Goal: Feedback & Contribution: Submit feedback/report problem

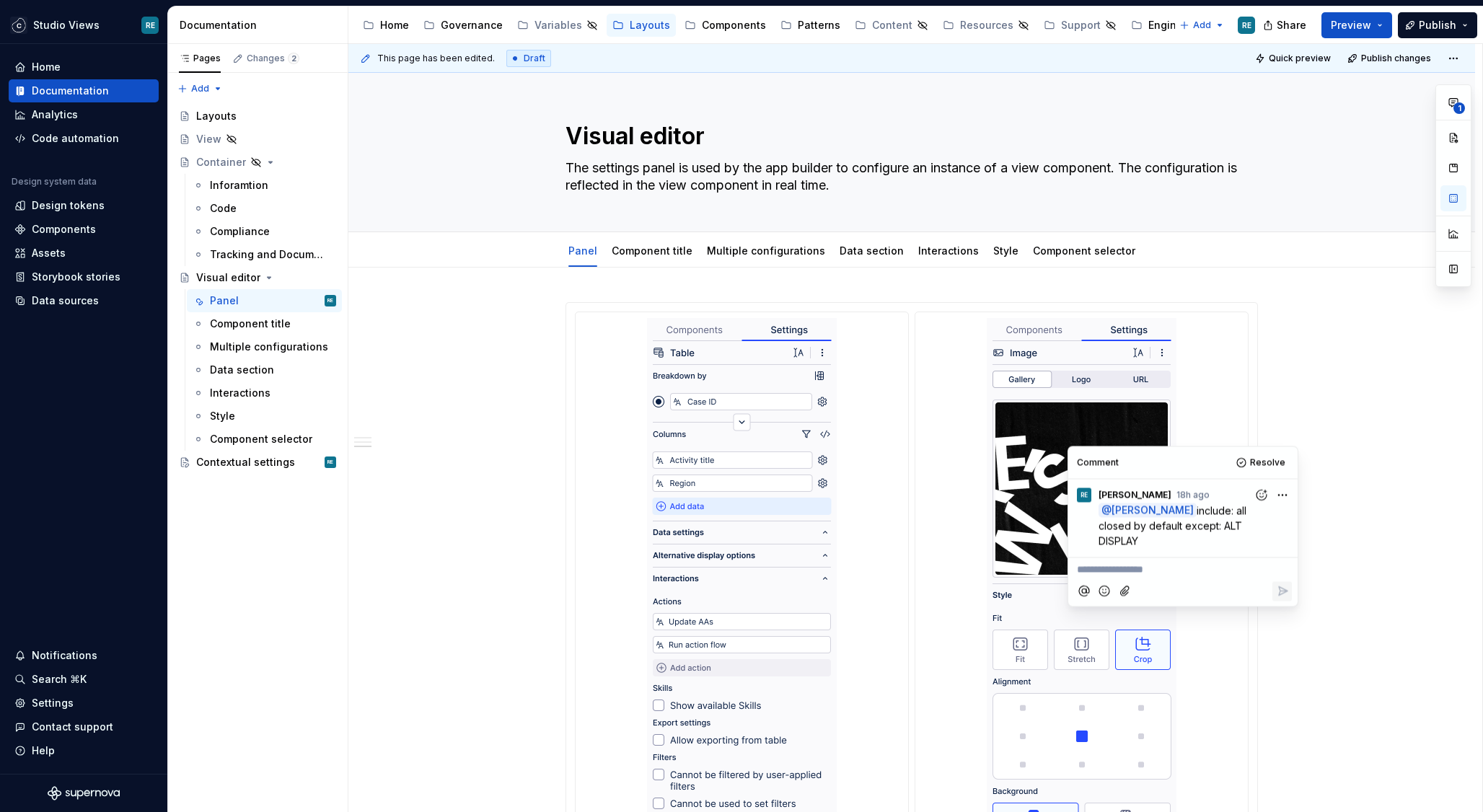
scroll to position [1958, 0]
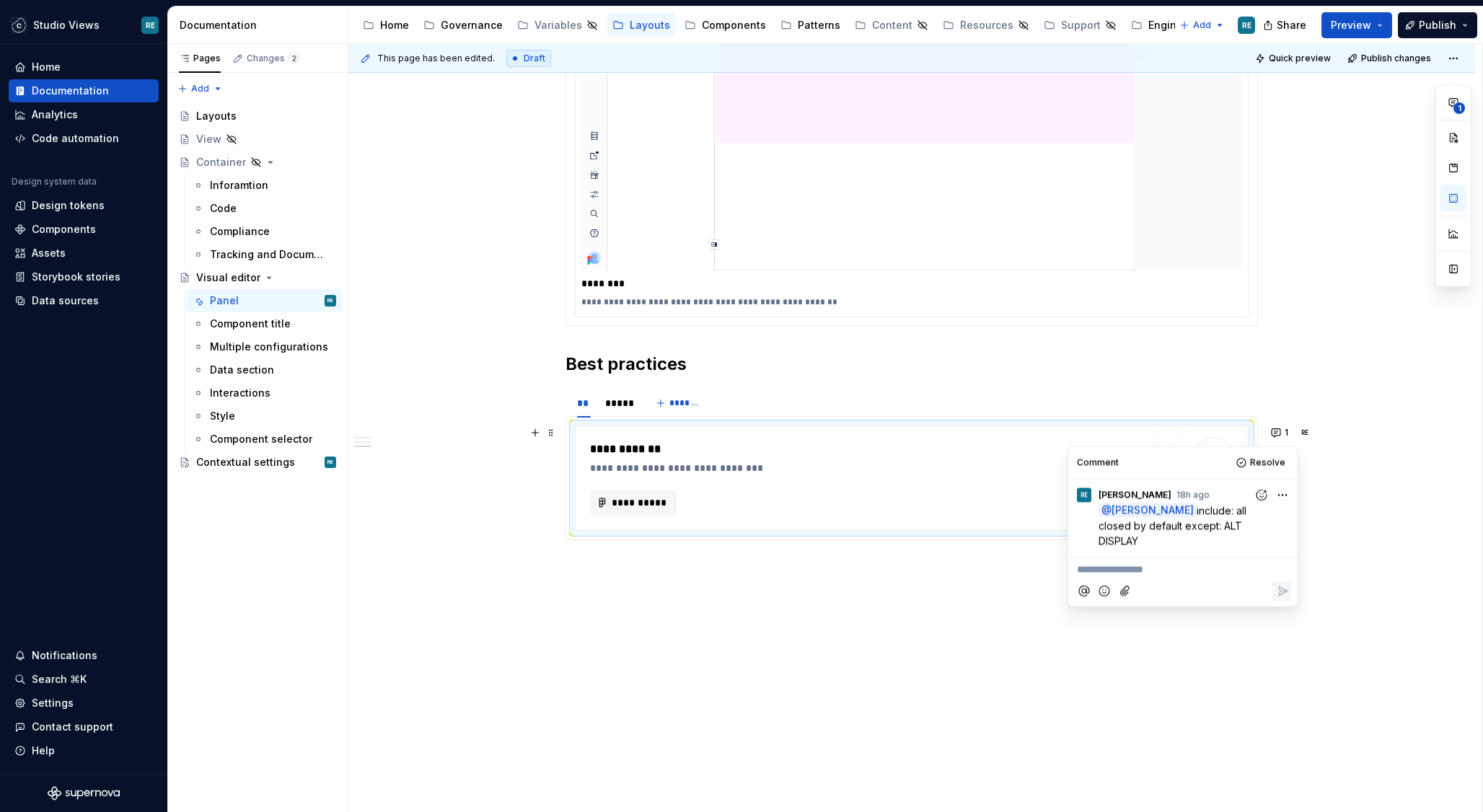
click at [1184, 527] on span "include: all closed by default except: ALT DISPLAY" at bounding box center [1174, 525] width 151 height 42
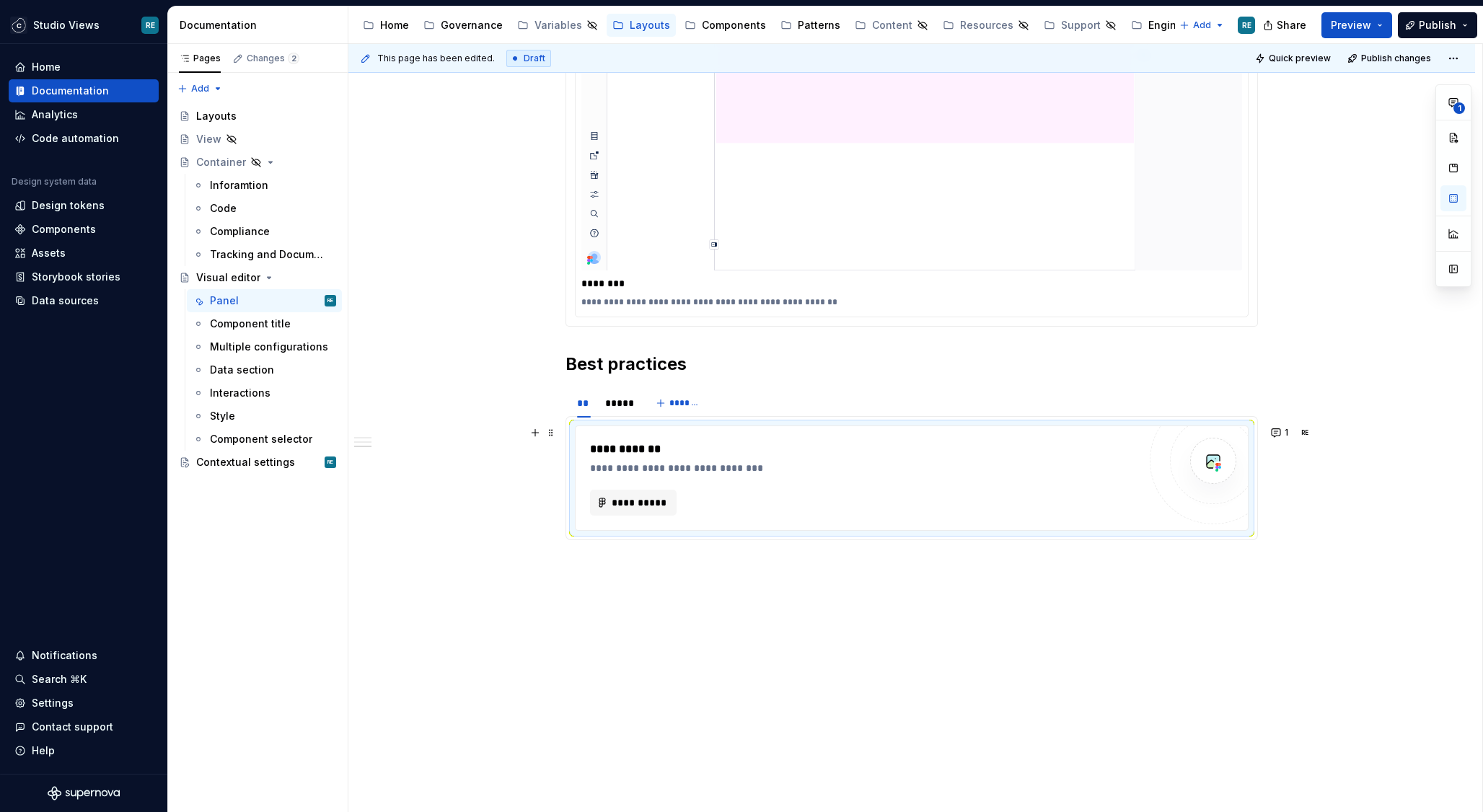
click at [1000, 481] on div "**********" at bounding box center [864, 479] width 548 height 75
click at [638, 501] on span "**********" at bounding box center [639, 502] width 57 height 14
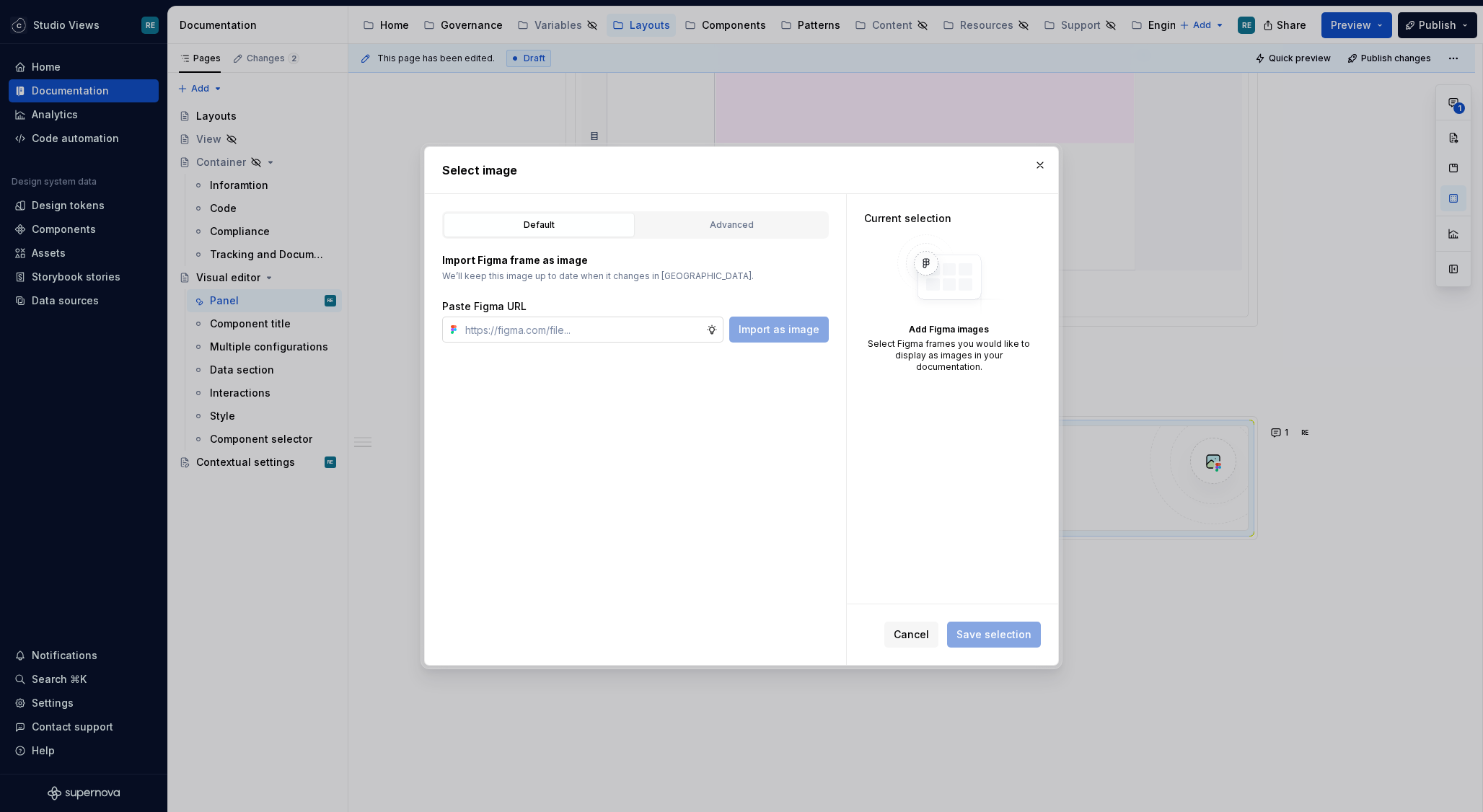
type textarea "*"
click at [592, 339] on input "text" at bounding box center [583, 330] width 247 height 26
type input "[URL][DOMAIN_NAME]"
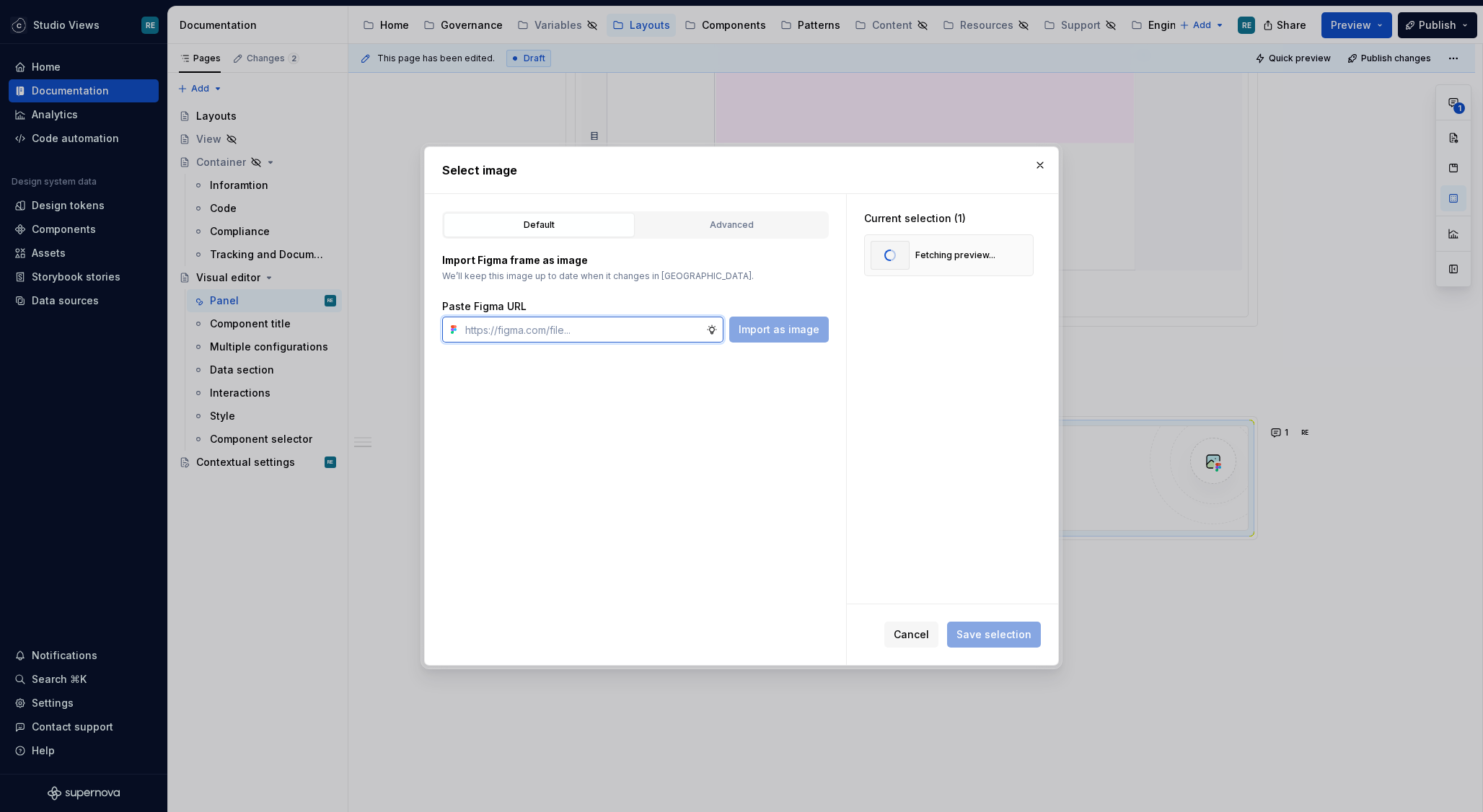
click at [579, 327] on input "text" at bounding box center [583, 330] width 247 height 26
paste input "[URL][DOMAIN_NAME]"
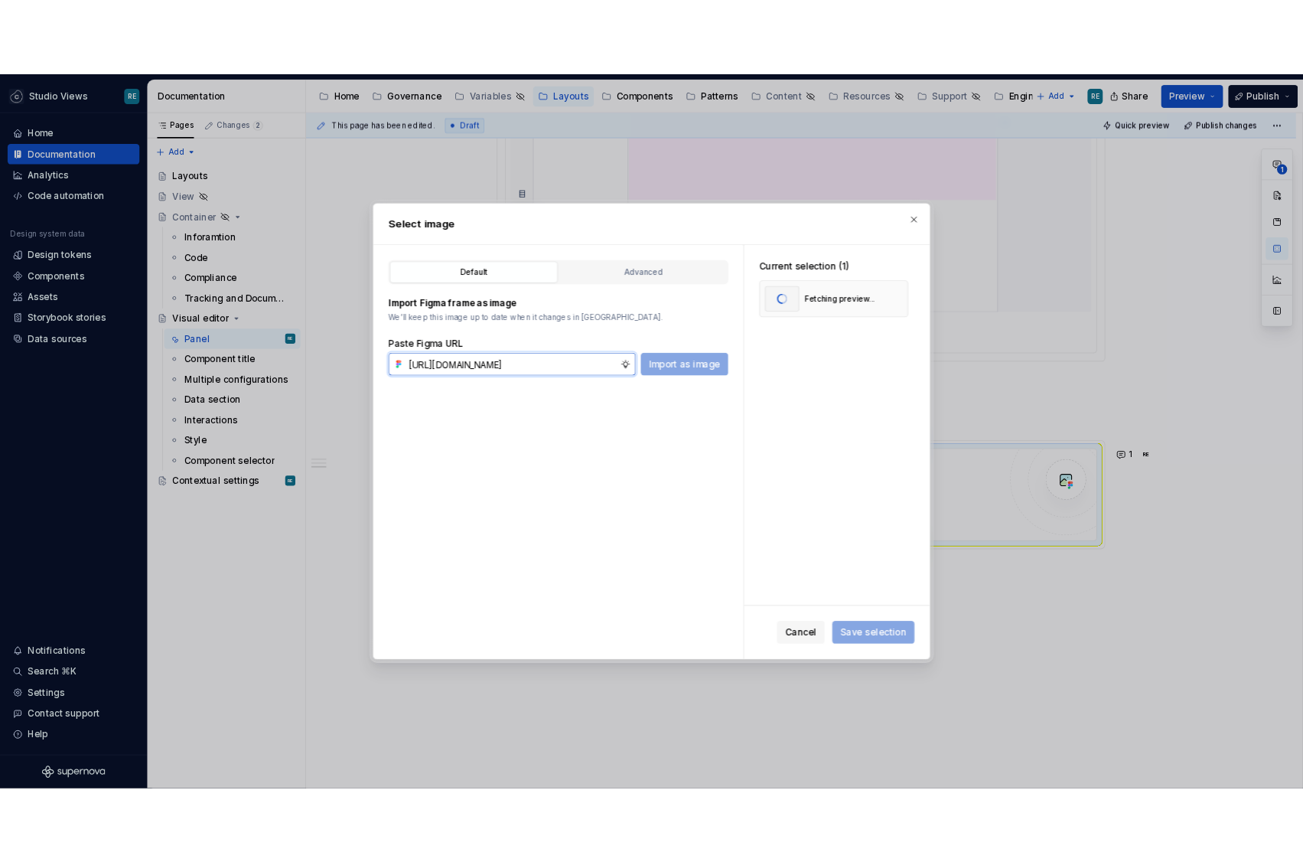
scroll to position [0, 458]
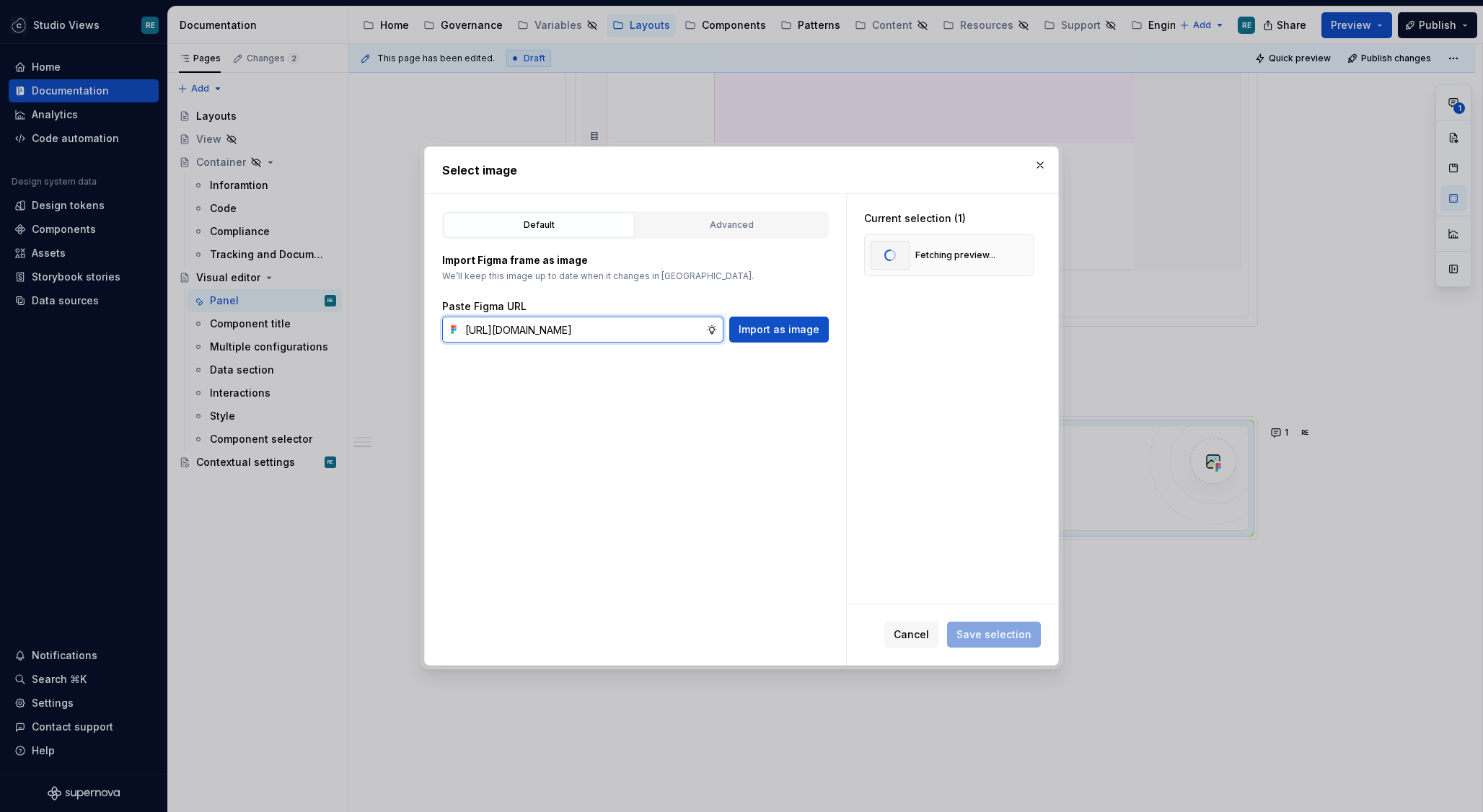
type input "[URL][DOMAIN_NAME]"
type textarea "*"
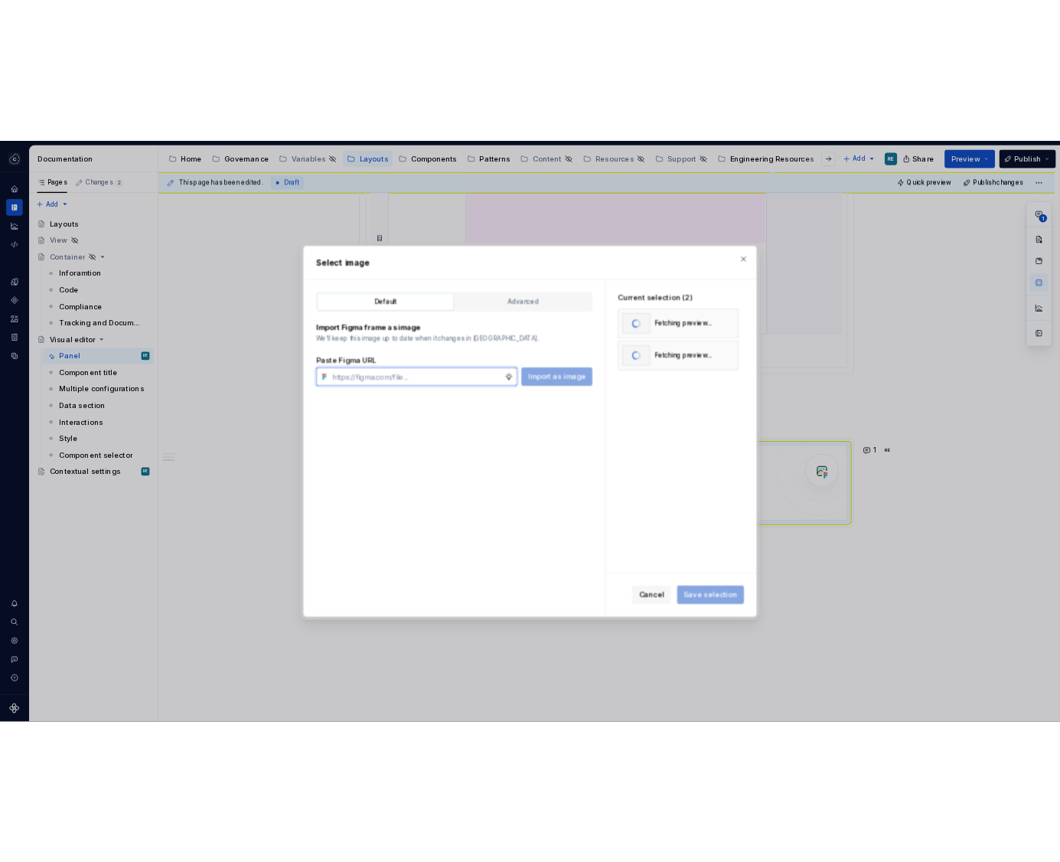
scroll to position [0, 0]
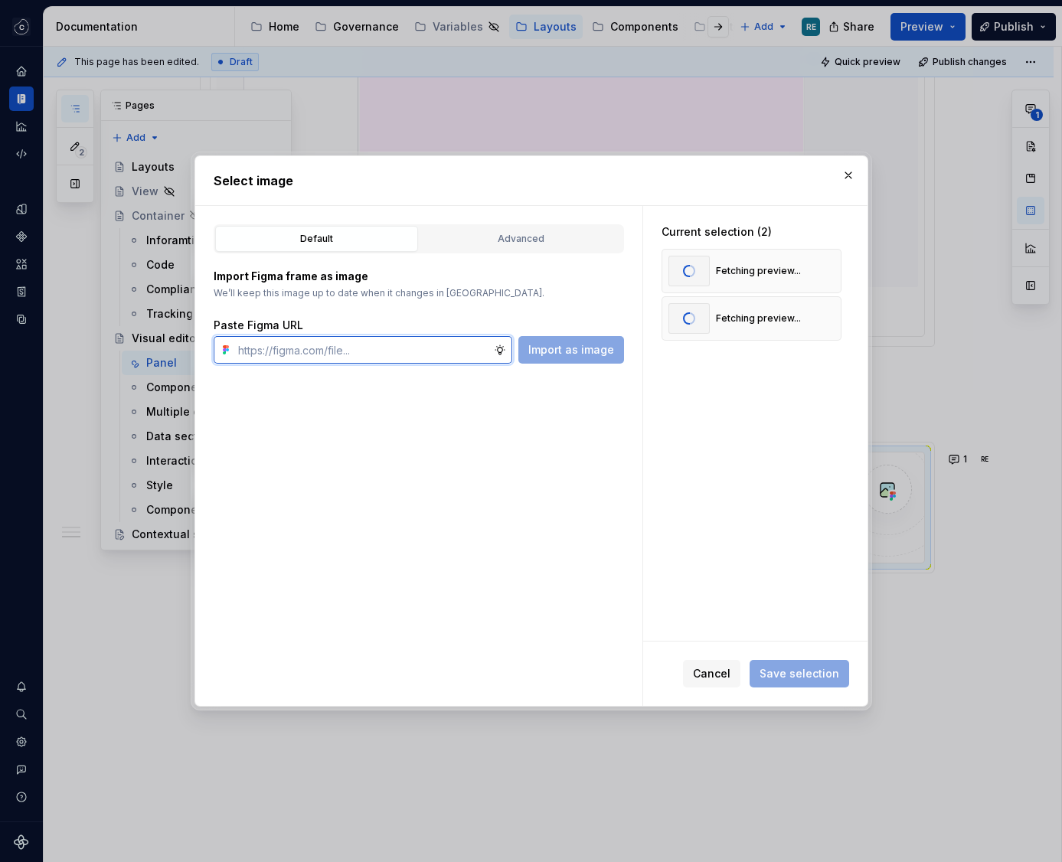
type textarea "*"
click at [239, 351] on input "text" at bounding box center [362, 350] width 262 height 28
paste input "[URL][DOMAIN_NAME]"
type input "[URL][DOMAIN_NAME]"
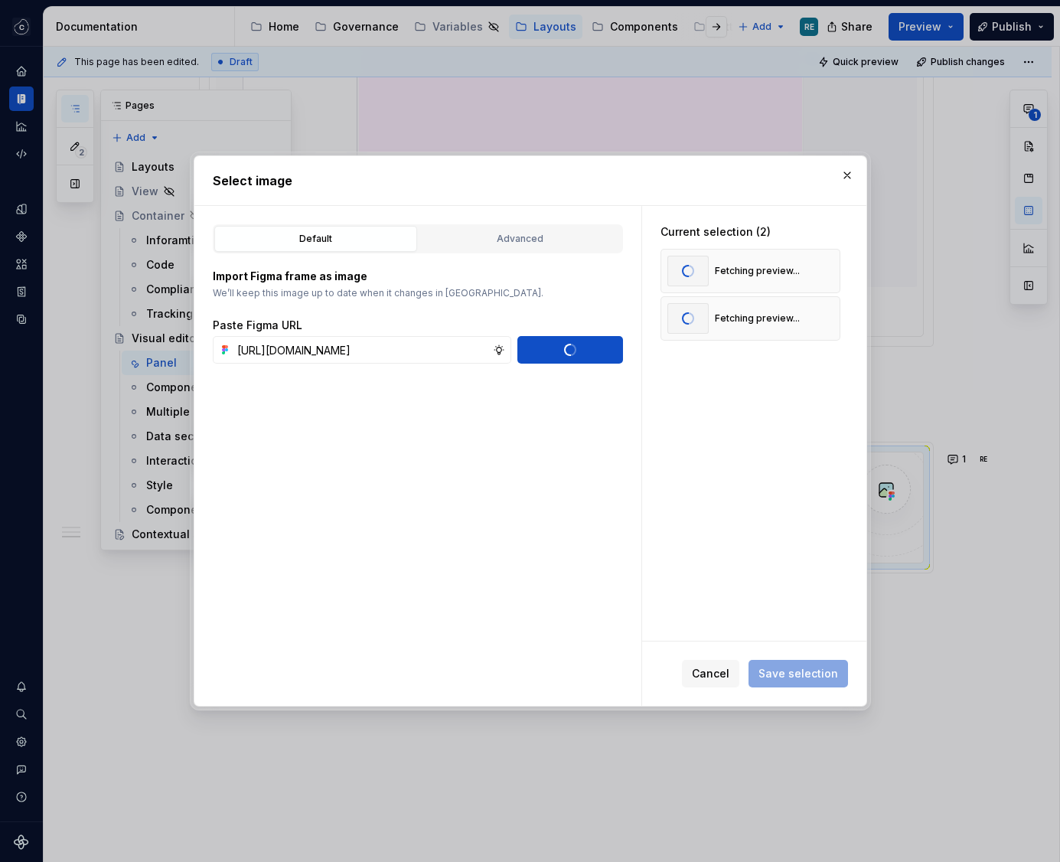
scroll to position [0, 0]
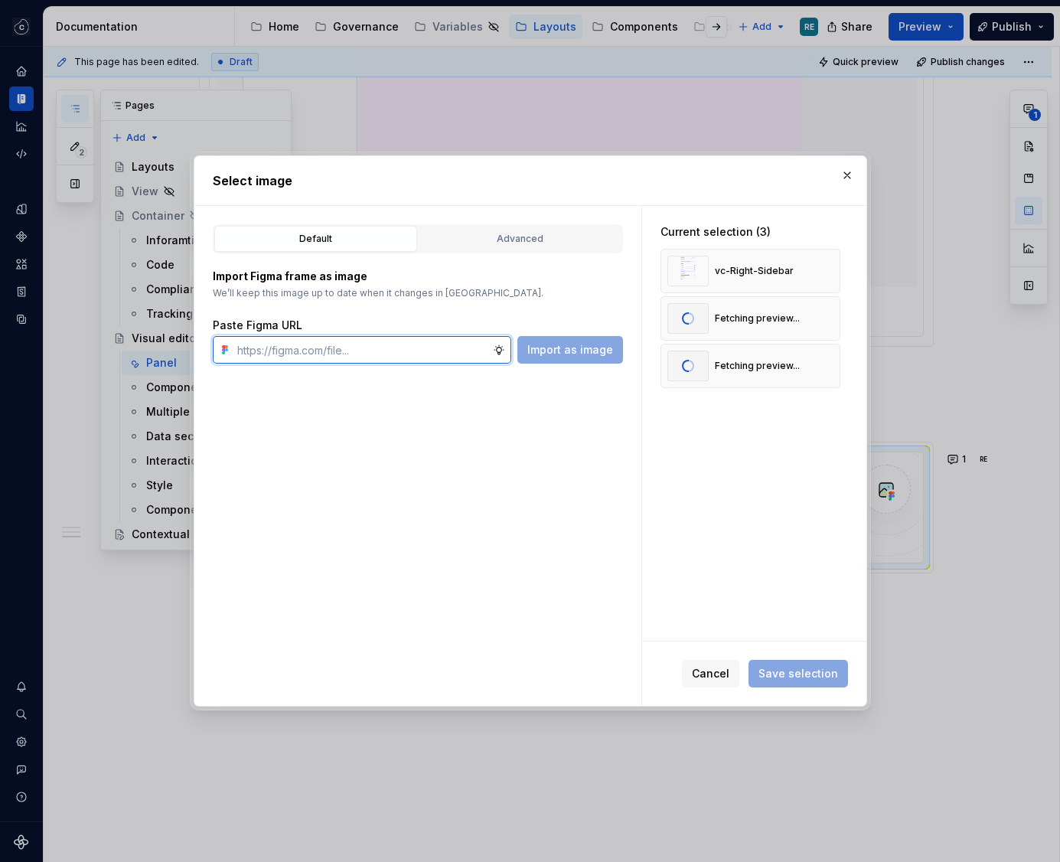
paste input "[URL][DOMAIN_NAME]"
type input "[URL][DOMAIN_NAME]"
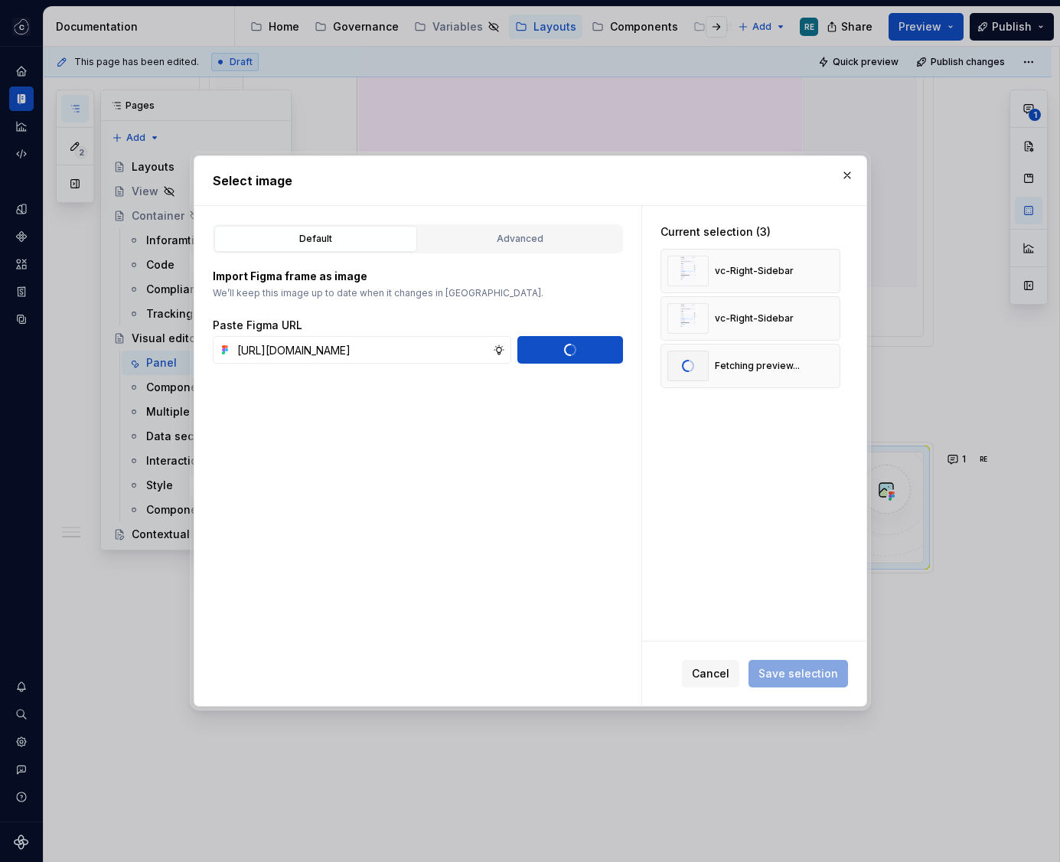
scroll to position [0, 0]
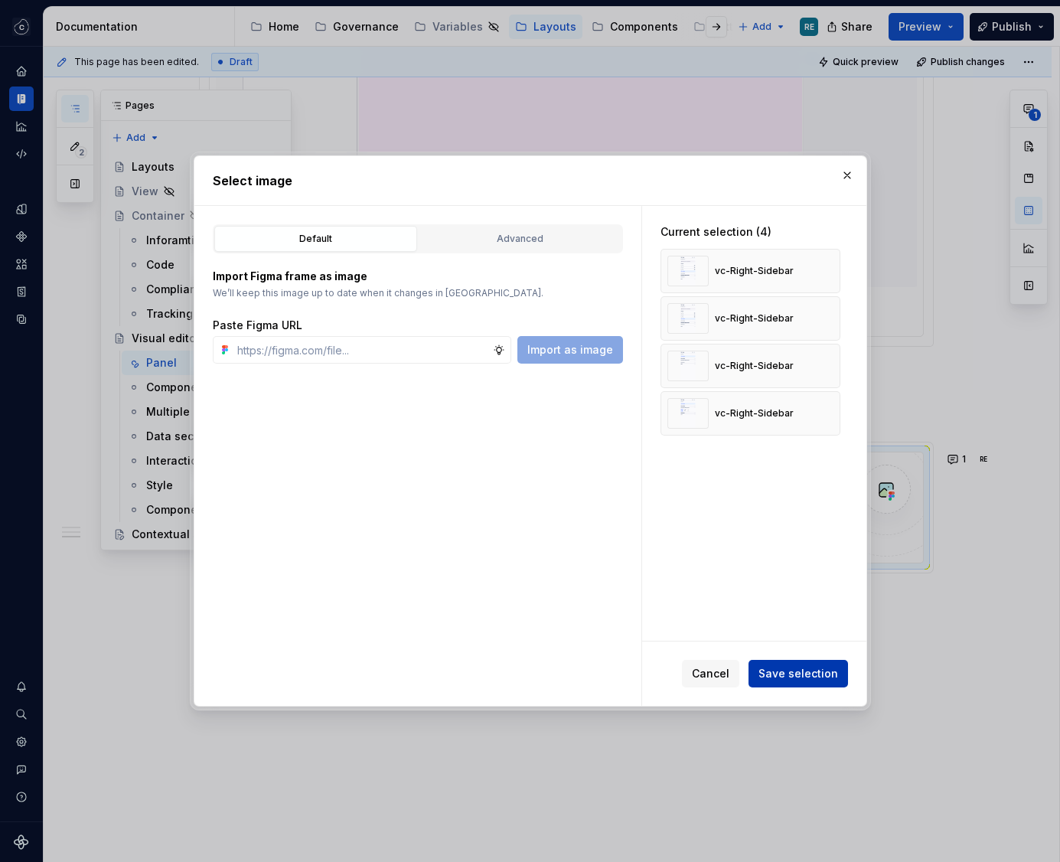
click at [820, 674] on span "Save selection" at bounding box center [798, 673] width 80 height 15
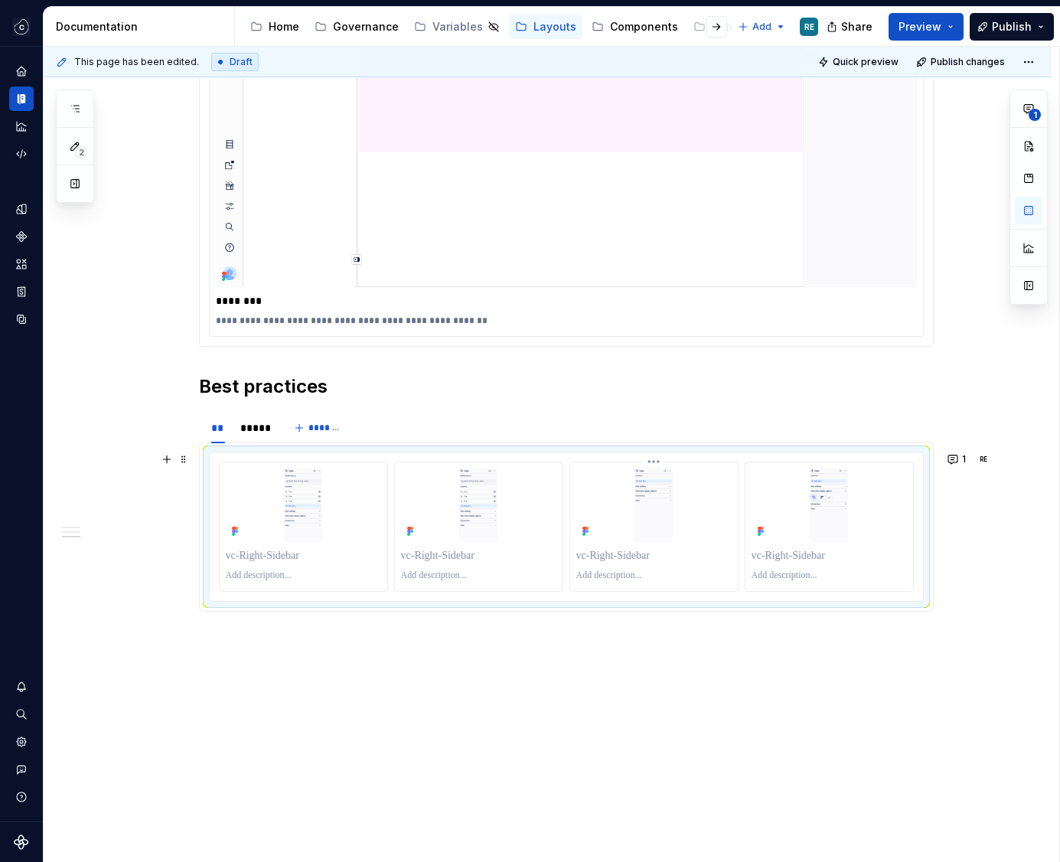
click at [698, 484] on img at bounding box center [653, 504] width 155 height 73
click at [696, 484] on img at bounding box center [653, 504] width 155 height 73
click at [190, 462] on span at bounding box center [184, 458] width 12 height 21
click at [504, 497] on img at bounding box center [478, 504] width 155 height 73
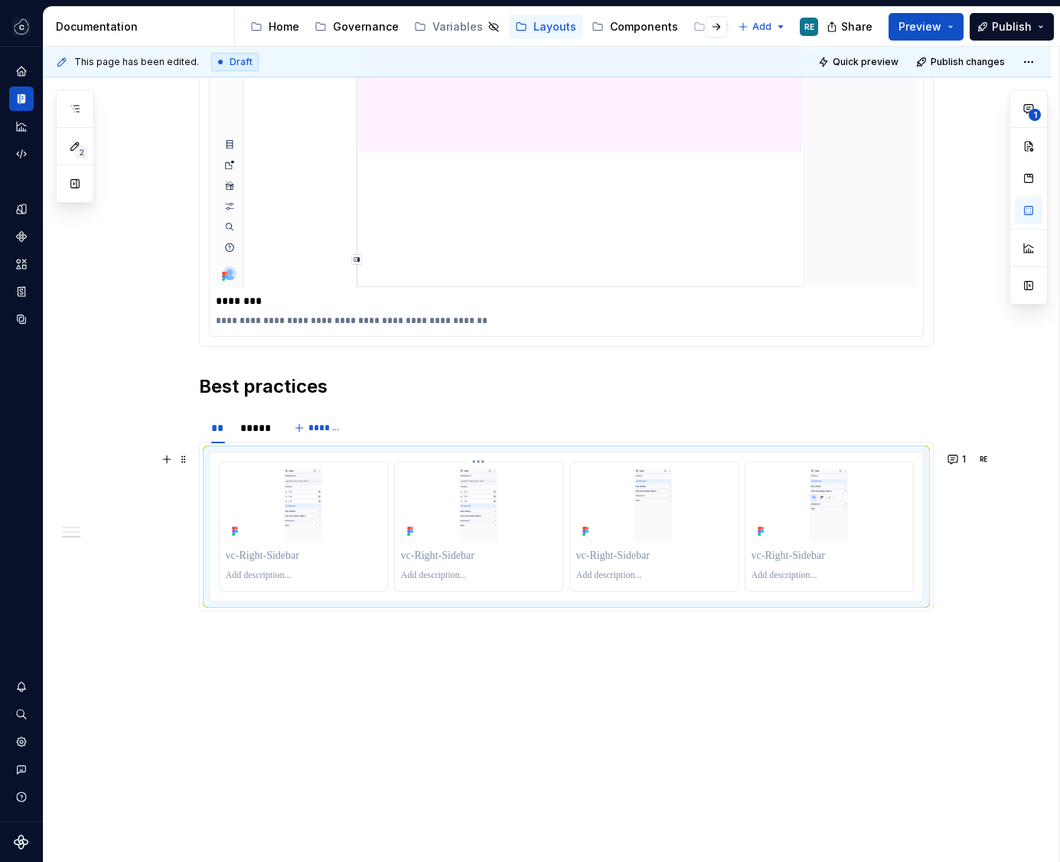
click at [504, 497] on img at bounding box center [478, 504] width 155 height 73
click at [1032, 115] on span "1" at bounding box center [1035, 115] width 12 height 12
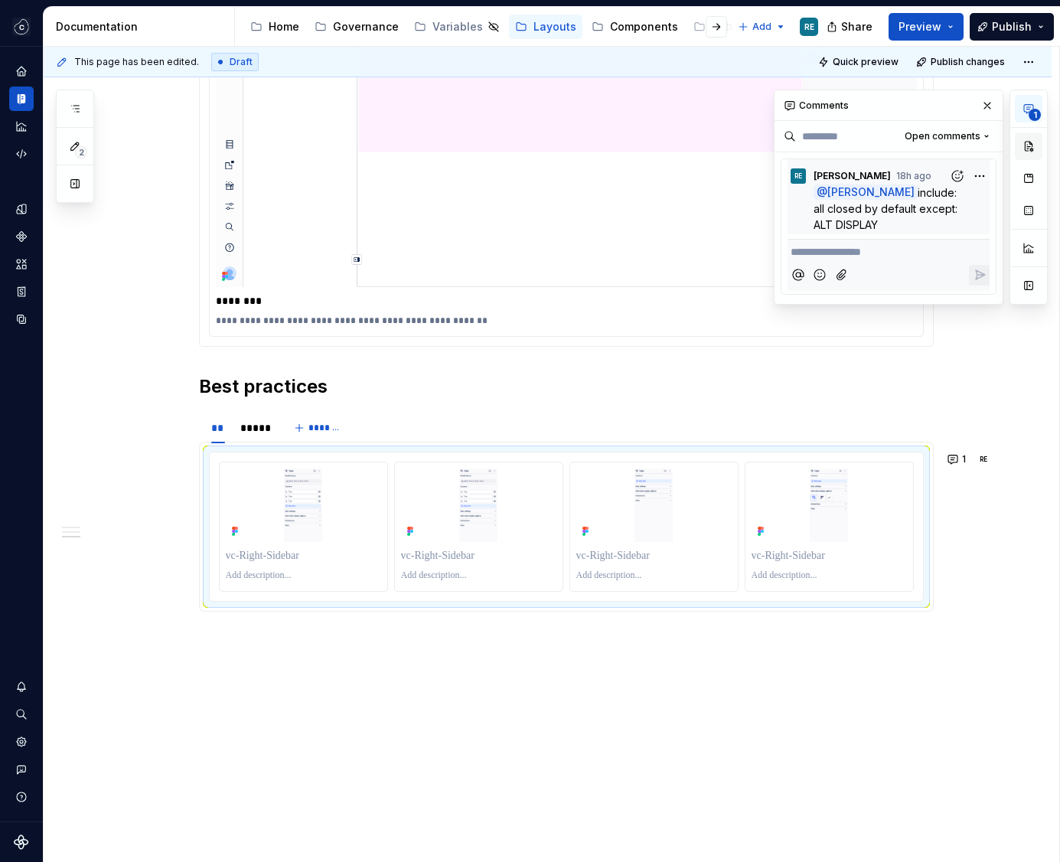
click at [1032, 149] on button "button" at bounding box center [1029, 146] width 28 height 28
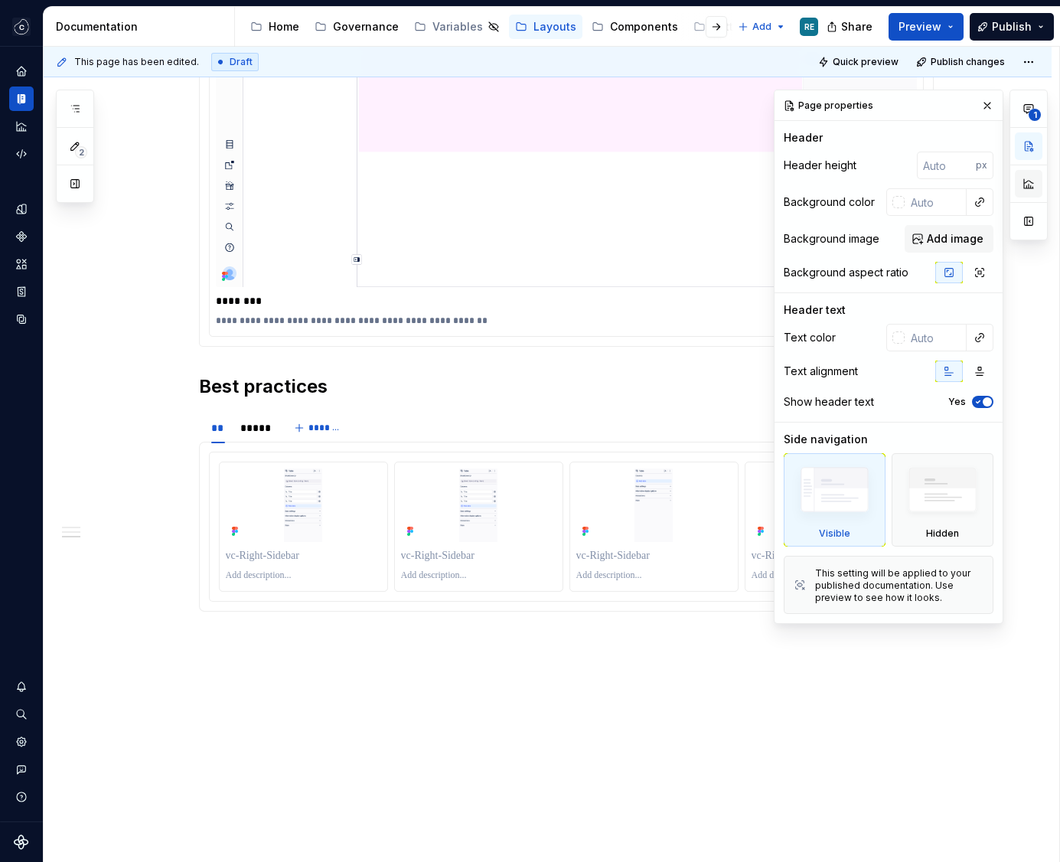
click at [1026, 173] on button "button" at bounding box center [1029, 184] width 28 height 28
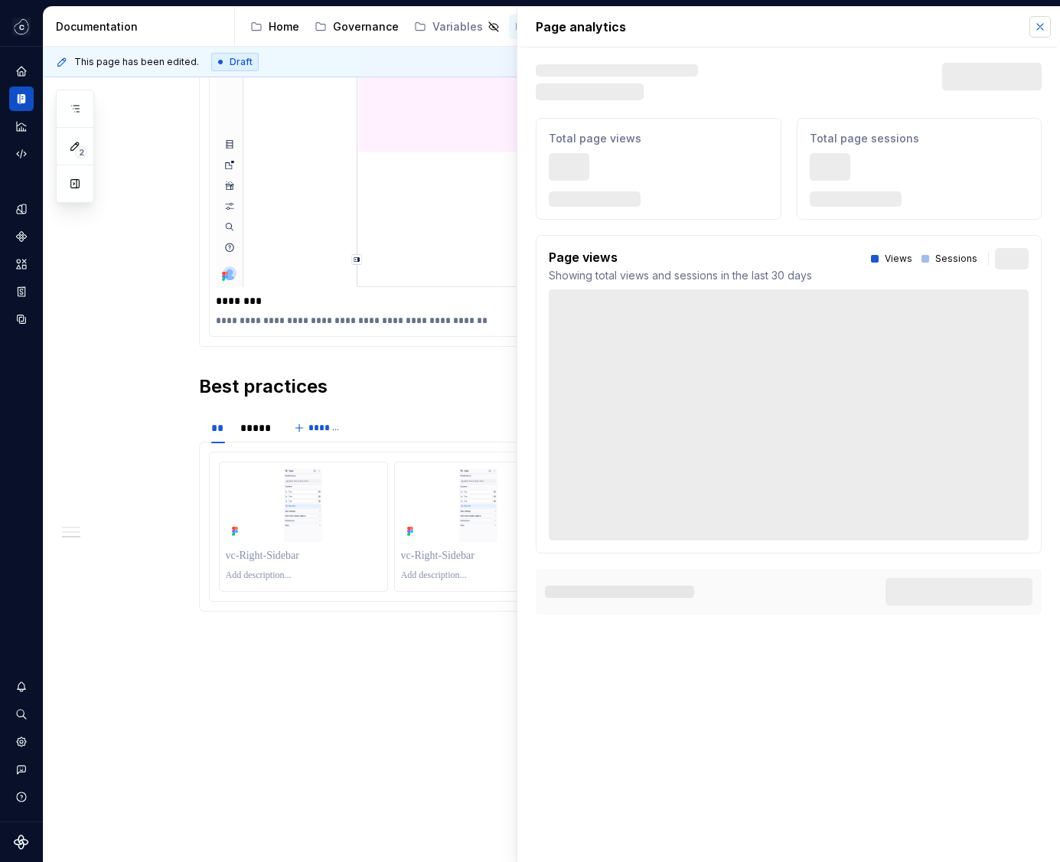
click at [1036, 31] on button "button" at bounding box center [1039, 26] width 21 height 21
type textarea "*"
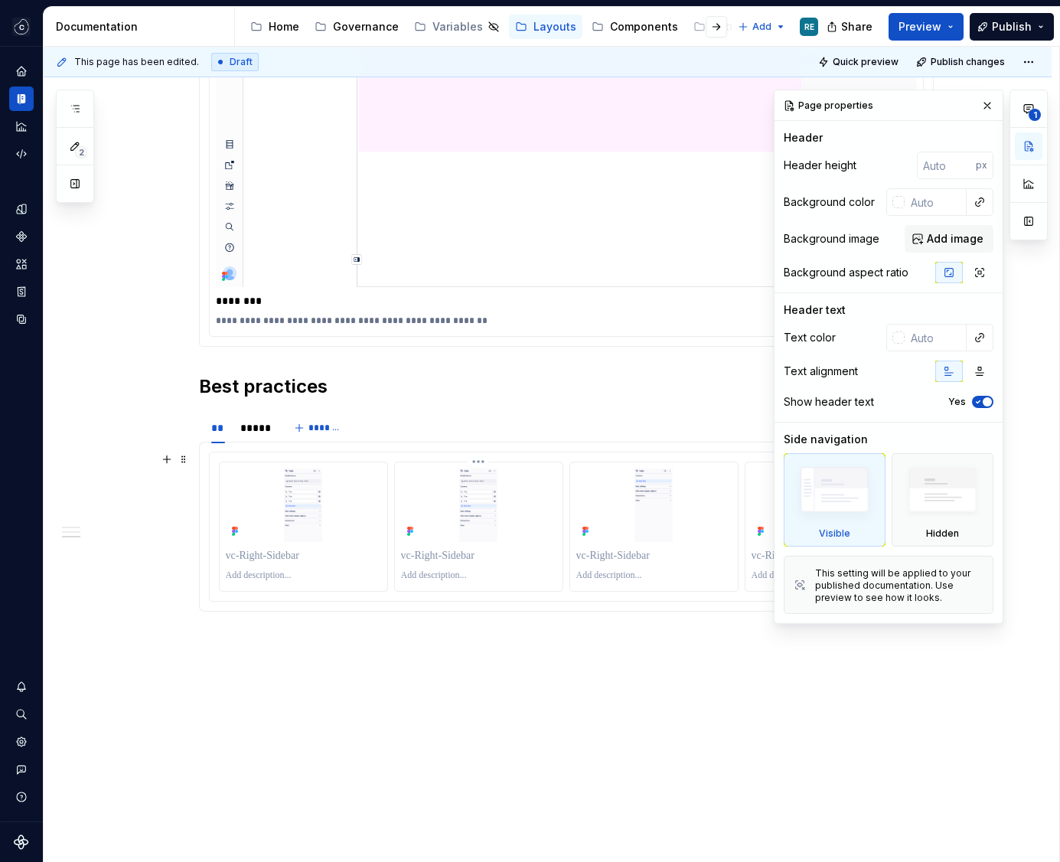
click at [386, 577] on div at bounding box center [304, 526] width 168 height 129
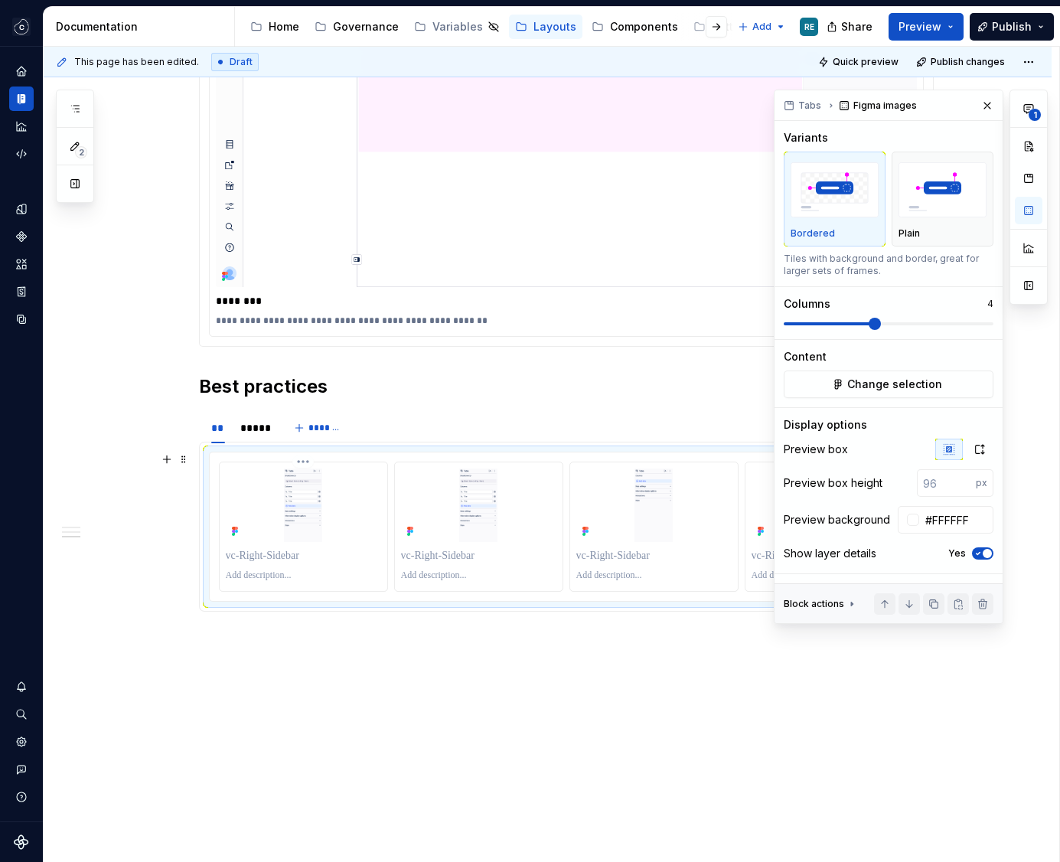
click at [386, 577] on div at bounding box center [304, 526] width 168 height 129
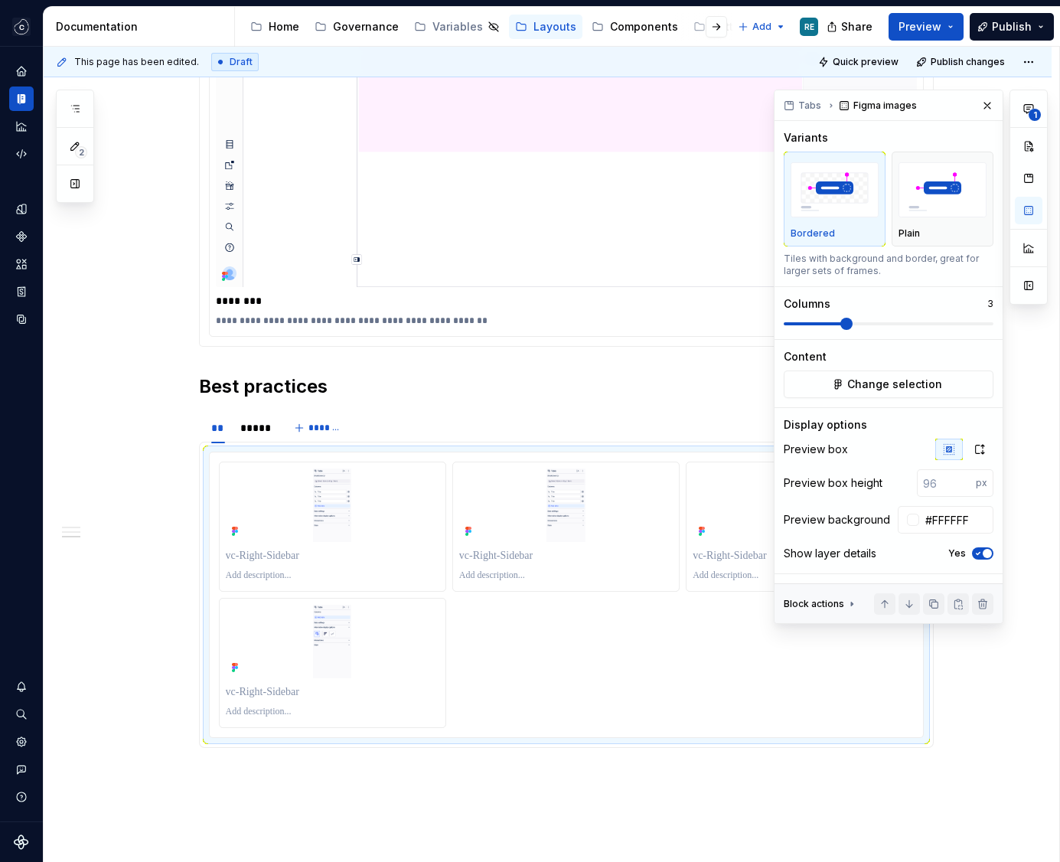
scroll to position [2227, 0]
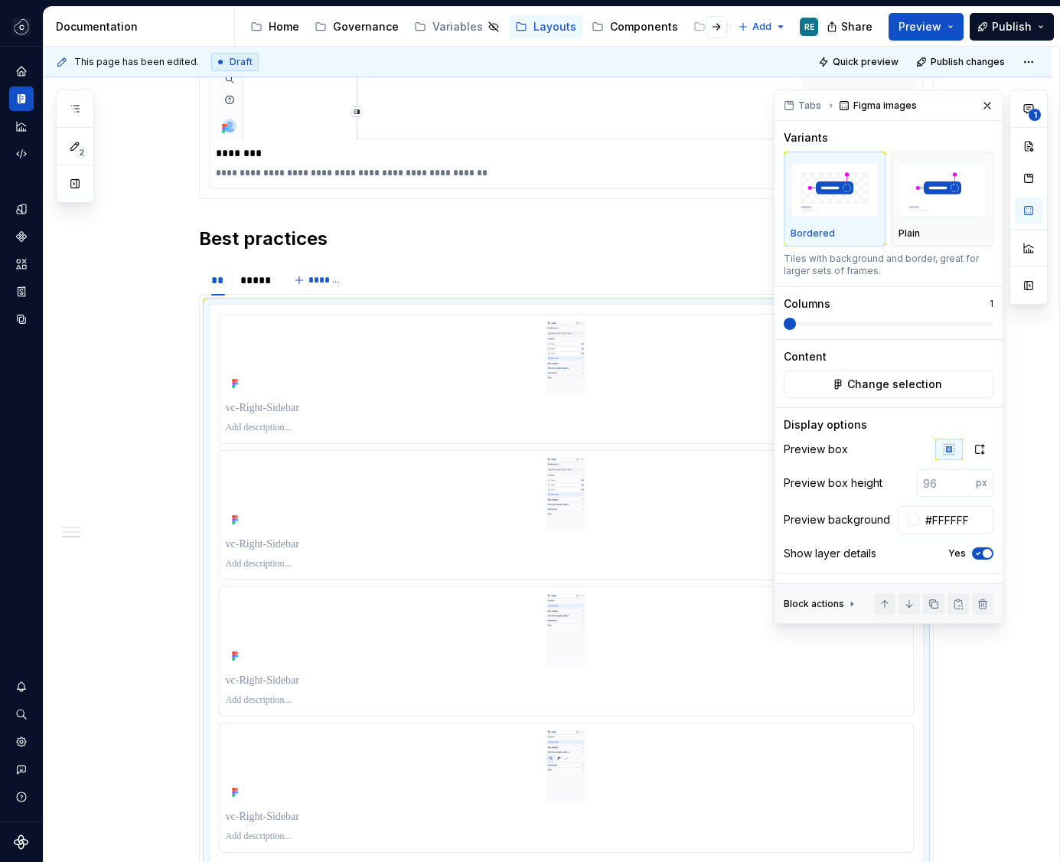
click at [784, 318] on span at bounding box center [889, 324] width 210 height 12
click at [977, 454] on icon "button" at bounding box center [980, 449] width 12 height 12
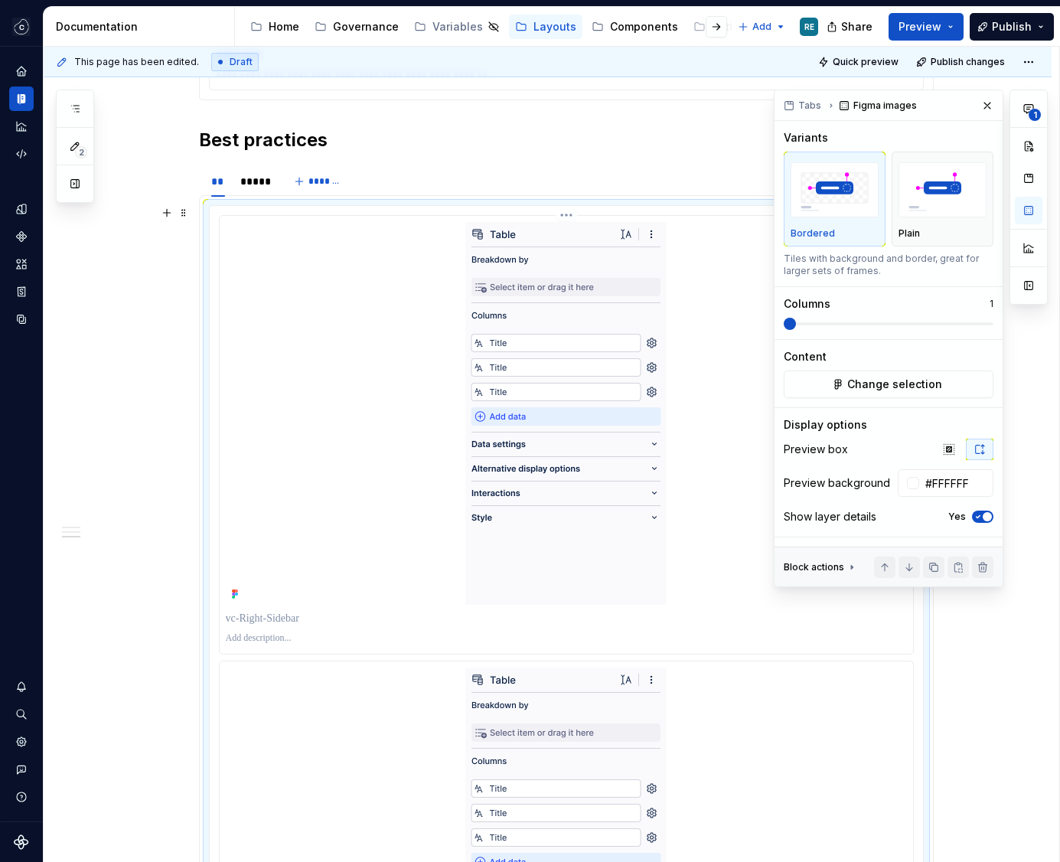
scroll to position [2301, 0]
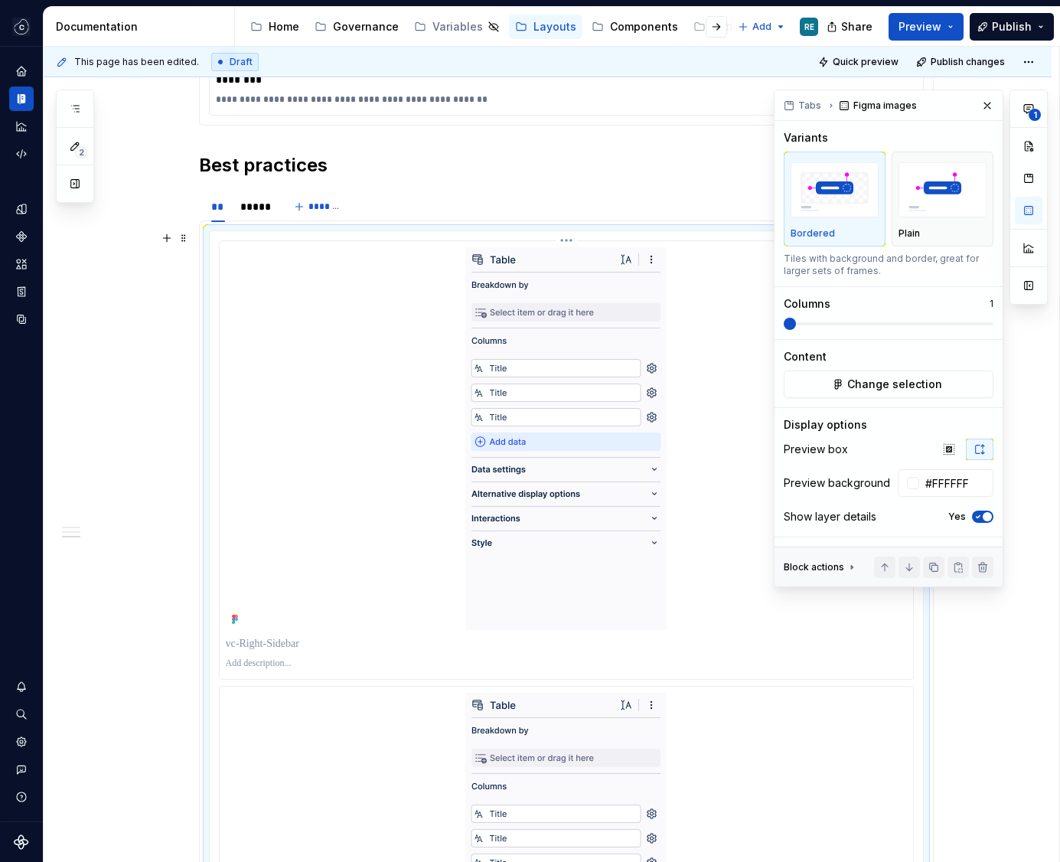
click at [288, 641] on p at bounding box center [566, 643] width 681 height 15
click at [250, 212] on div "*****" at bounding box center [254, 206] width 28 height 15
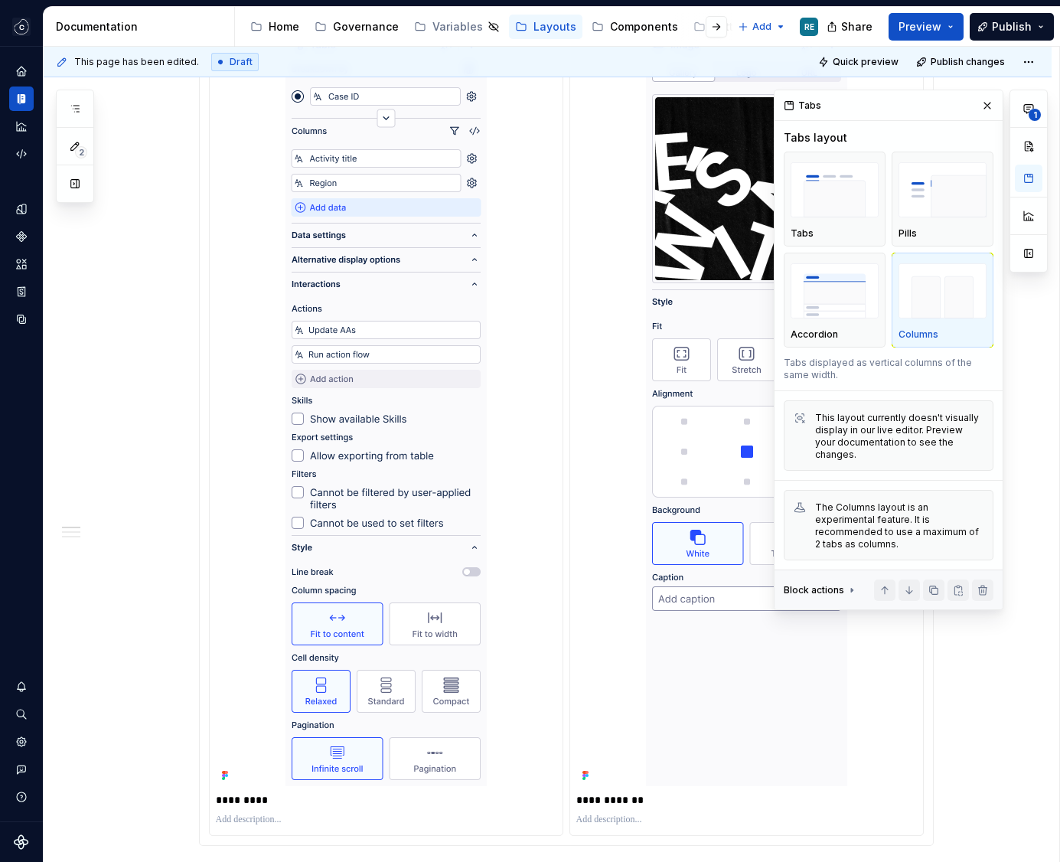
scroll to position [0, 0]
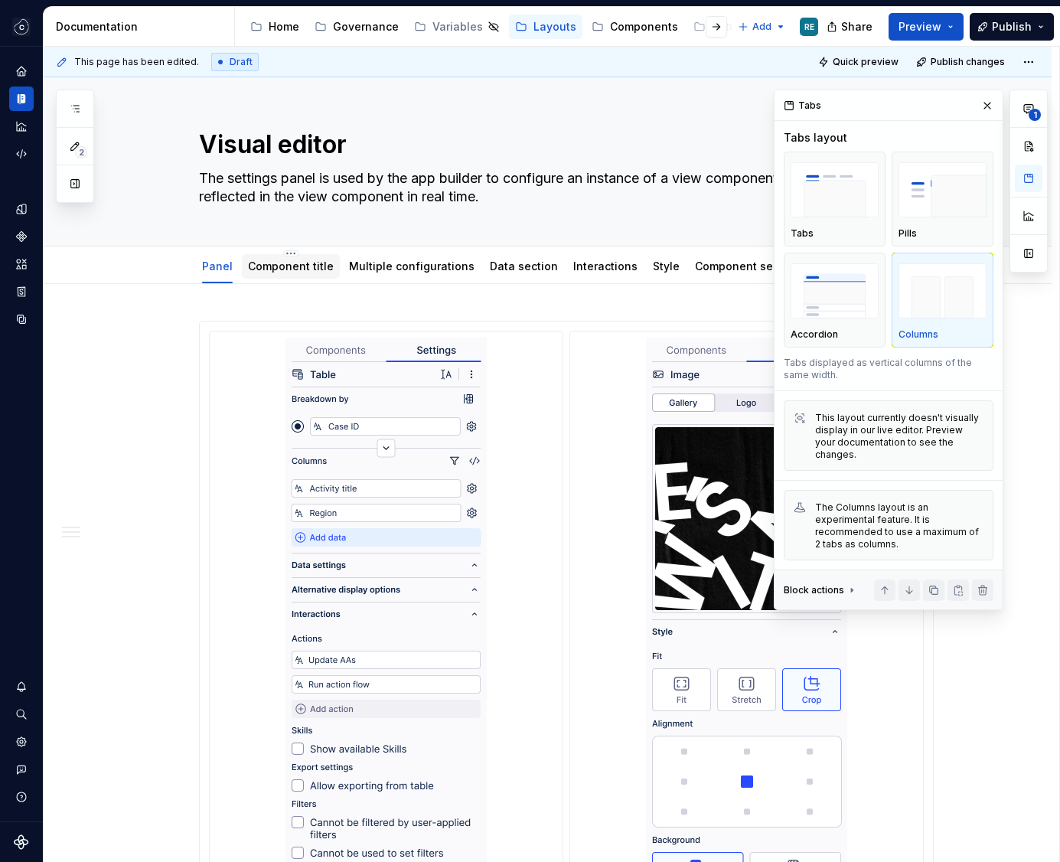
click at [305, 267] on link "Component title" at bounding box center [291, 265] width 86 height 13
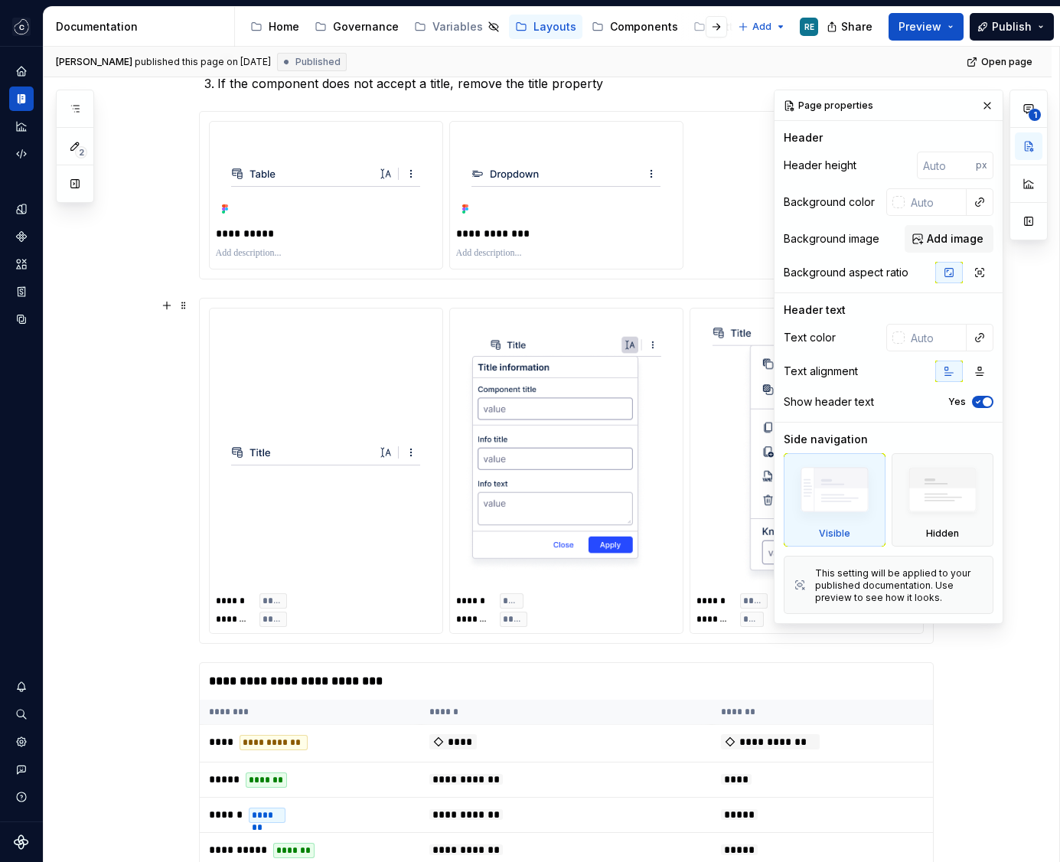
scroll to position [553, 0]
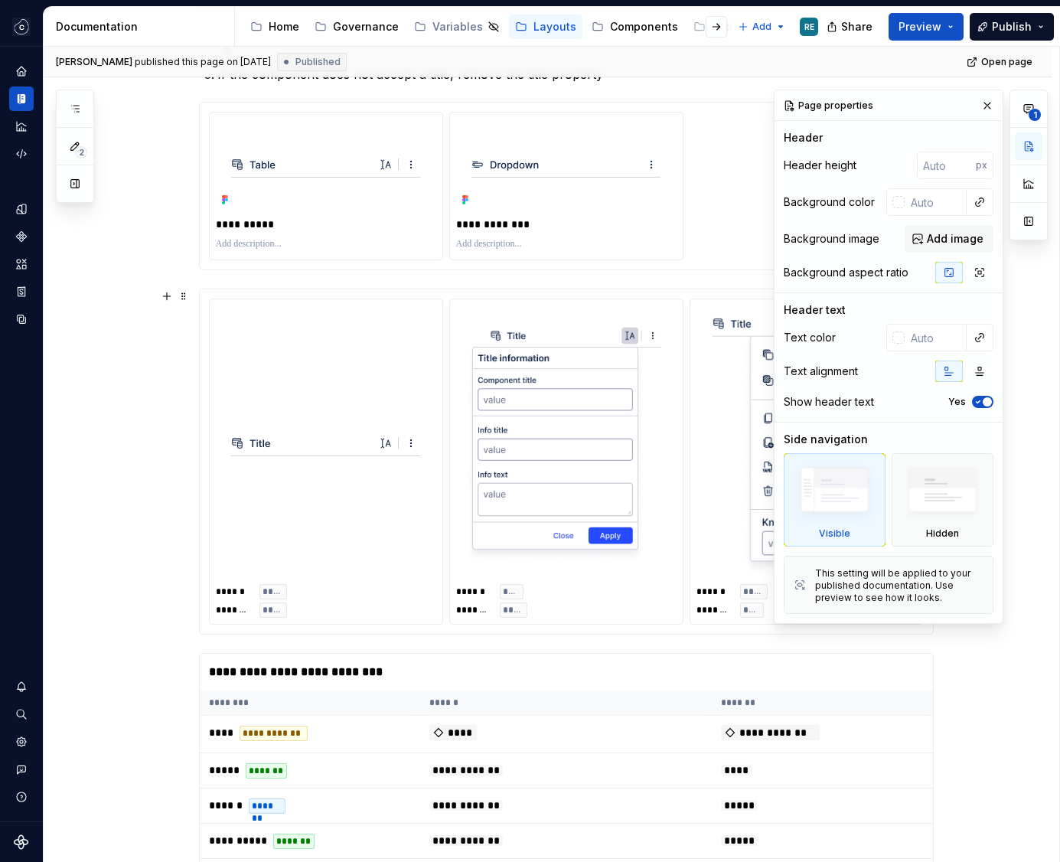
click at [464, 396] on div at bounding box center [566, 443] width 220 height 276
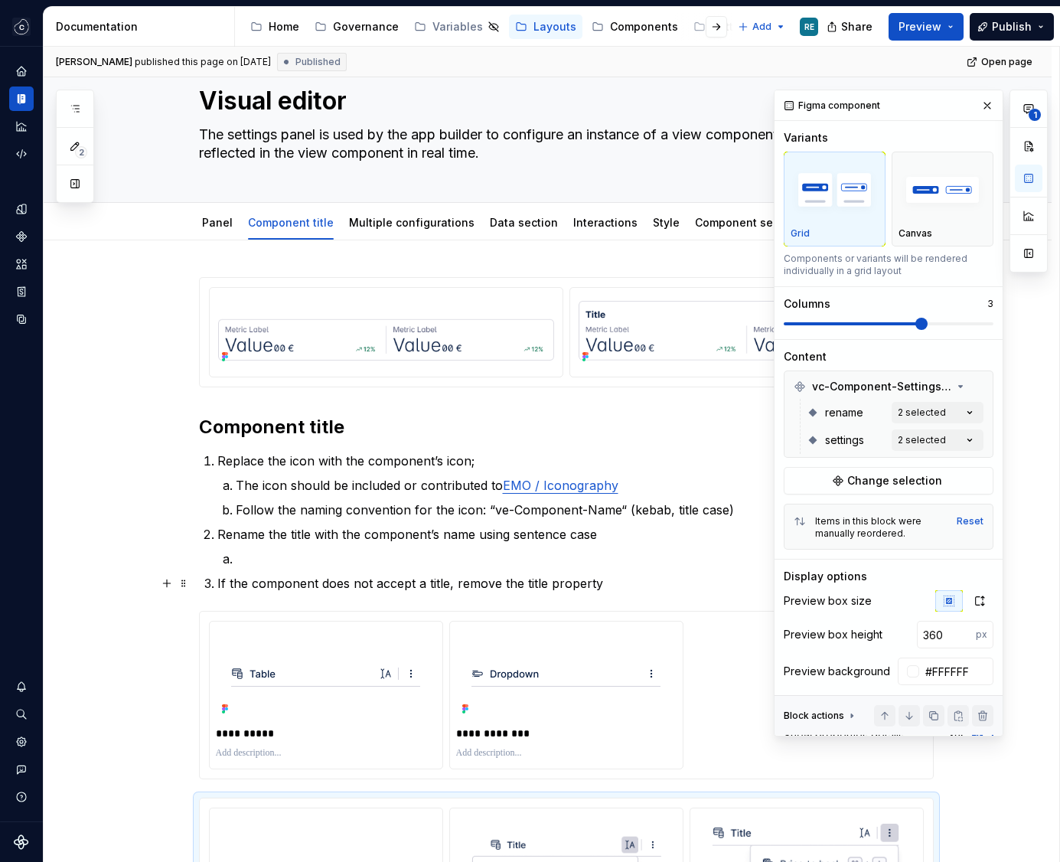
scroll to position [0, 0]
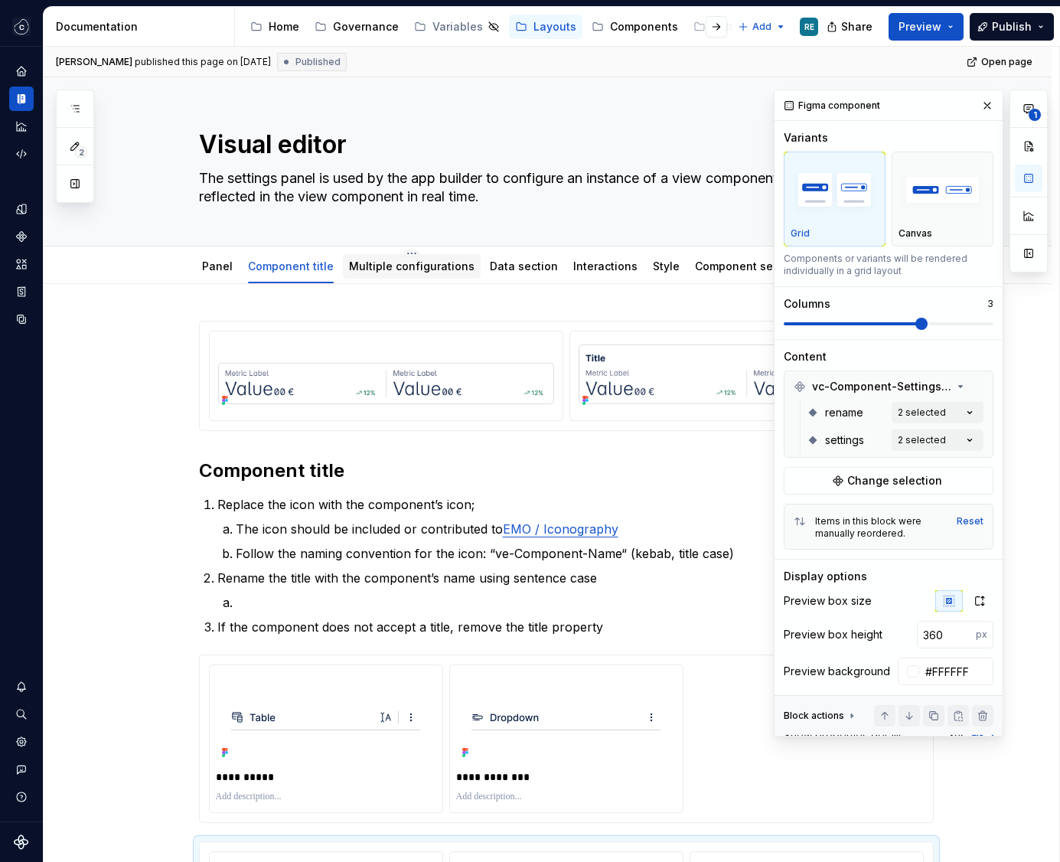
click at [431, 271] on link "Multiple configurations" at bounding box center [412, 265] width 126 height 13
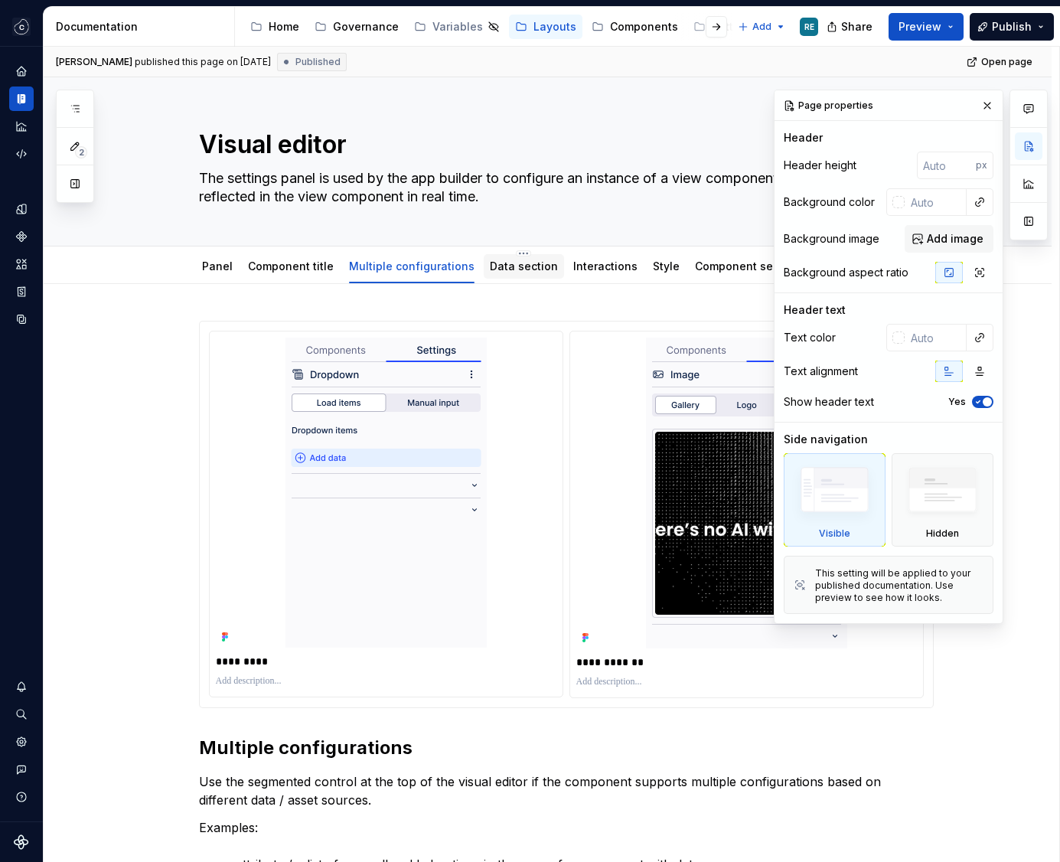
click at [520, 277] on div "Data section" at bounding box center [524, 266] width 80 height 24
click at [525, 265] on link "Data section" at bounding box center [524, 265] width 68 height 13
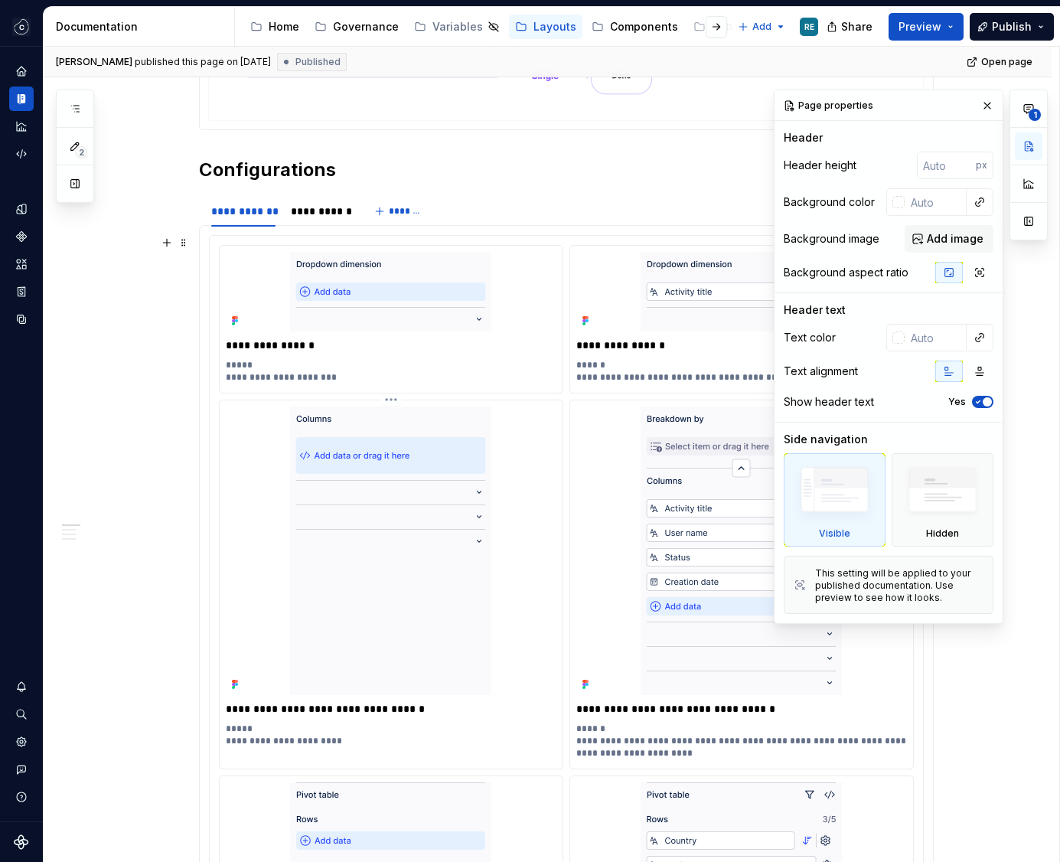
scroll to position [975, 0]
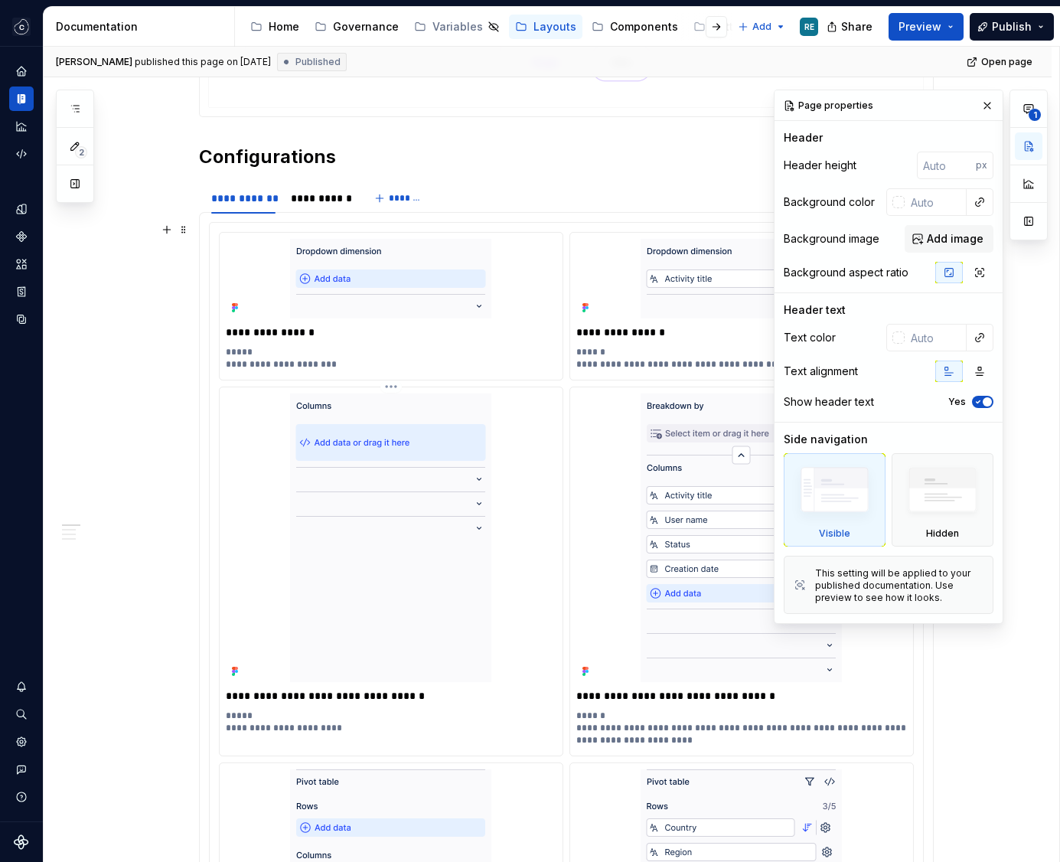
click at [458, 558] on img at bounding box center [390, 537] width 201 height 289
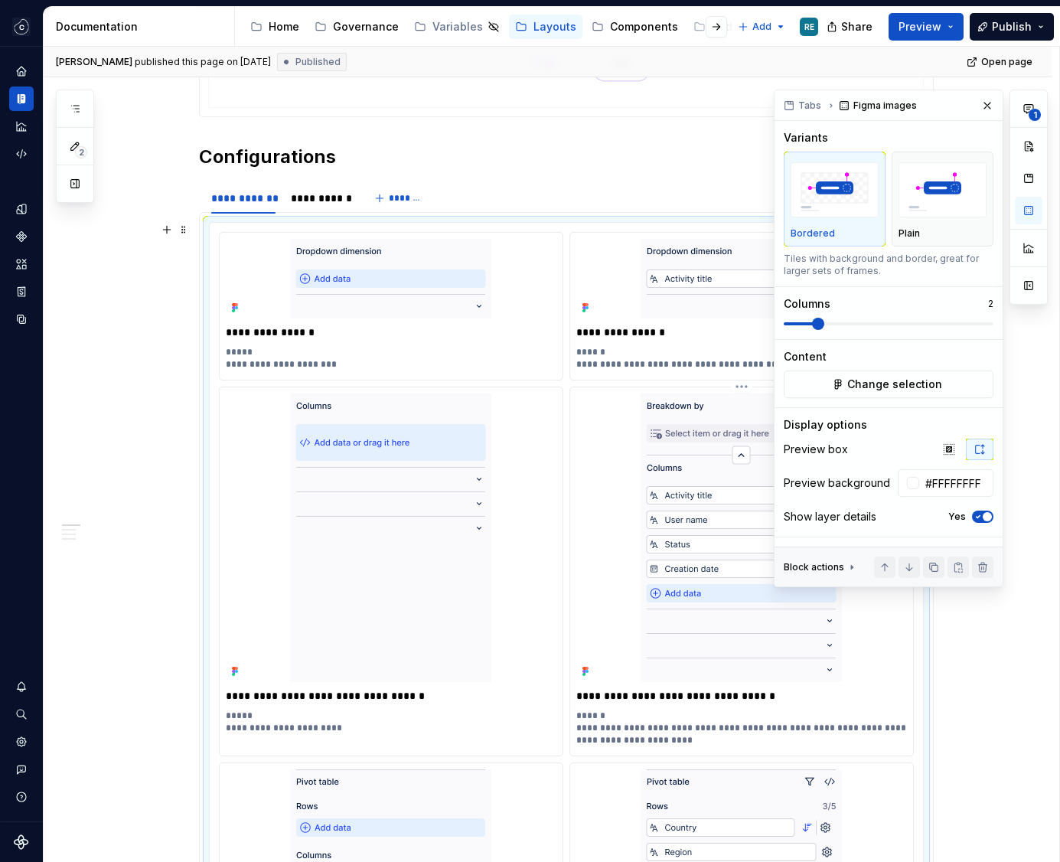
click at [556, 454] on div at bounding box center [391, 537] width 331 height 289
click at [891, 387] on span "Change selection" at bounding box center [894, 384] width 95 height 15
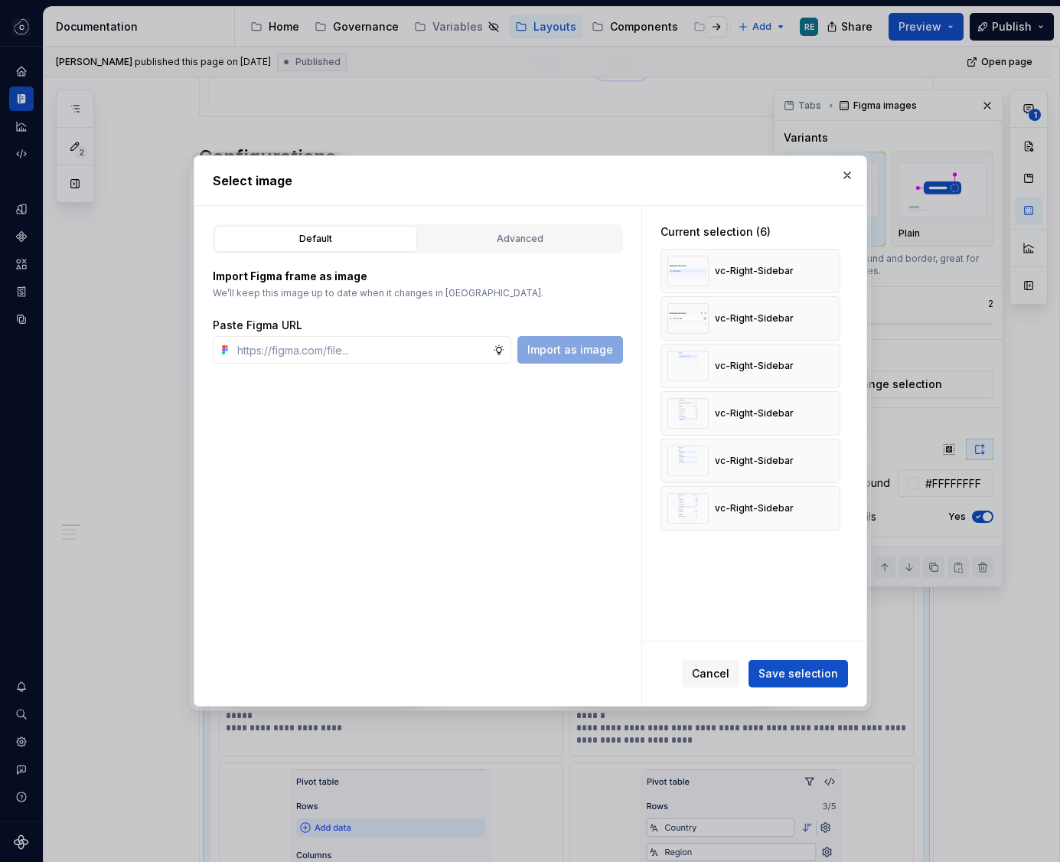
click at [849, 158] on div "Select image" at bounding box center [530, 180] width 672 height 49
click at [838, 178] on button "button" at bounding box center [847, 175] width 21 height 21
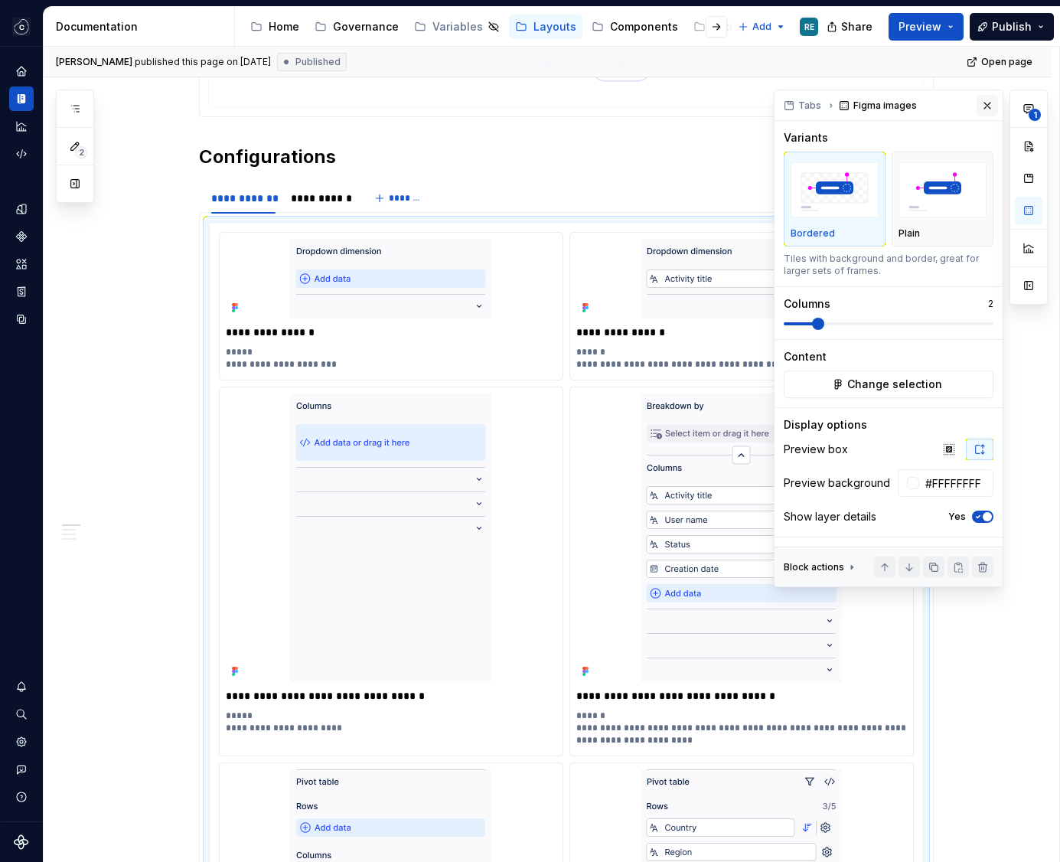
click at [982, 96] on button "button" at bounding box center [987, 105] width 21 height 21
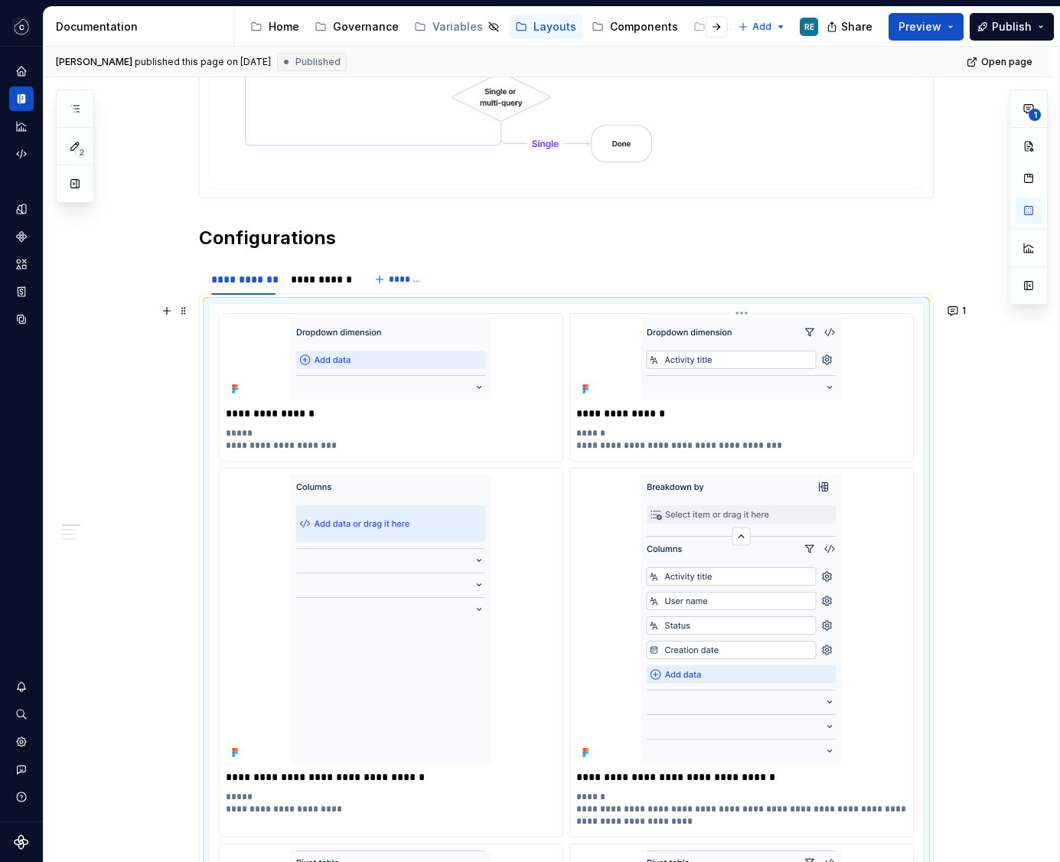
scroll to position [777, 0]
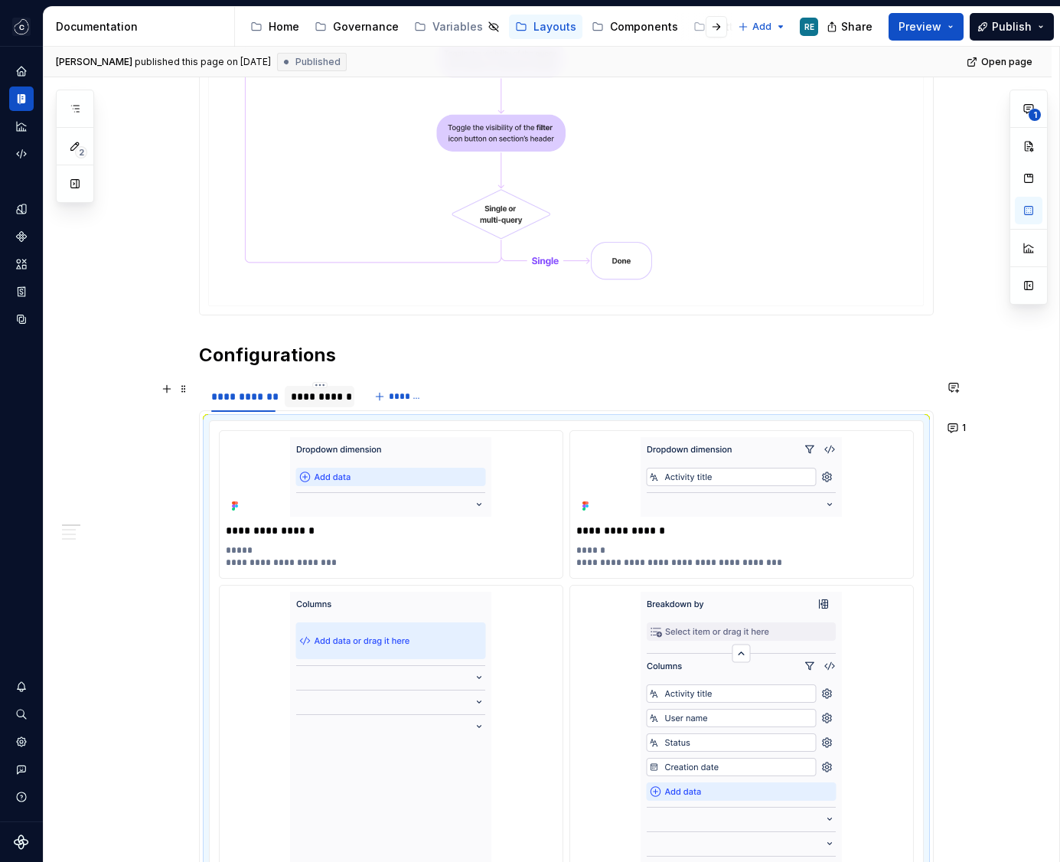
click at [328, 404] on div "**********" at bounding box center [320, 396] width 70 height 21
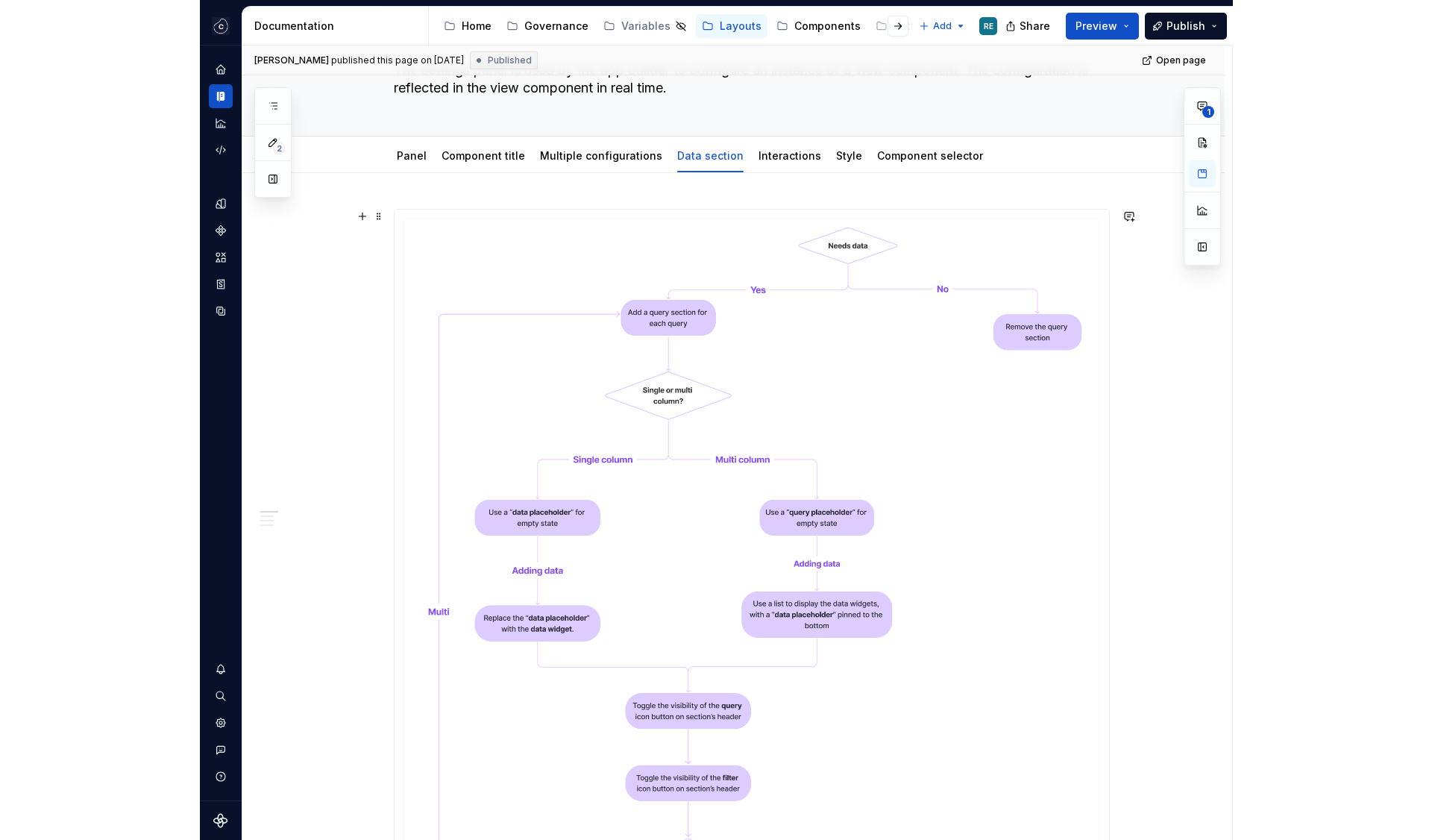
scroll to position [0, 0]
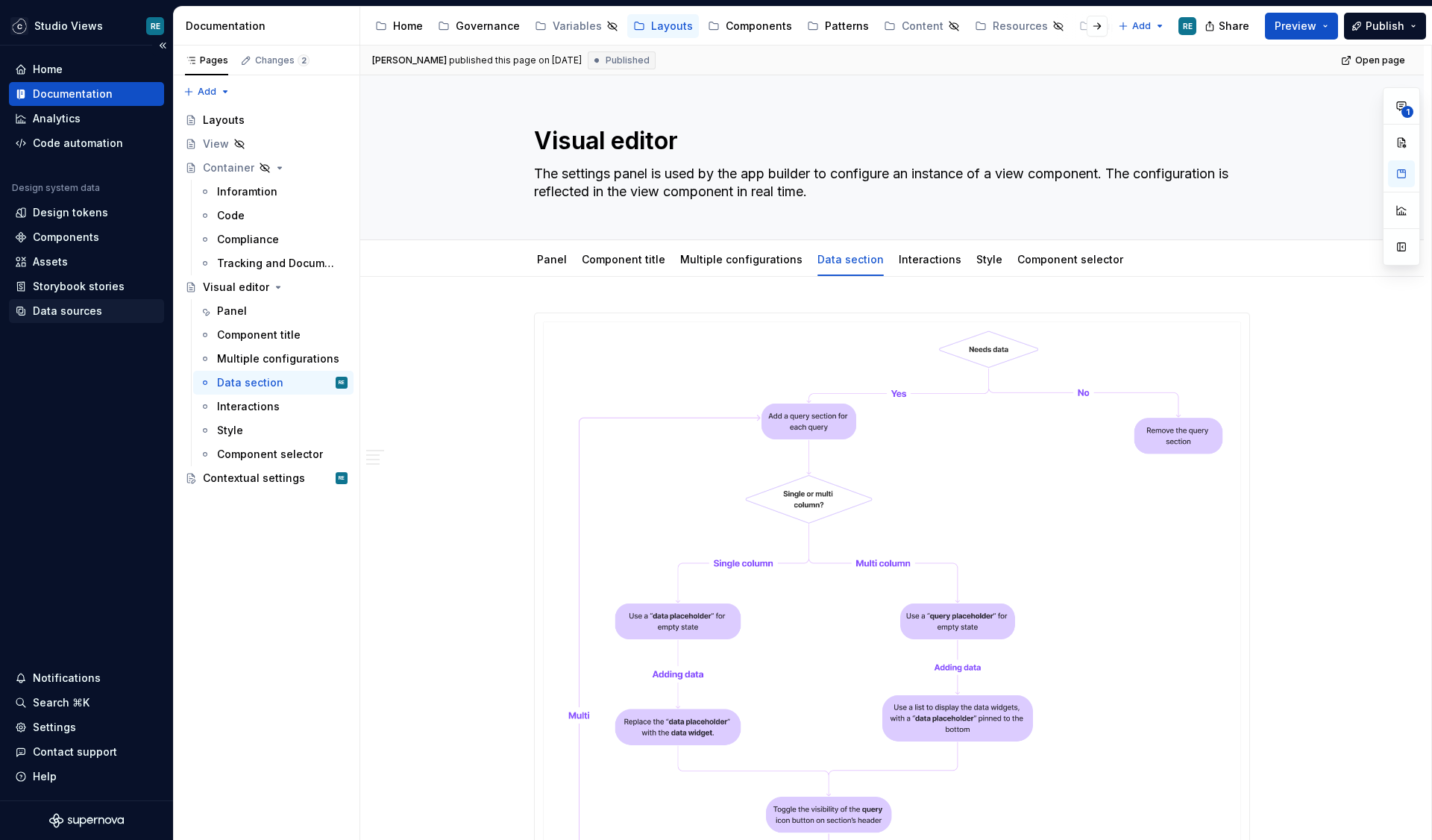
click at [73, 318] on div "Data sources" at bounding box center [67, 310] width 69 height 15
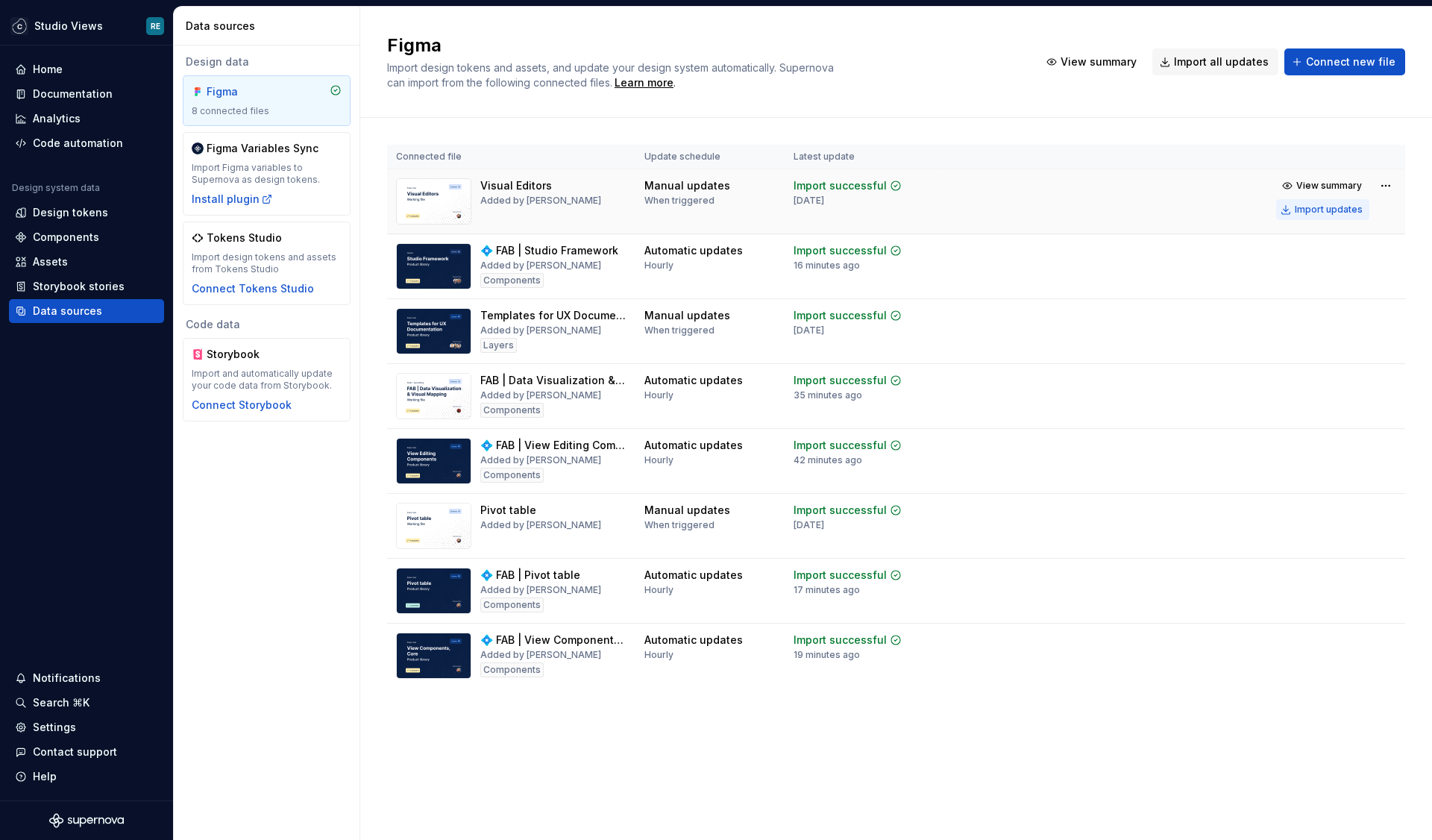
click at [1346, 212] on div "Import updates" at bounding box center [1330, 210] width 68 height 12
click at [1318, 278] on div "Import updates" at bounding box center [1330, 275] width 68 height 12
click at [1318, 341] on div "Import updates" at bounding box center [1330, 339] width 68 height 12
click at [1315, 405] on div "Import updates" at bounding box center [1330, 404] width 68 height 12
click at [1243, 59] on span "Import all updates" at bounding box center [1221, 61] width 95 height 15
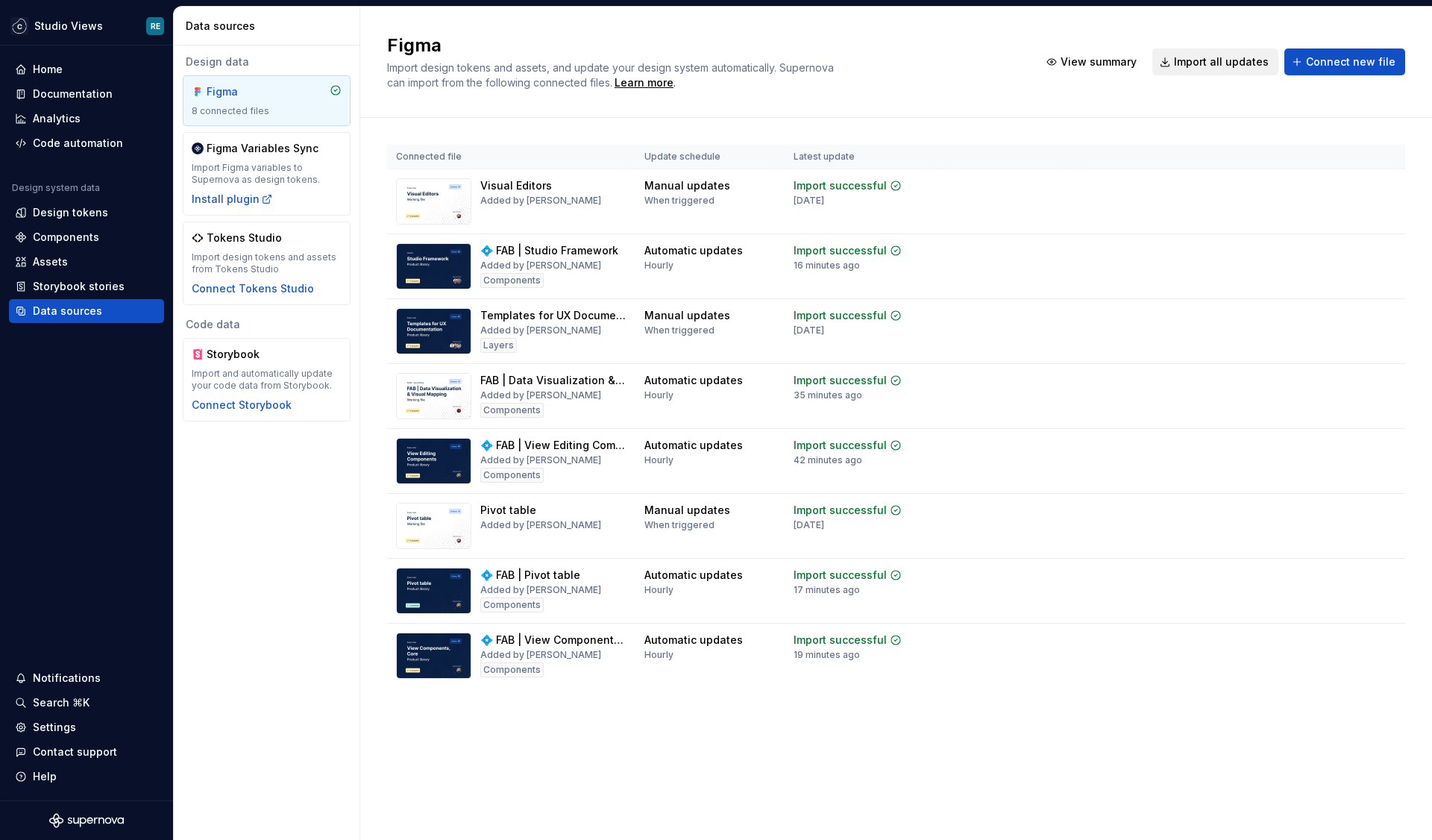
click at [1244, 59] on span "Import all updates" at bounding box center [1221, 61] width 95 height 15
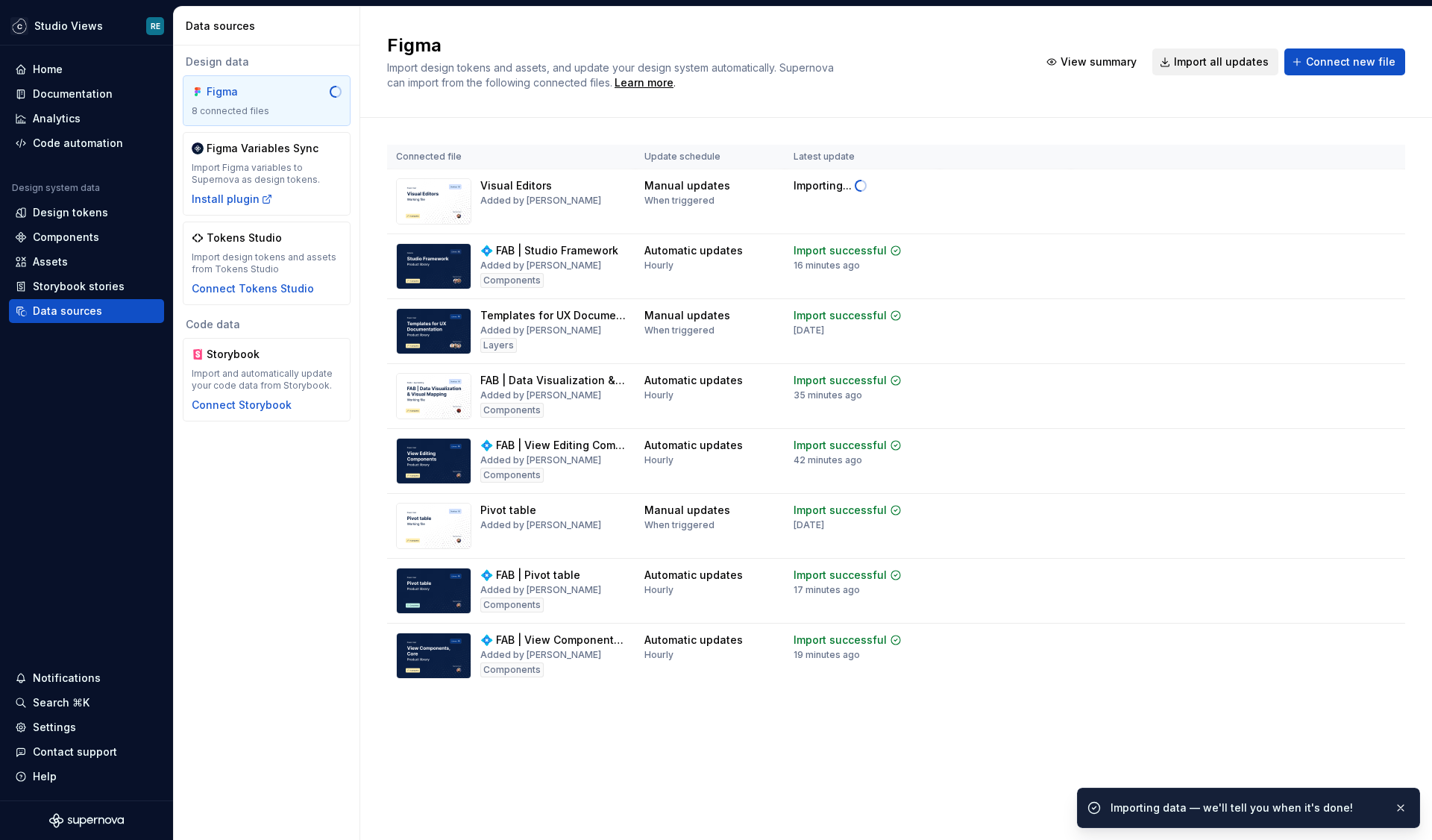
click at [1244, 59] on span "Import all updates" at bounding box center [1221, 61] width 95 height 15
click at [96, 96] on div "Documentation" at bounding box center [73, 94] width 80 height 15
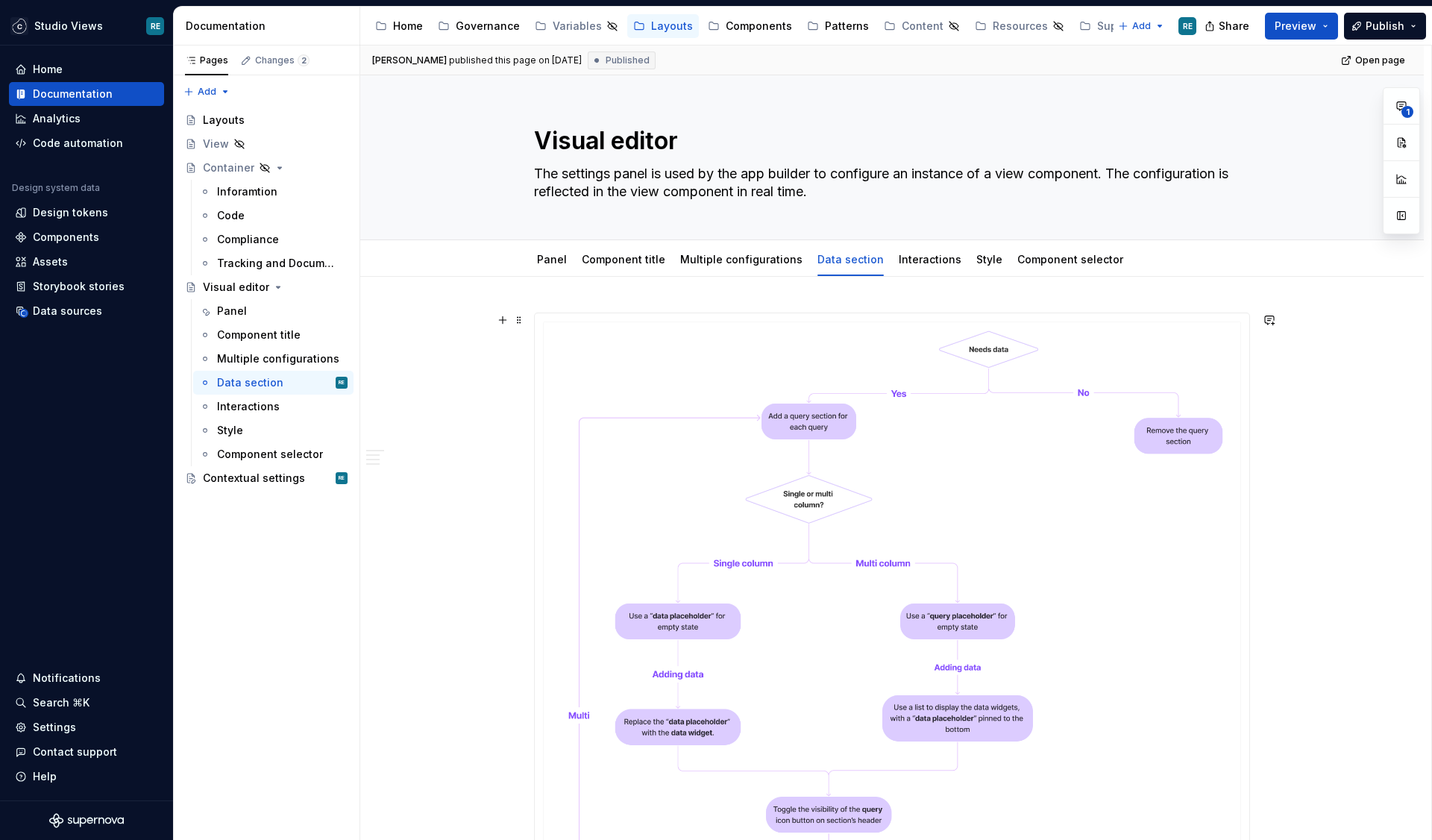
click at [813, 508] on img at bounding box center [892, 688] width 715 height 750
click at [746, 369] on img at bounding box center [892, 688] width 715 height 750
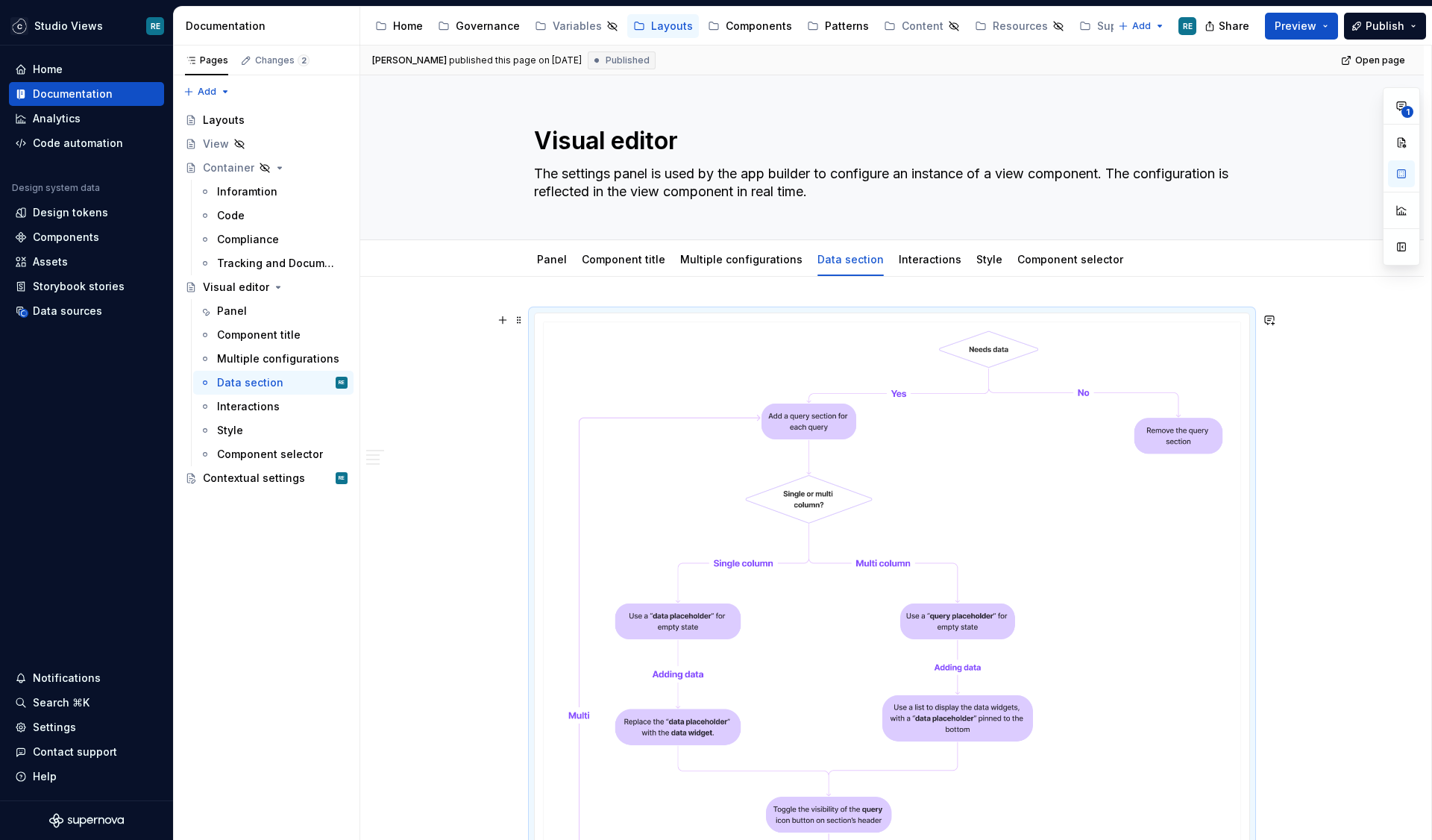
click at [746, 369] on img at bounding box center [892, 688] width 715 height 750
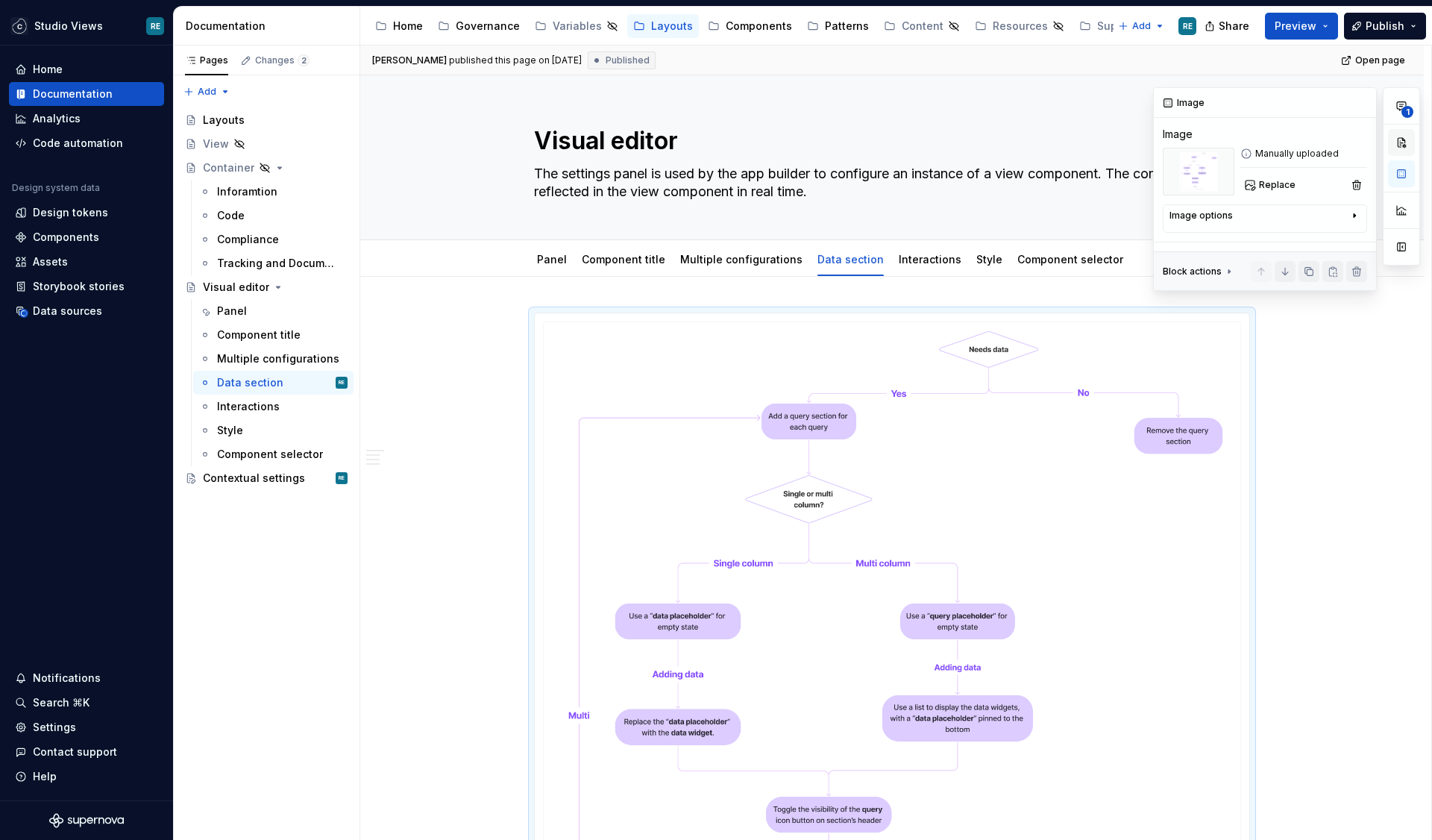
click at [1400, 147] on button "button" at bounding box center [1402, 142] width 27 height 27
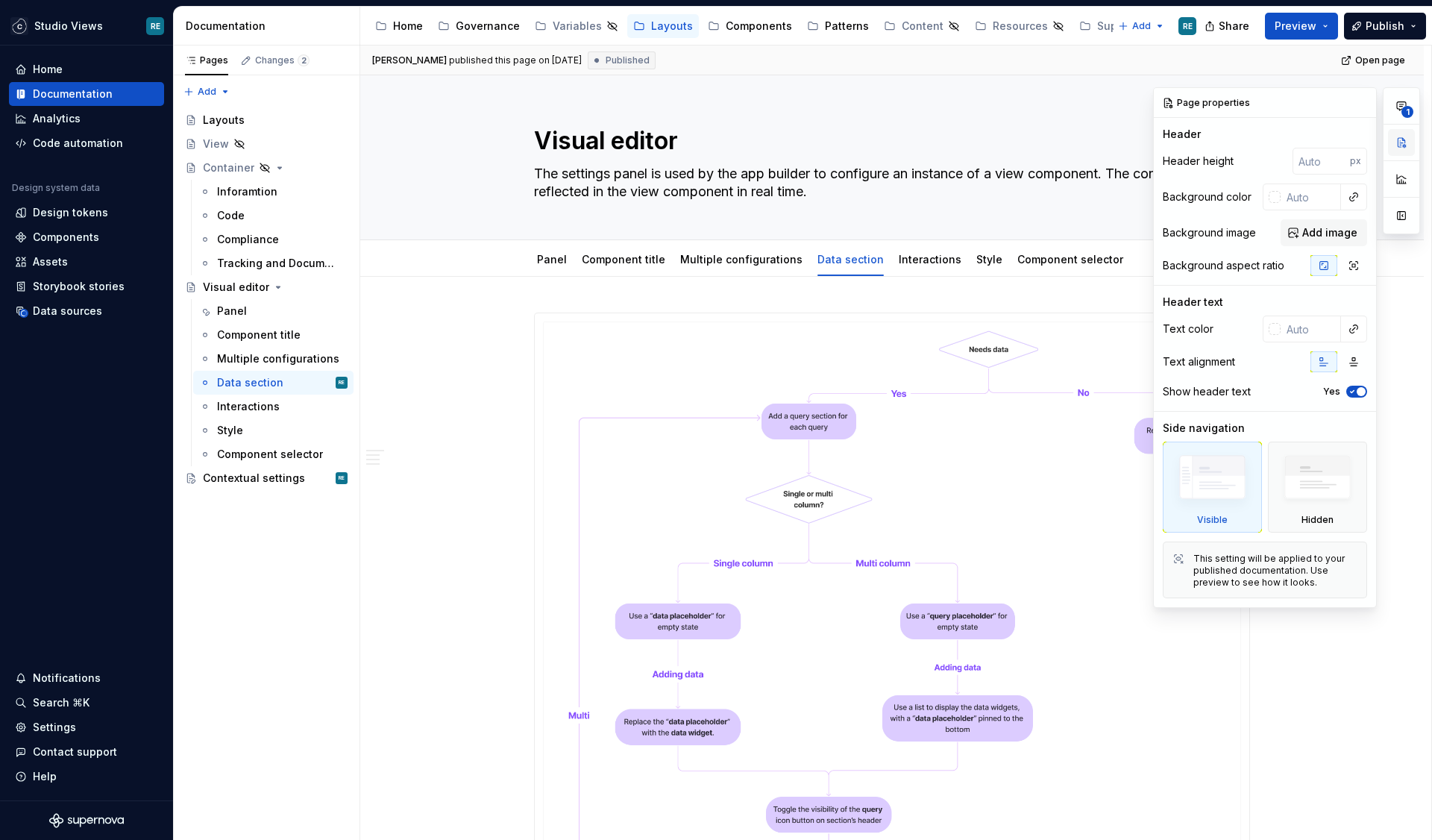
drag, startPoint x: 1401, startPoint y: 179, endPoint x: 1399, endPoint y: 140, distance: 39.1
click at [1399, 140] on div "1" at bounding box center [1402, 161] width 37 height 147
click at [1399, 140] on button "button" at bounding box center [1402, 142] width 27 height 27
click at [774, 533] on img at bounding box center [892, 688] width 715 height 750
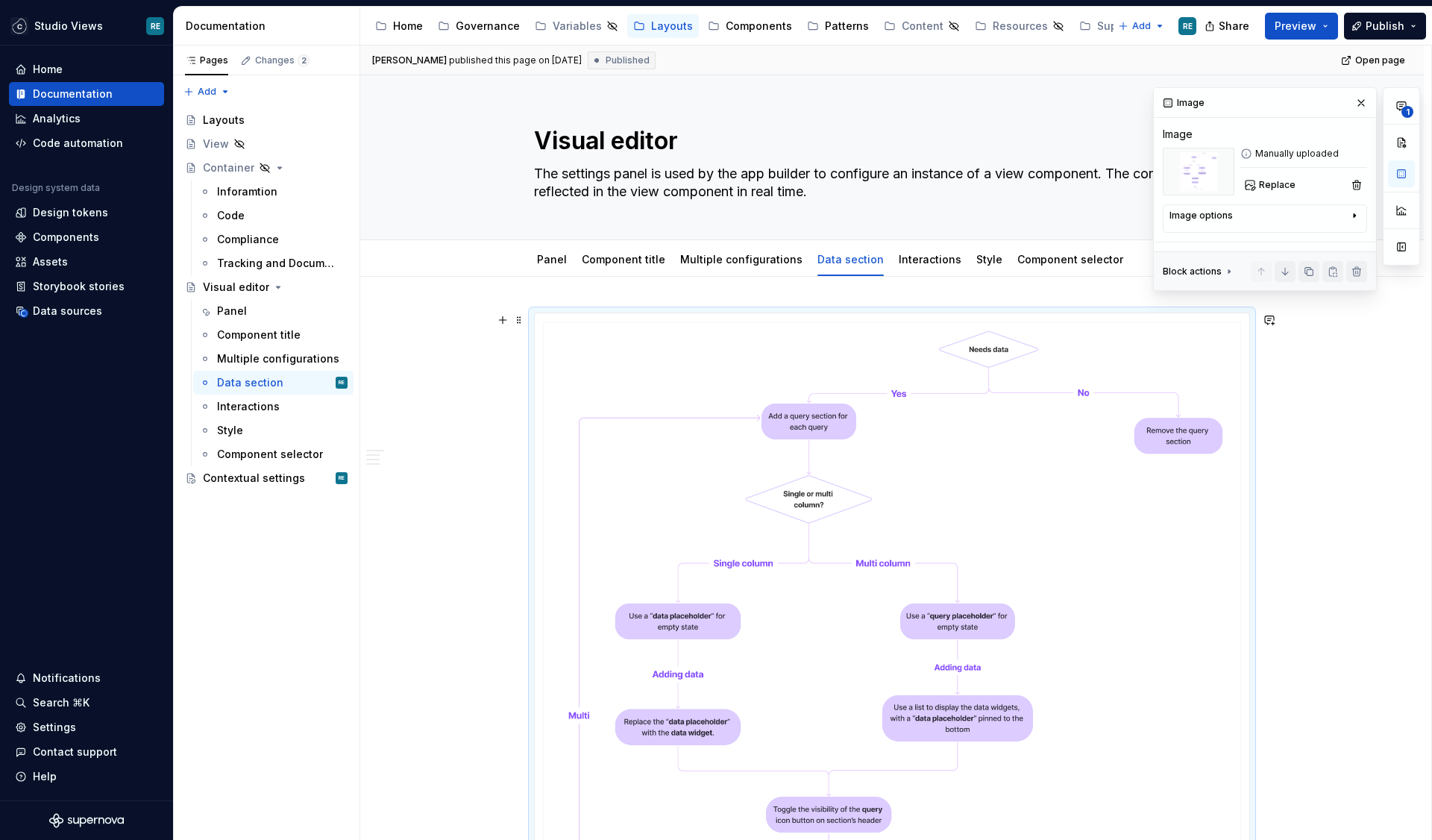
click at [774, 533] on img at bounding box center [892, 688] width 715 height 750
click at [524, 325] on span at bounding box center [520, 320] width 12 height 20
click at [740, 363] on img at bounding box center [892, 688] width 715 height 750
click at [1404, 172] on button "button" at bounding box center [1402, 174] width 27 height 27
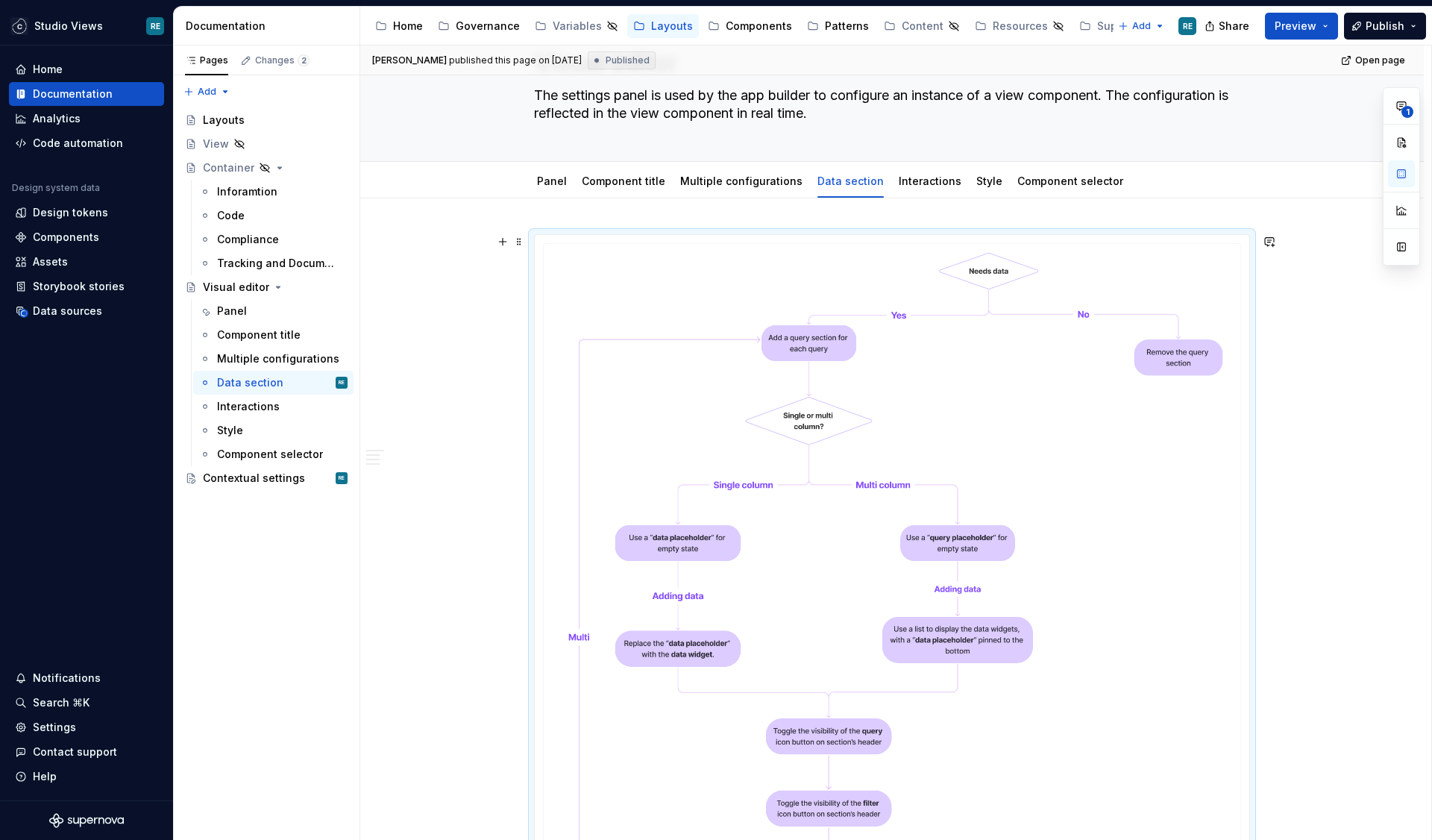
scroll to position [98, 0]
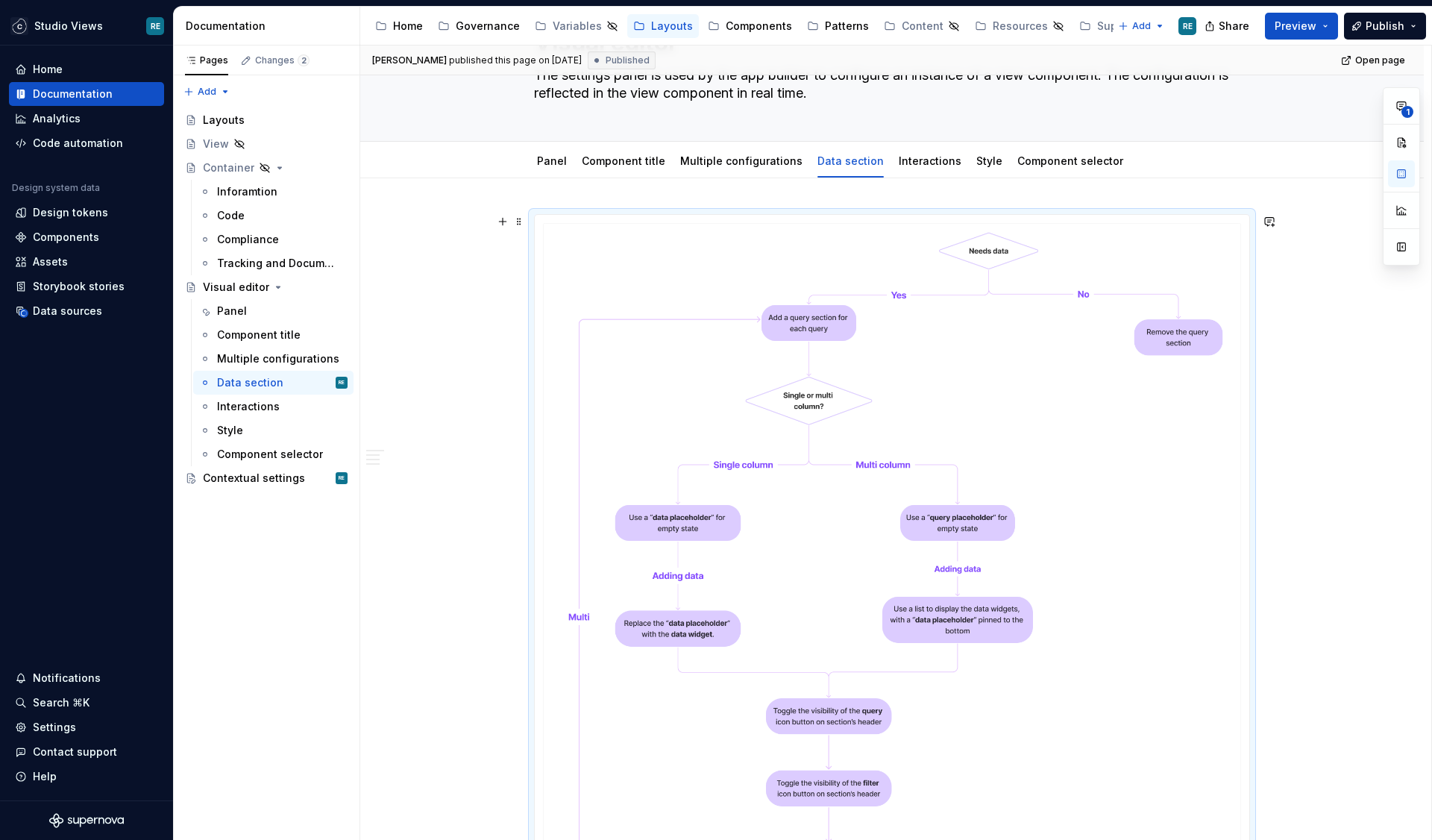
click at [730, 342] on img at bounding box center [892, 590] width 715 height 750
click at [520, 223] on span at bounding box center [520, 221] width 12 height 20
click at [806, 375] on img at bounding box center [892, 590] width 715 height 750
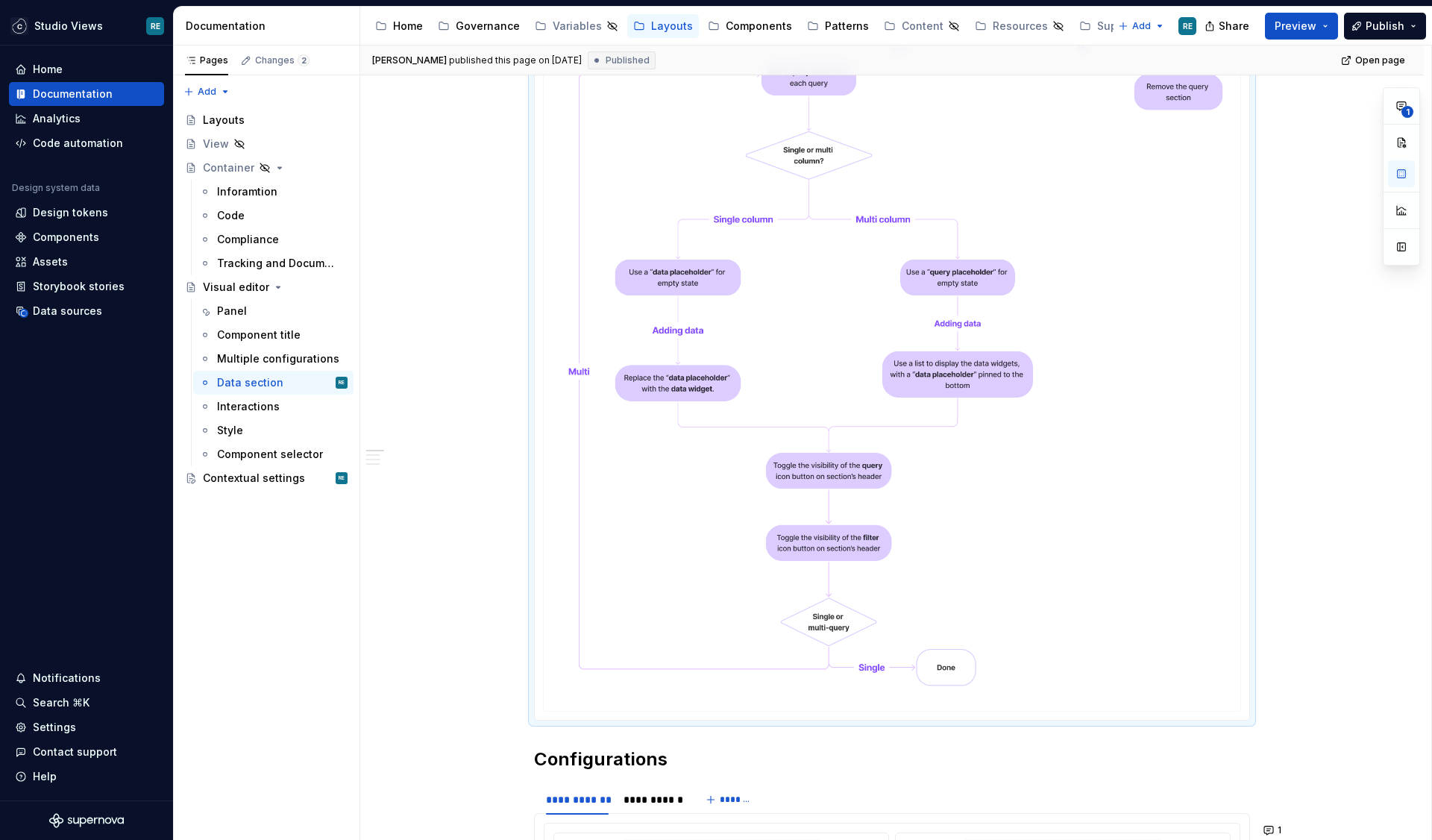
click at [806, 375] on img at bounding box center [892, 345] width 715 height 750
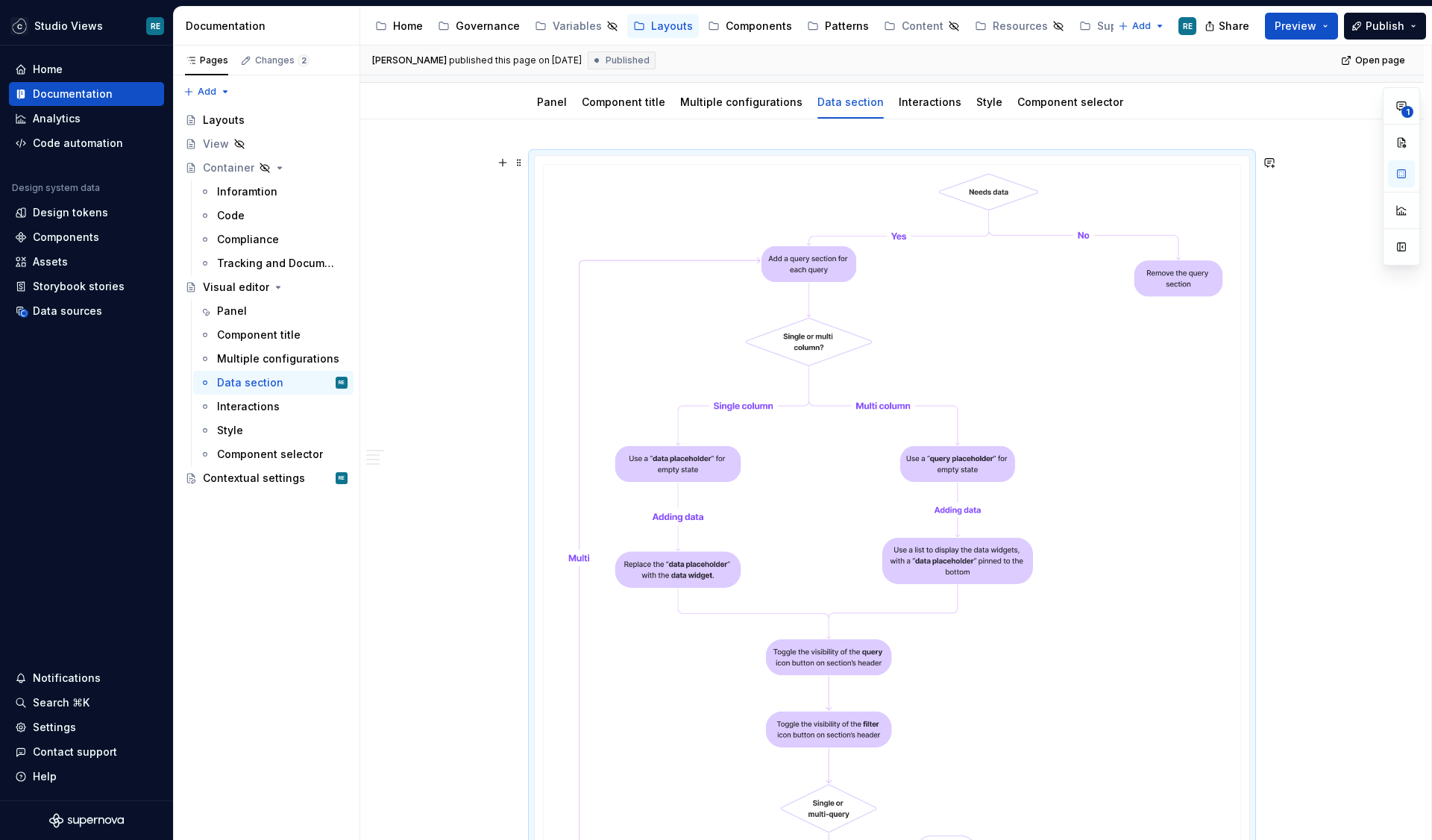
scroll to position [116, 0]
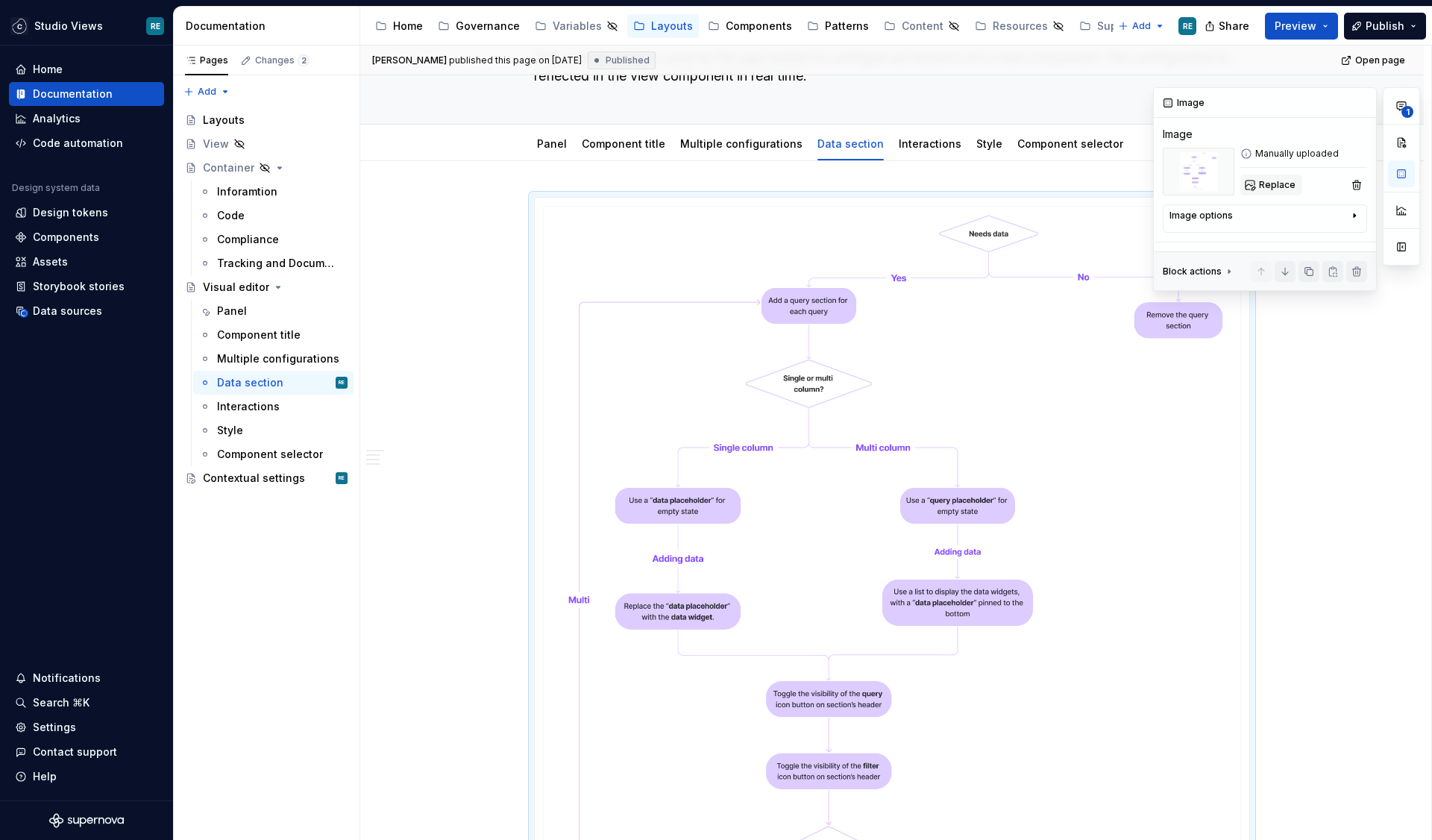
click at [1275, 182] on span "Replace" at bounding box center [1278, 185] width 37 height 12
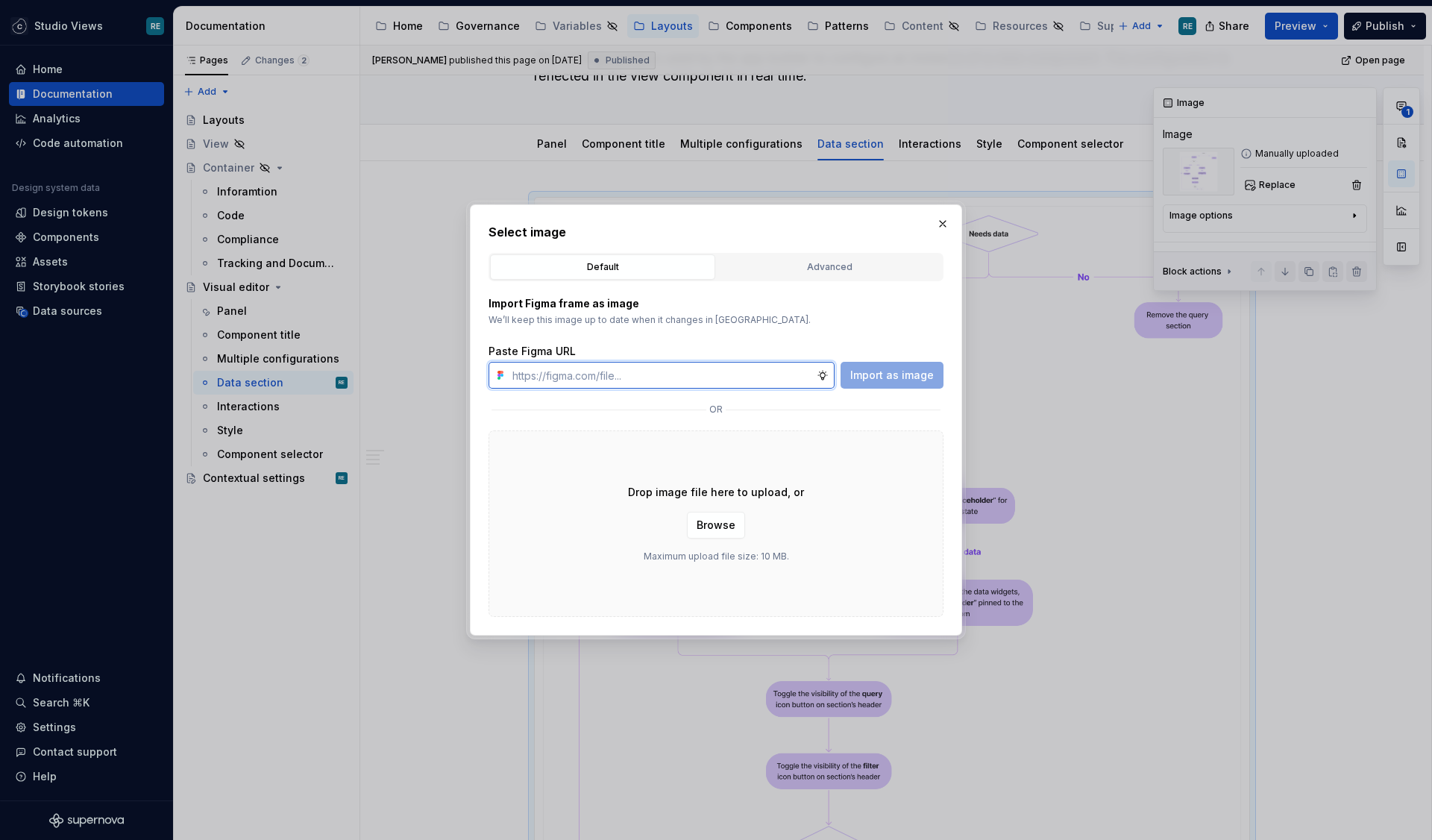
type textarea "*"
paste input "[URL][DOMAIN_NAME]"
type input "[URL][DOMAIN_NAME]"
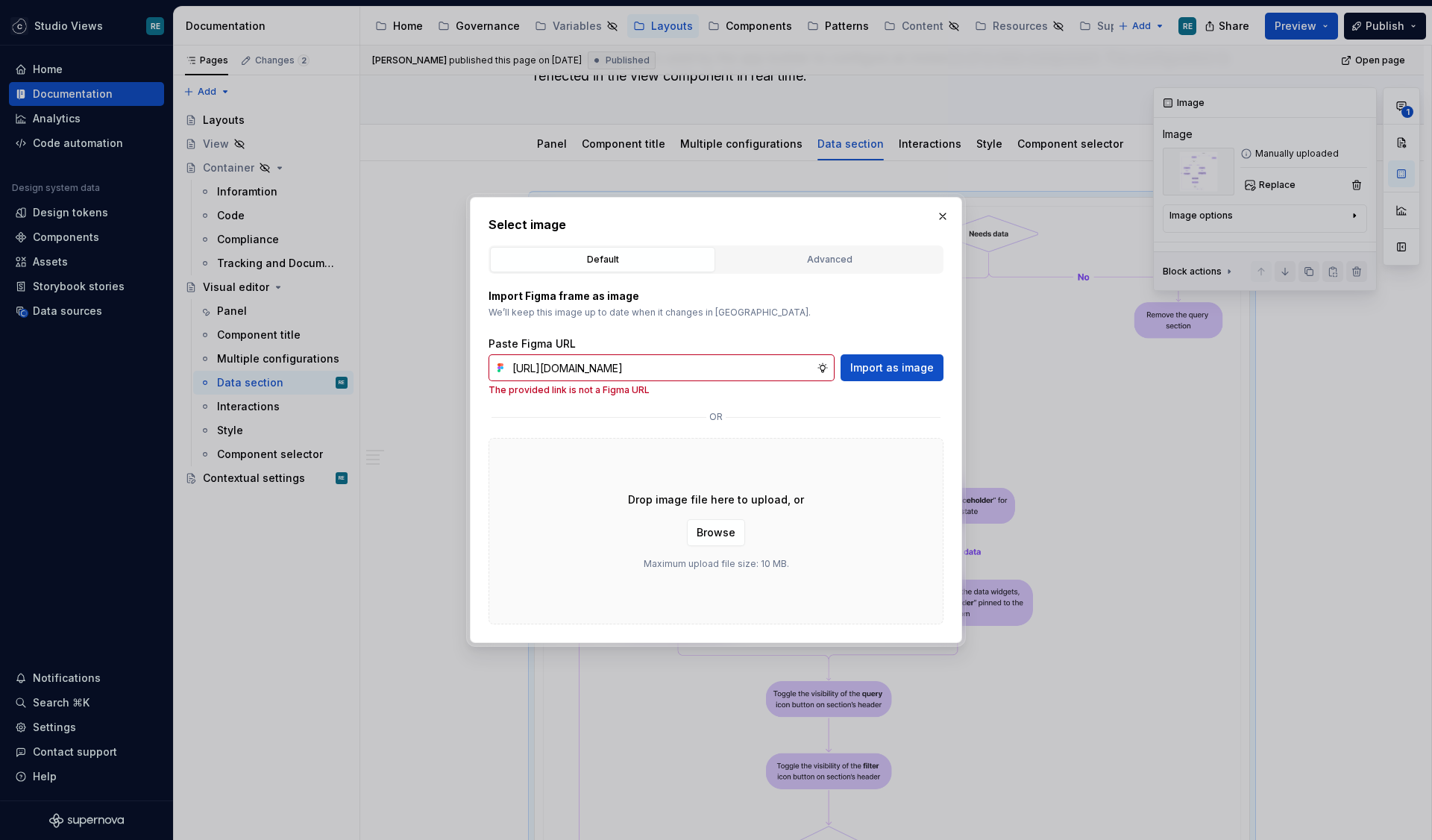
scroll to position [0, 0]
click at [708, 537] on span "Browse" at bounding box center [716, 532] width 39 height 15
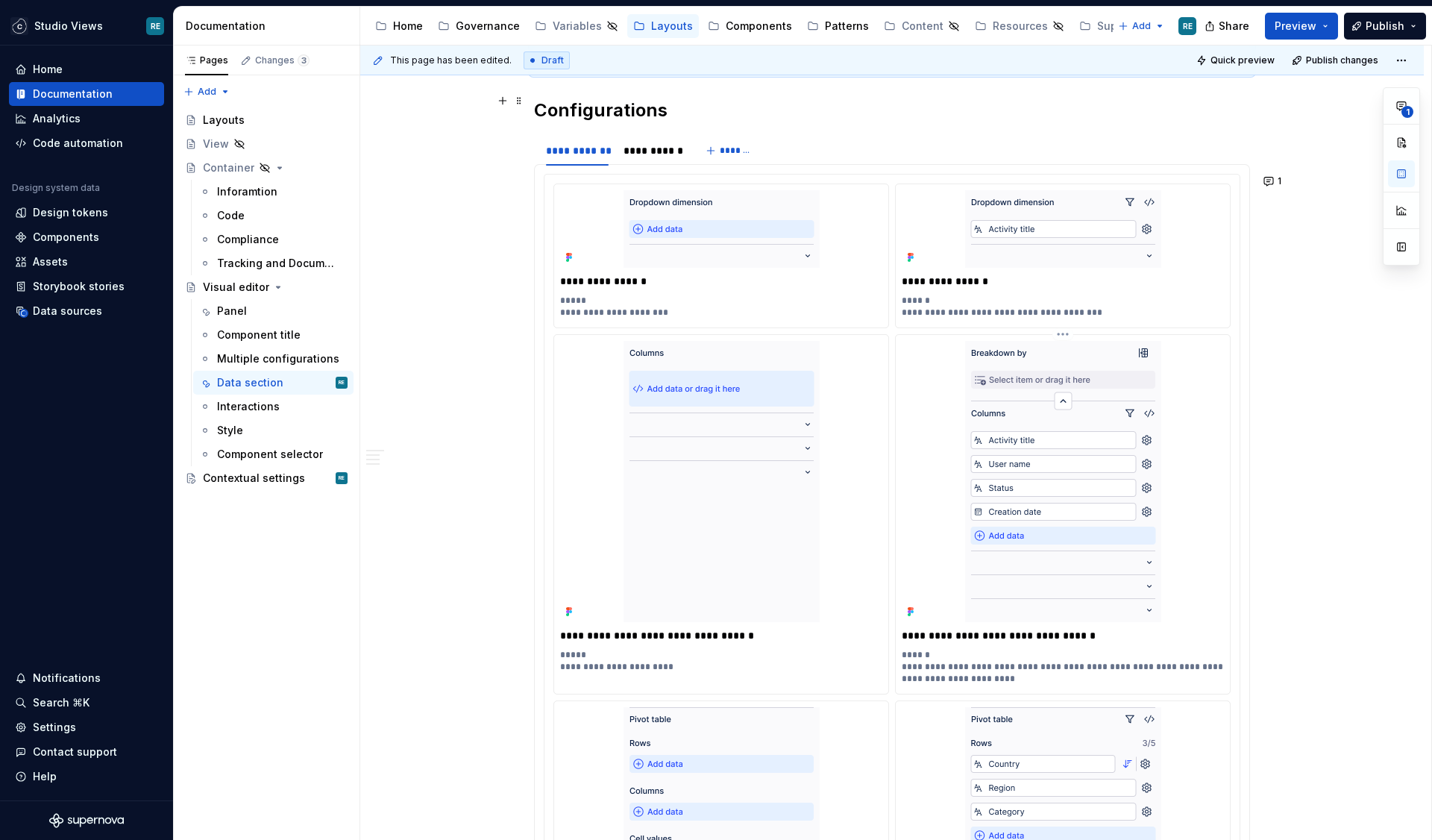
scroll to position [1153, 0]
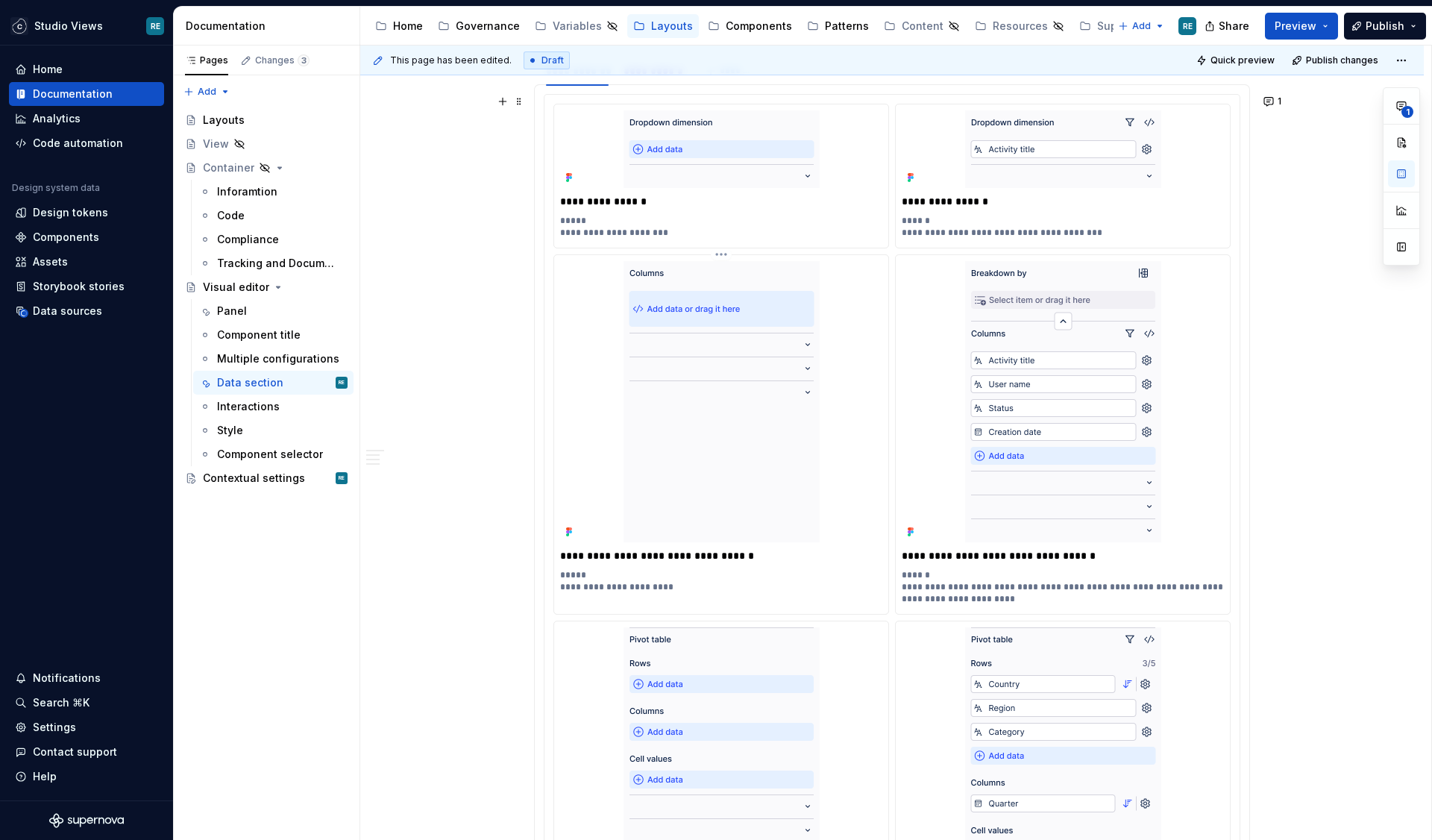
click at [745, 511] on img at bounding box center [721, 401] width 196 height 282
click at [1040, 376] on img at bounding box center [1063, 401] width 196 height 282
click at [702, 367] on img at bounding box center [721, 401] width 196 height 282
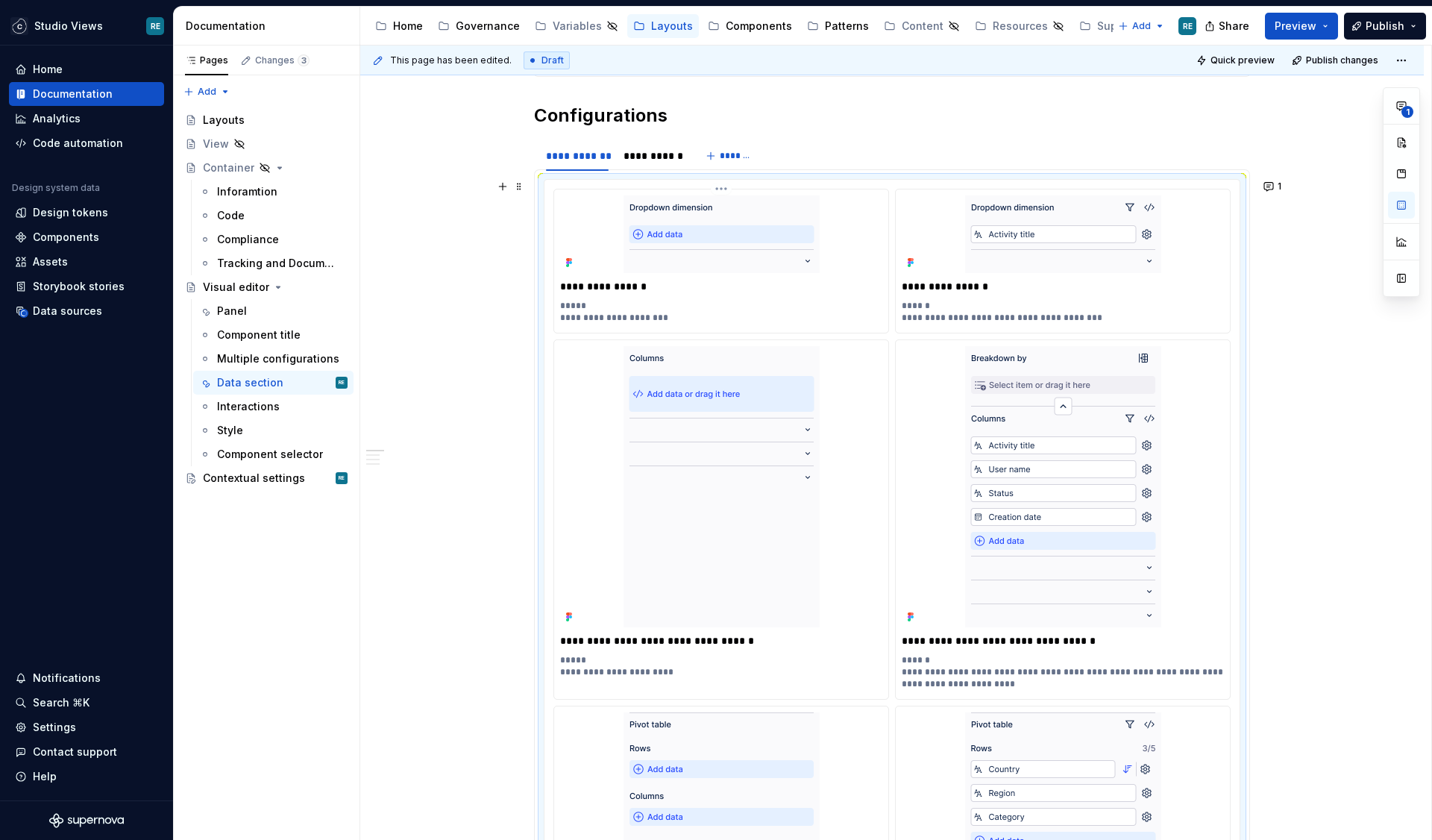
scroll to position [1064, 0]
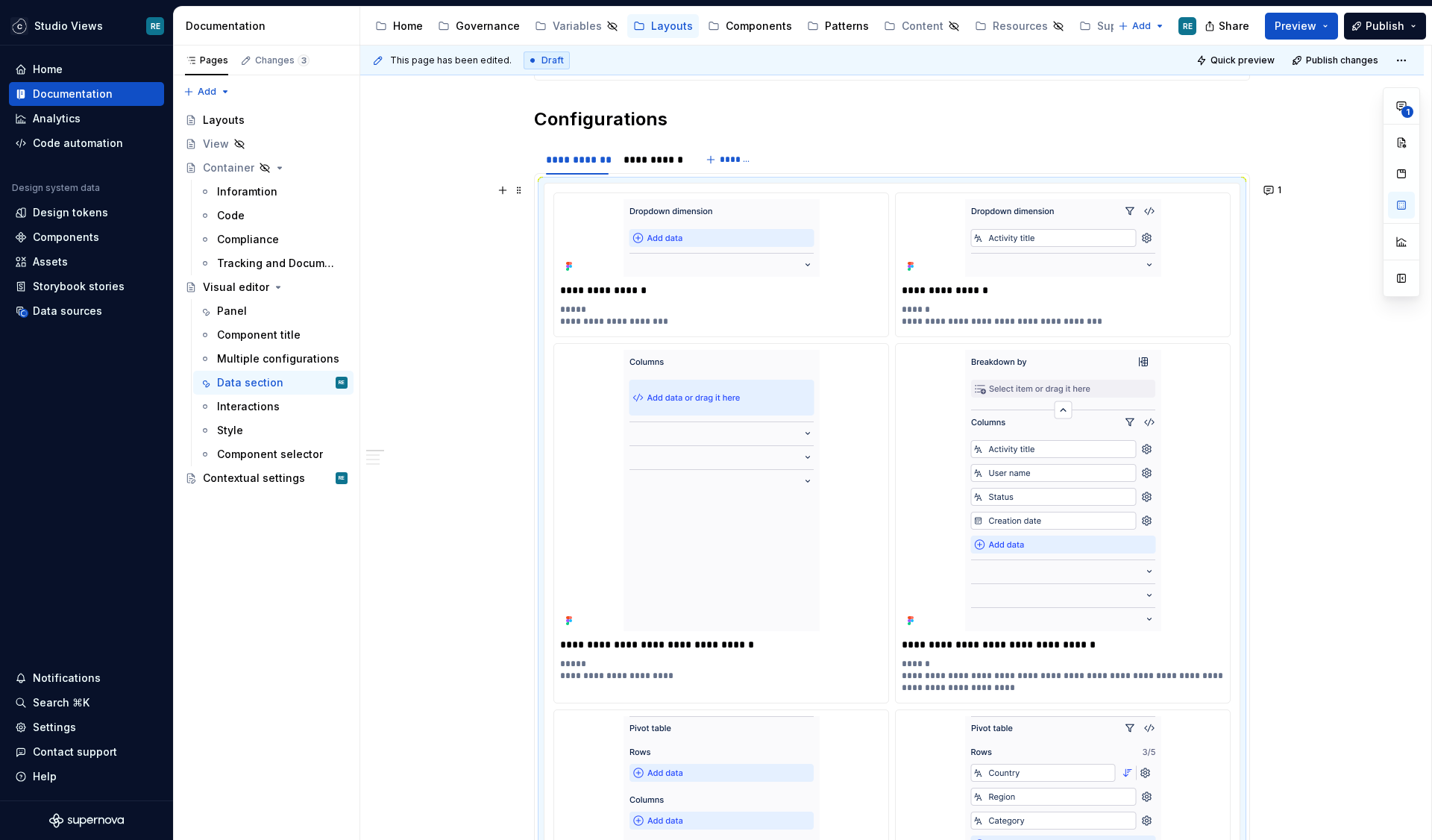
click at [529, 191] on div "**********" at bounding box center [892, 639] width 1064 height 2854
click at [521, 192] on span at bounding box center [520, 189] width 12 height 20
click at [731, 217] on img at bounding box center [721, 238] width 196 height 78
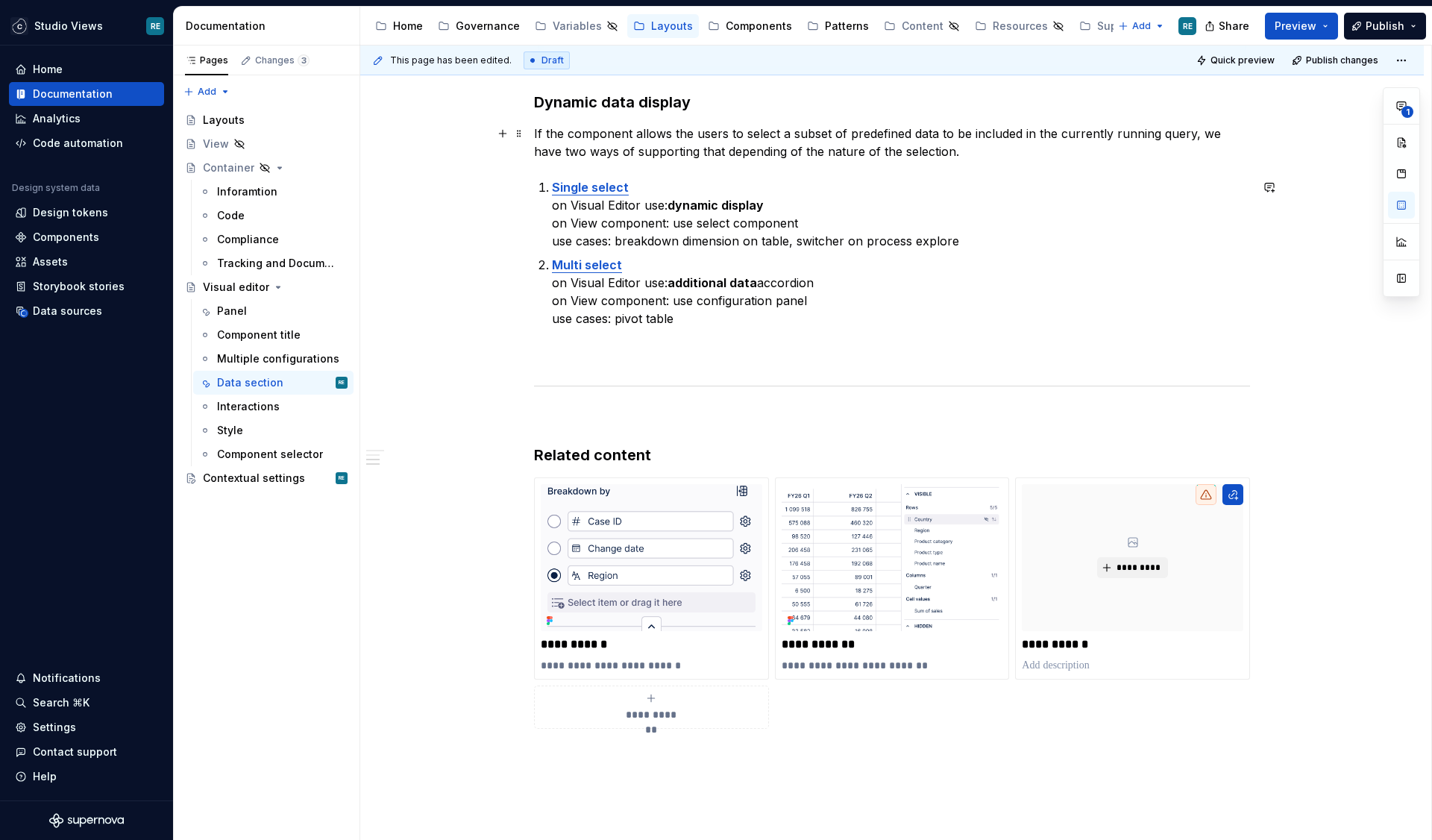
scroll to position [1934, 0]
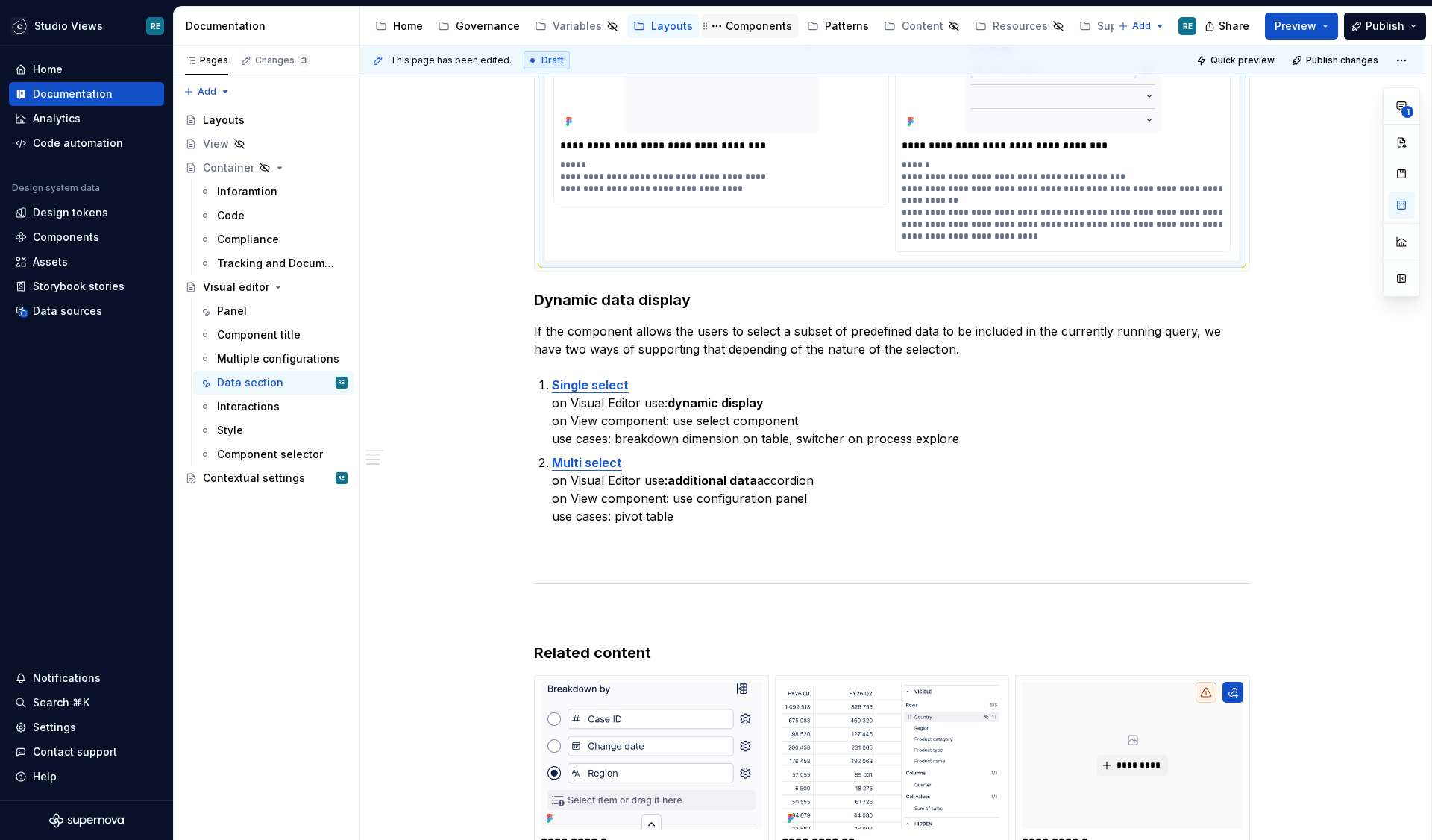
click at [752, 23] on div "Components" at bounding box center [759, 25] width 66 height 15
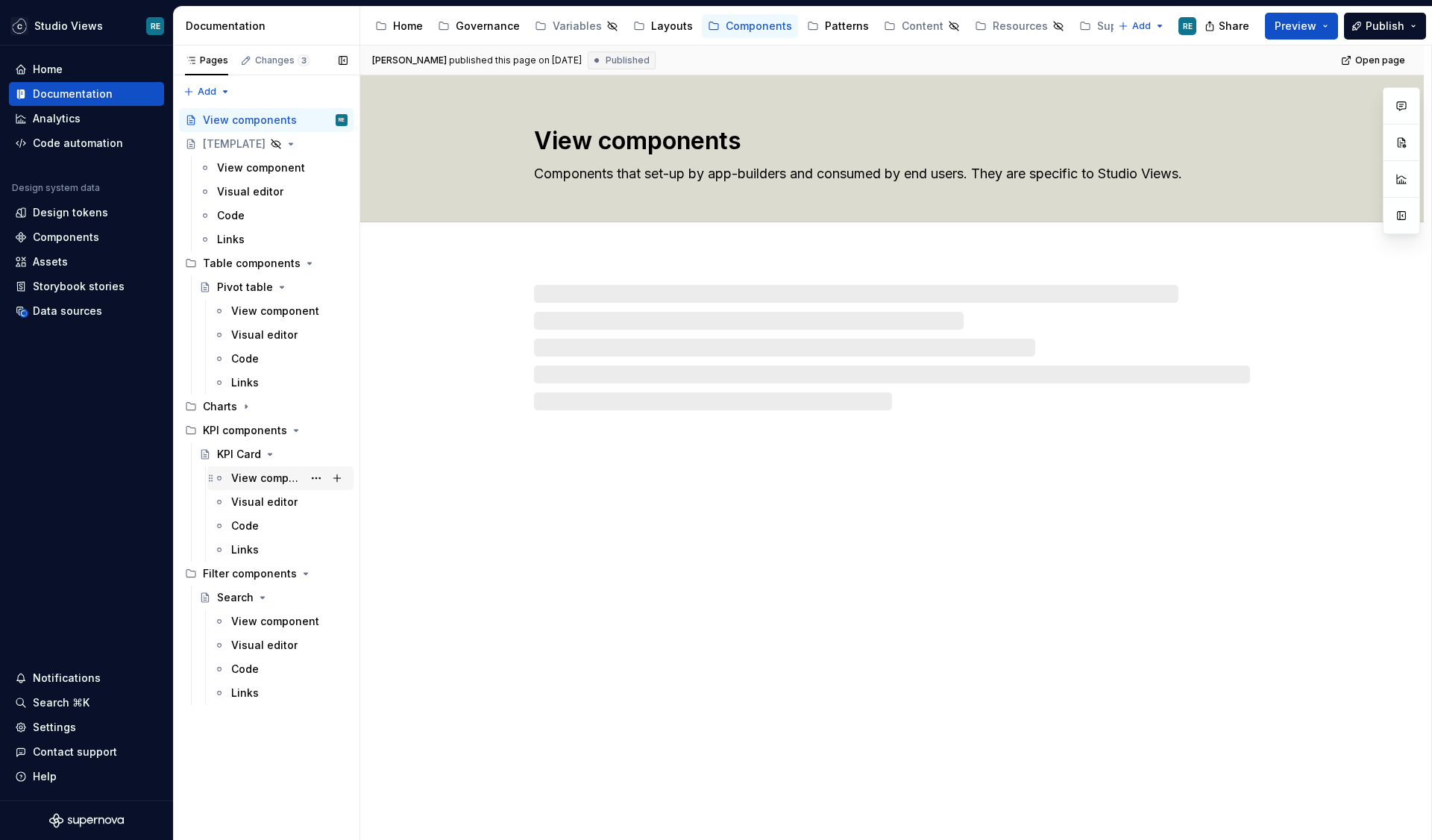
click at [247, 484] on div "View component" at bounding box center [266, 477] width 71 height 15
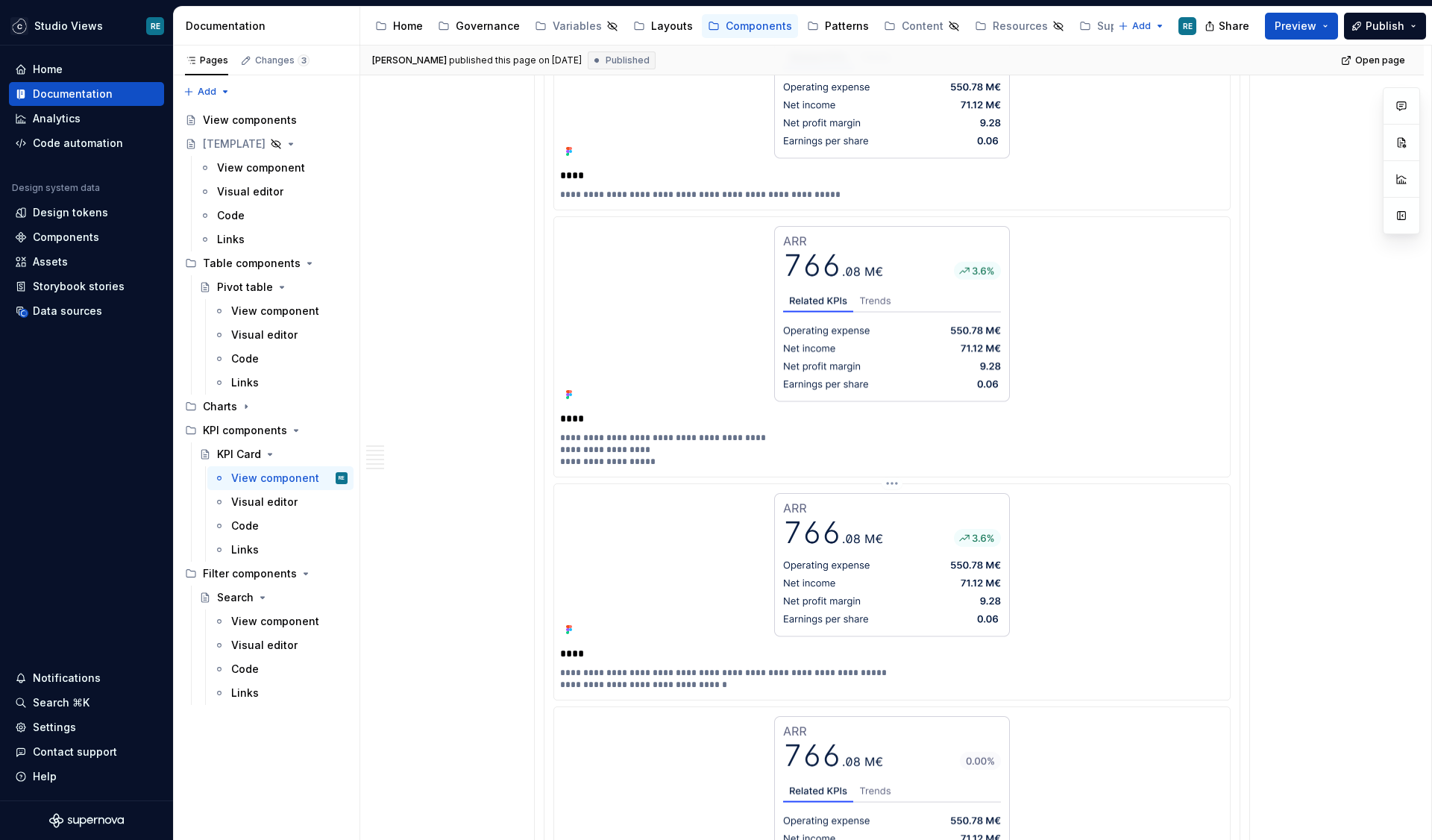
scroll to position [4319, 0]
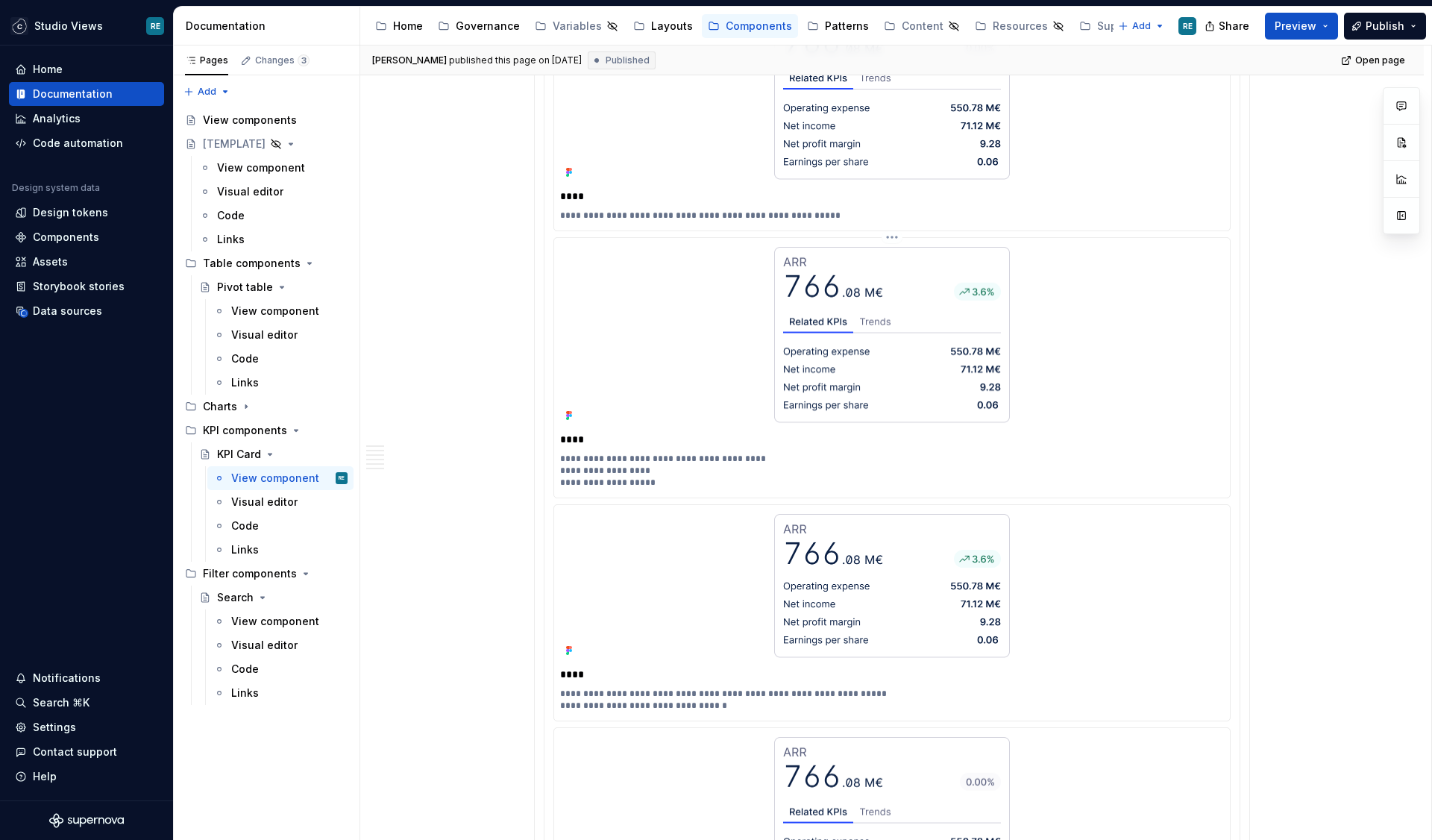
click at [597, 440] on p "****" at bounding box center [892, 439] width 664 height 15
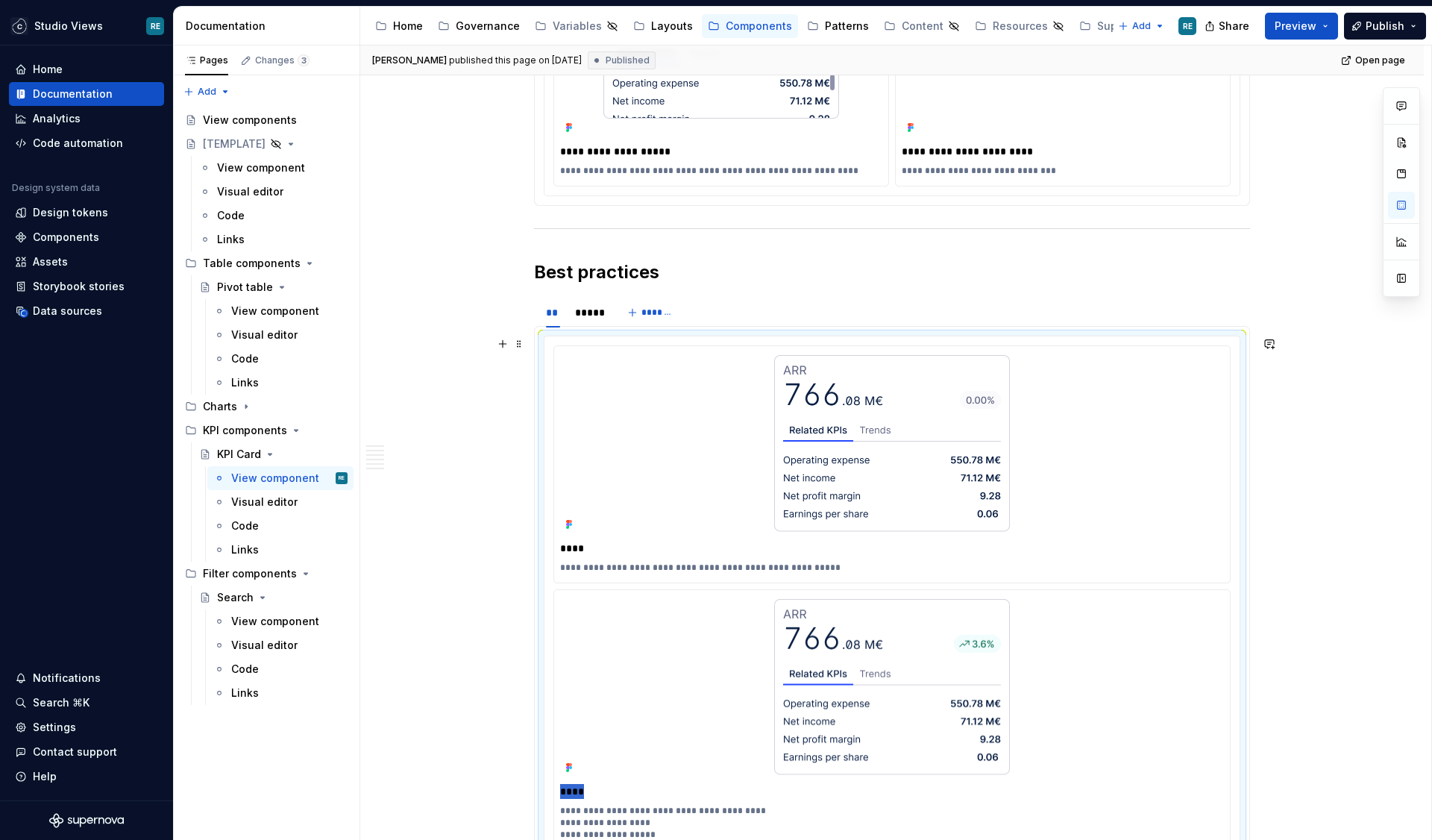
scroll to position [3867, 0]
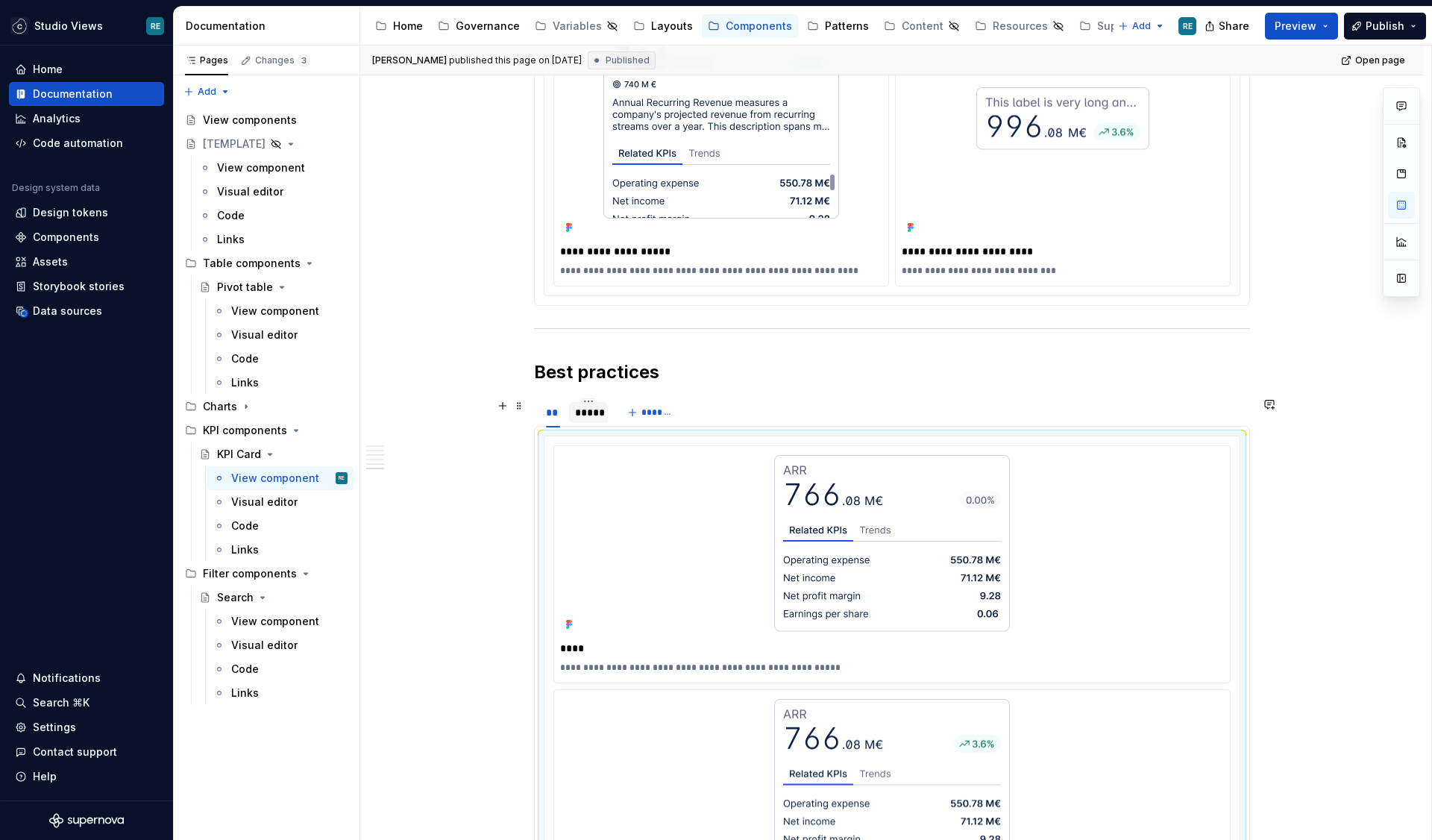
click at [600, 409] on div "*****" at bounding box center [589, 412] width 27 height 15
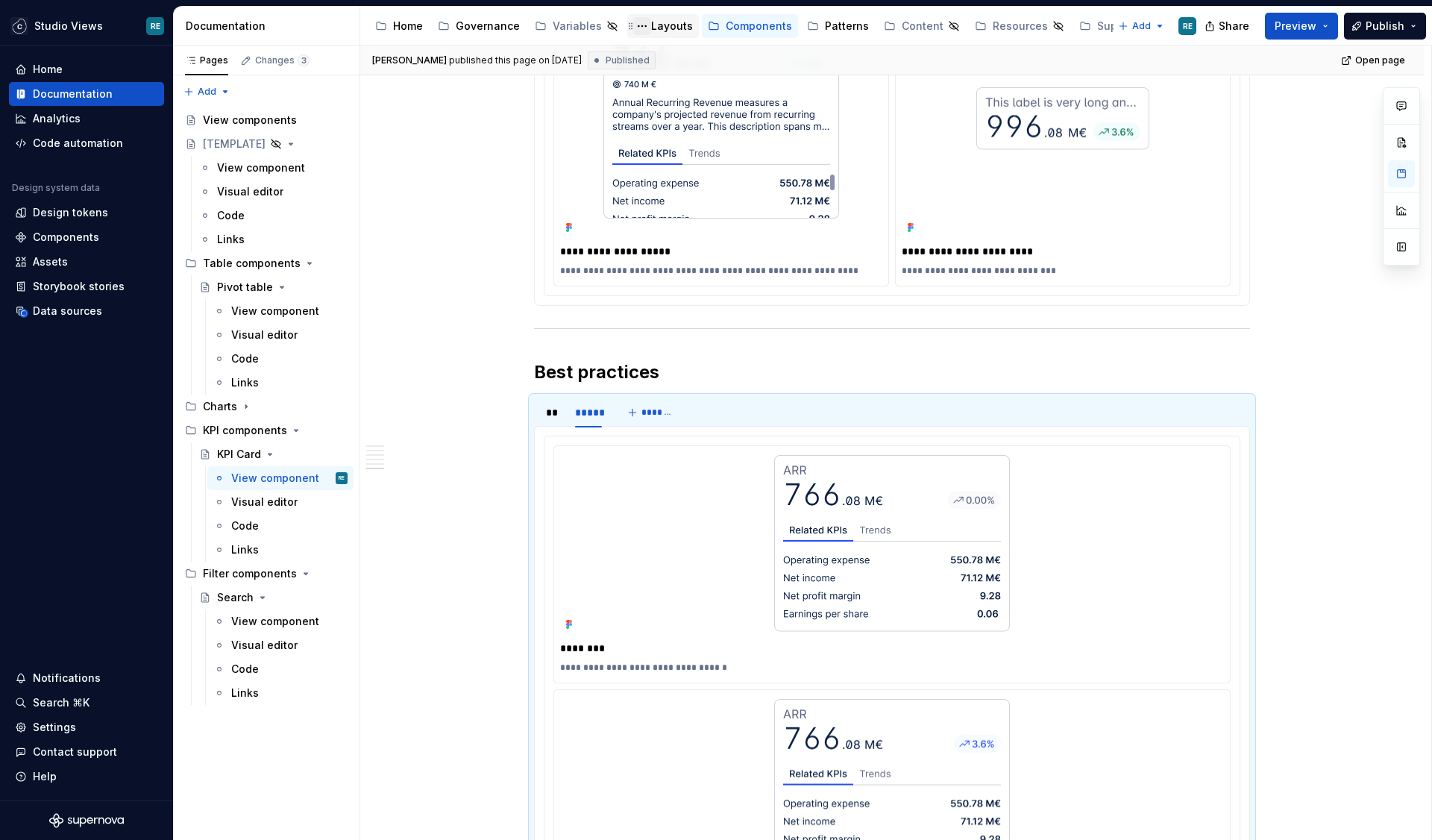
click at [634, 27] on button "Page tree" at bounding box center [642, 26] width 18 height 18
click at [670, 23] on html "Studio Views RE Home Documentation Analytics Code automation Design system data…" at bounding box center [716, 420] width 1432 height 840
click at [670, 23] on div "Layouts" at bounding box center [672, 25] width 42 height 15
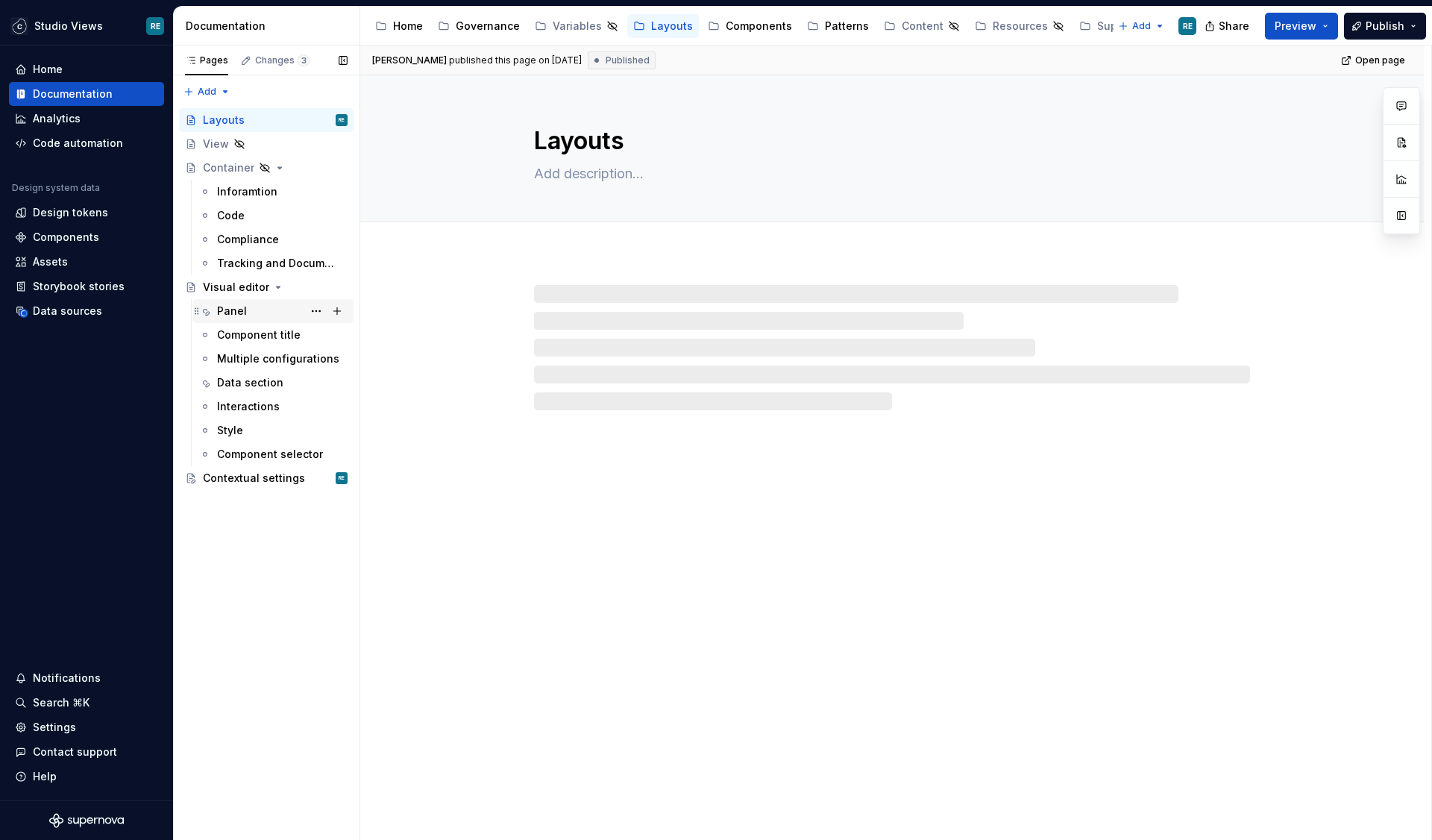
click at [244, 311] on div "Panel" at bounding box center [232, 310] width 30 height 15
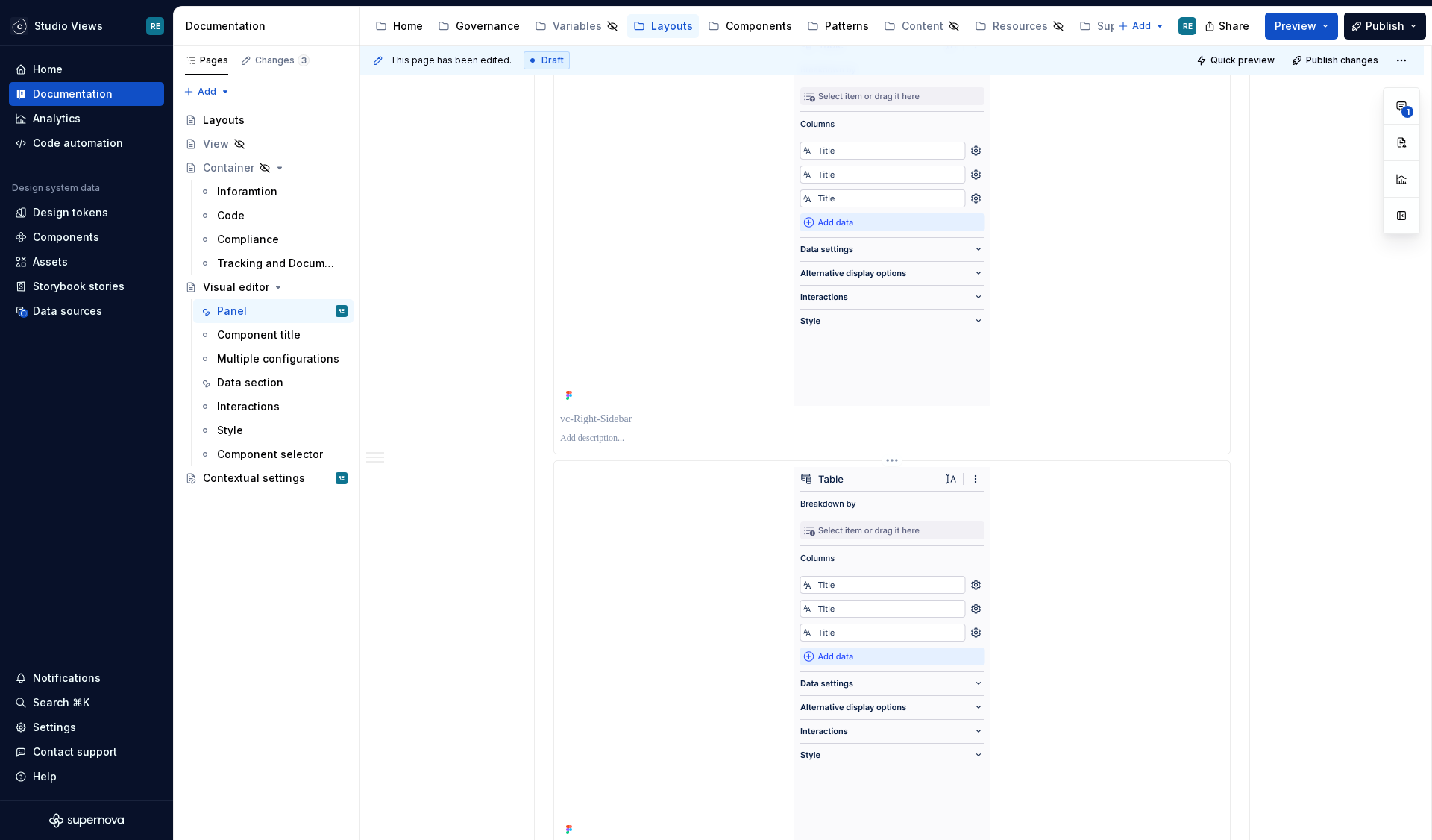
scroll to position [2486, 0]
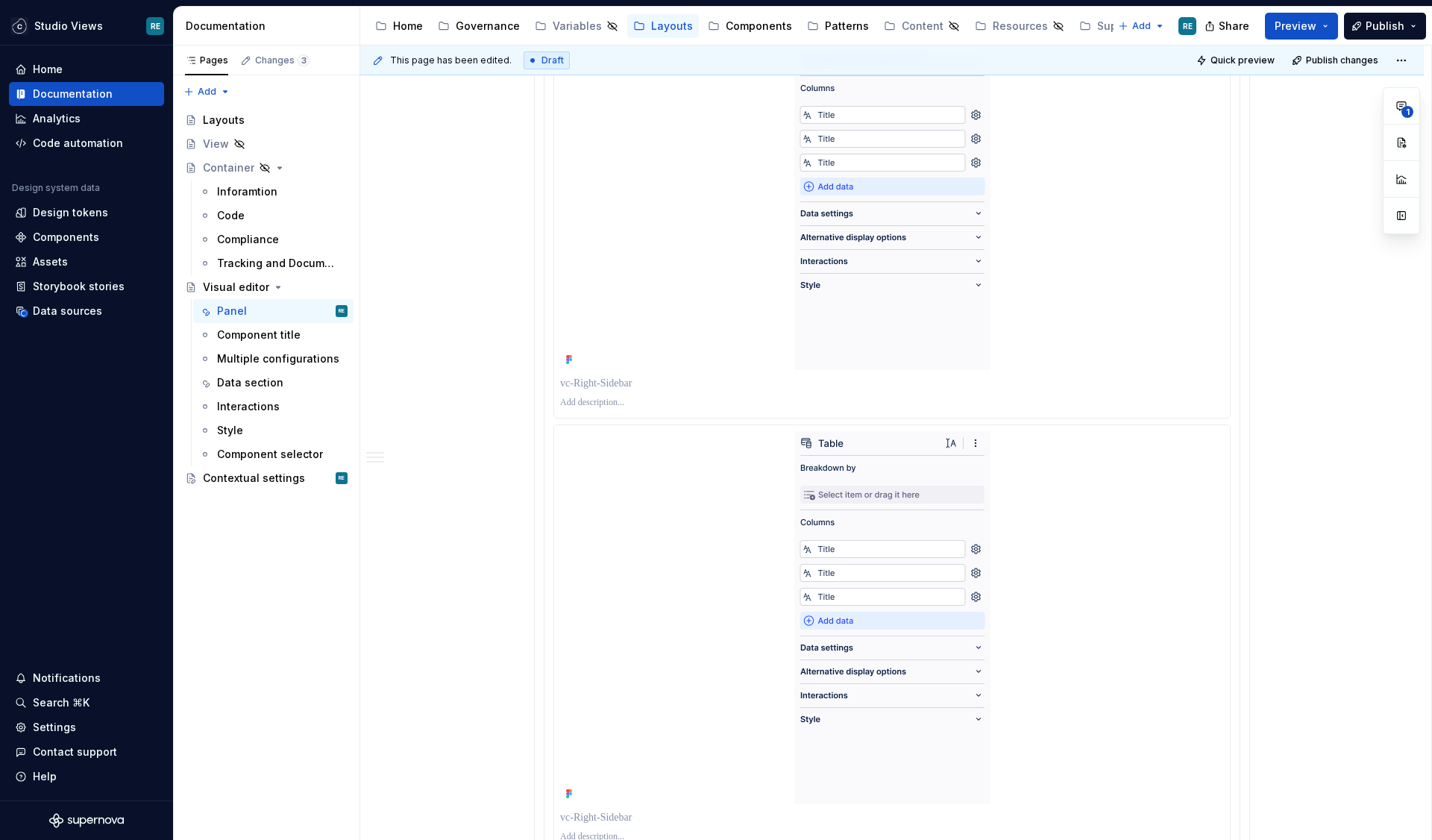
type textarea "*"
click at [660, 384] on p at bounding box center [892, 383] width 664 height 15
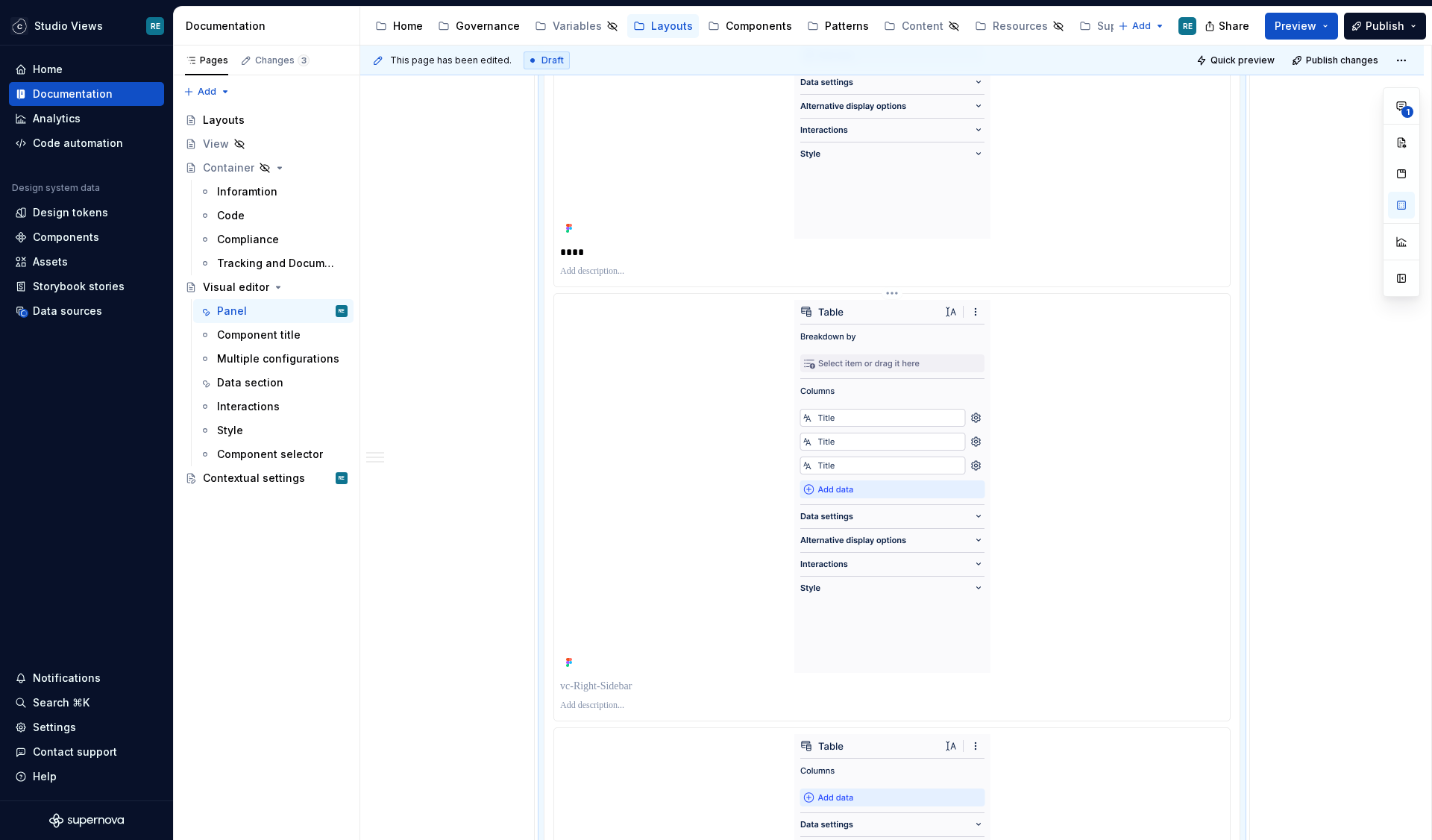
click at [590, 686] on p at bounding box center [892, 685] width 664 height 15
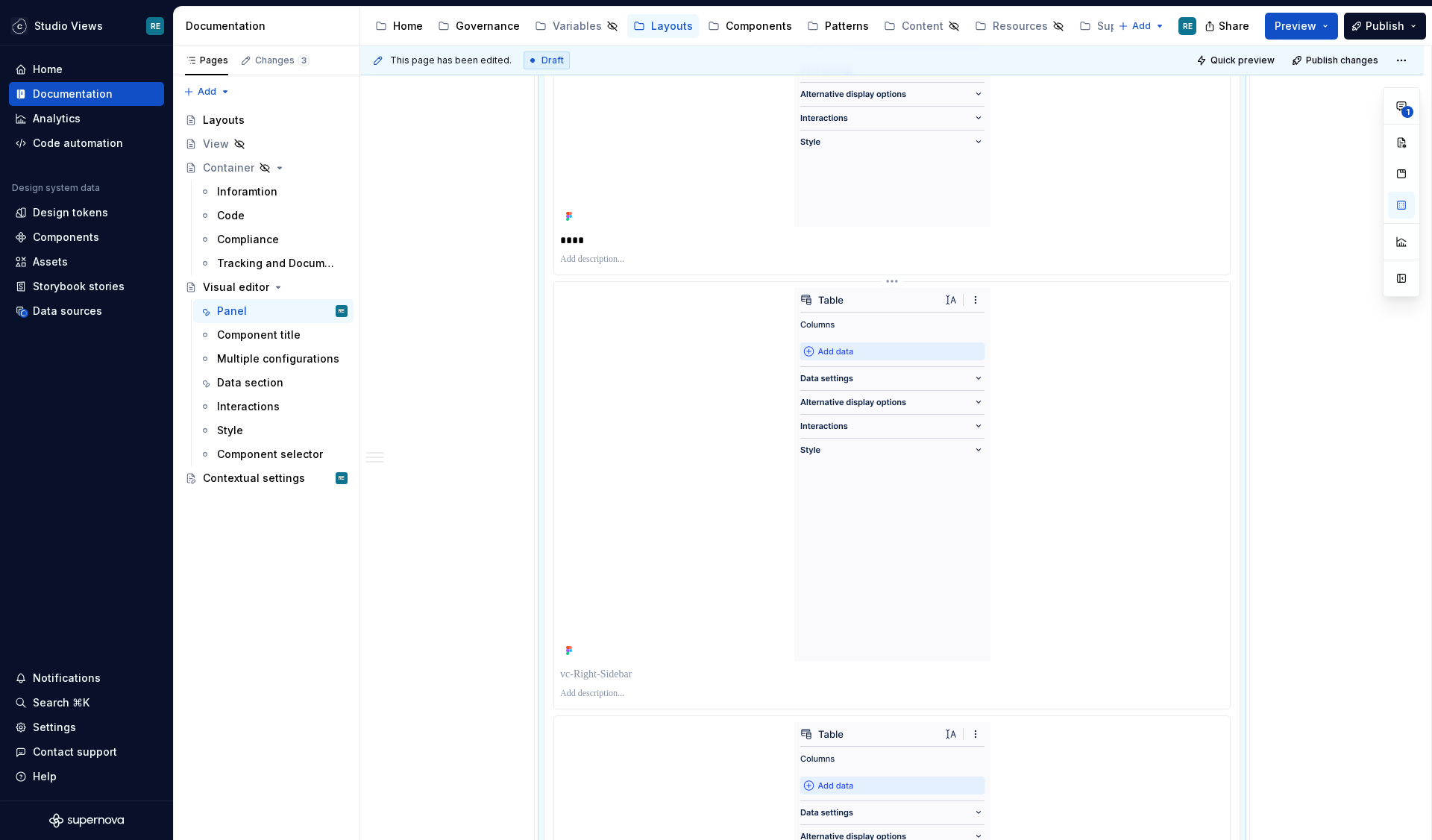
scroll to position [3110, 0]
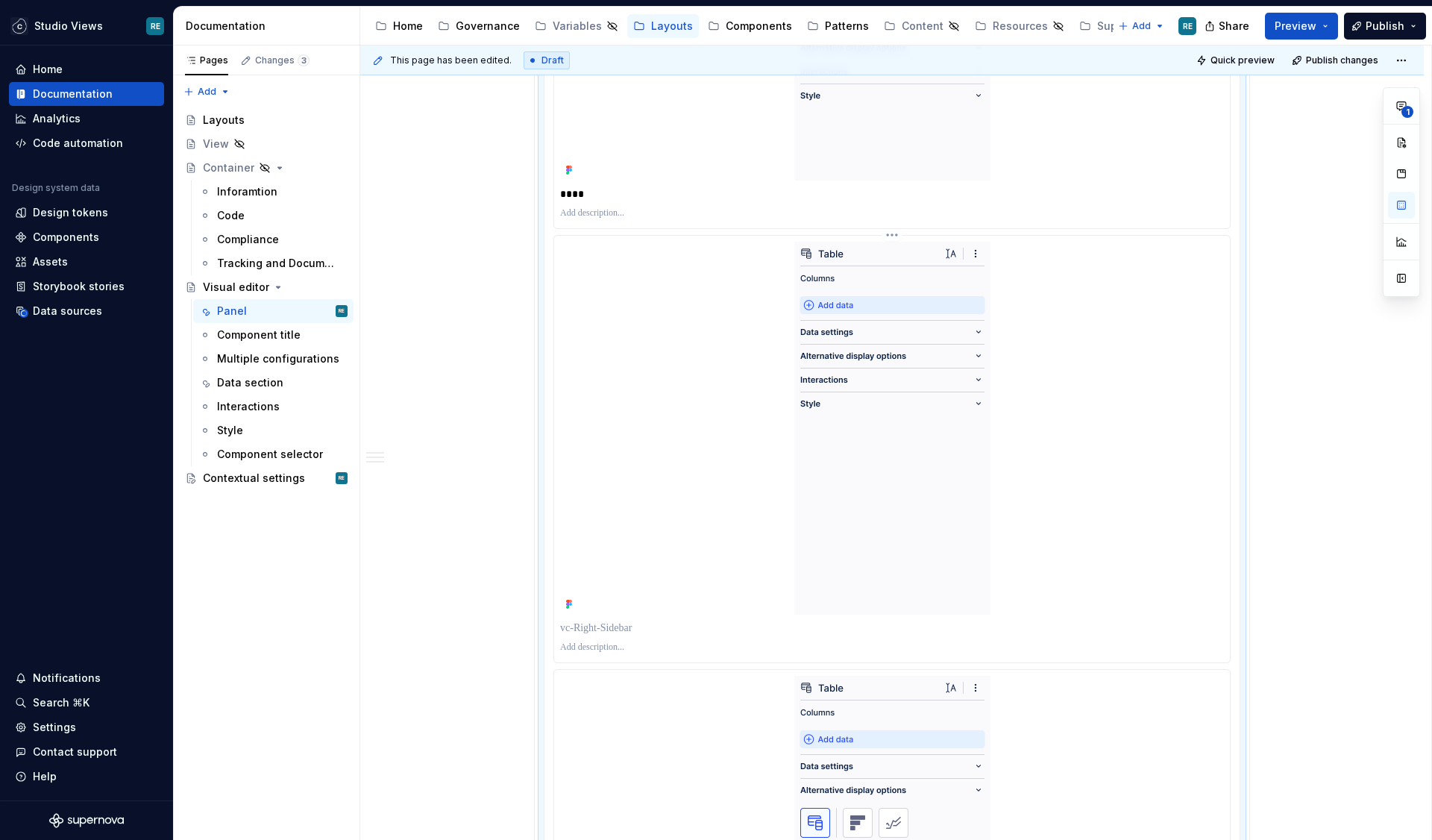
click at [612, 619] on div at bounding box center [892, 628] width 664 height 20
click at [615, 631] on p at bounding box center [892, 628] width 664 height 15
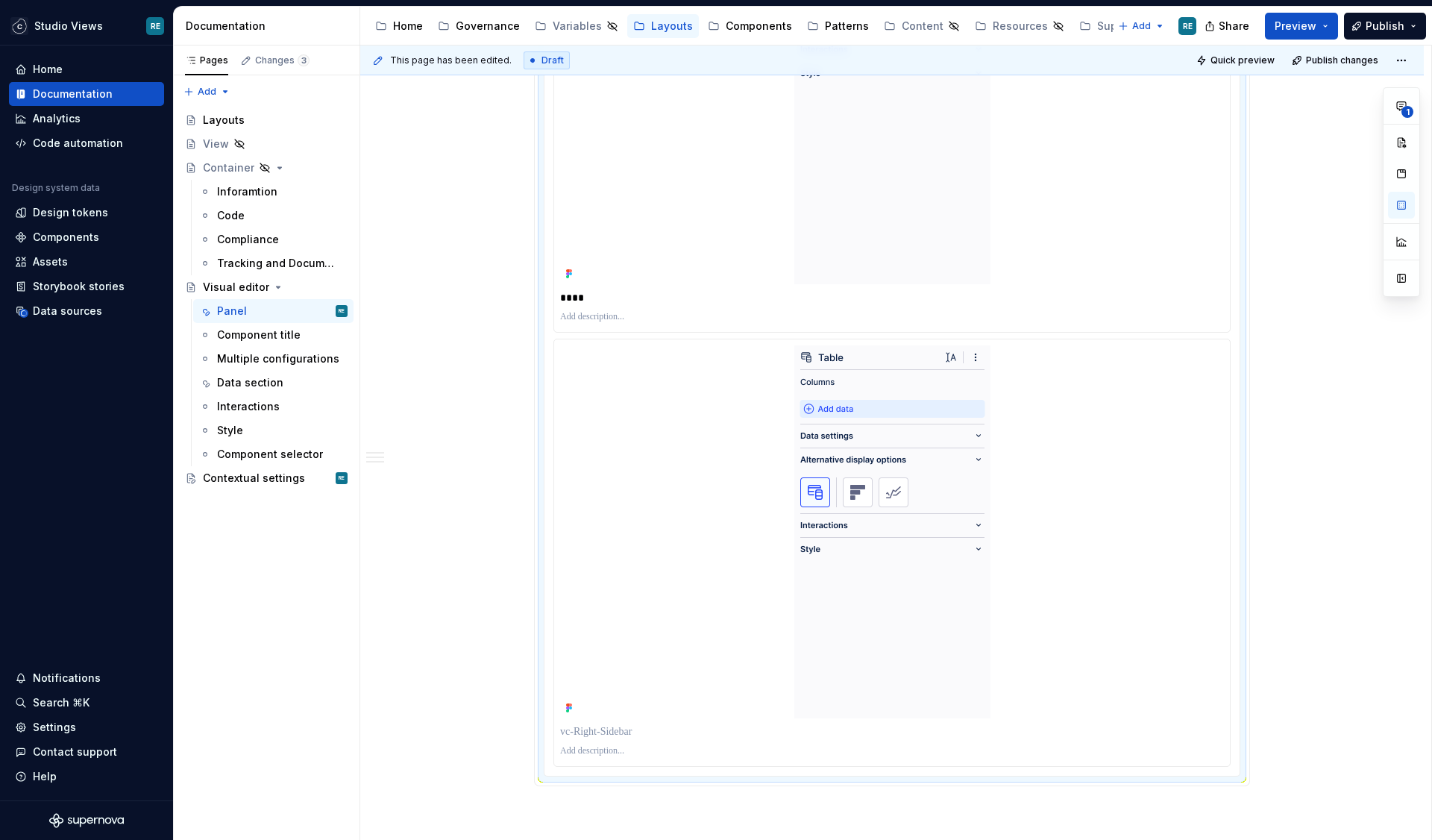
scroll to position [3504, 0]
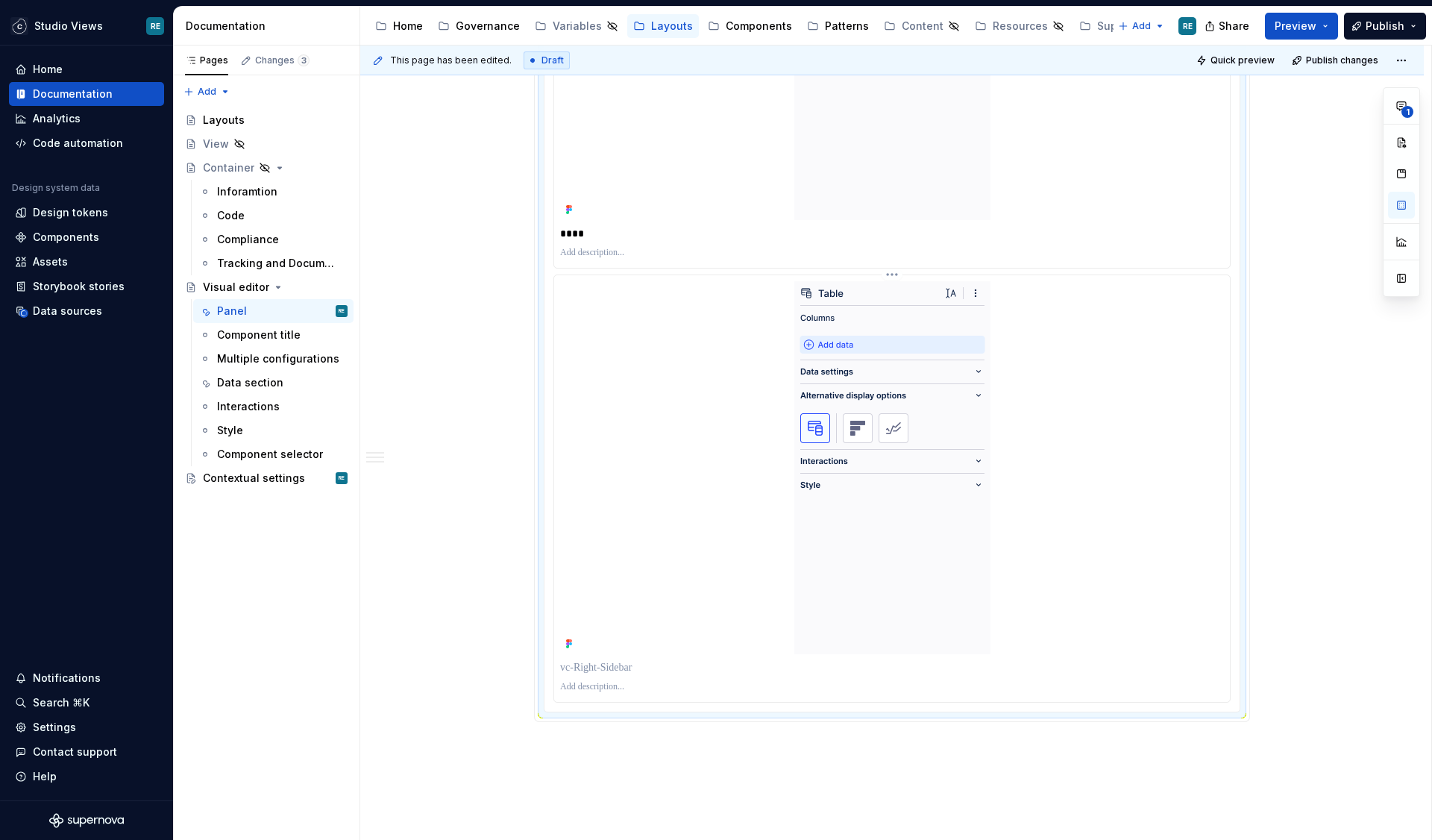
click at [606, 666] on p at bounding box center [892, 667] width 664 height 15
click at [592, 689] on p at bounding box center [892, 687] width 664 height 12
click at [631, 688] on p "**********" at bounding box center [892, 687] width 664 height 12
drag, startPoint x: 631, startPoint y: 688, endPoint x: 693, endPoint y: 688, distance: 62.0
click at [693, 688] on p "**********" at bounding box center [892, 687] width 664 height 12
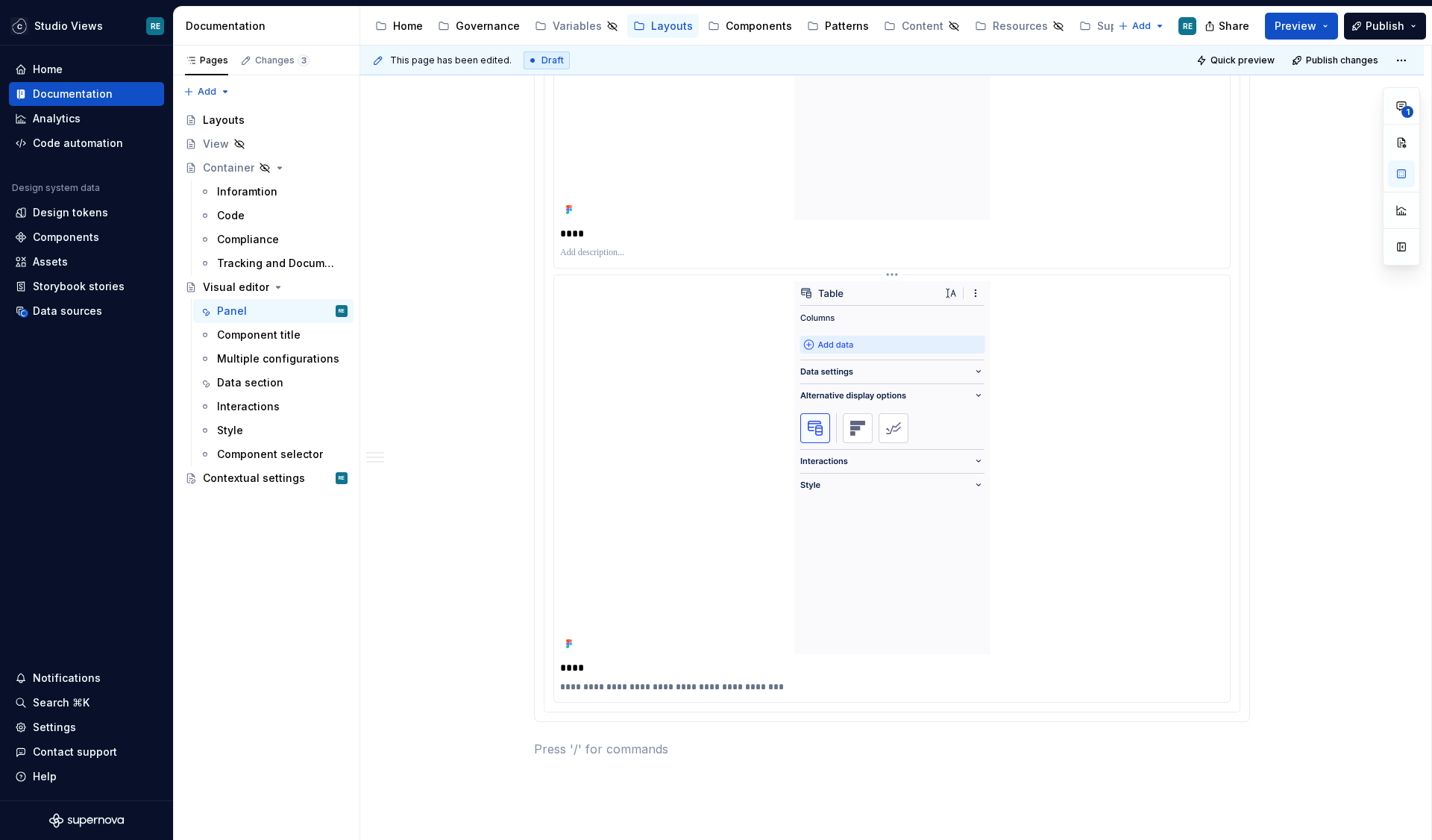
click at [784, 685] on p "**********" at bounding box center [892, 687] width 664 height 12
type textarea "*"
click at [653, 256] on p at bounding box center [892, 252] width 664 height 12
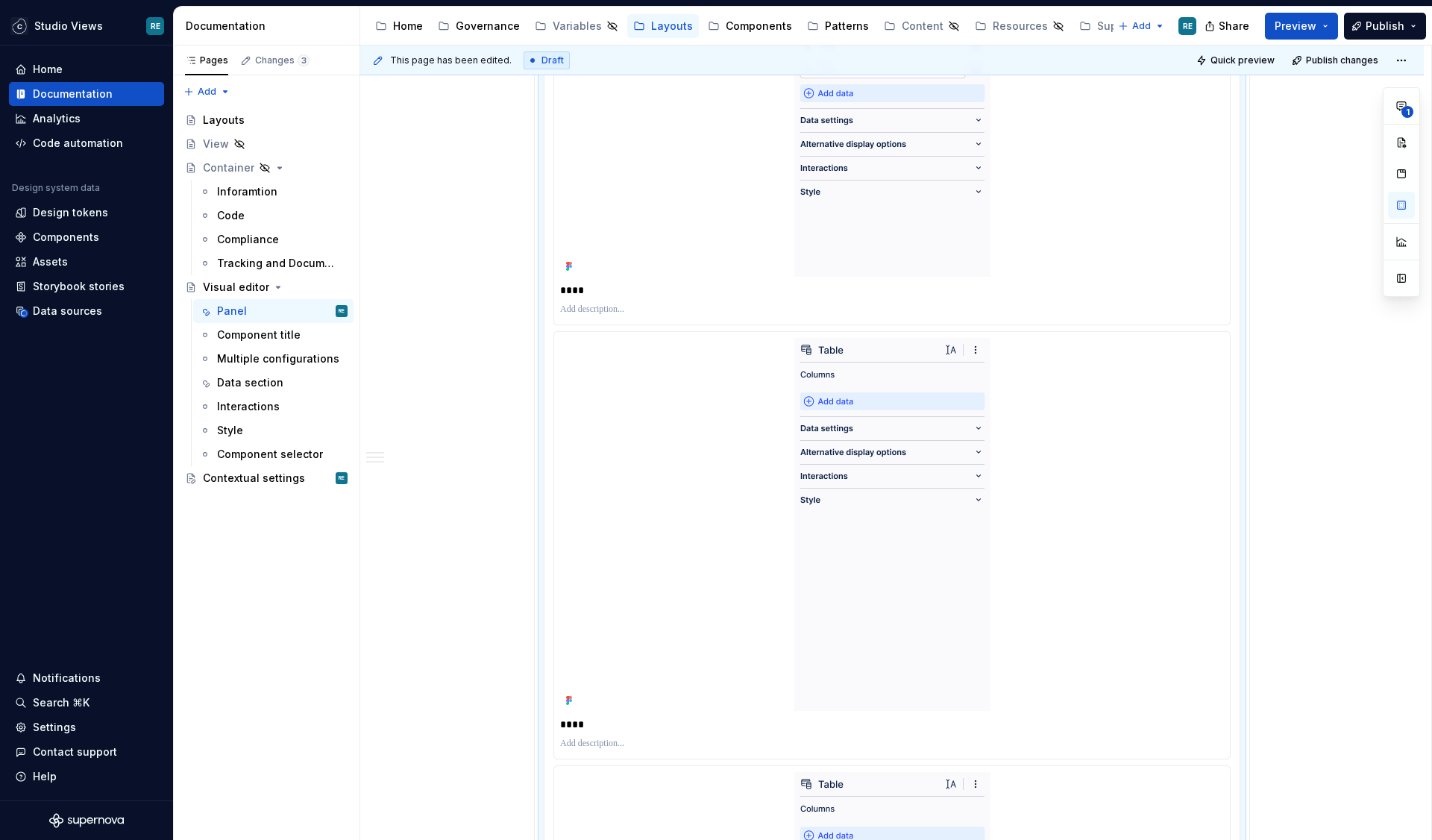
scroll to position [3045, 0]
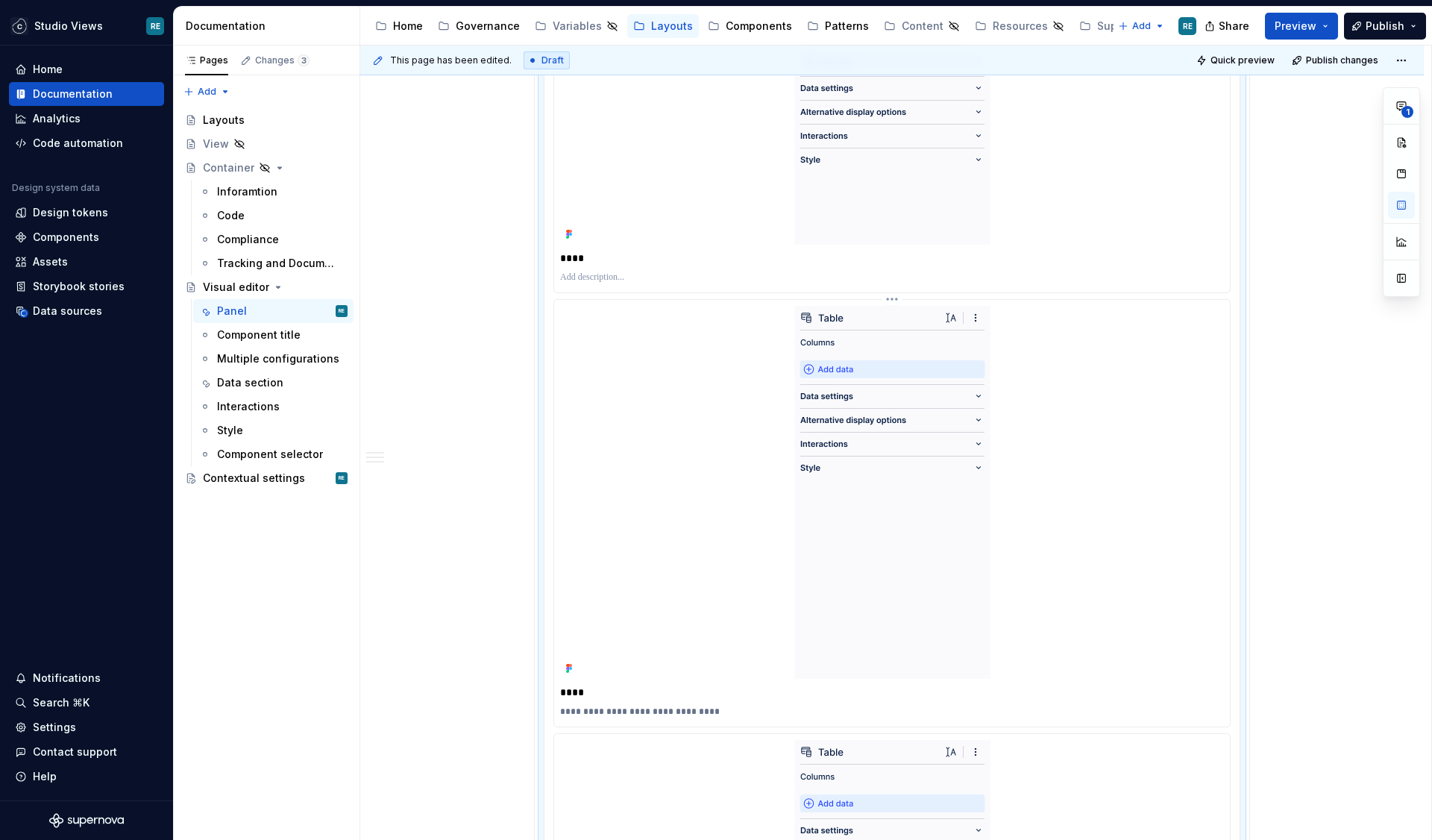
click at [685, 715] on p "**********" at bounding box center [892, 711] width 664 height 12
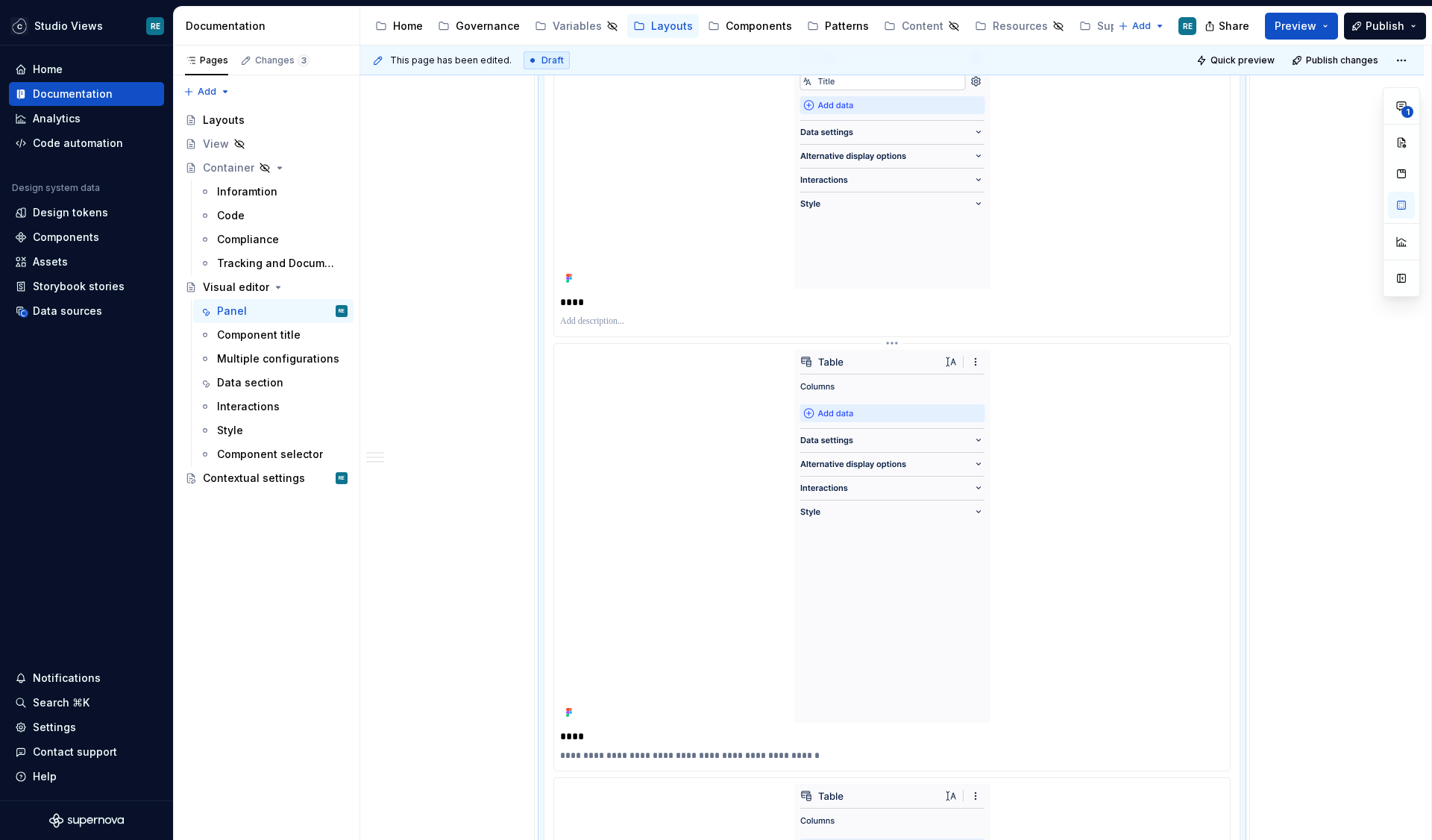
scroll to position [2908, 0]
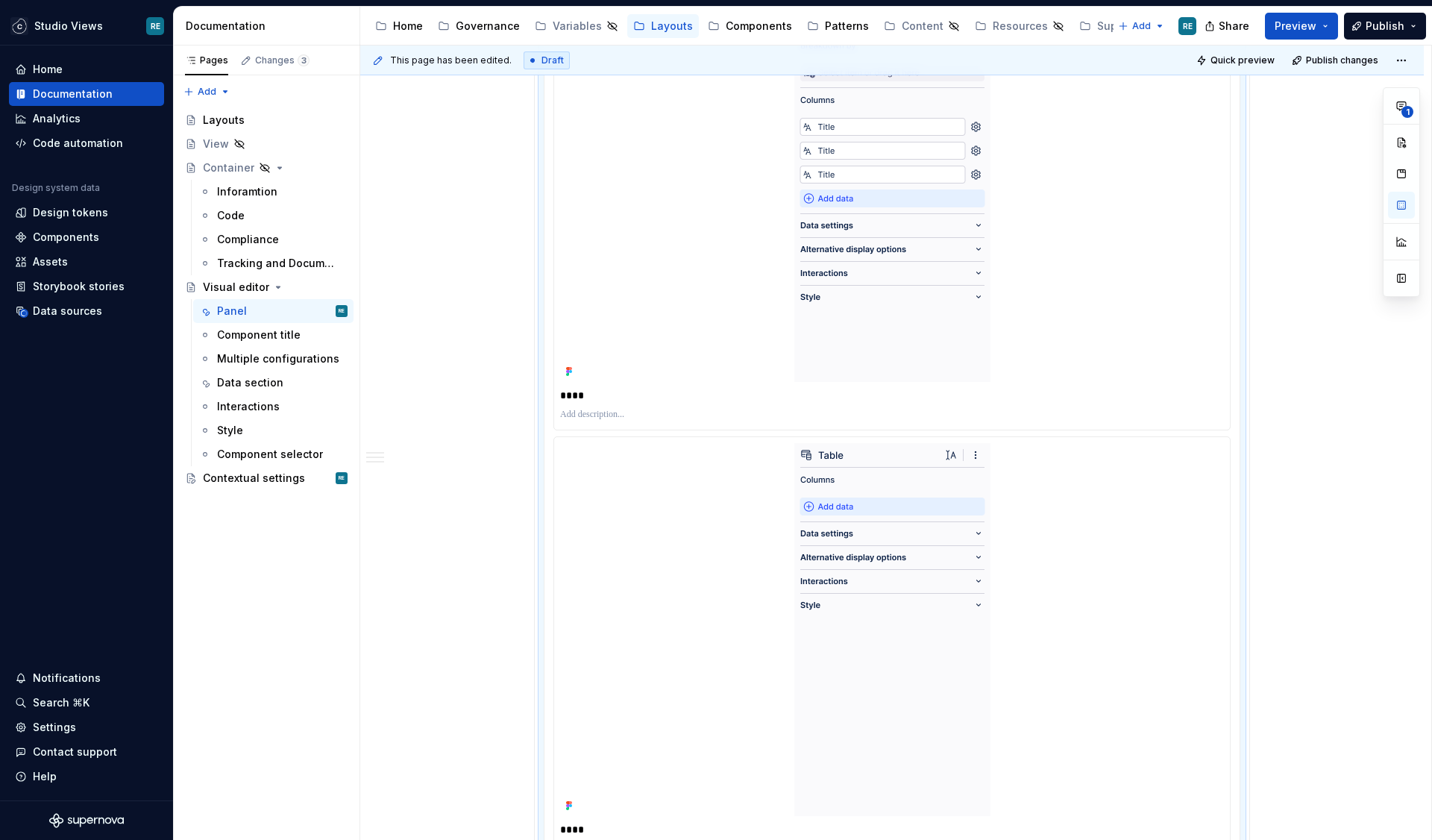
click at [608, 416] on p at bounding box center [892, 414] width 664 height 12
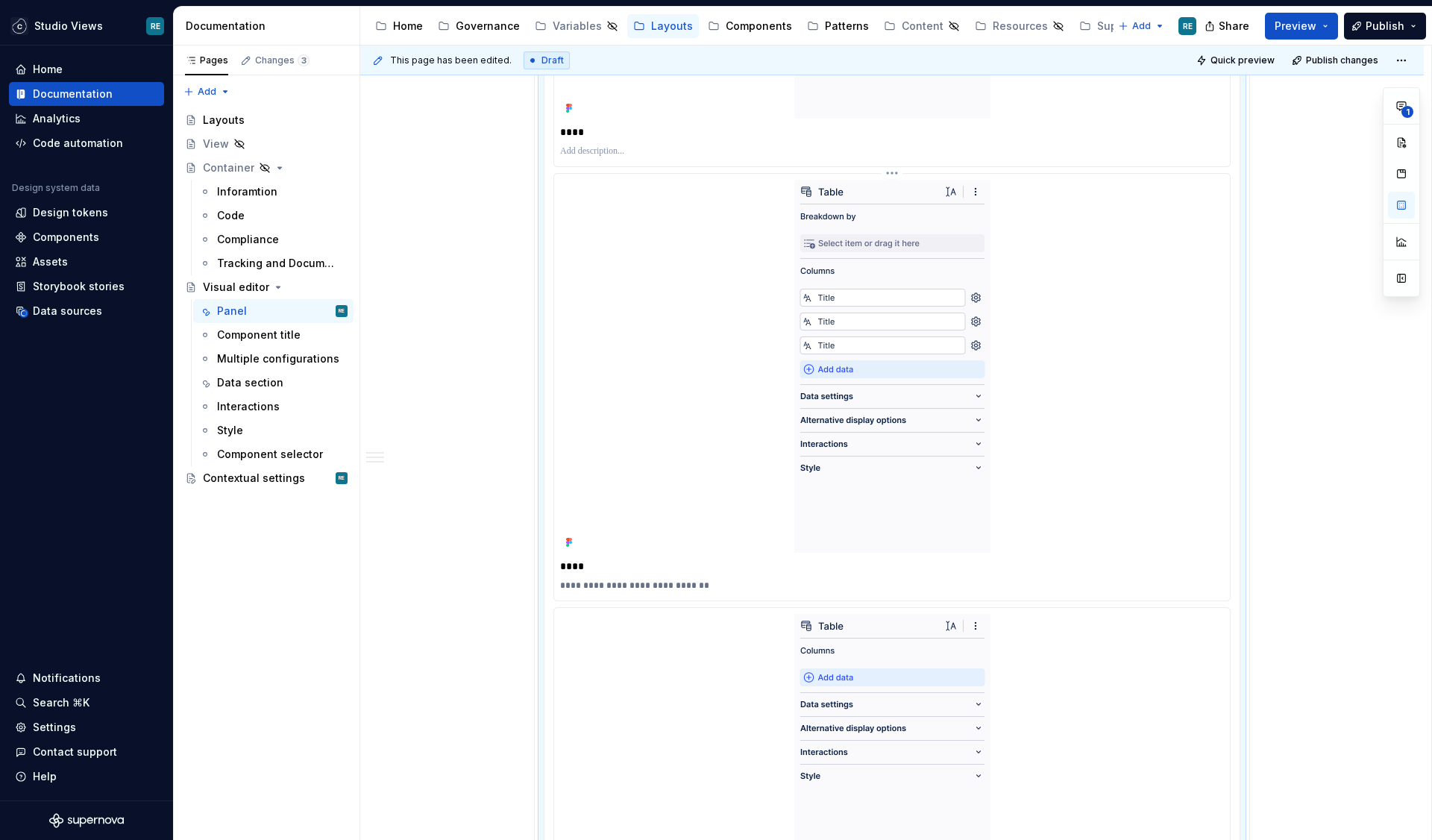
scroll to position [2633, 0]
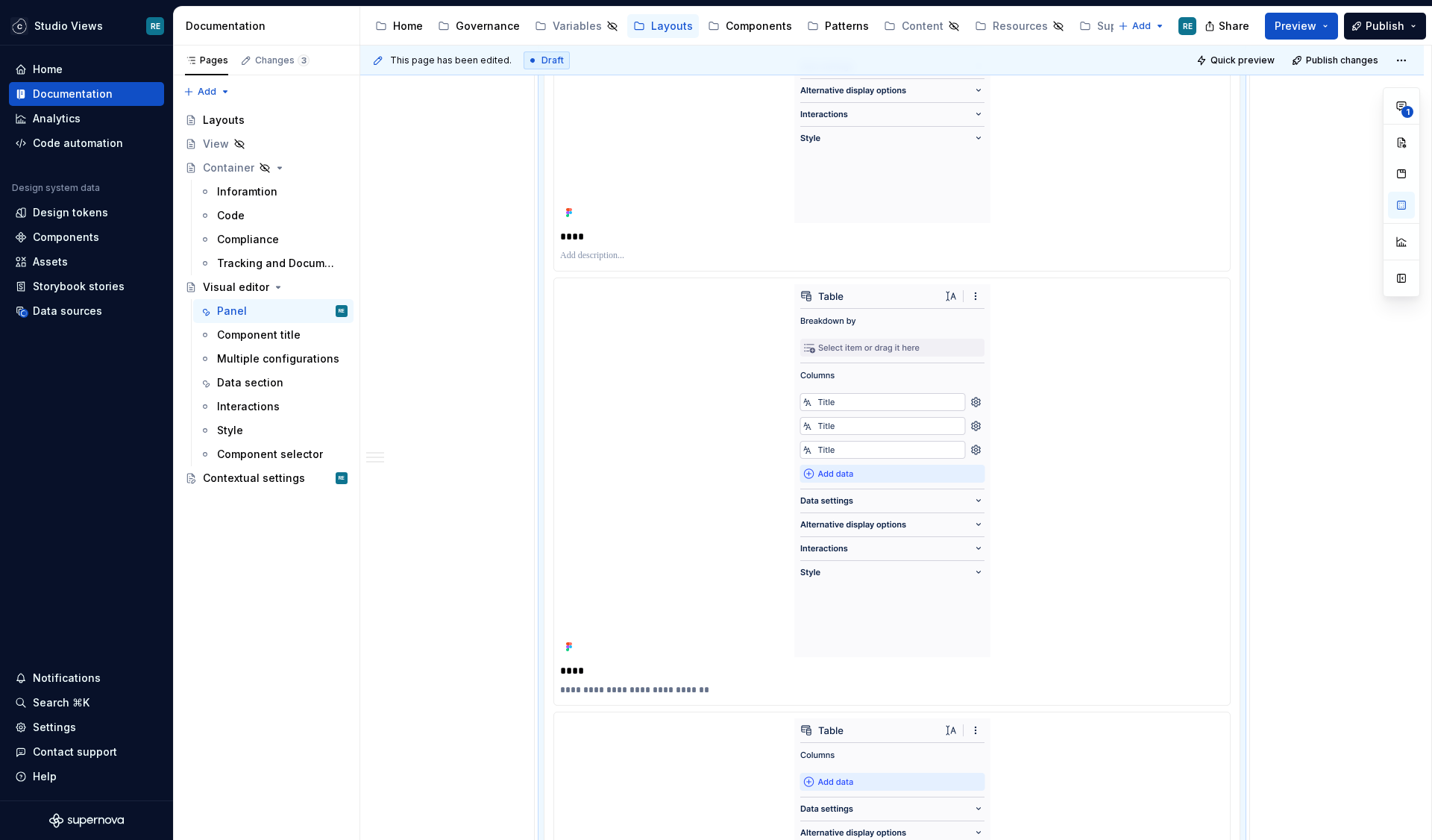
click at [660, 252] on p at bounding box center [892, 255] width 664 height 12
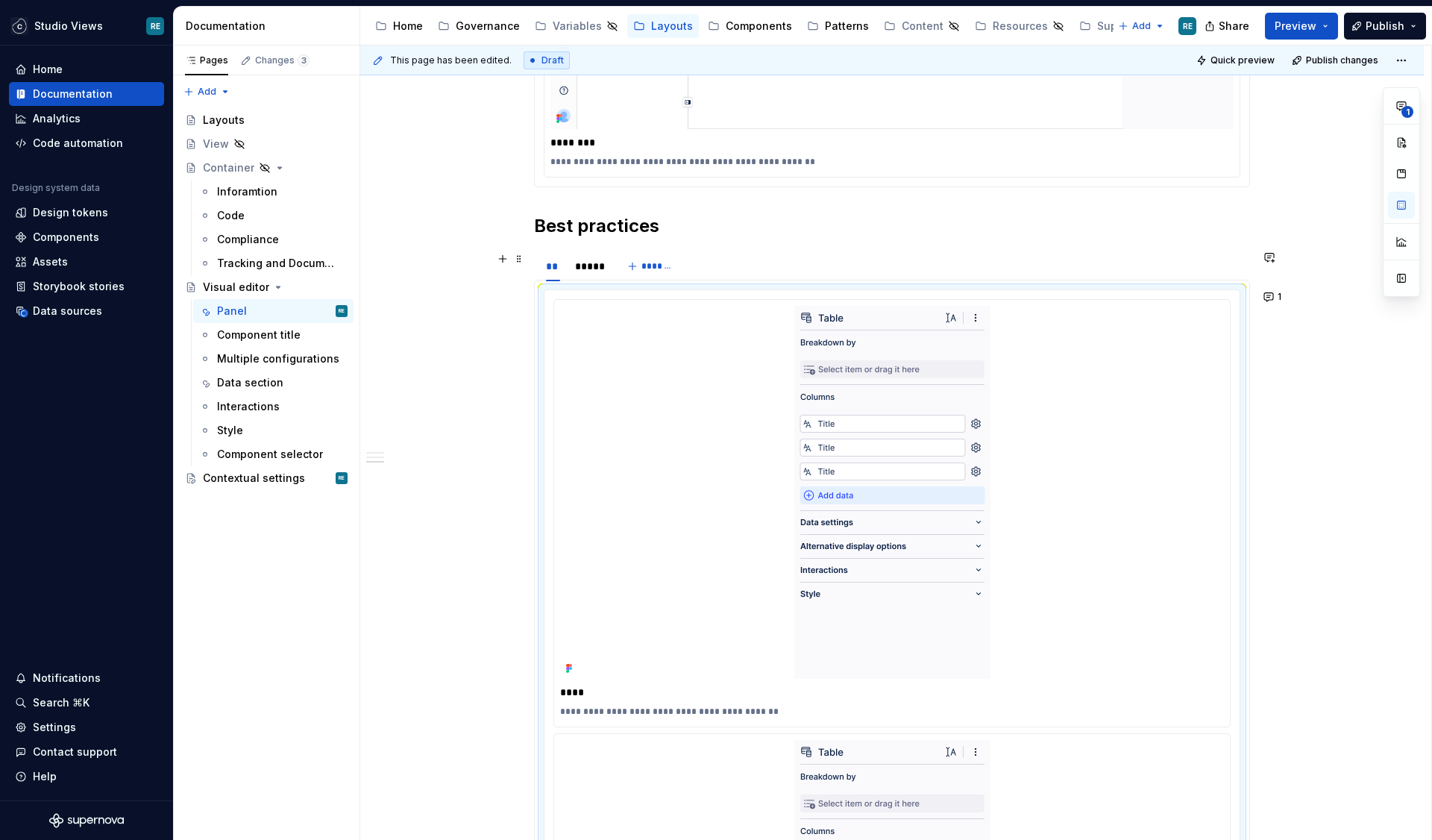
scroll to position [2104, 0]
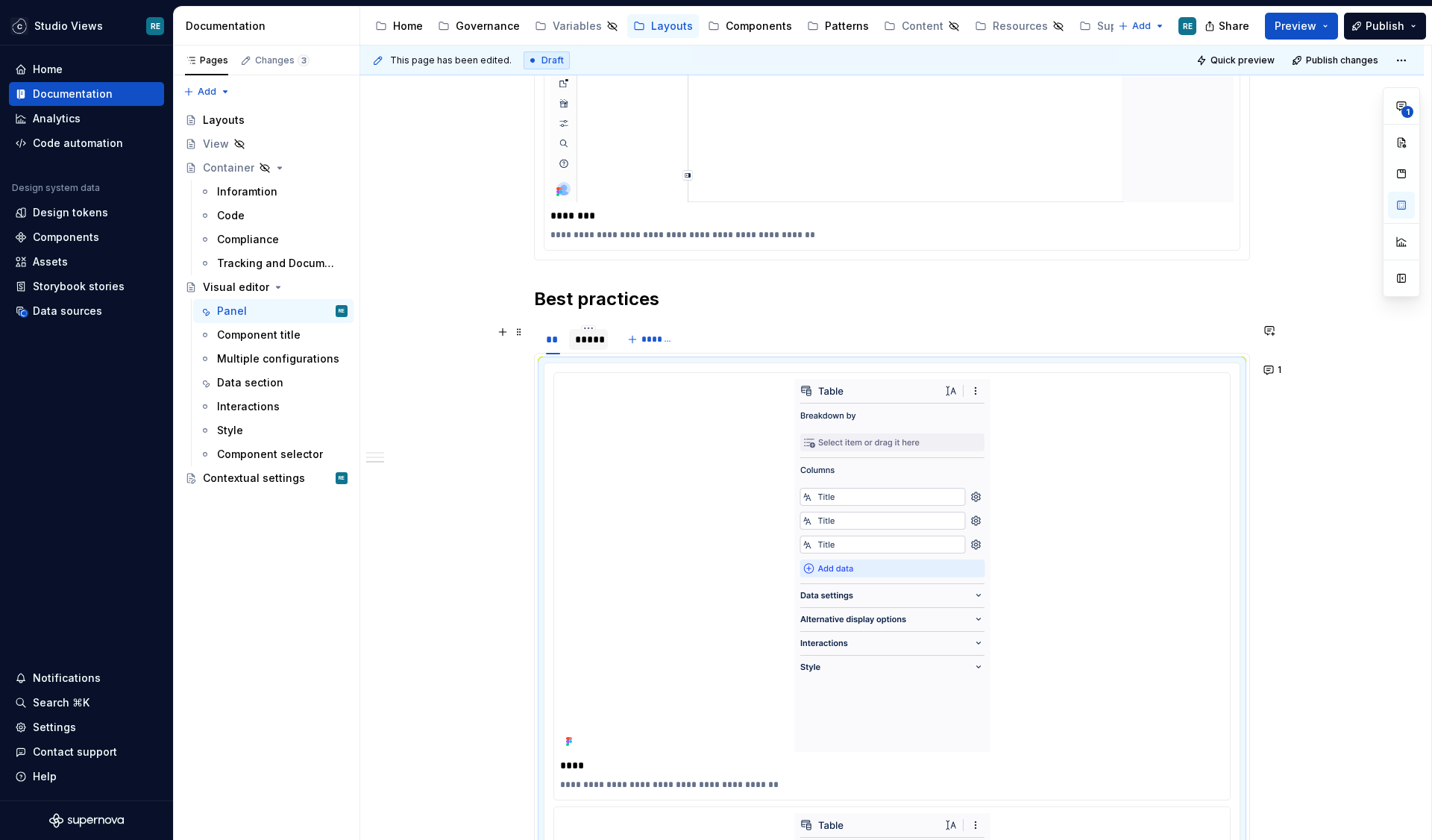
click at [598, 344] on div "*****" at bounding box center [589, 339] width 27 height 15
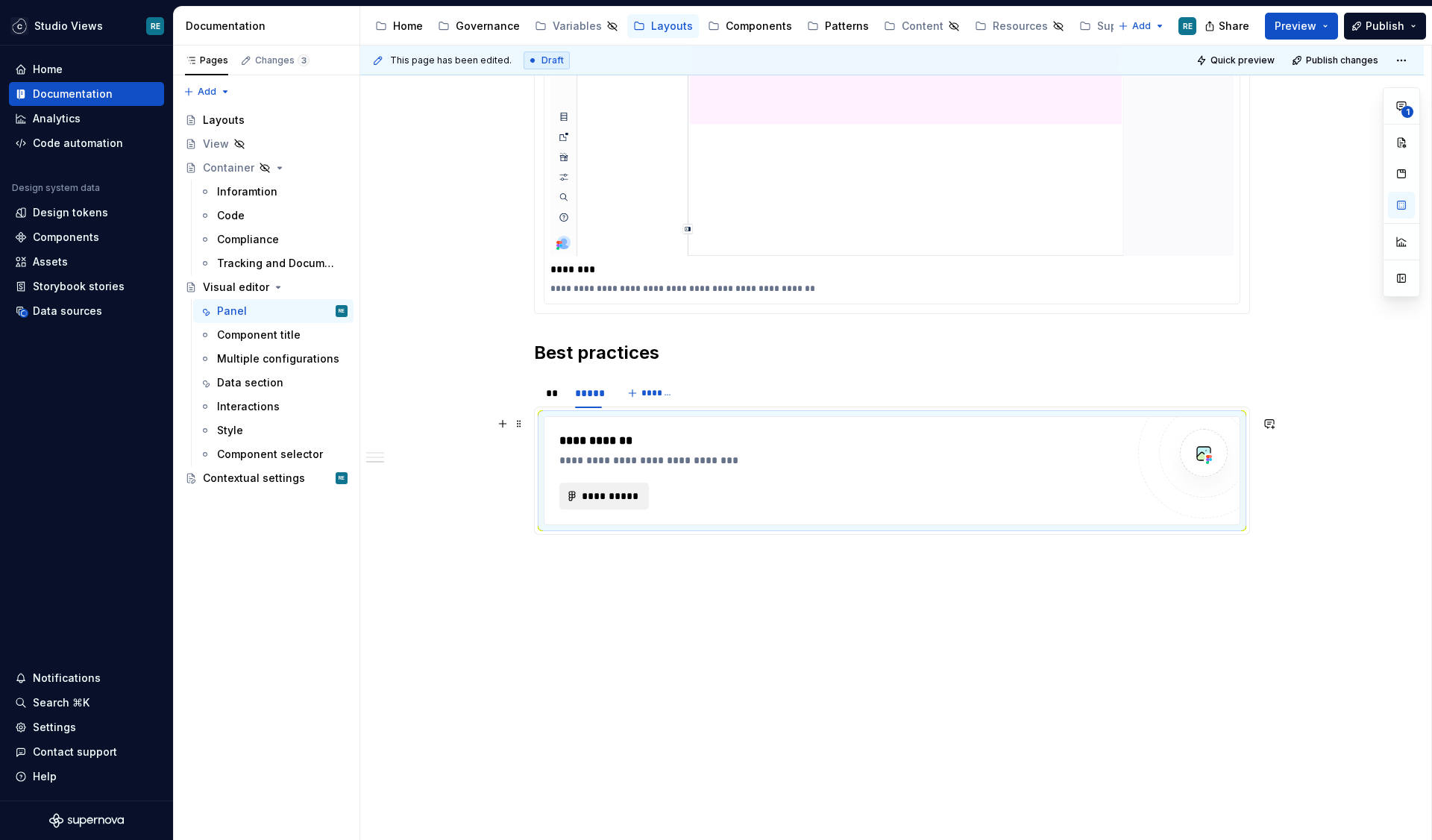
click at [606, 496] on span "**********" at bounding box center [610, 495] width 58 height 15
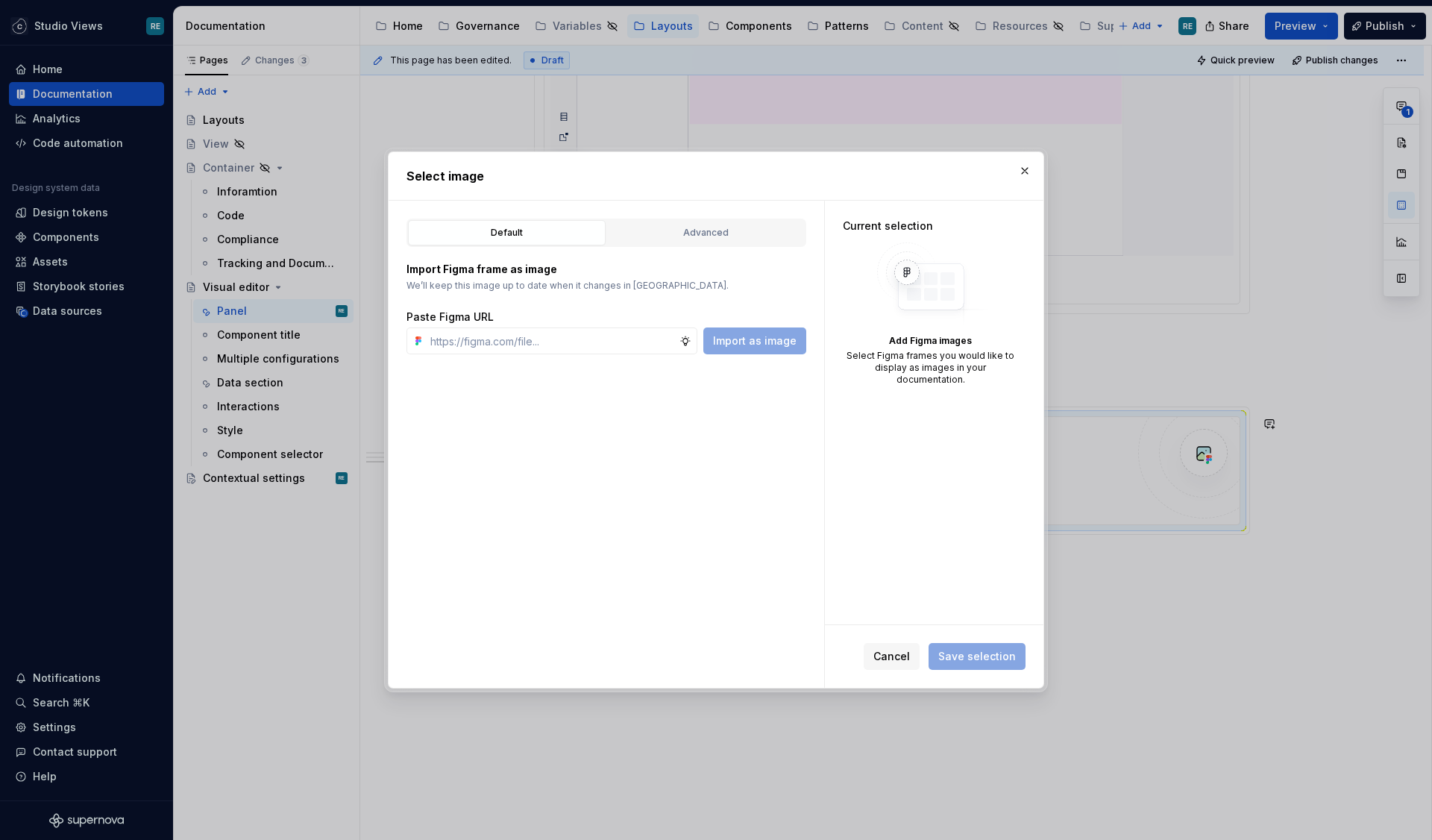
type textarea "*"
click at [629, 342] on input "text" at bounding box center [552, 341] width 255 height 27
paste input "[URL][DOMAIN_NAME]"
type input "[URL][DOMAIN_NAME]"
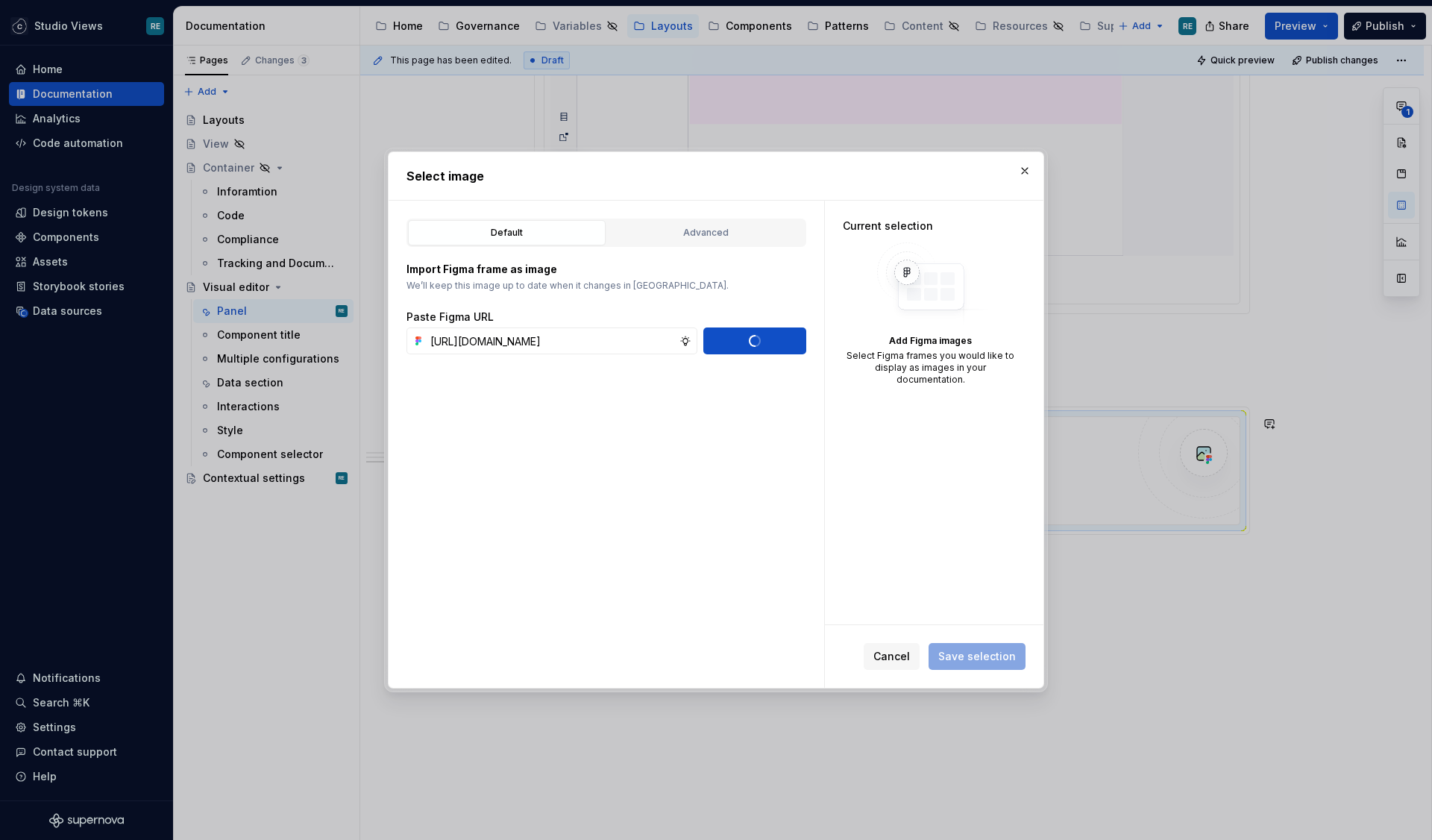
scroll to position [0, 0]
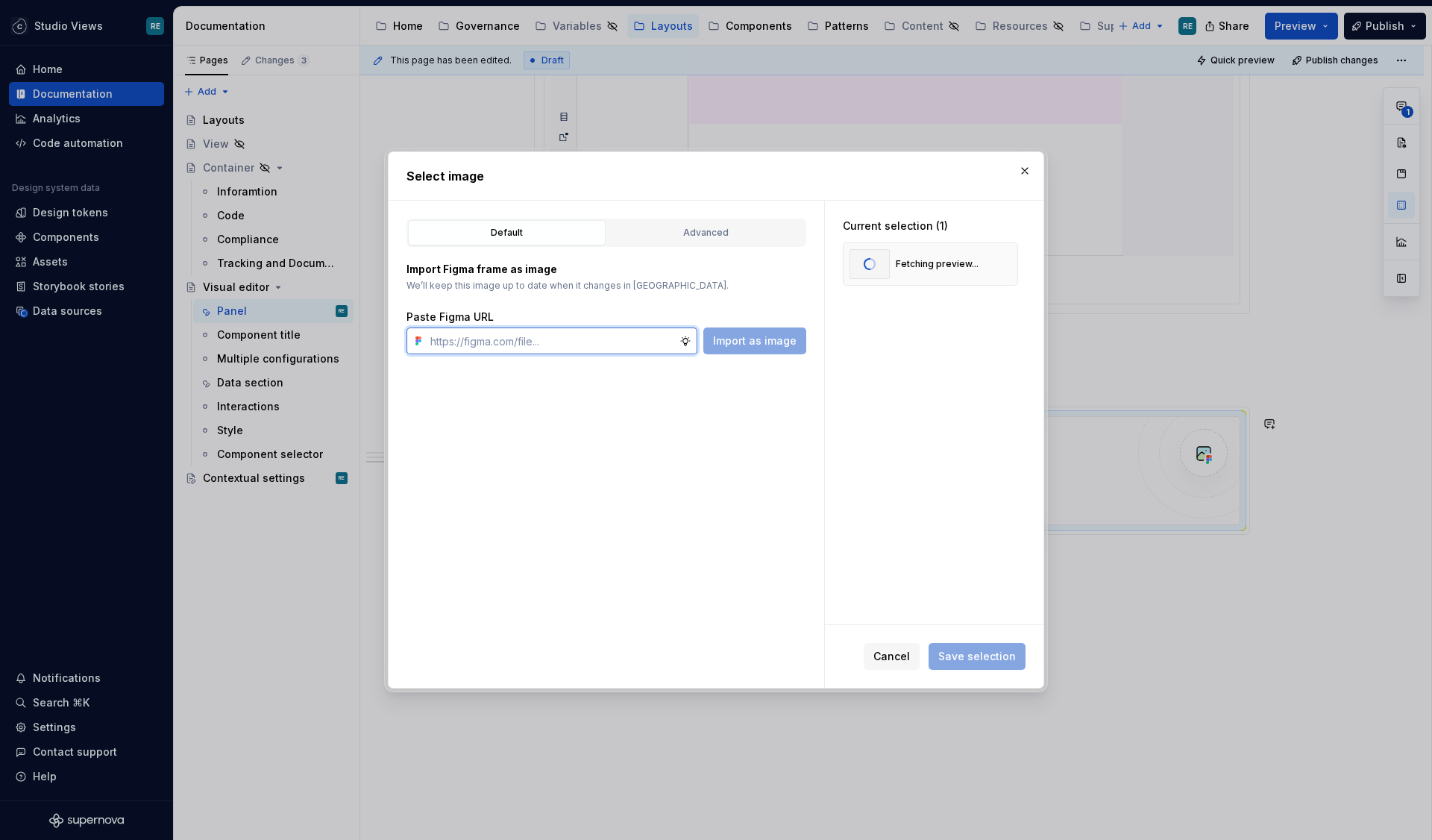
paste input "[URL][DOMAIN_NAME]"
type input "[URL][DOMAIN_NAME]"
paste input "[URL][DOMAIN_NAME]"
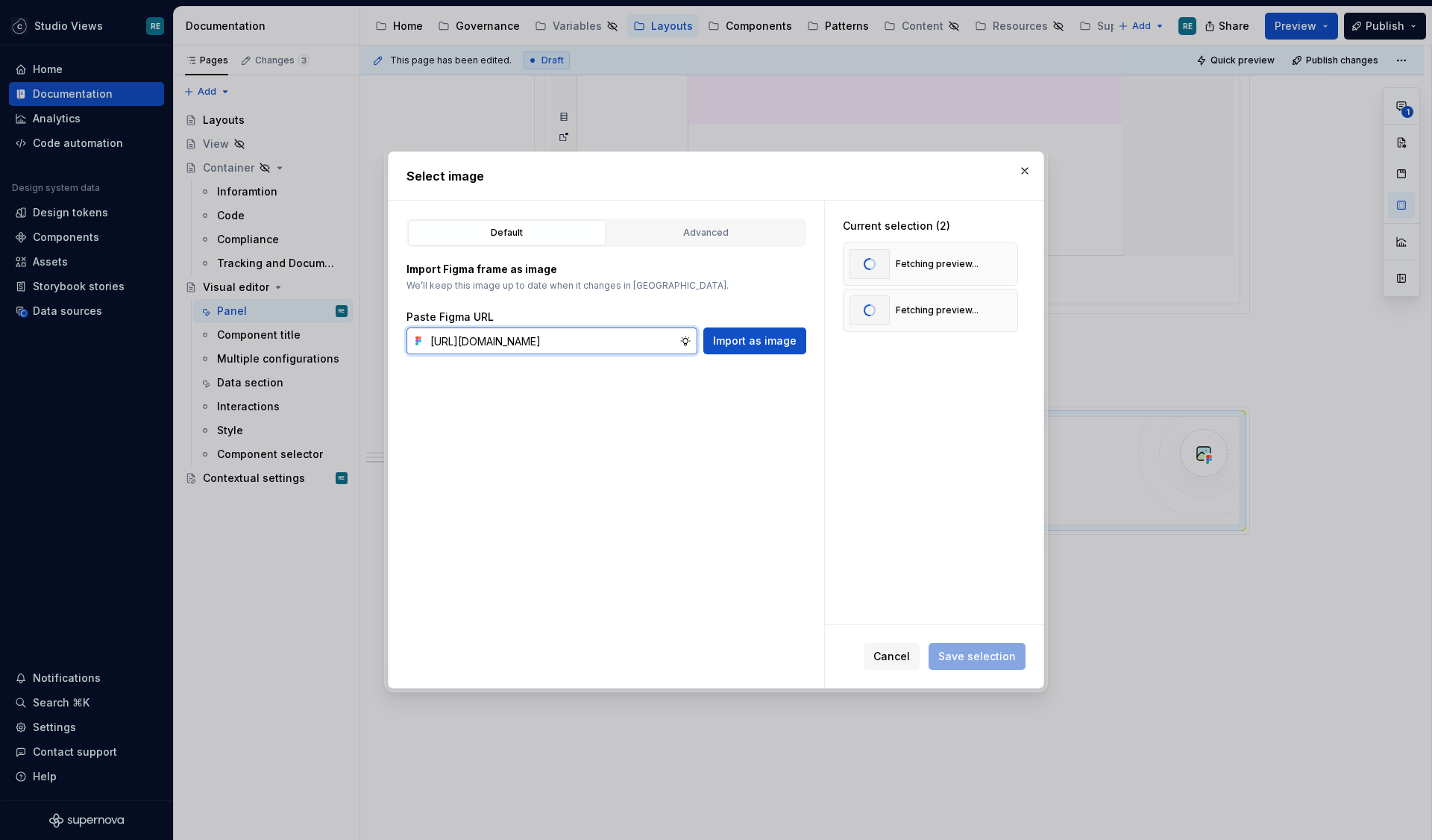
scroll to position [0, 445]
type input "[URL][DOMAIN_NAME]"
paste input "[URL][DOMAIN_NAME]"
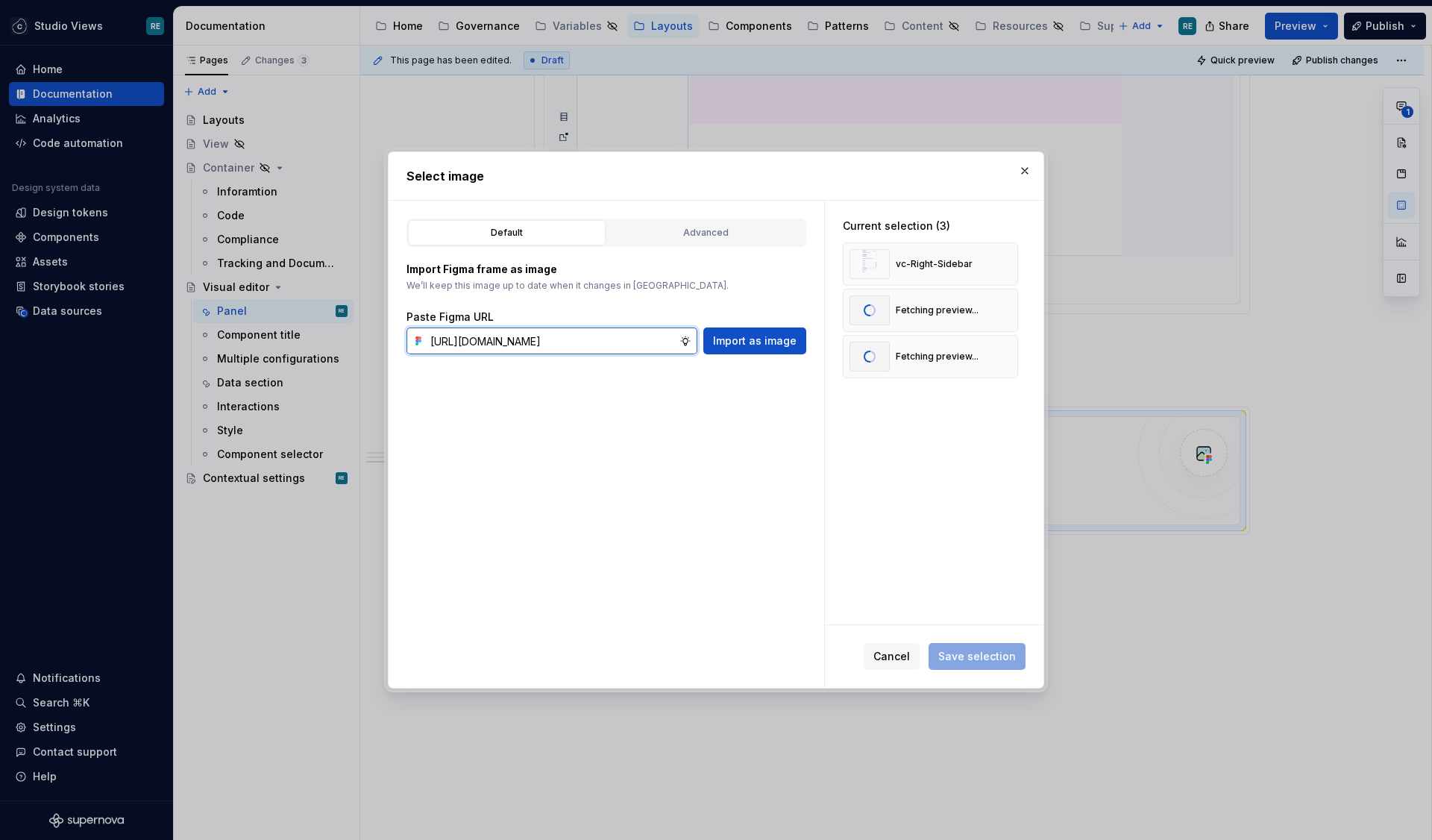
type input "[URL][DOMAIN_NAME]"
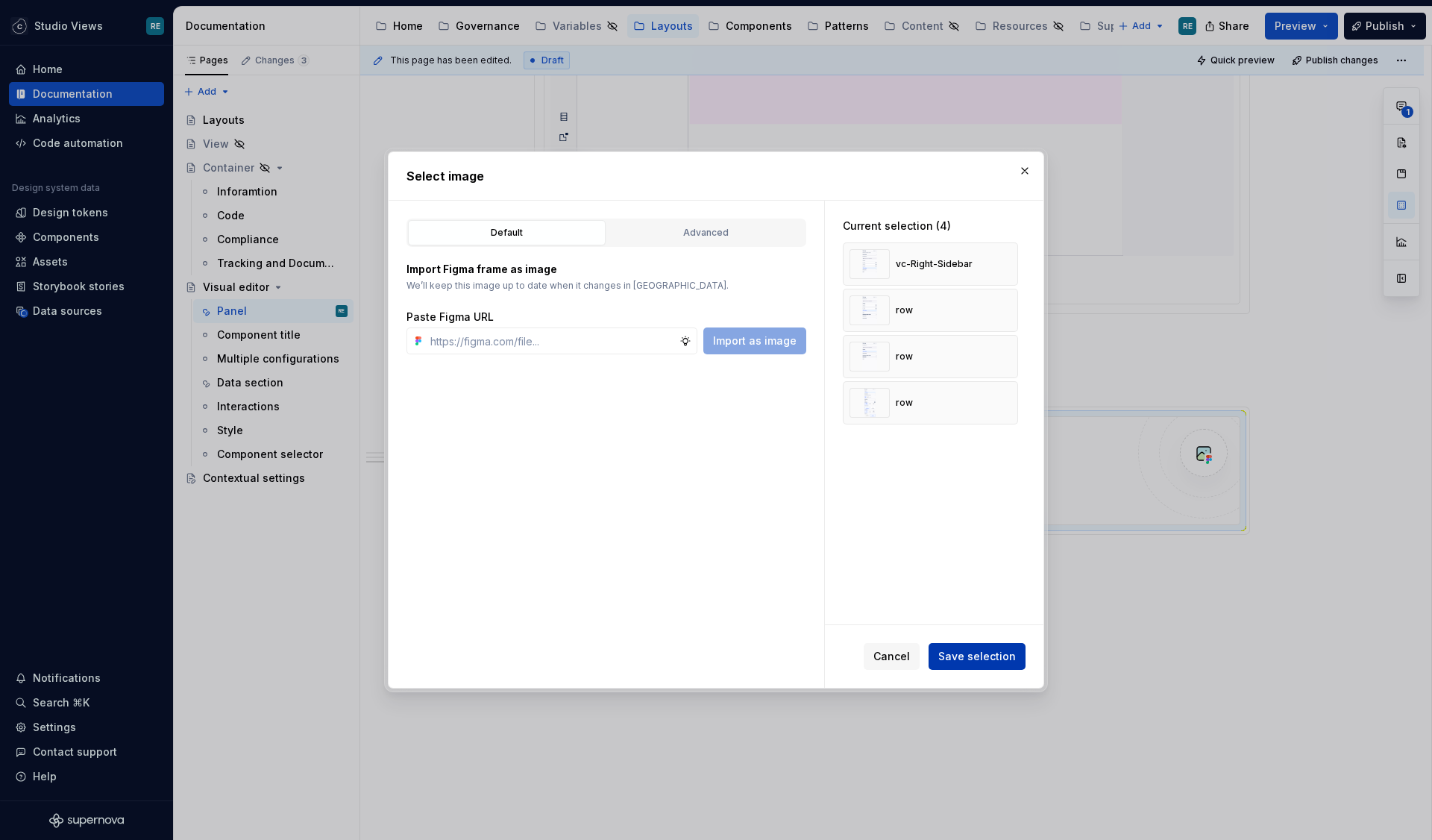
click at [983, 653] on span "Save selection" at bounding box center [978, 656] width 78 height 15
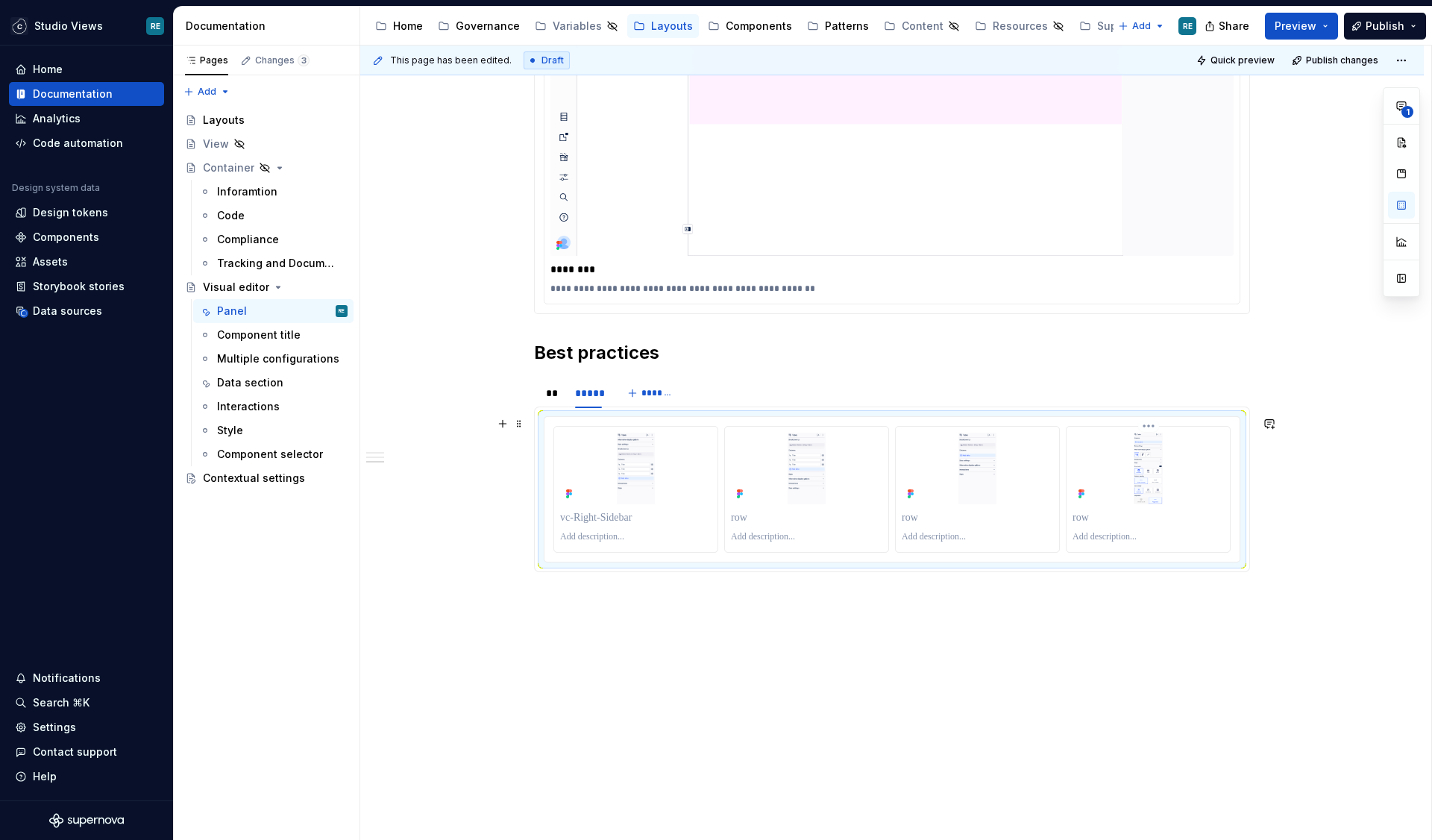
click at [1081, 514] on p at bounding box center [1148, 517] width 151 height 15
click at [524, 418] on span at bounding box center [520, 423] width 12 height 20
click at [744, 488] on icon at bounding box center [740, 494] width 12 height 12
click at [730, 552] on div at bounding box center [807, 489] width 164 height 126
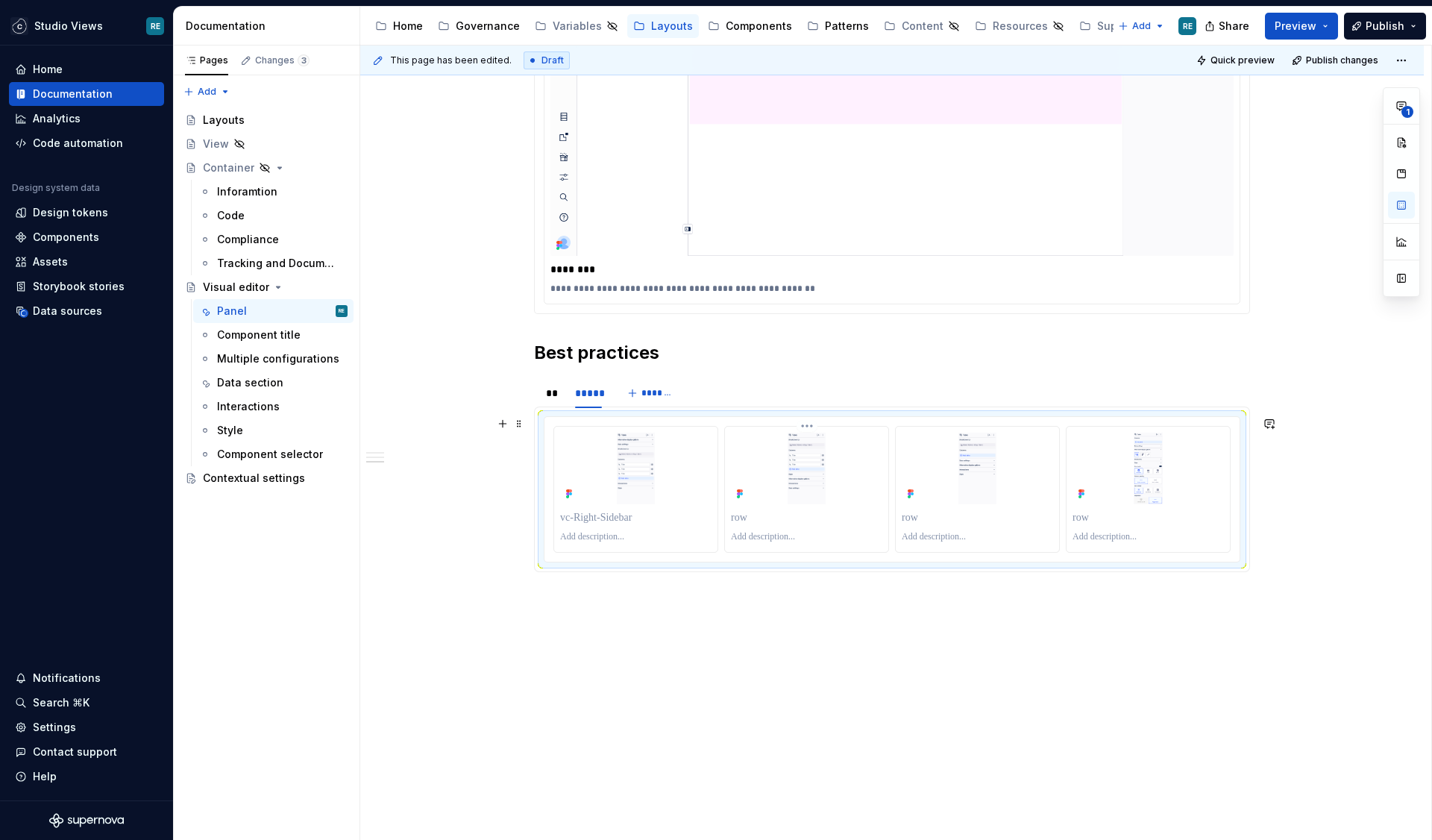
click at [730, 552] on div at bounding box center [807, 489] width 164 height 126
click at [1409, 140] on button "button" at bounding box center [1402, 142] width 27 height 27
click at [523, 428] on span at bounding box center [520, 423] width 12 height 20
click at [1409, 157] on div "button" at bounding box center [1402, 173] width 27 height 90
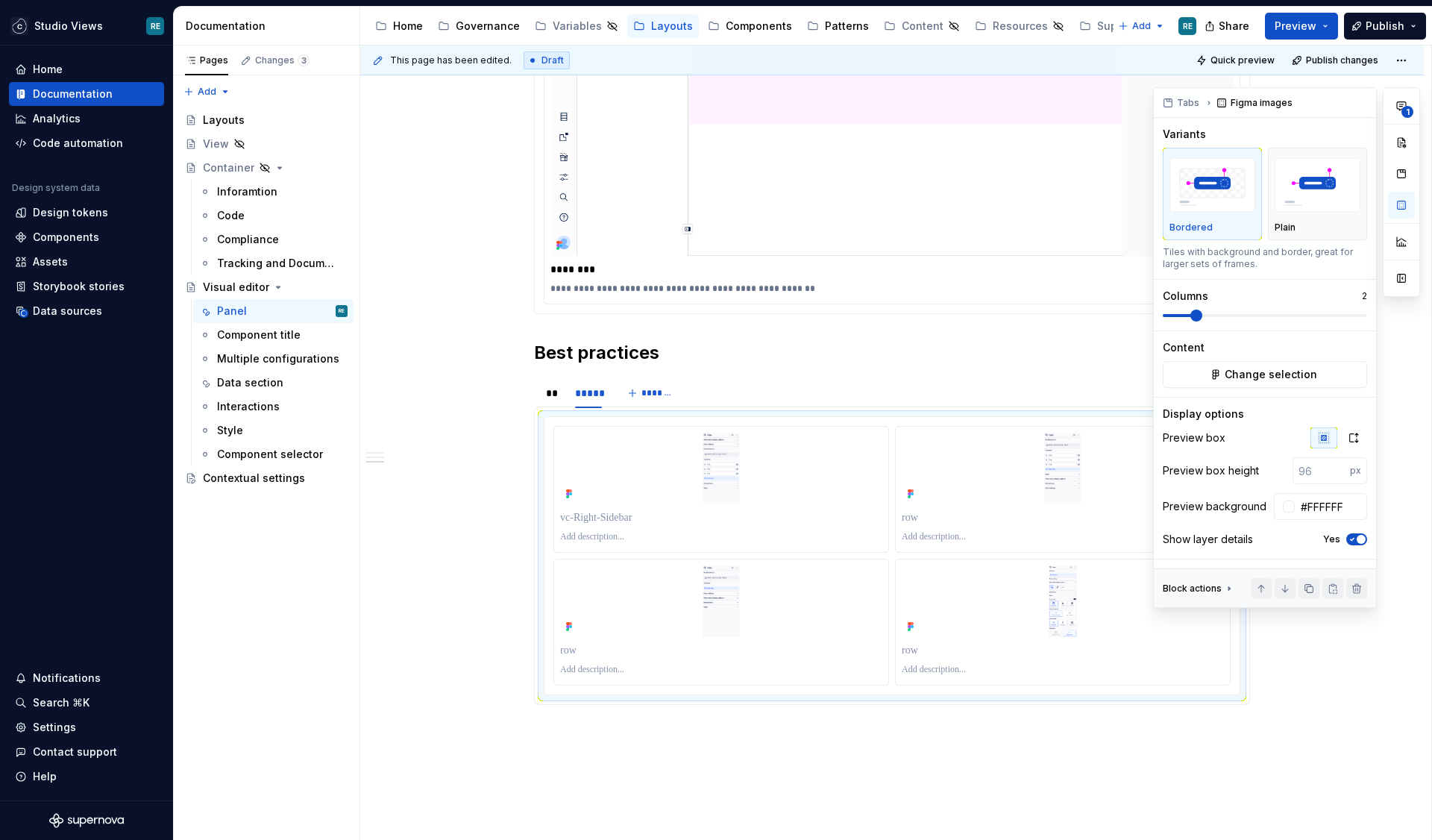
scroll to position [2170, 0]
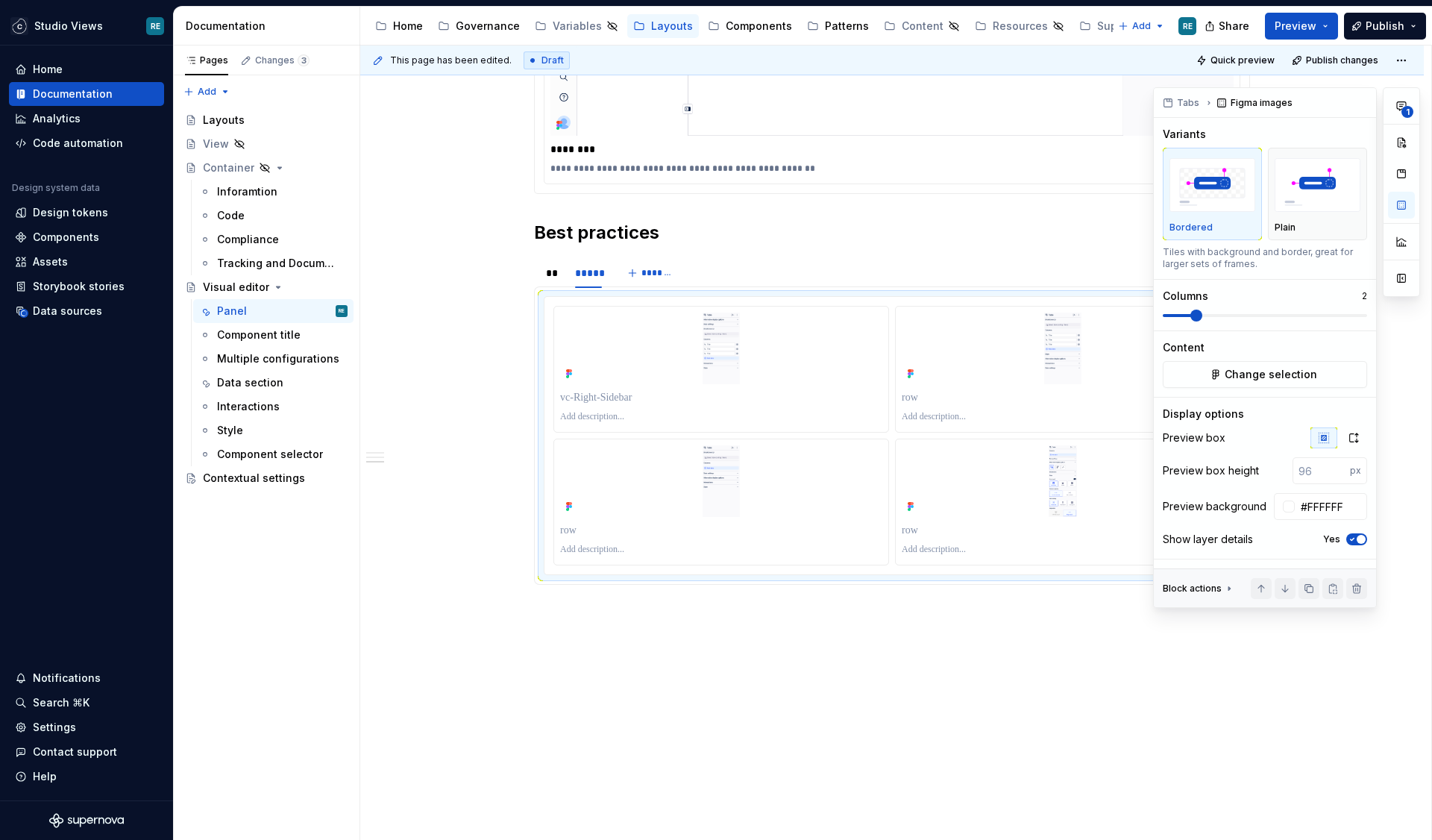
click at [1163, 322] on span at bounding box center [1265, 316] width 205 height 12
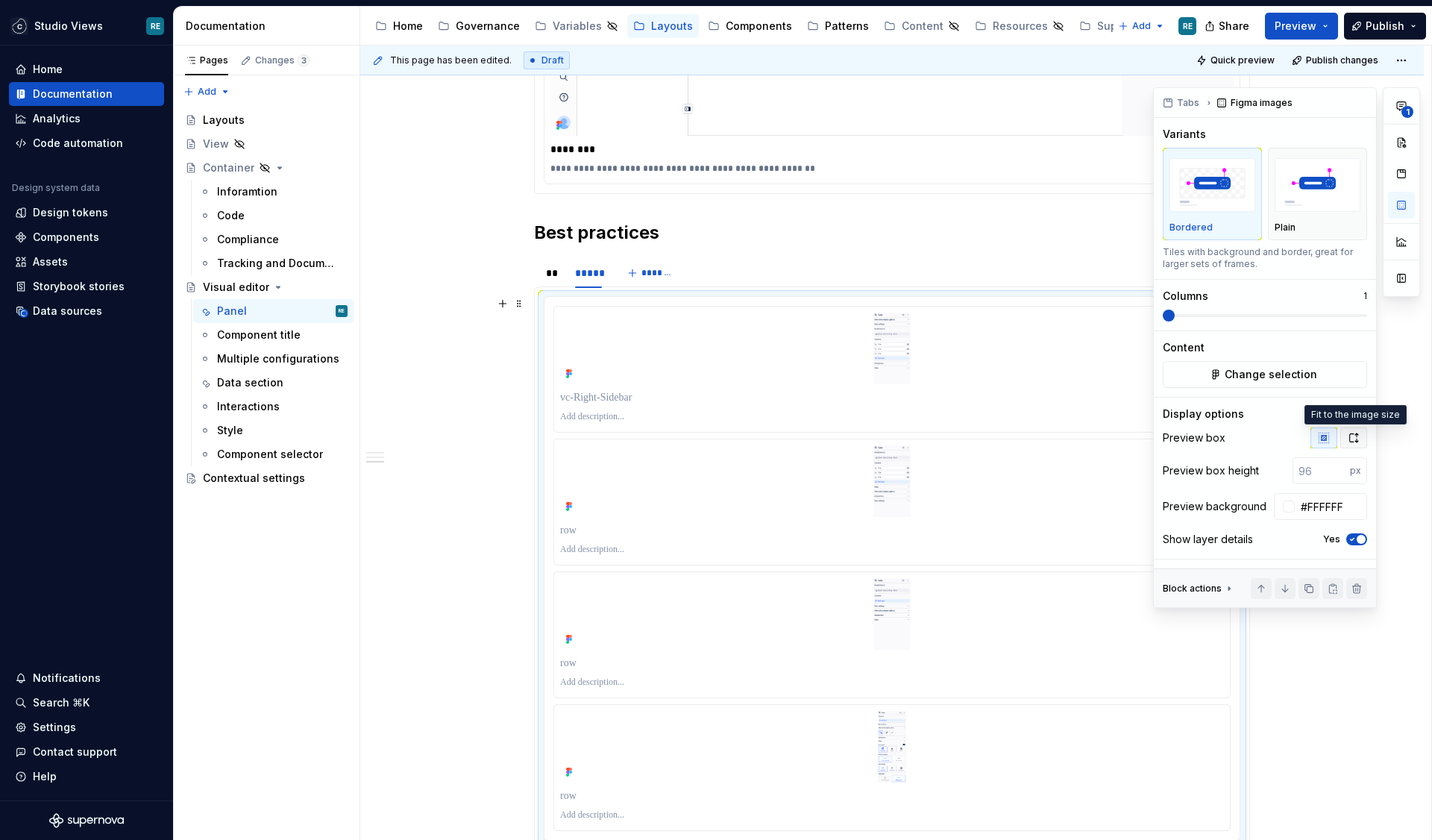
click at [1353, 440] on icon "button" at bounding box center [1354, 438] width 12 height 12
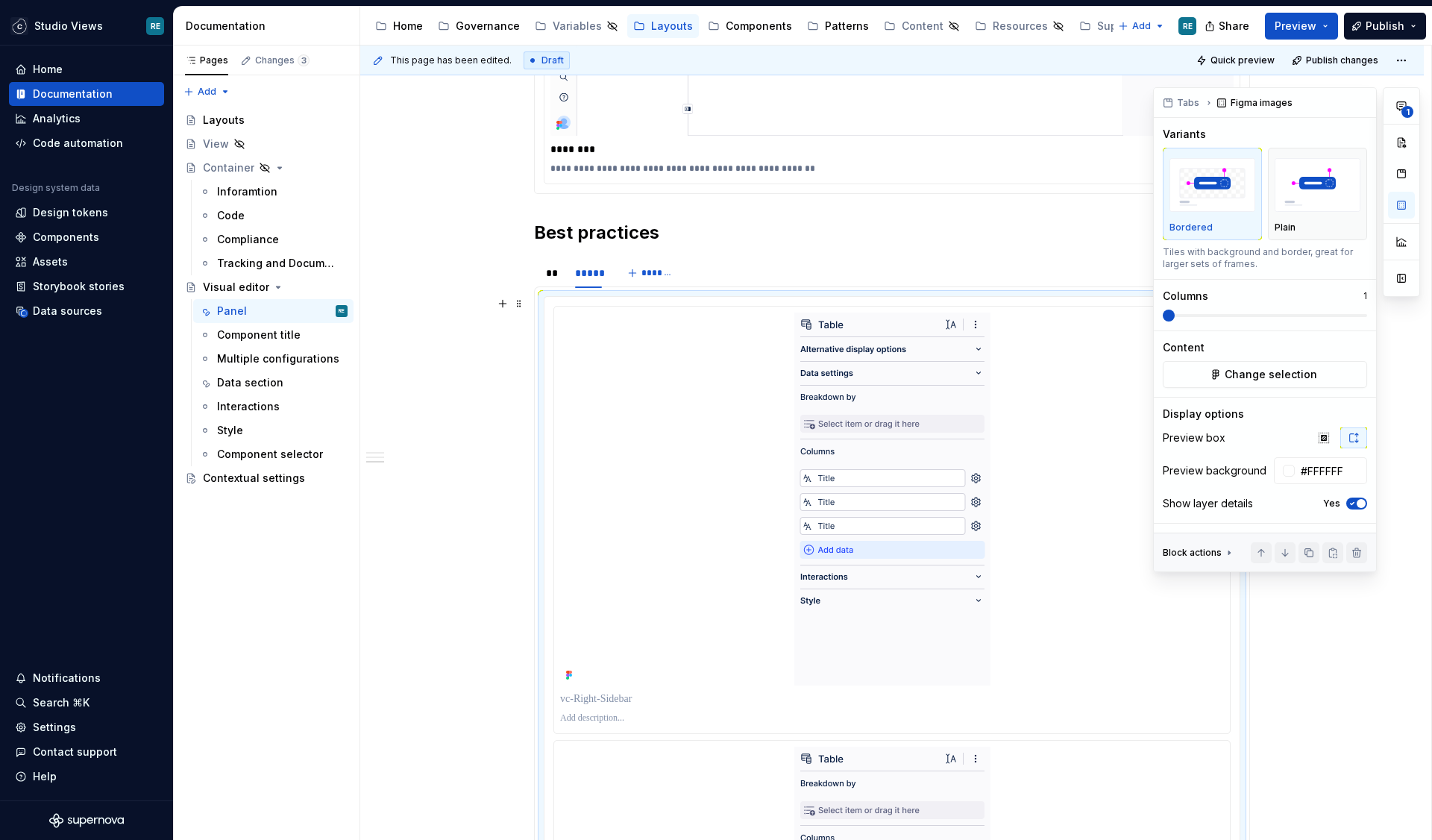
type textarea "*"
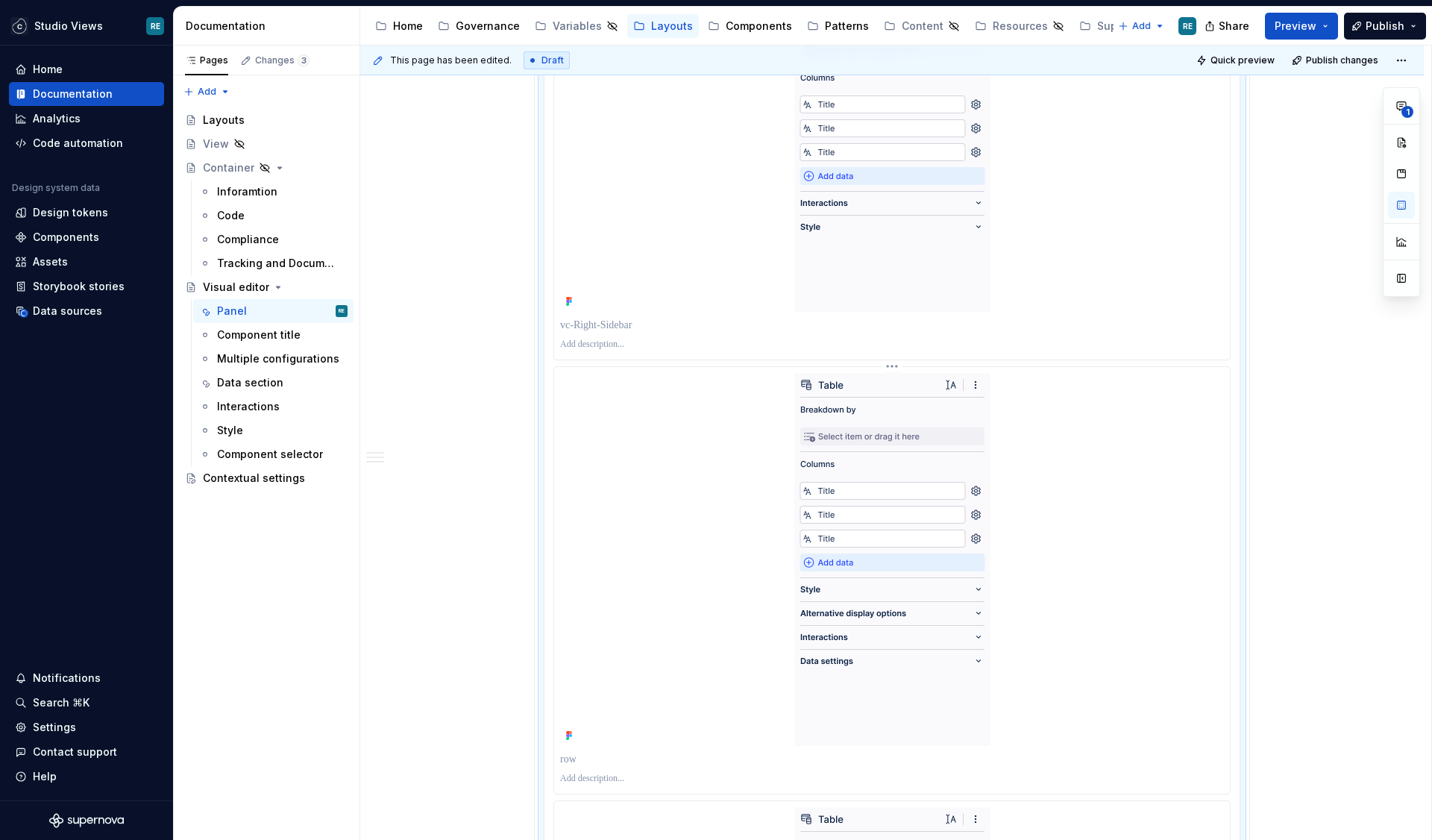
scroll to position [2537, 0]
click at [599, 335] on p at bounding box center [892, 332] width 664 height 15
paste div
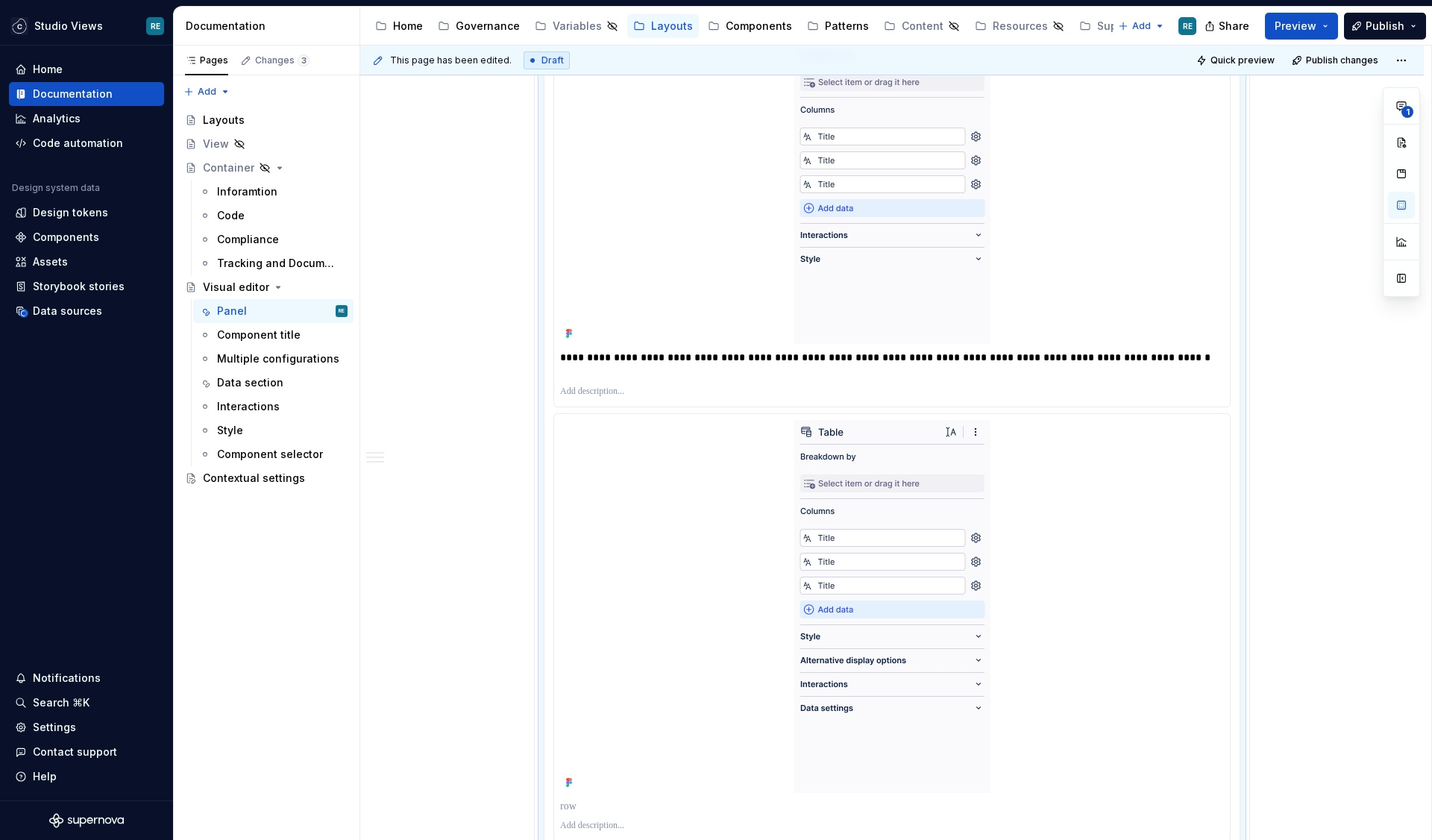
scroll to position [2561, 0]
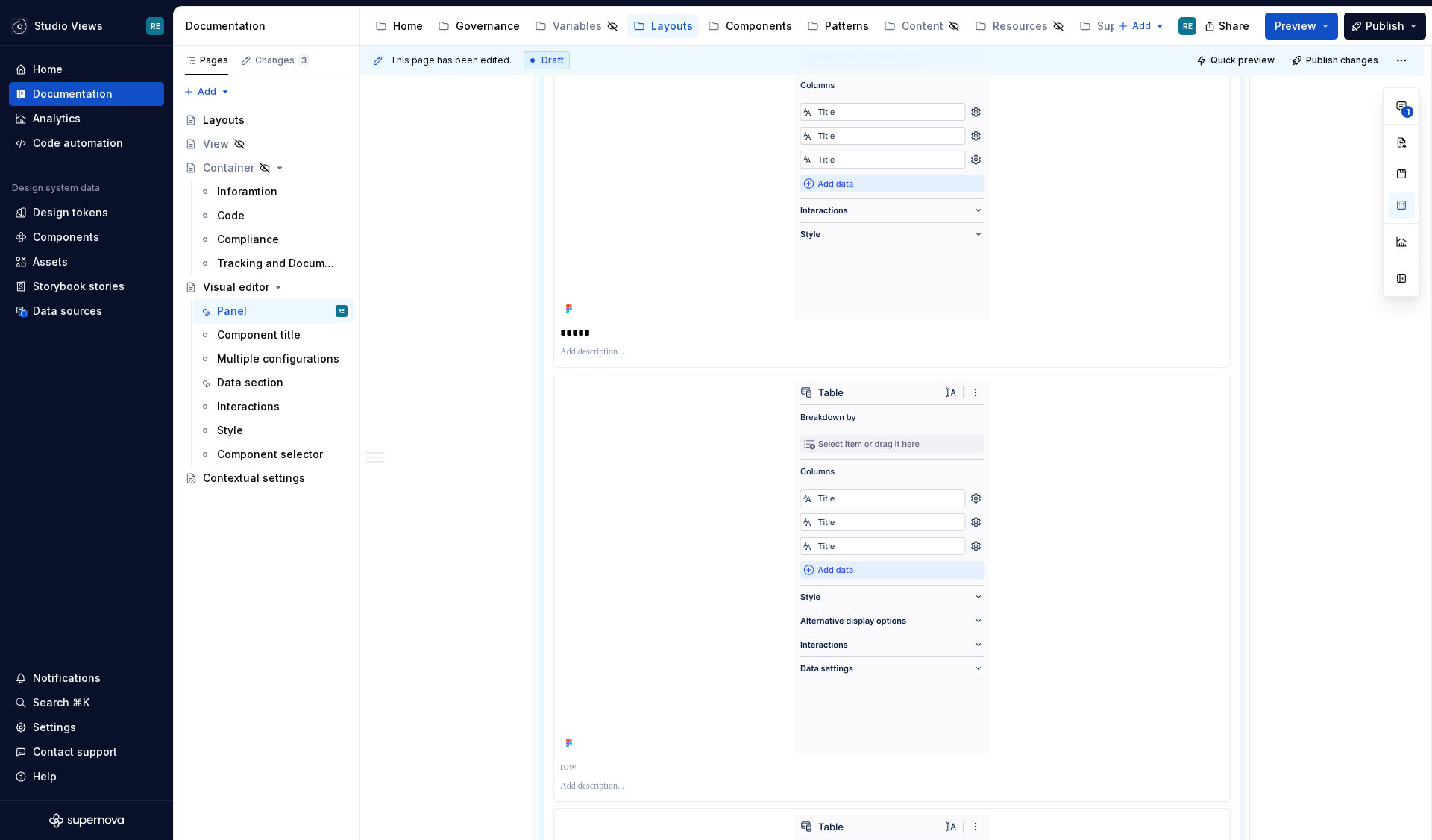
click at [608, 329] on p "*****" at bounding box center [892, 332] width 664 height 15
type textarea "*"
click at [608, 329] on p "*****" at bounding box center [892, 332] width 664 height 15
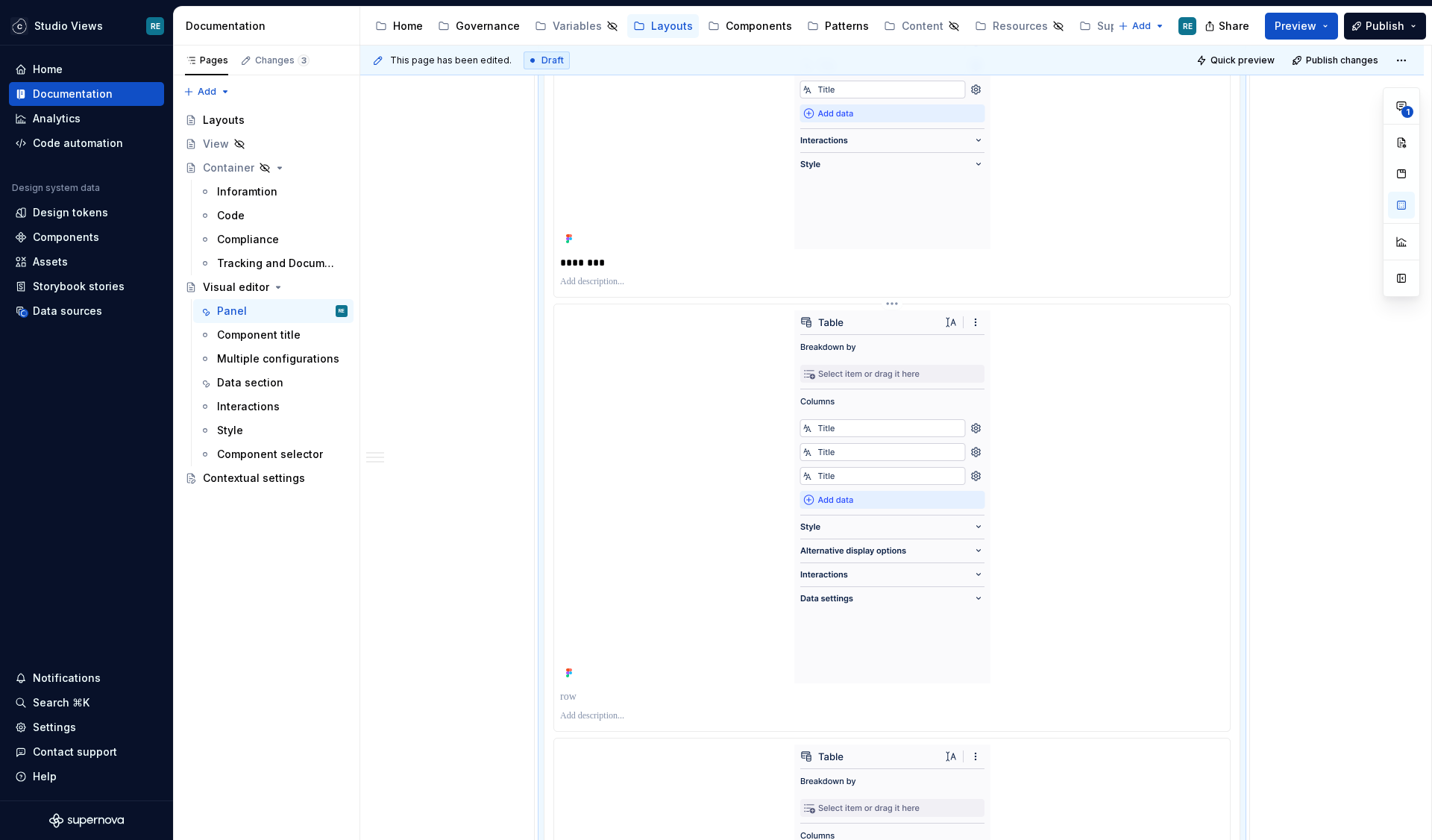
scroll to position [2779, 0]
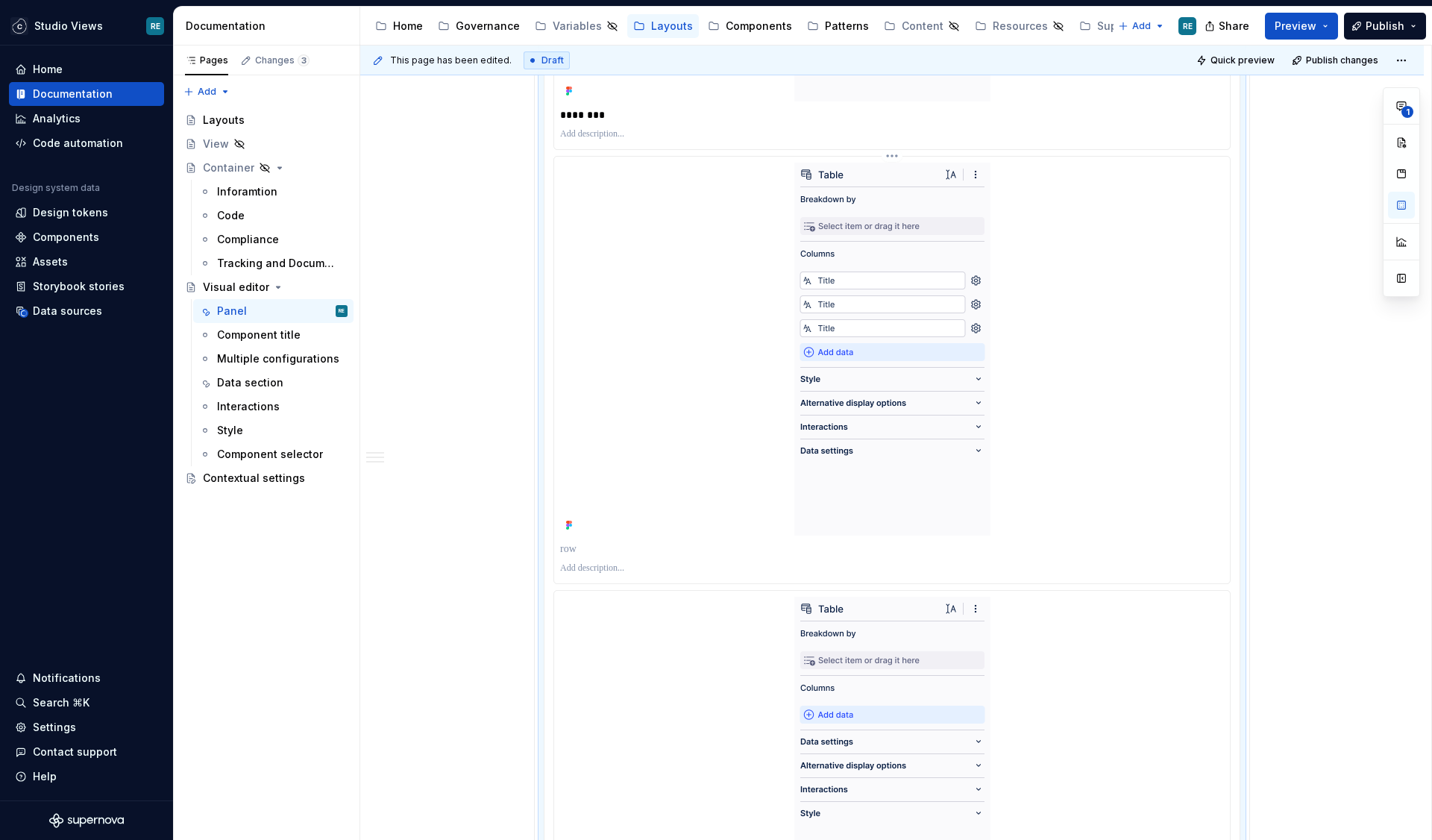
click at [606, 557] on div at bounding box center [892, 549] width 664 height 20
click at [600, 552] on p at bounding box center [892, 549] width 664 height 15
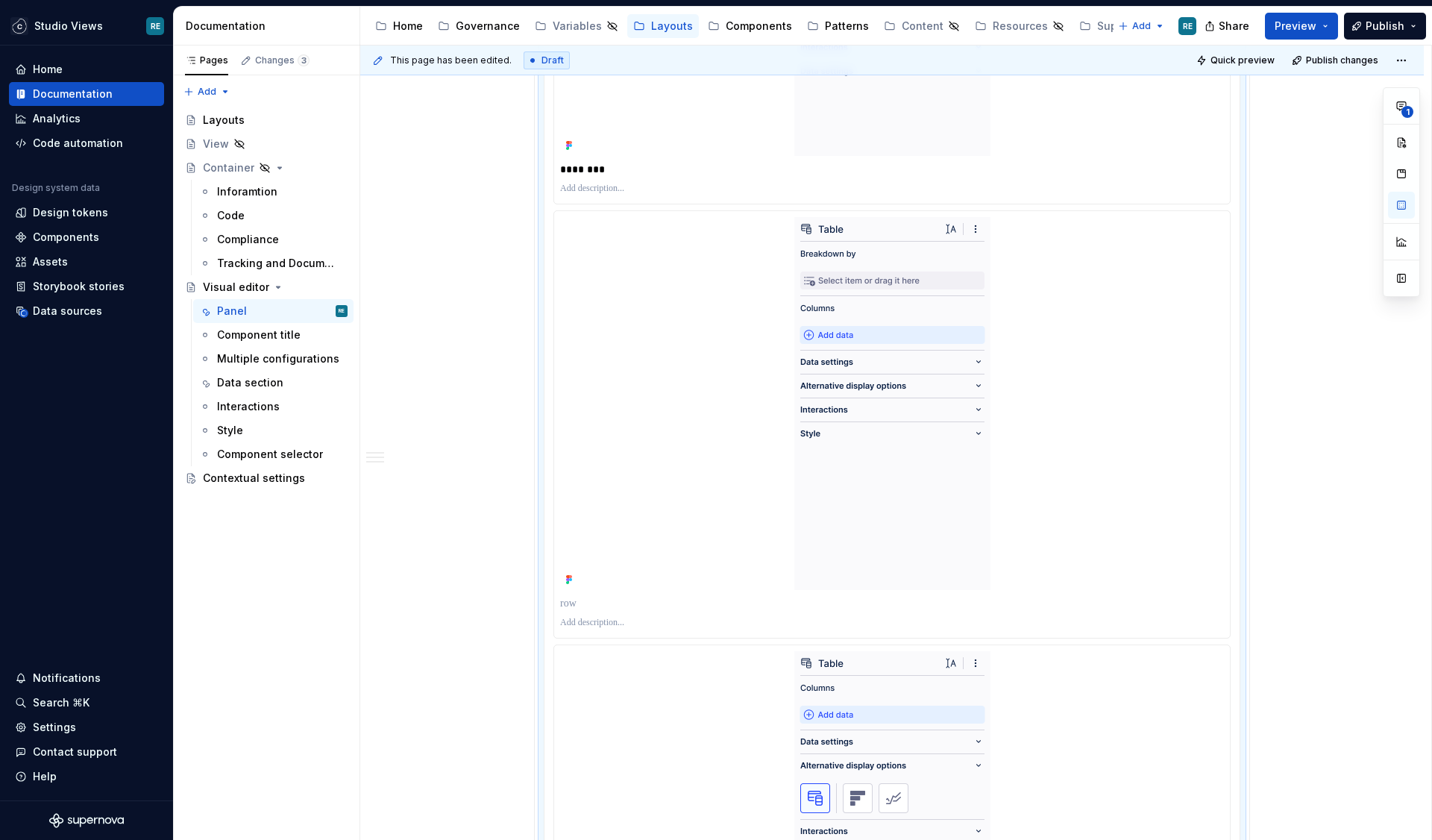
scroll to position [3202, 0]
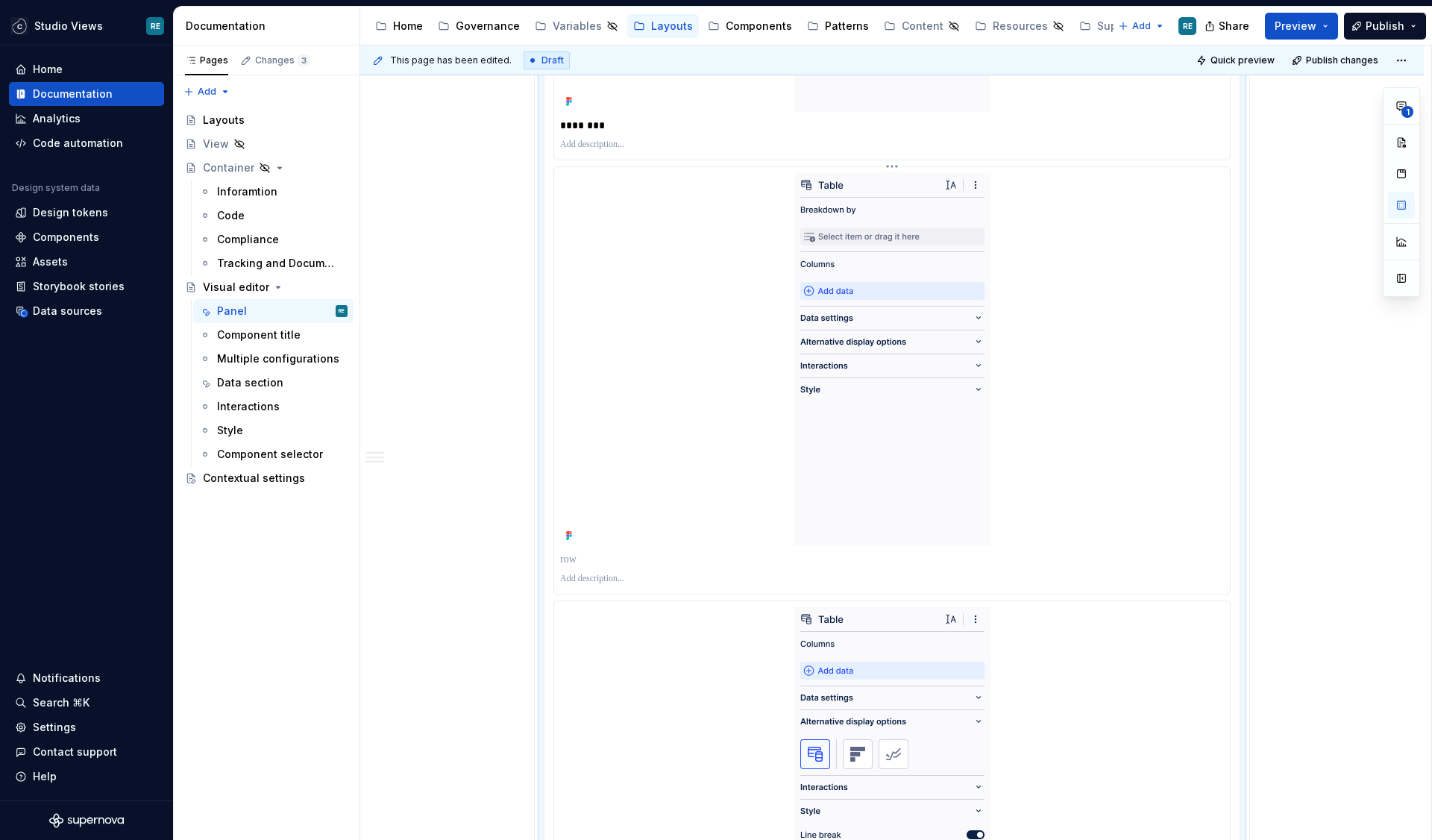
click at [601, 547] on div at bounding box center [892, 380] width 676 height 427
click at [601, 558] on p at bounding box center [892, 558] width 664 height 15
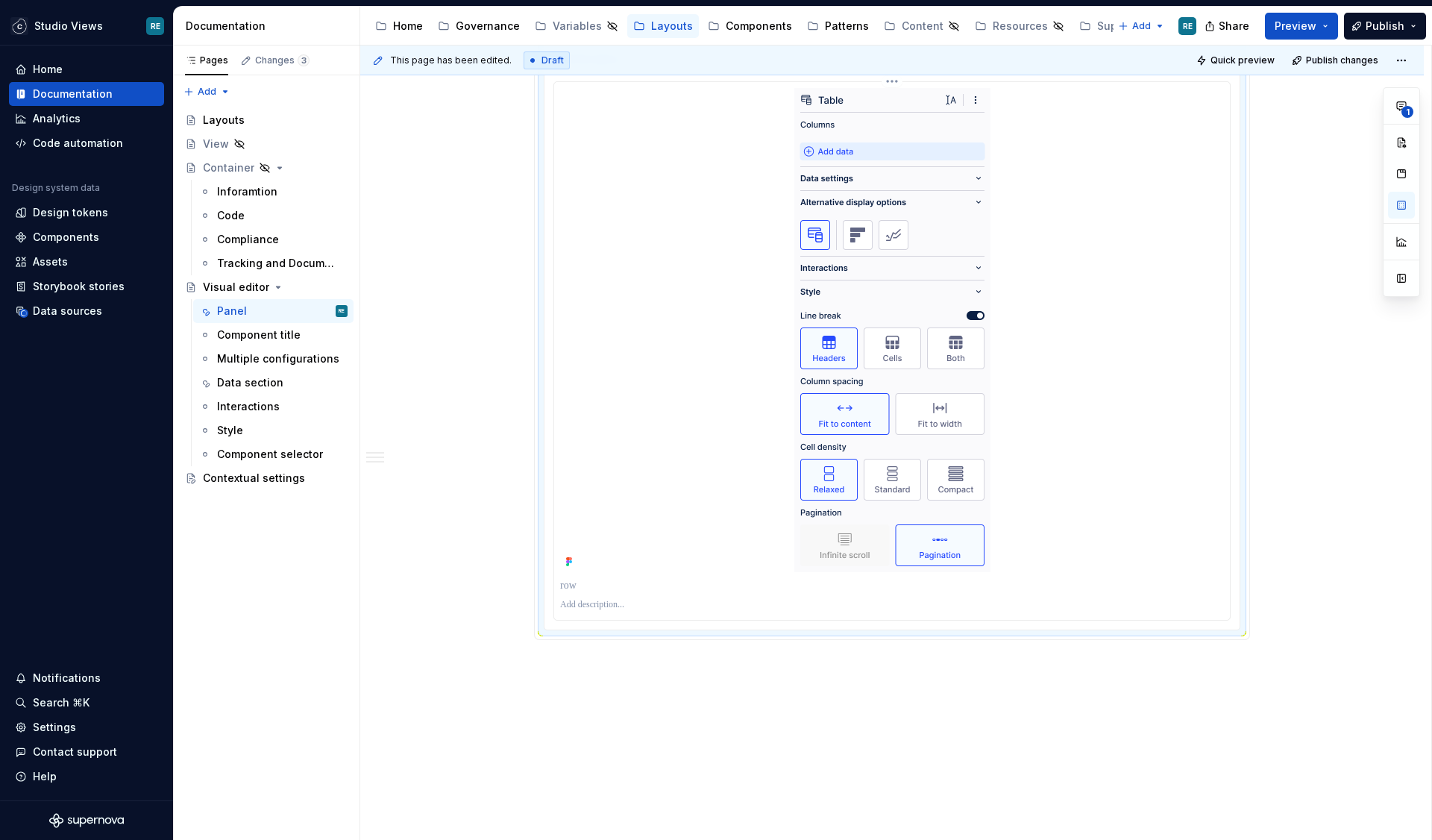
click at [588, 586] on p at bounding box center [892, 585] width 664 height 15
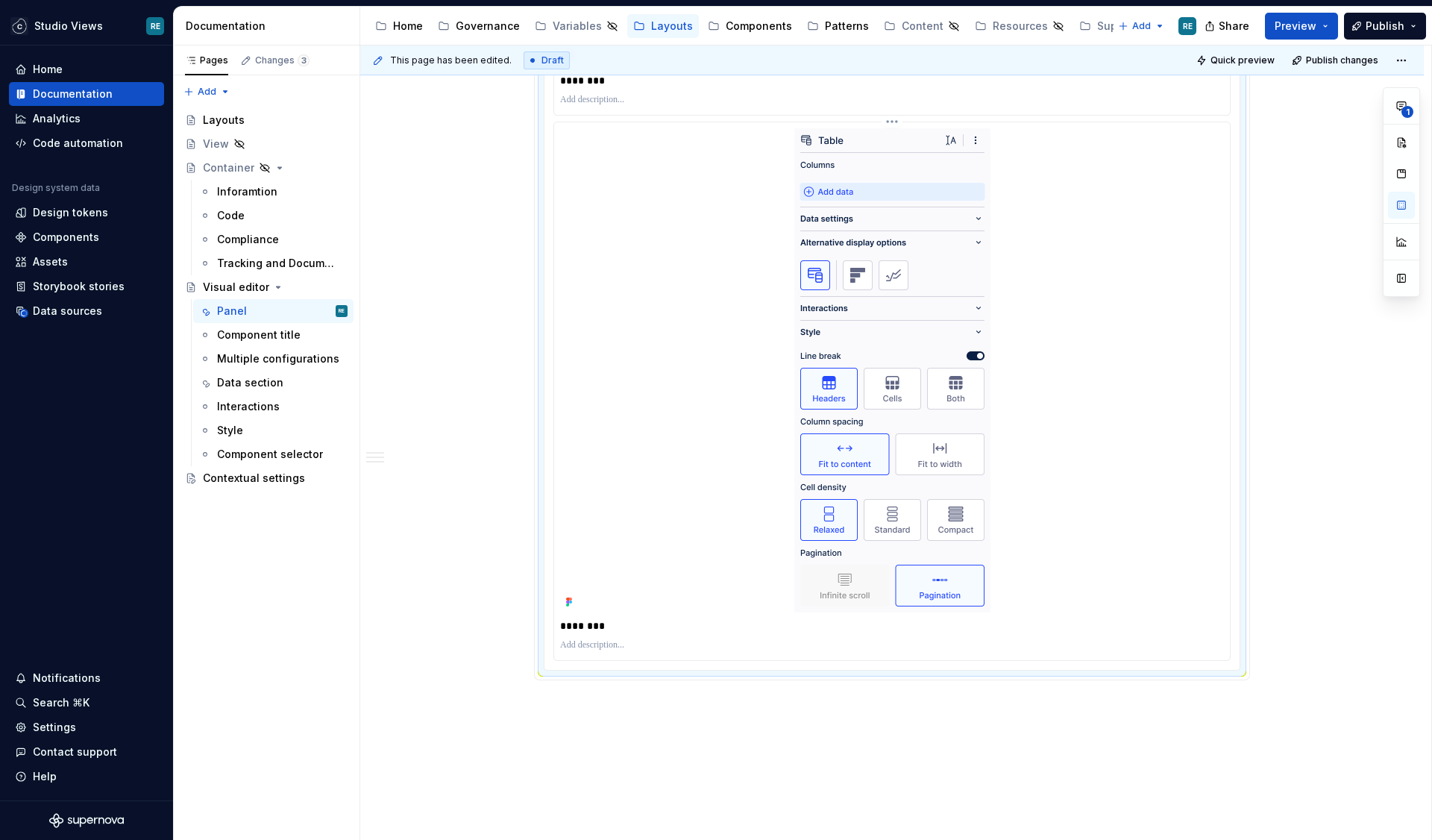
scroll to position [3681, 0]
click at [623, 654] on div at bounding box center [892, 646] width 664 height 18
click at [622, 640] on p at bounding box center [892, 646] width 664 height 12
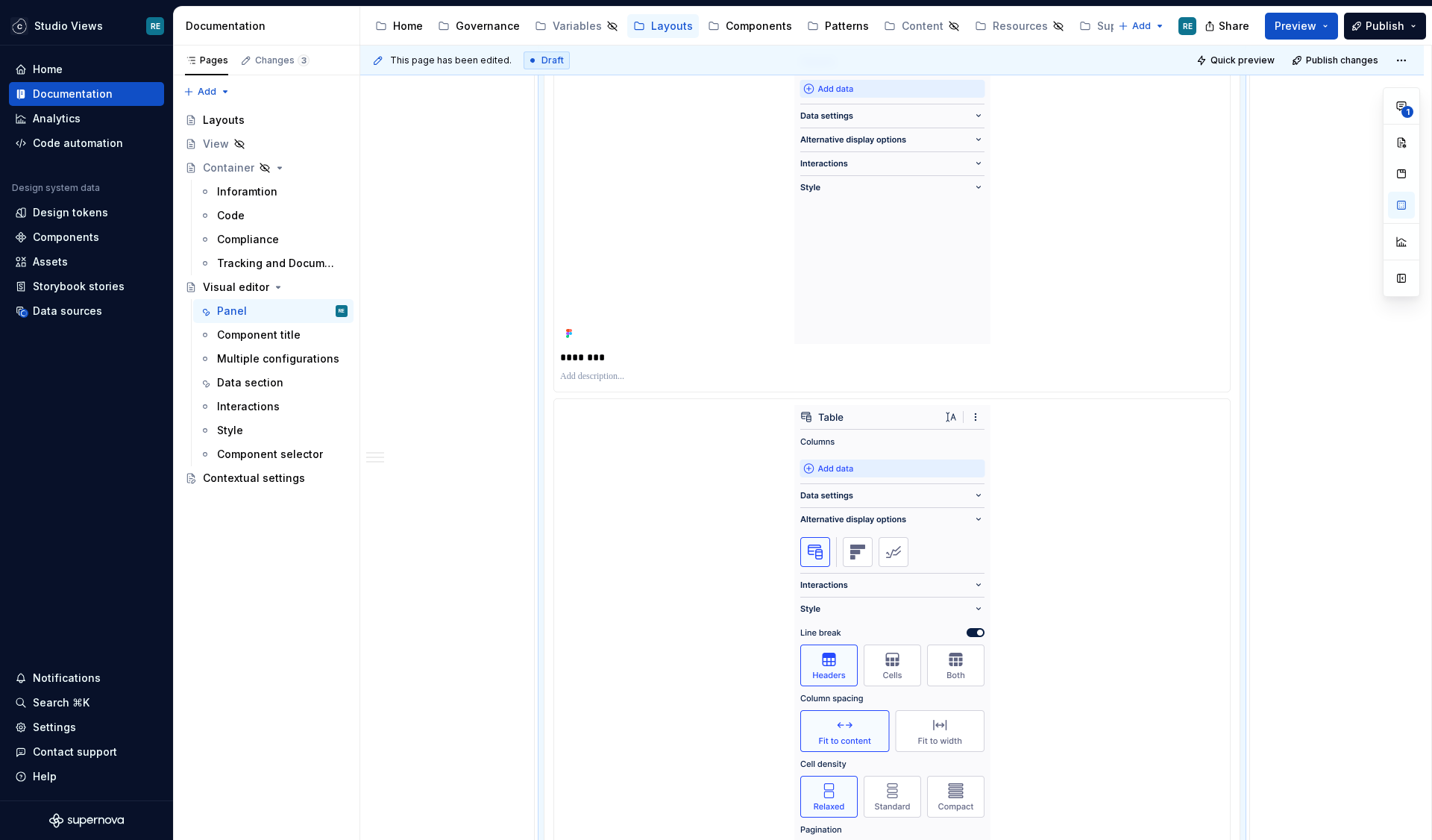
scroll to position [3244, 0]
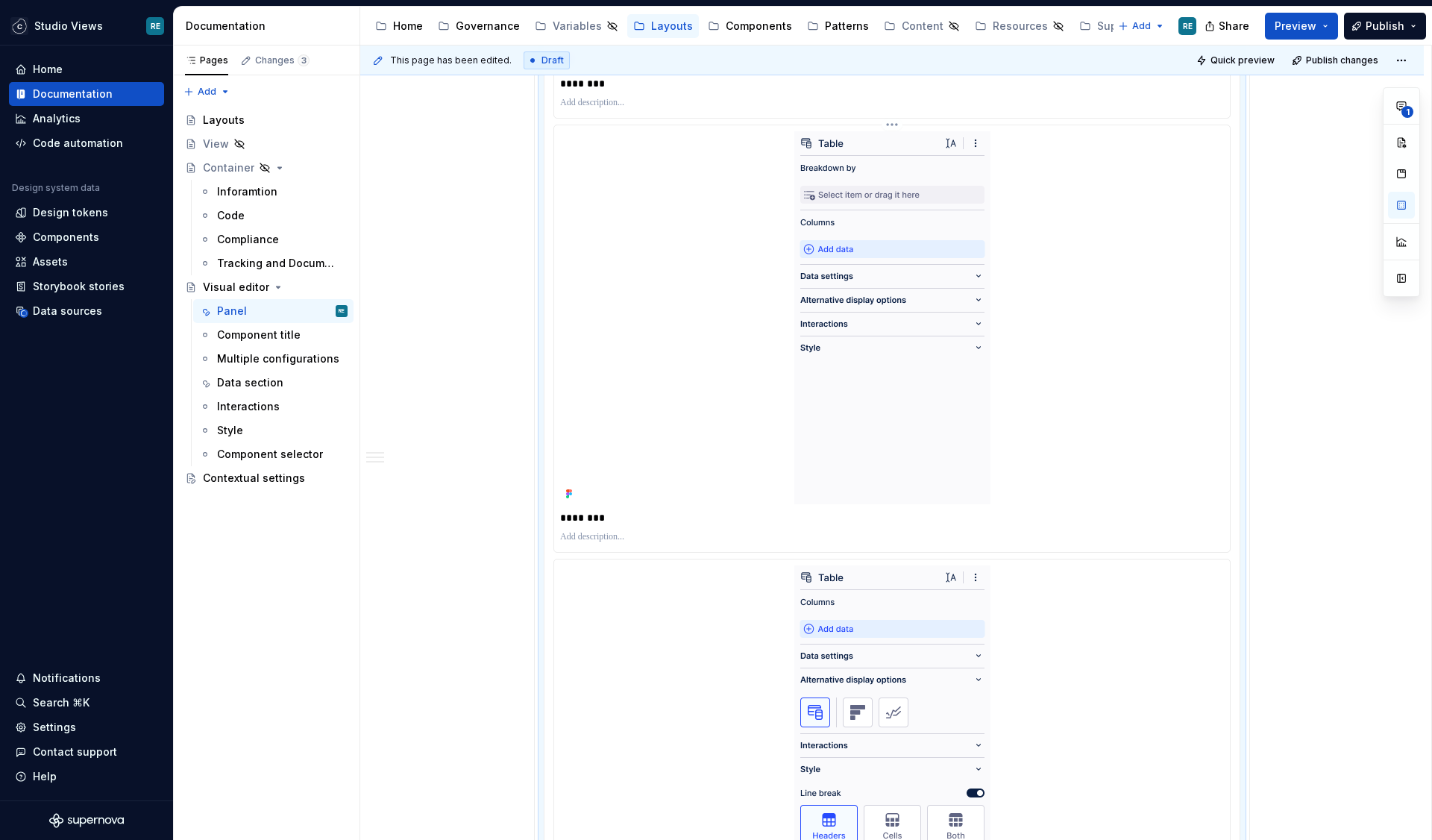
click at [614, 534] on p at bounding box center [892, 537] width 664 height 12
click at [721, 535] on p "**********" at bounding box center [892, 537] width 664 height 12
drag, startPoint x: 721, startPoint y: 535, endPoint x: 746, endPoint y: 537, distance: 25.1
click at [748, 537] on p "**********" at bounding box center [892, 537] width 664 height 12
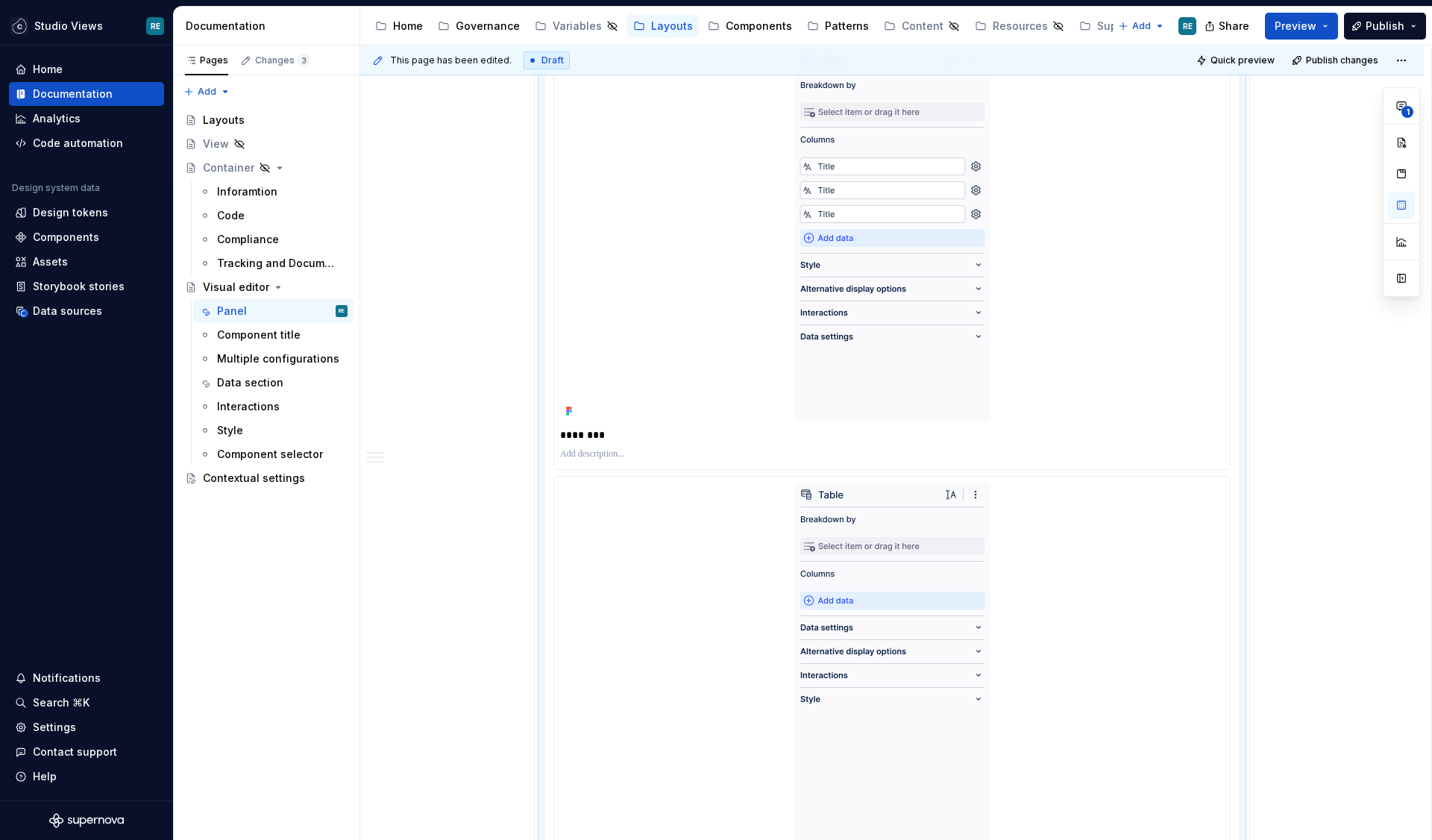
scroll to position [2891, 0]
click at [745, 449] on div at bounding box center [892, 456] width 664 height 18
click at [690, 461] on p at bounding box center [892, 456] width 664 height 12
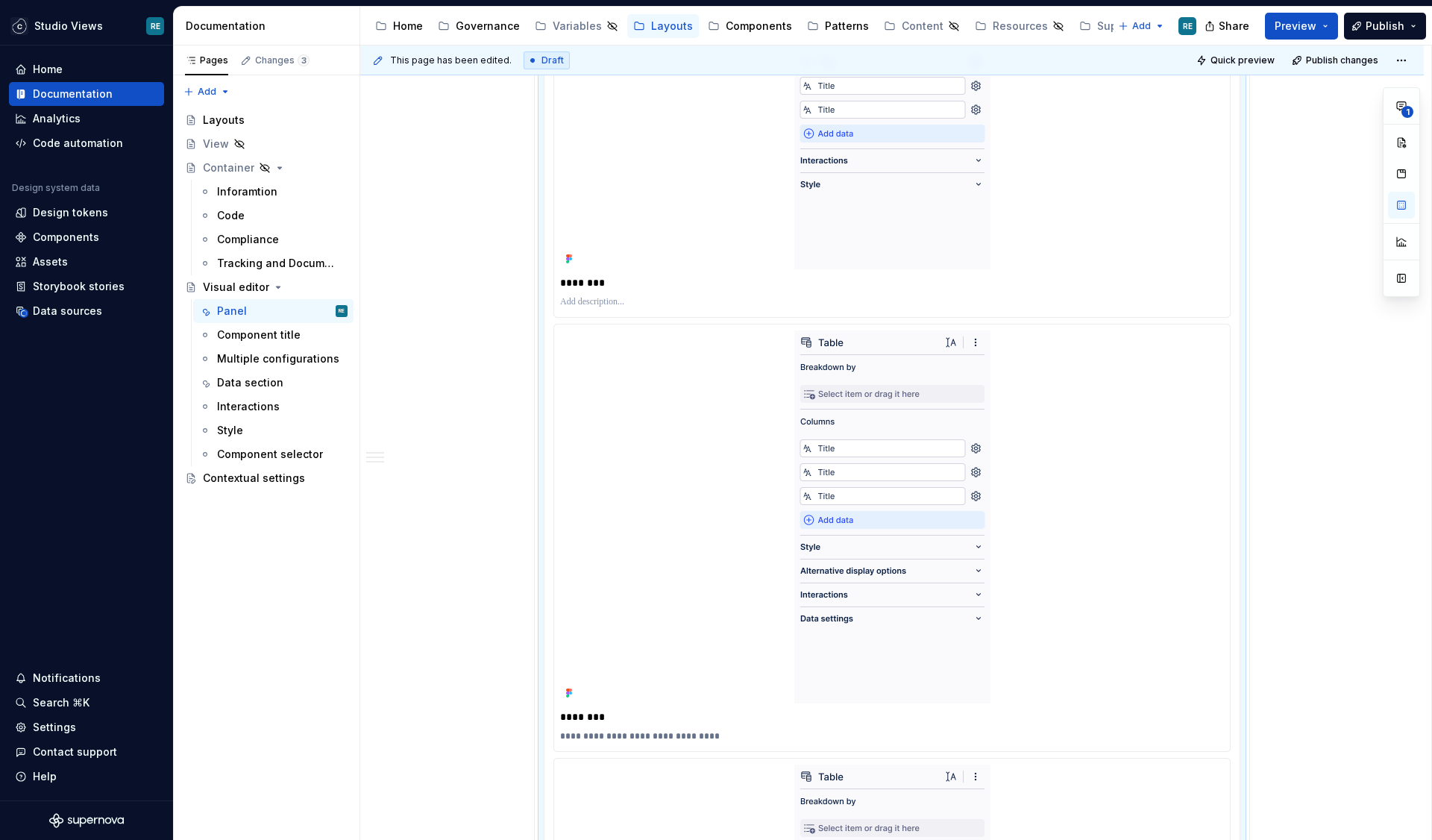
scroll to position [2574, 0]
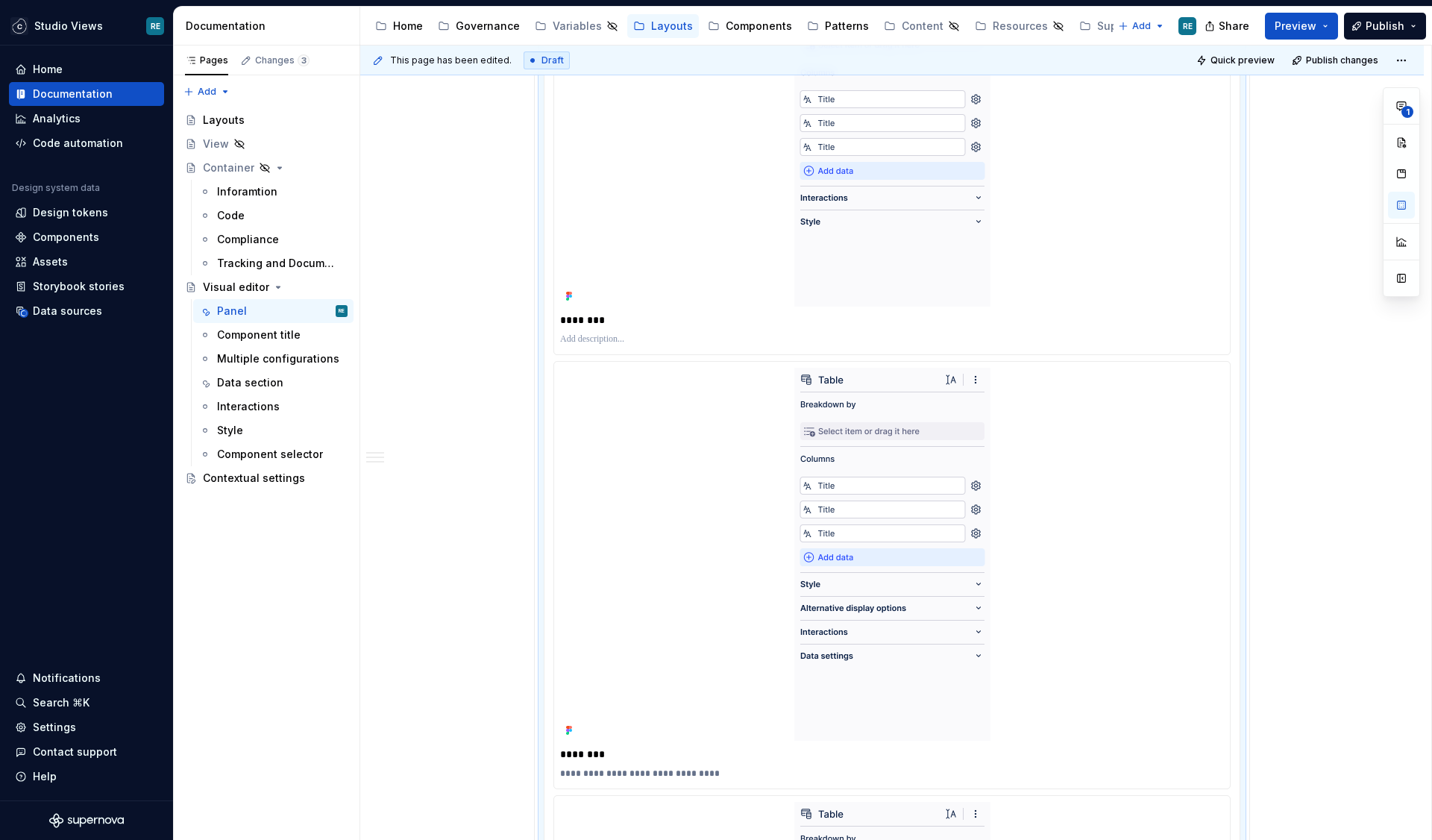
click at [660, 338] on p at bounding box center [892, 339] width 664 height 12
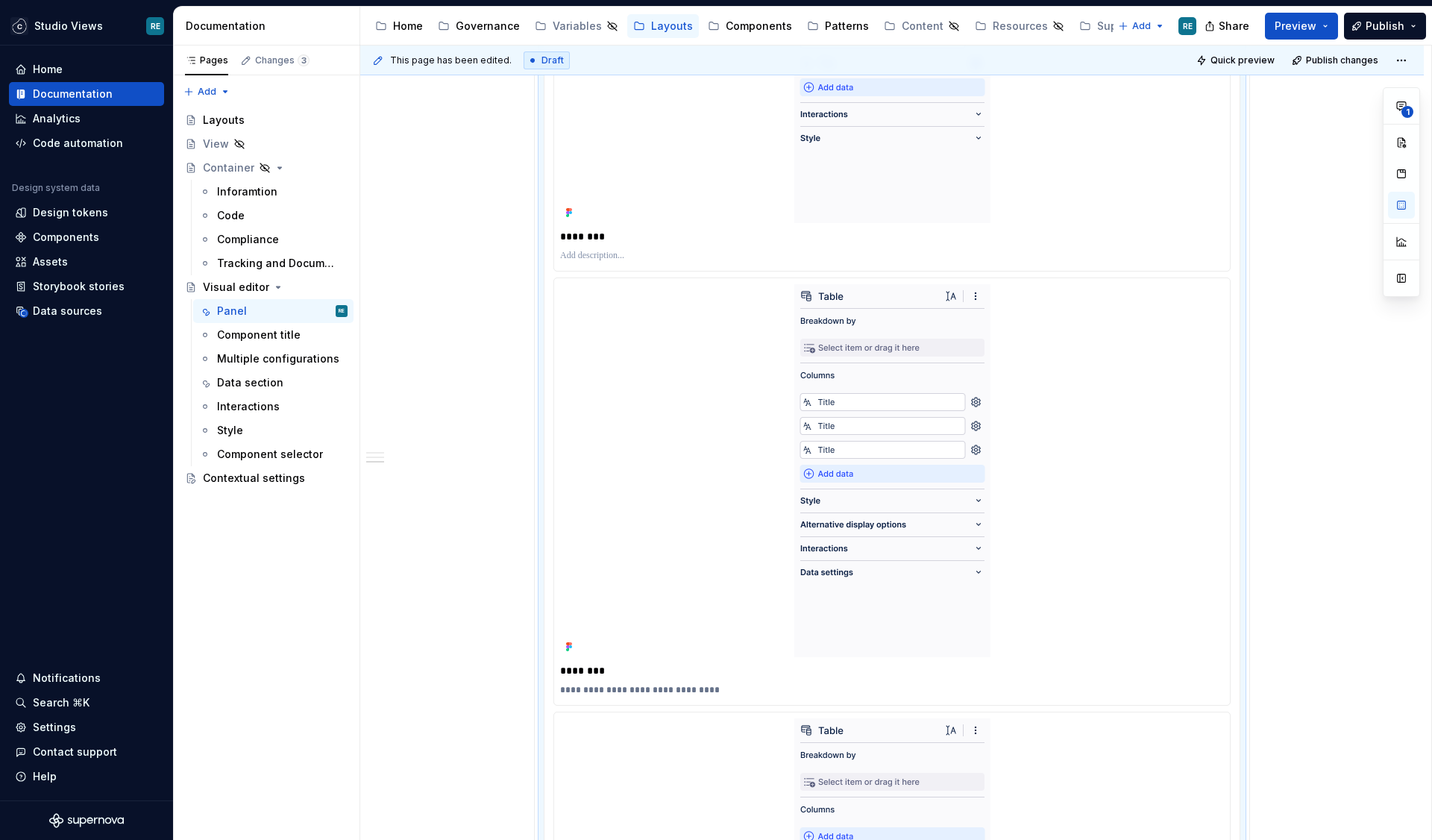
scroll to position [2729, 0]
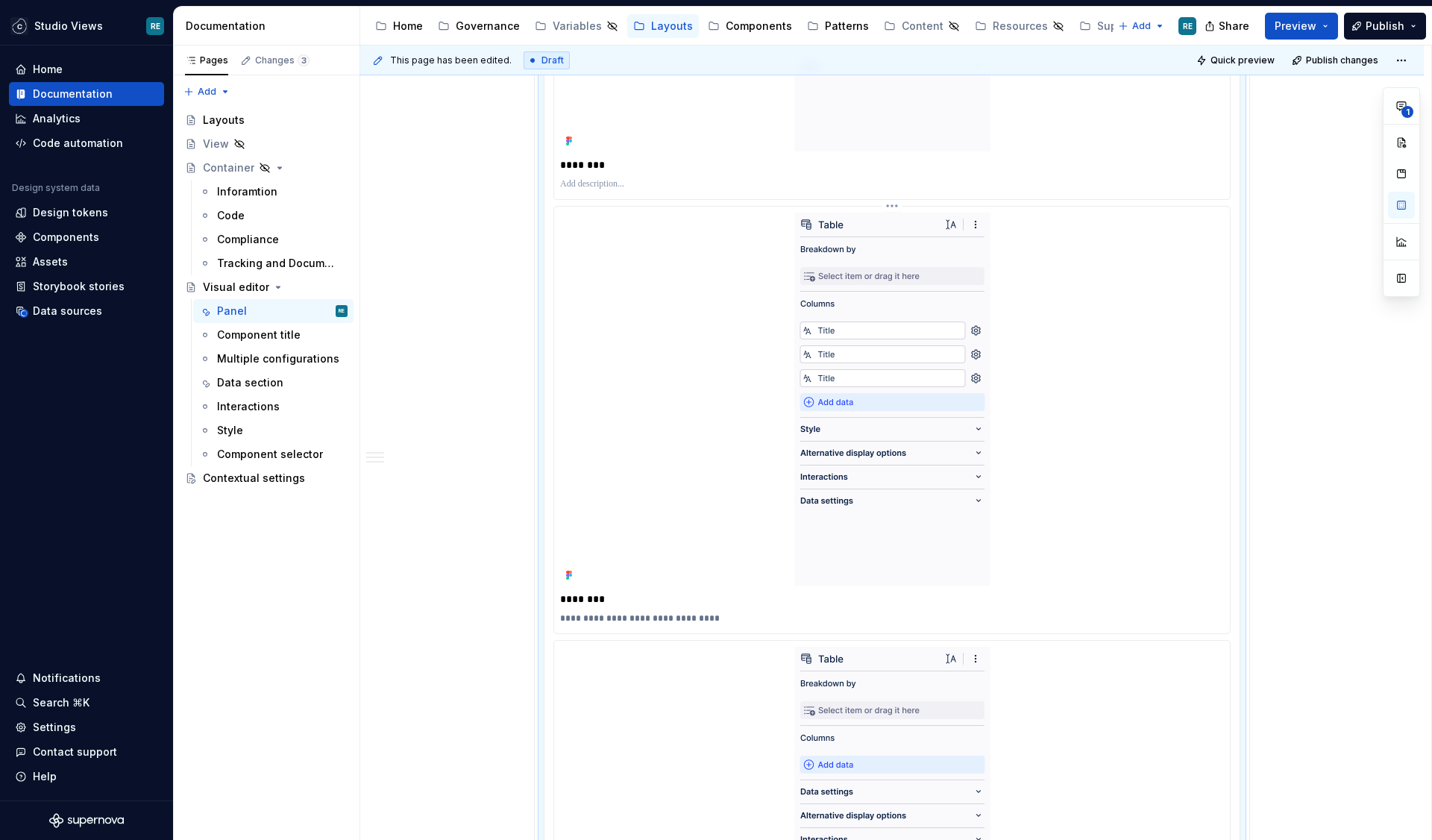
click at [612, 622] on p "**********" at bounding box center [892, 618] width 664 height 12
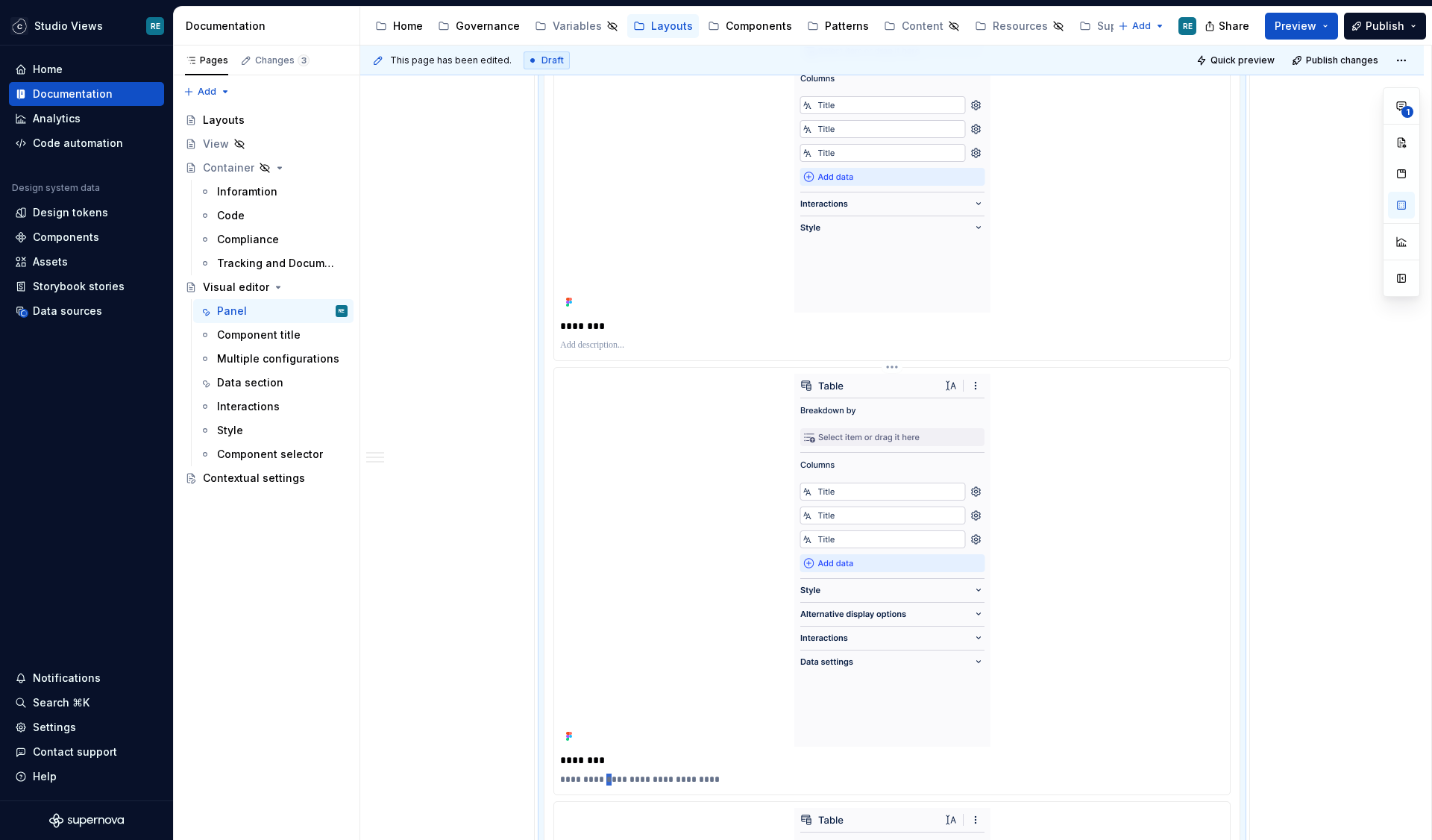
scroll to position [2548, 0]
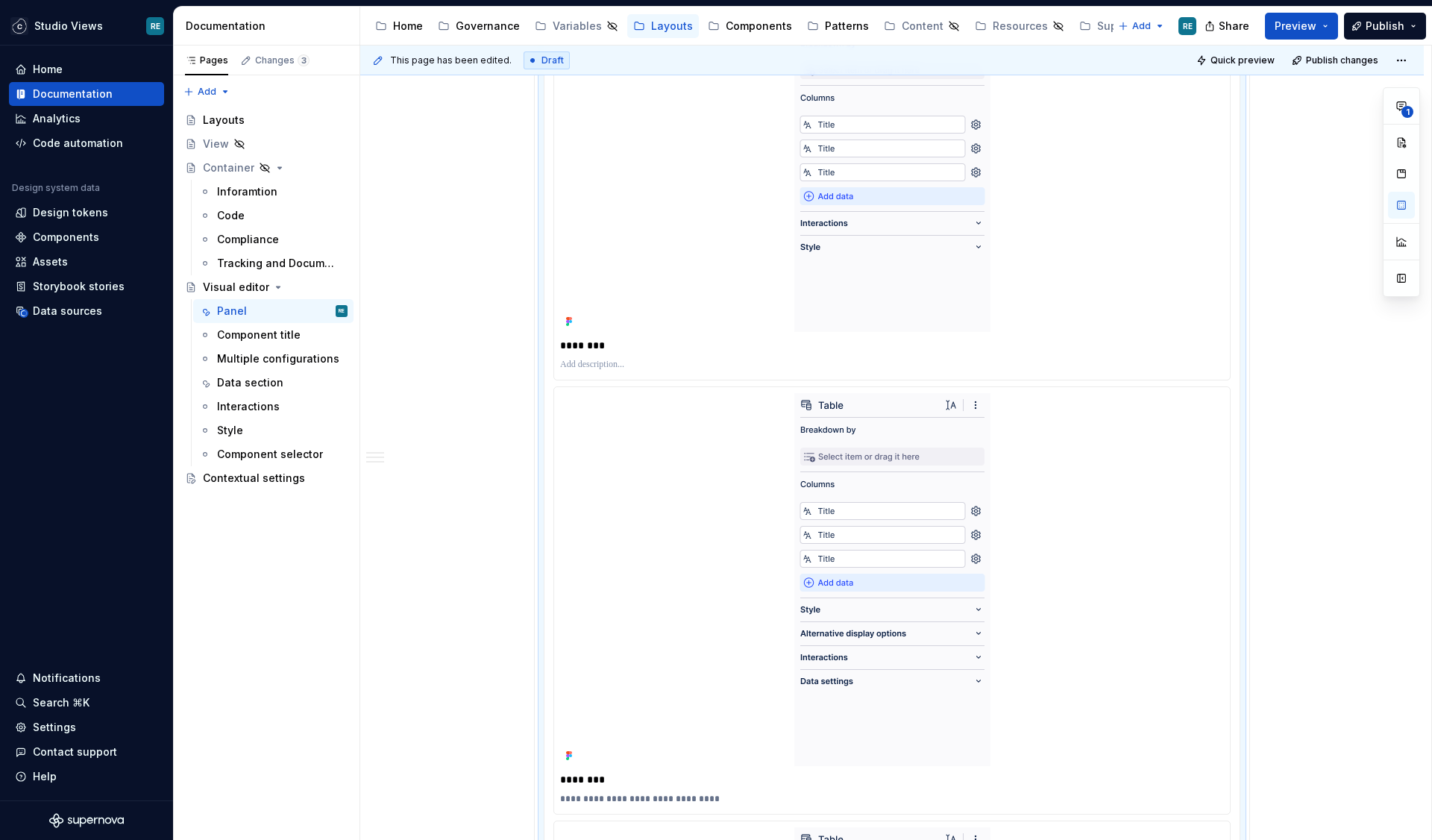
click at [635, 367] on p at bounding box center [892, 364] width 664 height 12
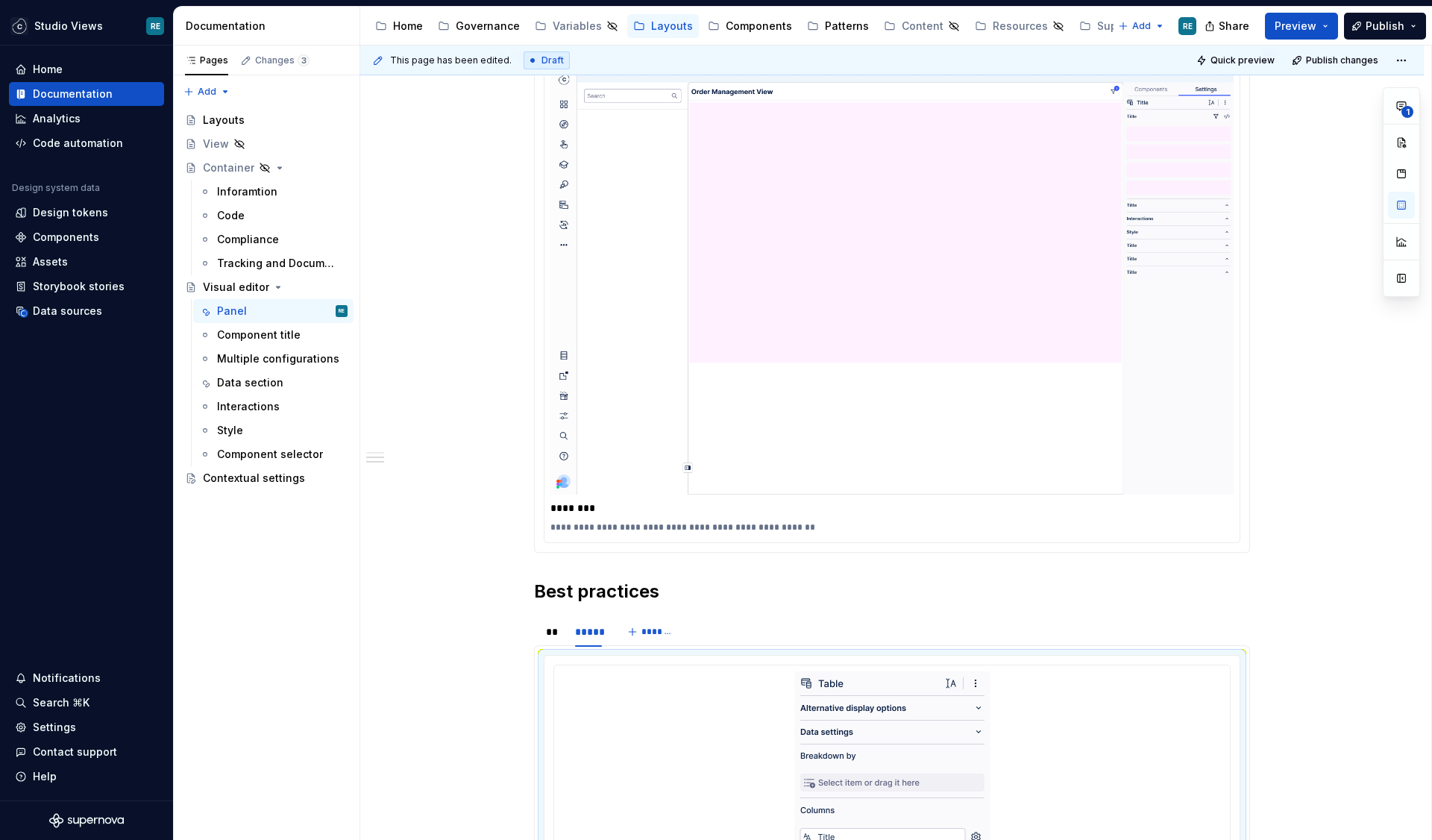
scroll to position [1885, 0]
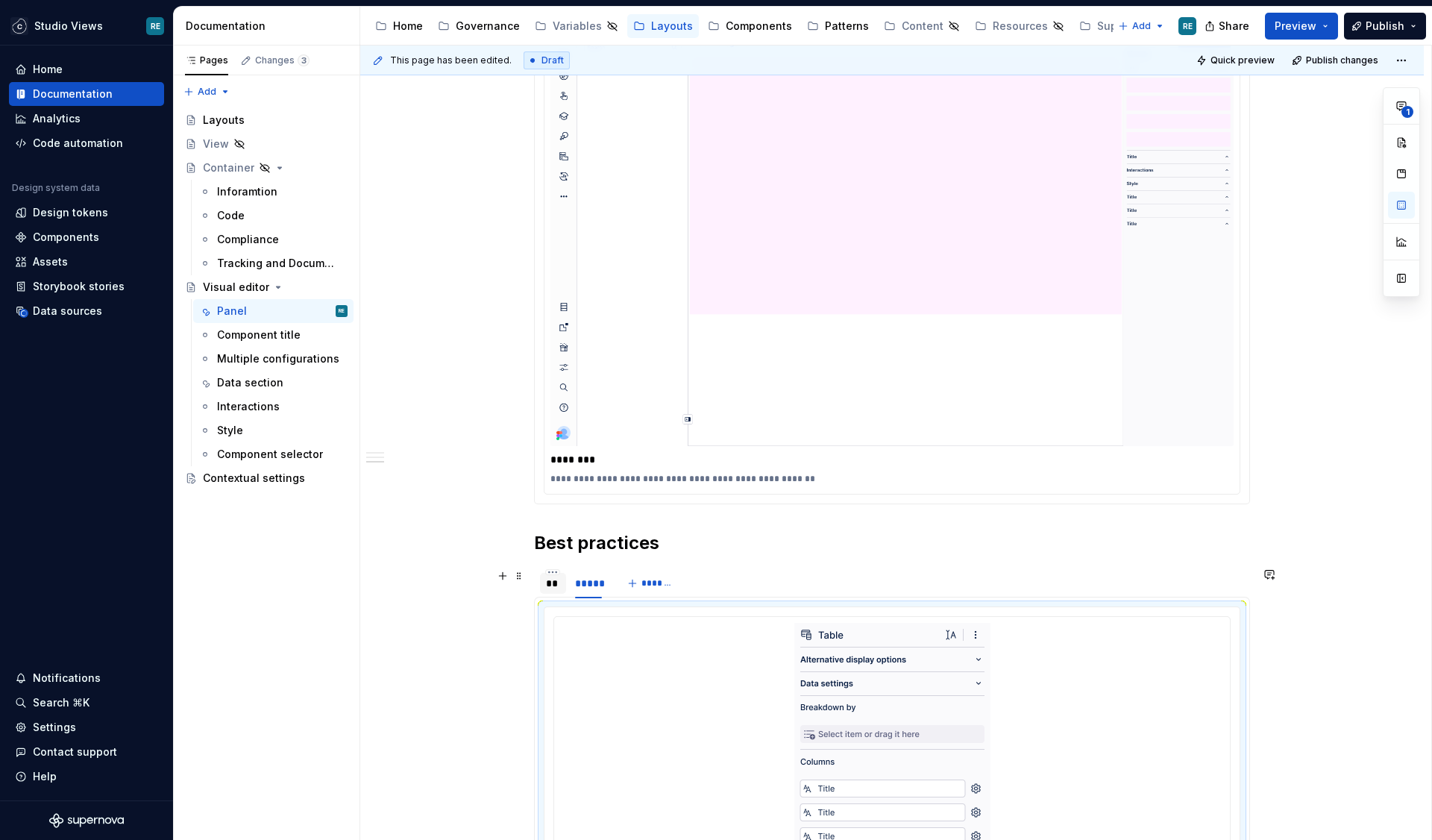
click at [551, 581] on div "**" at bounding box center [553, 583] width 15 height 15
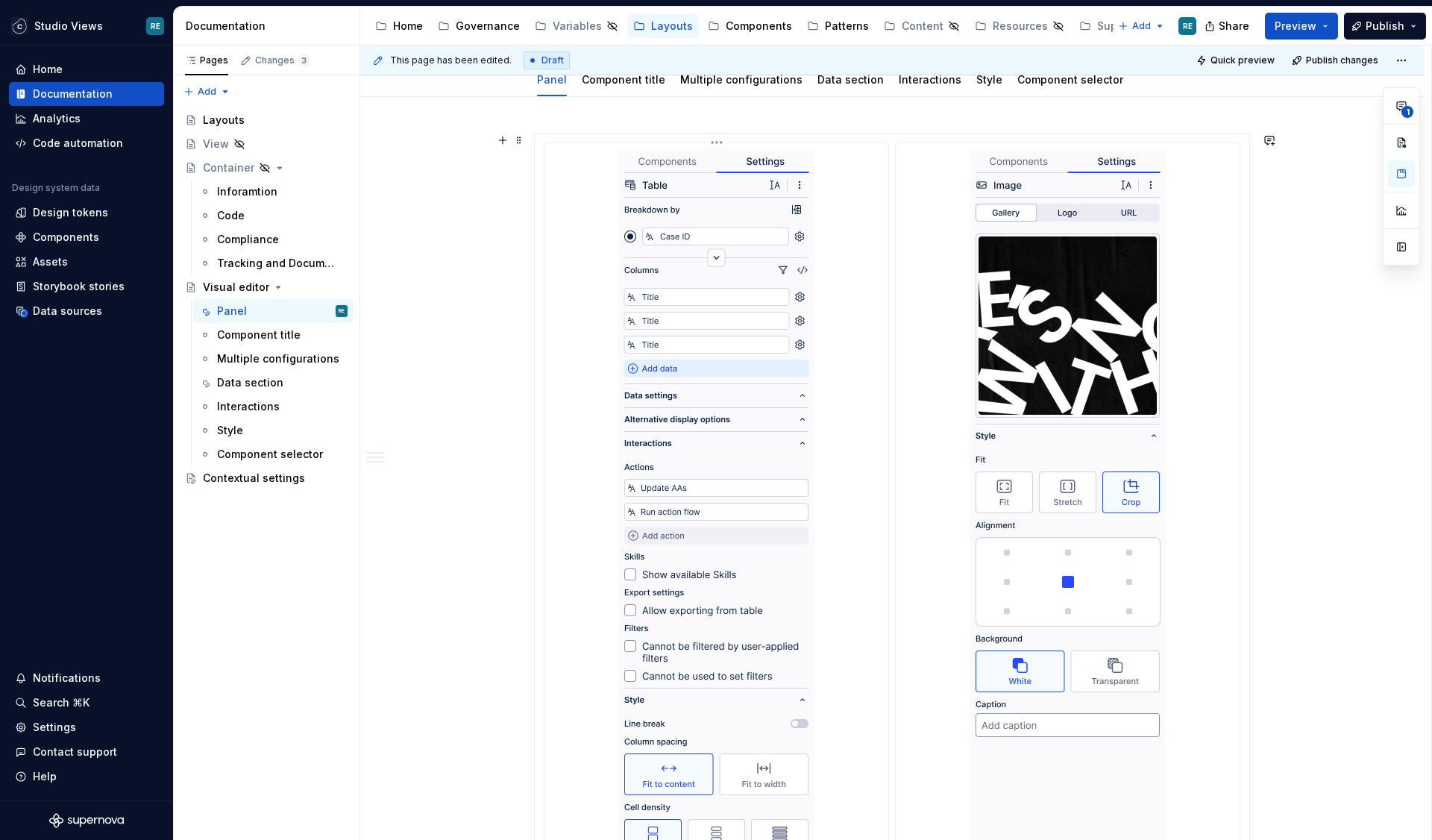
scroll to position [0, 0]
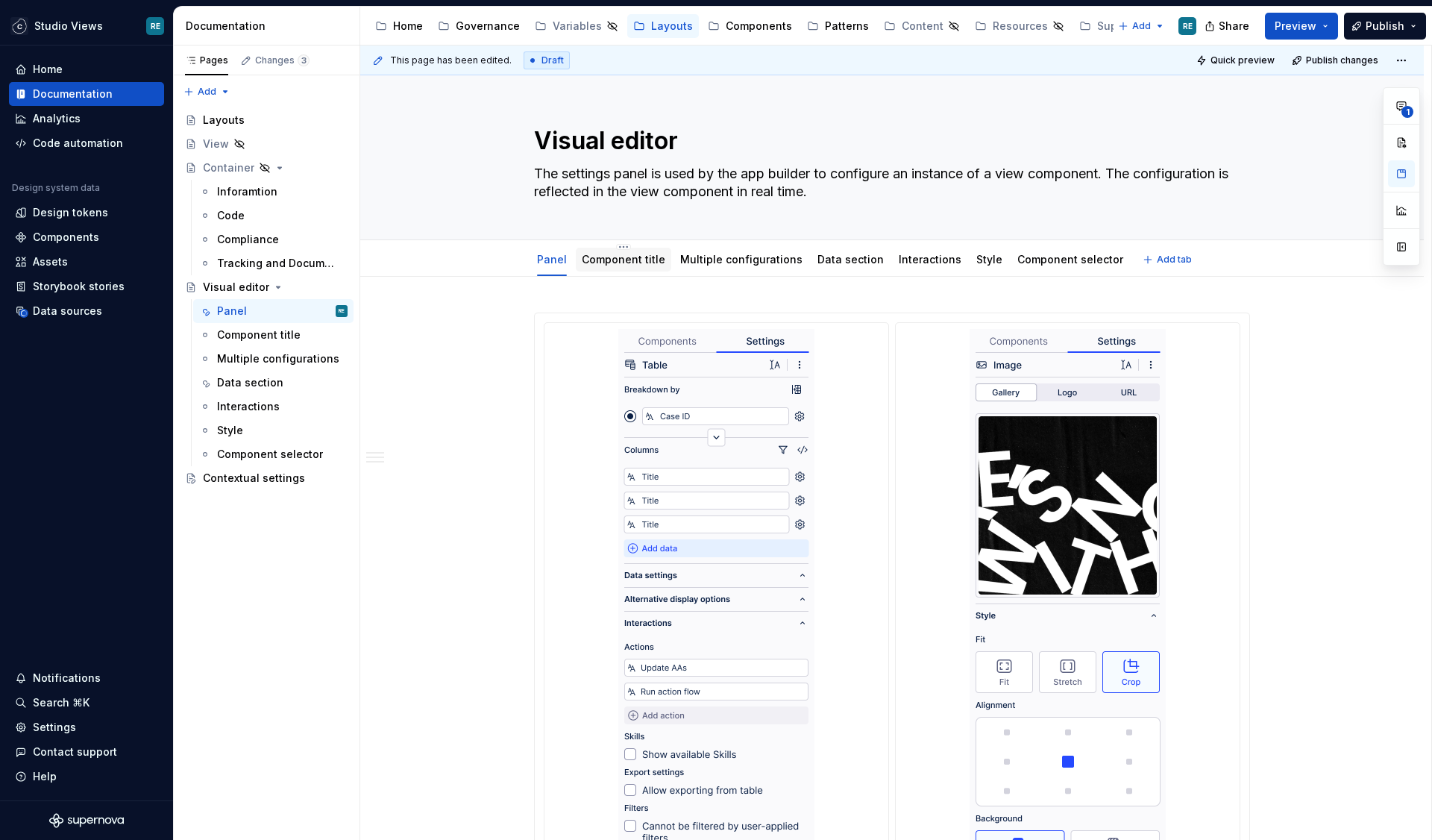
click at [629, 262] on link "Component title" at bounding box center [624, 258] width 84 height 13
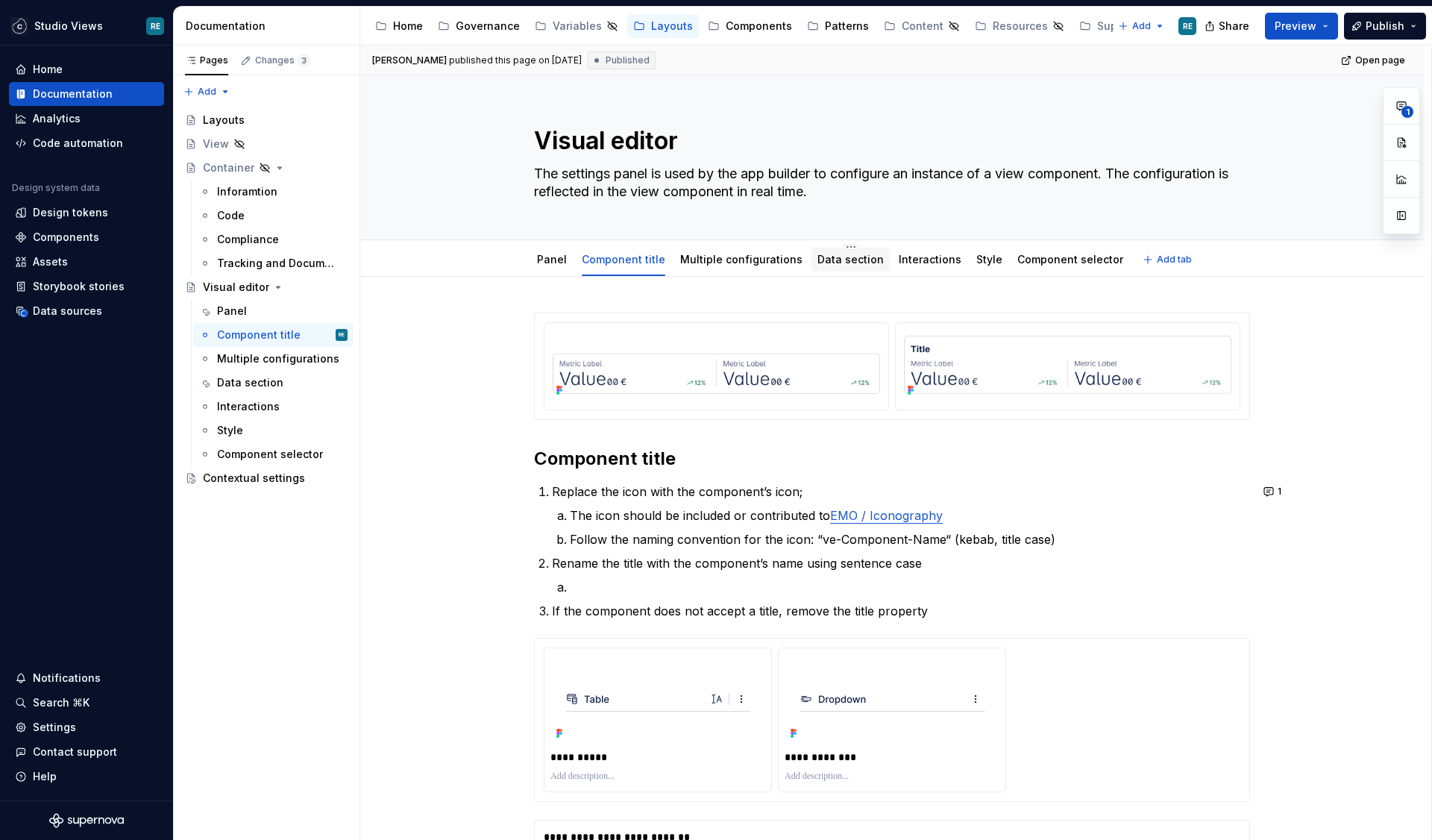
click at [848, 260] on link "Data section" at bounding box center [851, 258] width 66 height 13
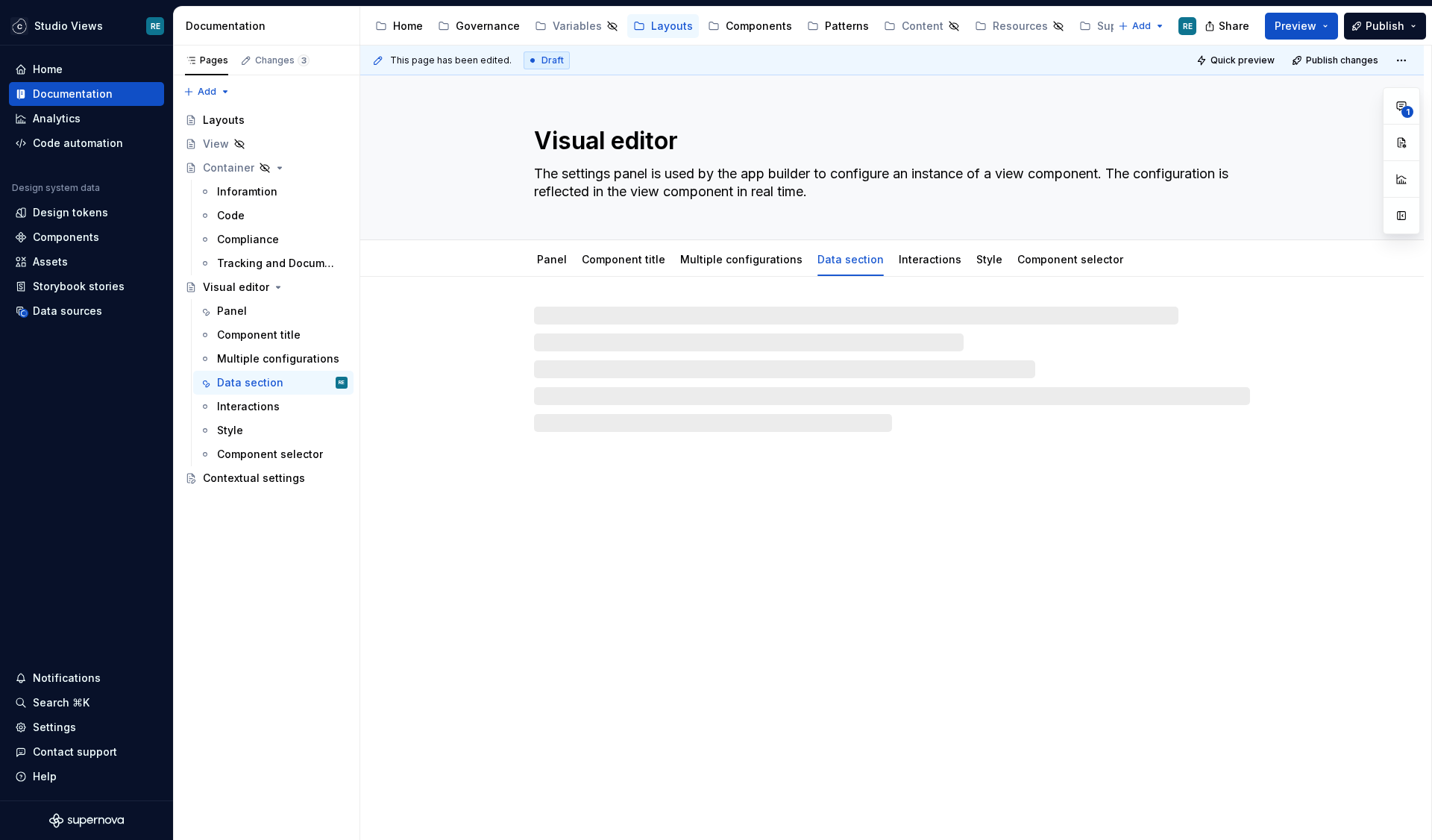
type textarea "*"
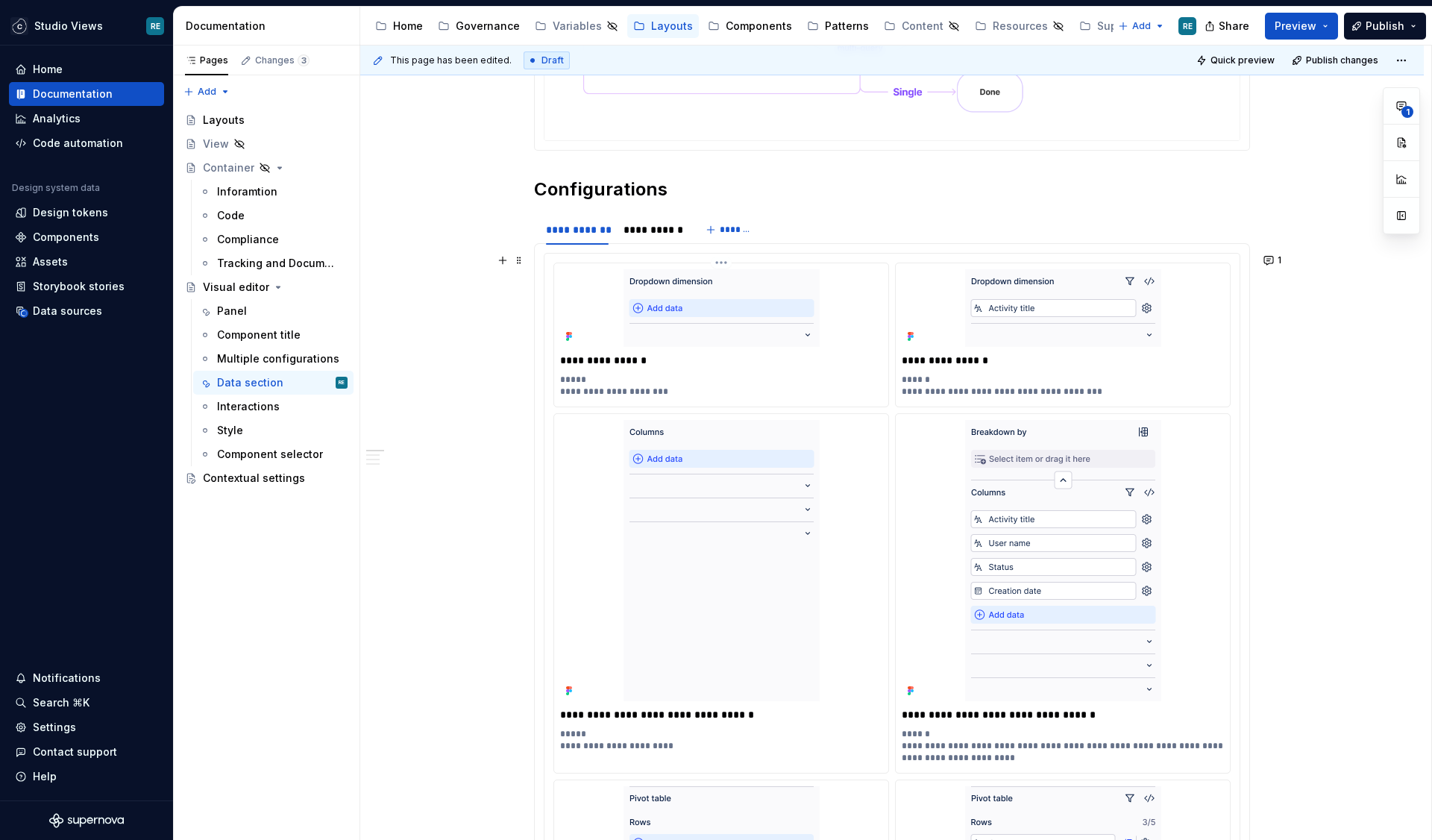
scroll to position [1003, 0]
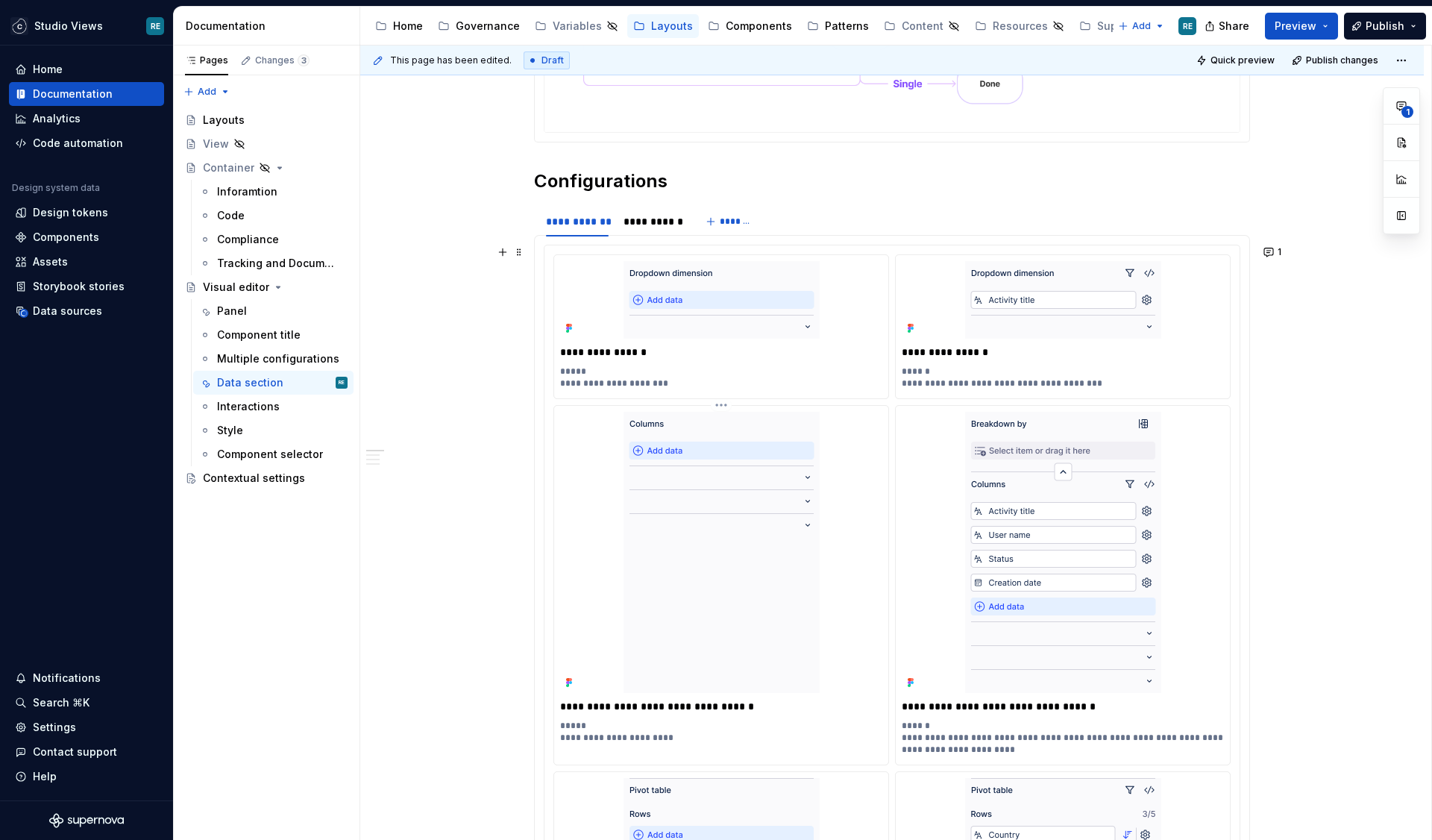
click at [606, 736] on p "**********" at bounding box center [721, 738] width 323 height 36
click at [593, 723] on p "**********" at bounding box center [721, 726] width 323 height 12
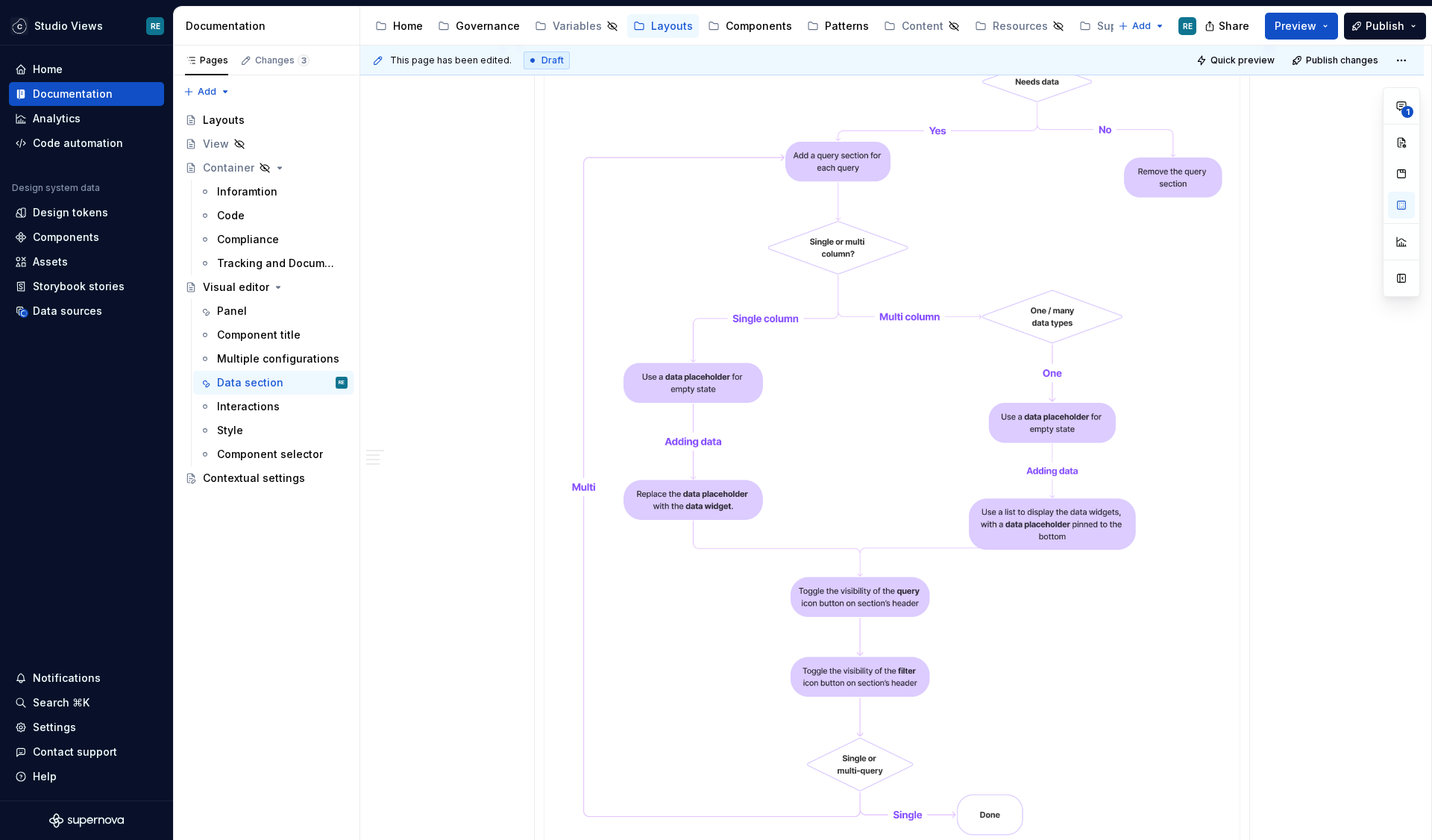
scroll to position [0, 0]
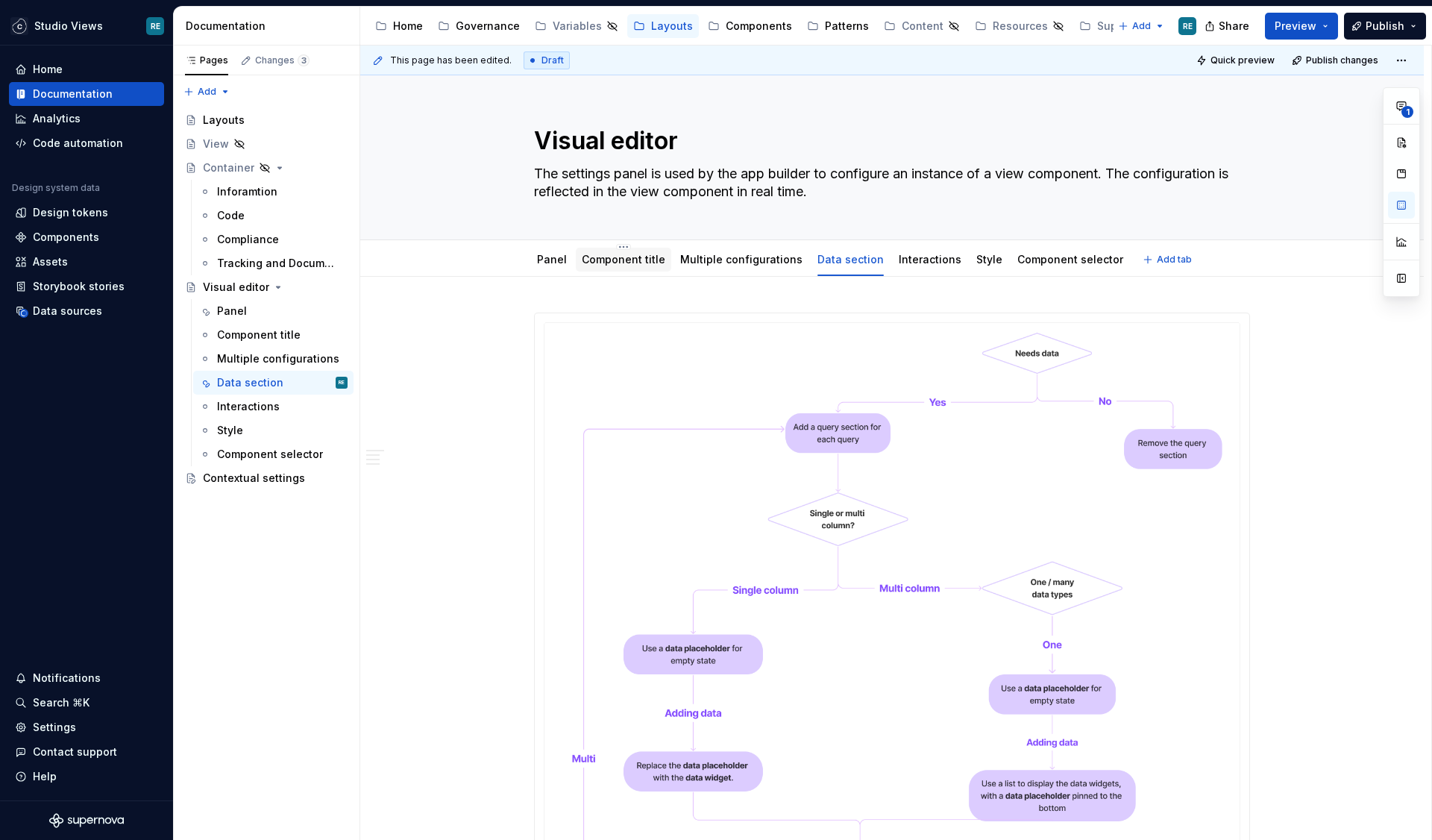
click at [622, 265] on link "Component title" at bounding box center [624, 258] width 84 height 13
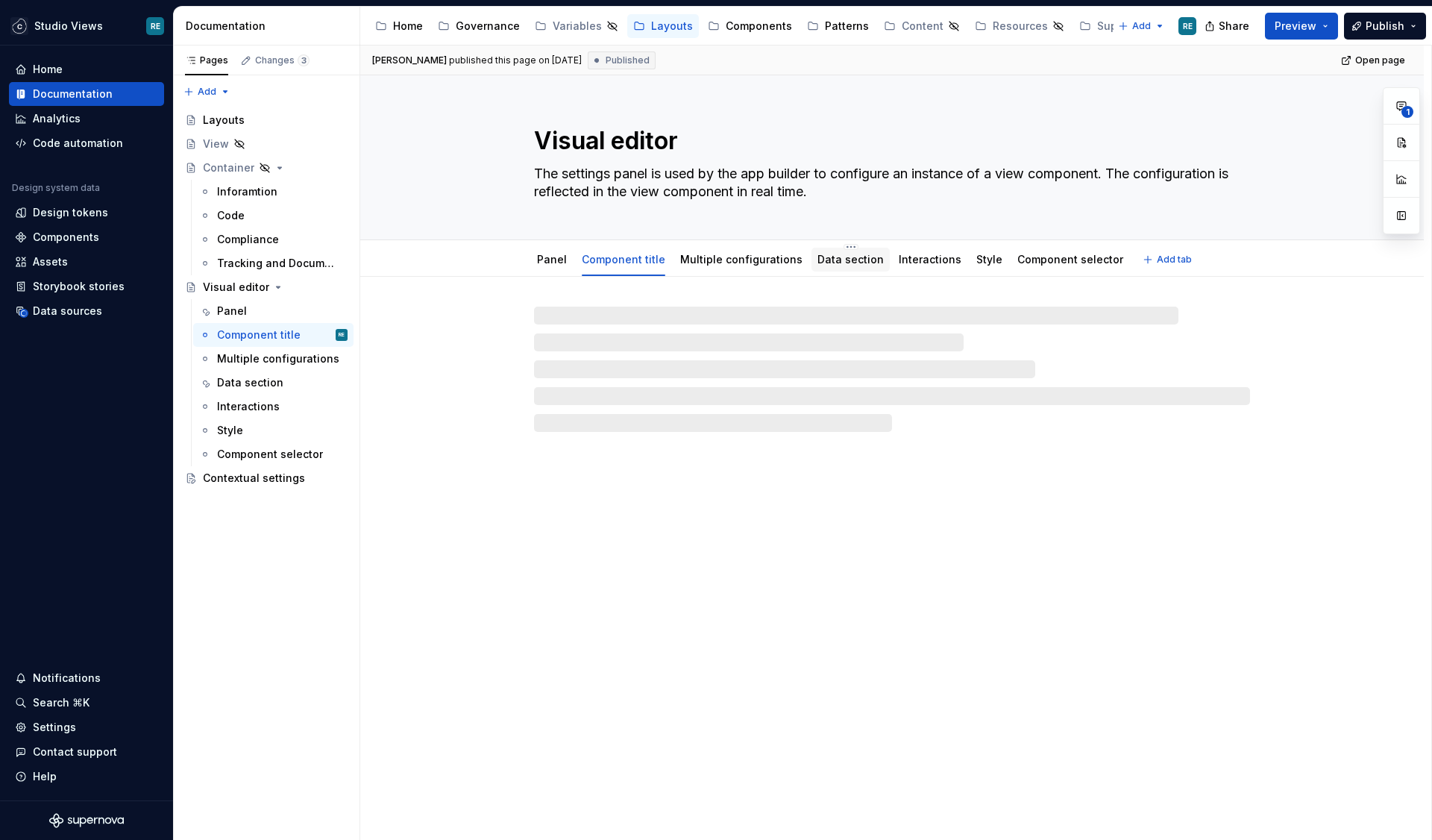
click at [826, 264] on link "Data section" at bounding box center [851, 258] width 66 height 13
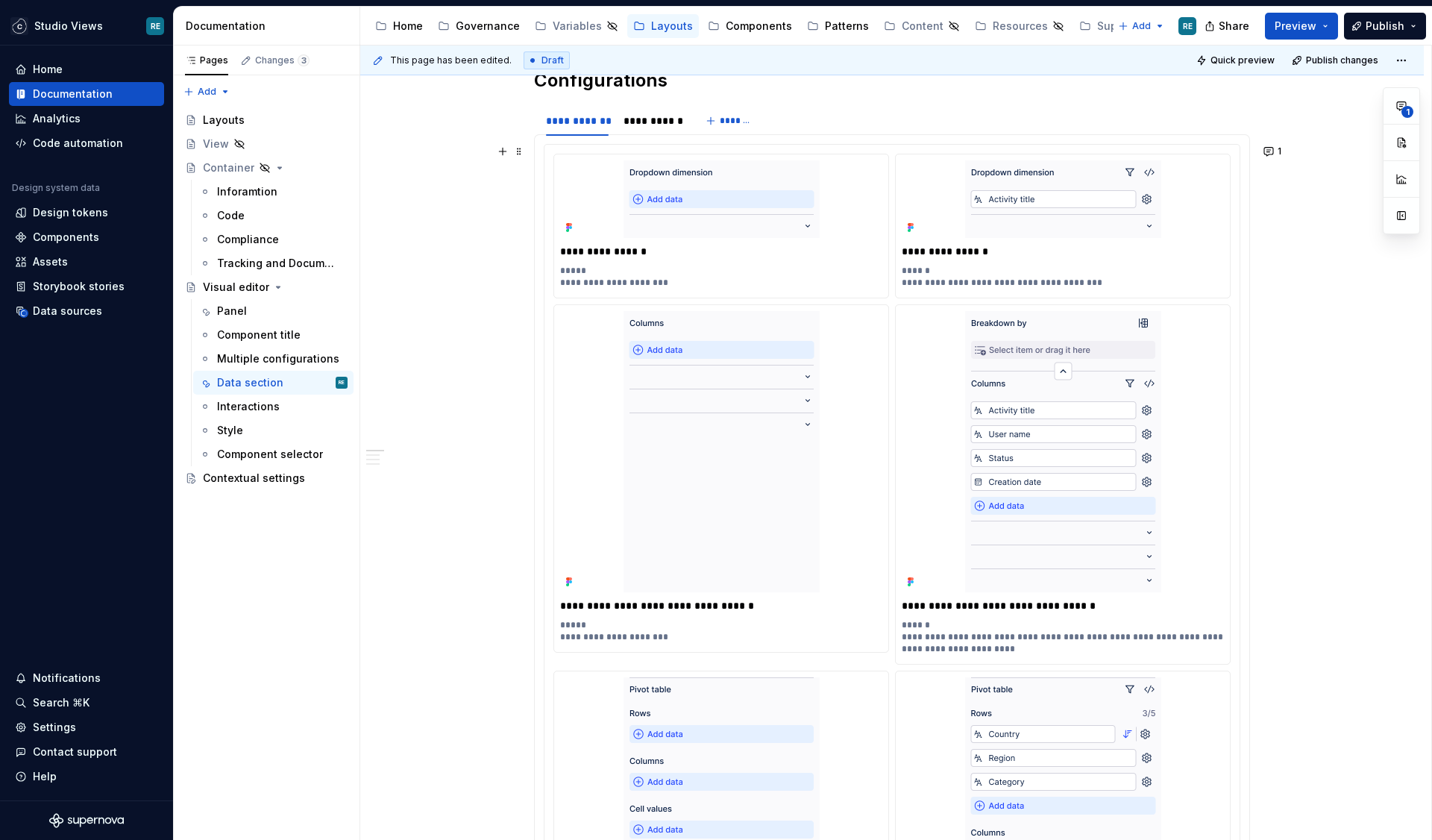
scroll to position [1146, 0]
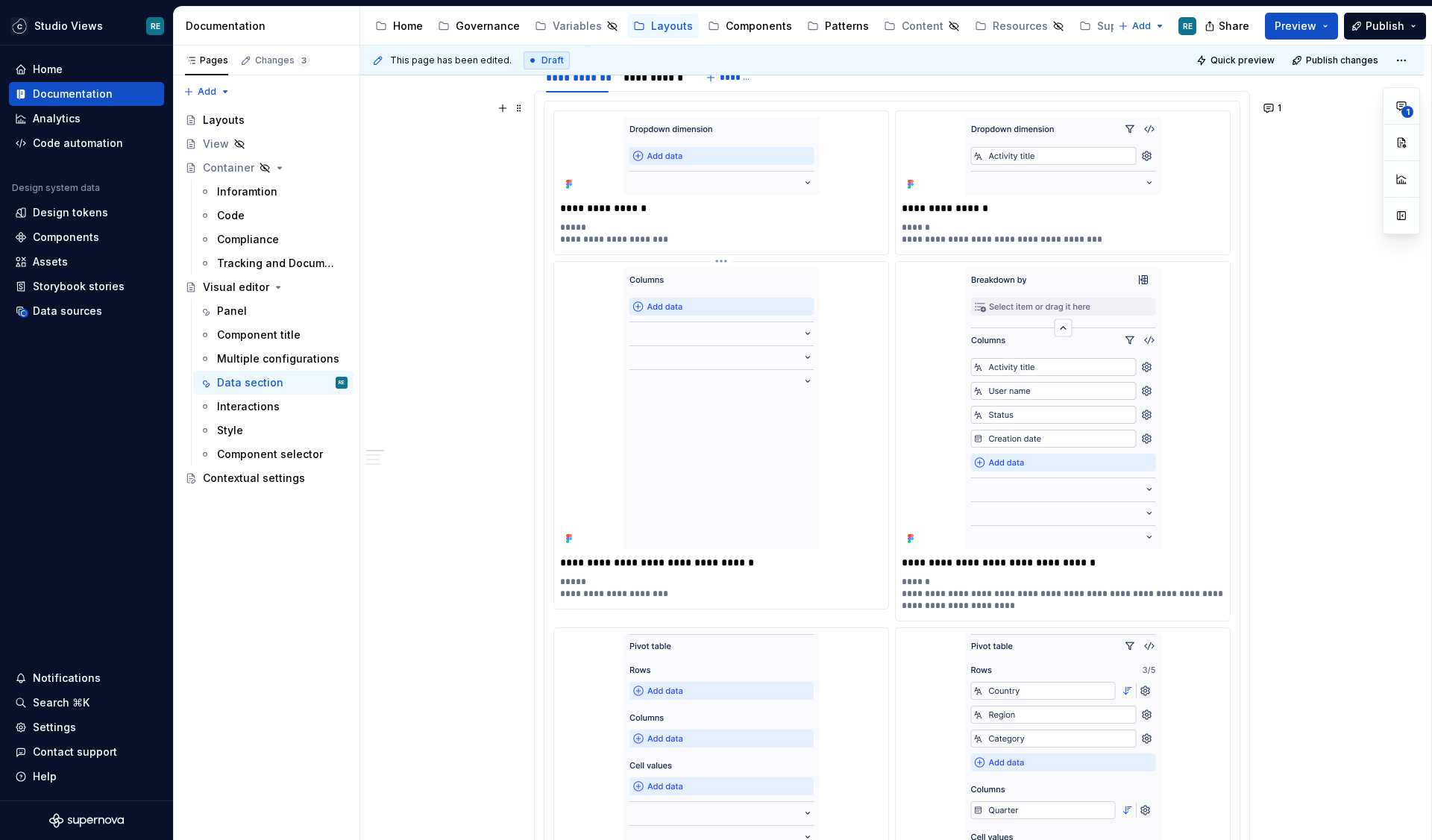
click at [889, 581] on div "**********" at bounding box center [721, 436] width 334 height 347
click at [1286, 106] on button "1" at bounding box center [1274, 107] width 29 height 20
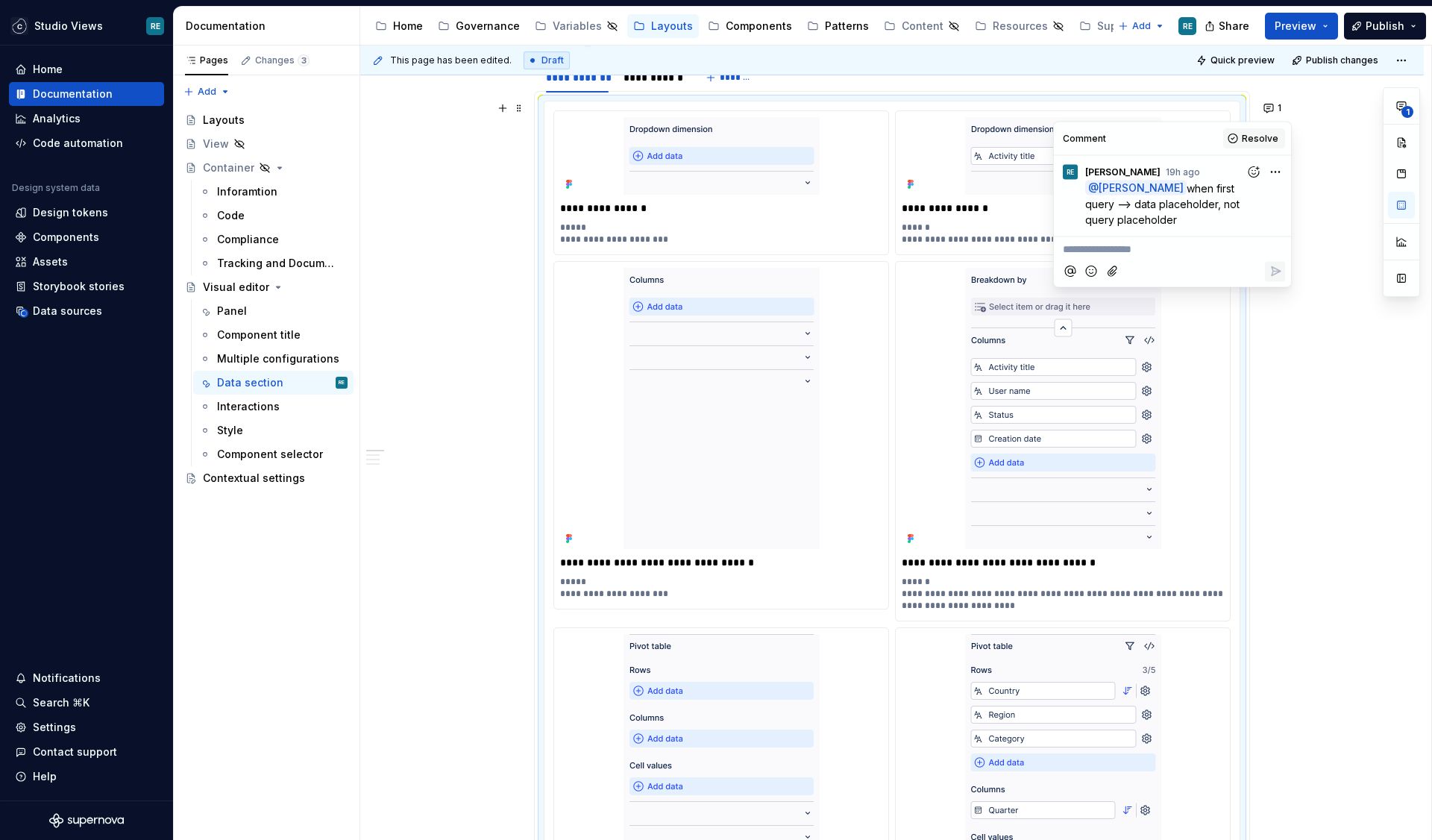
click at [1262, 136] on span "Resolve" at bounding box center [1260, 138] width 37 height 12
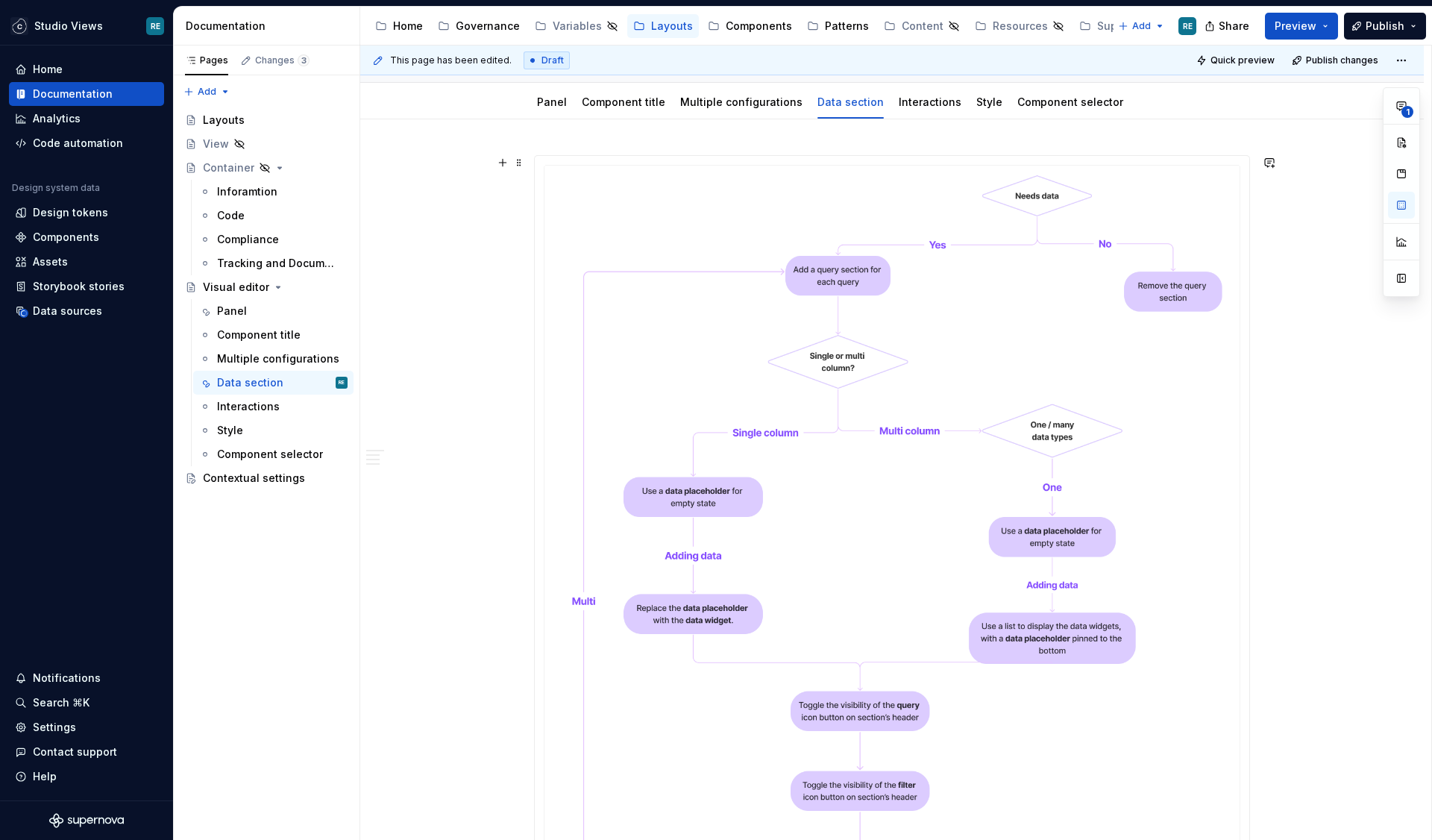
scroll to position [0, 0]
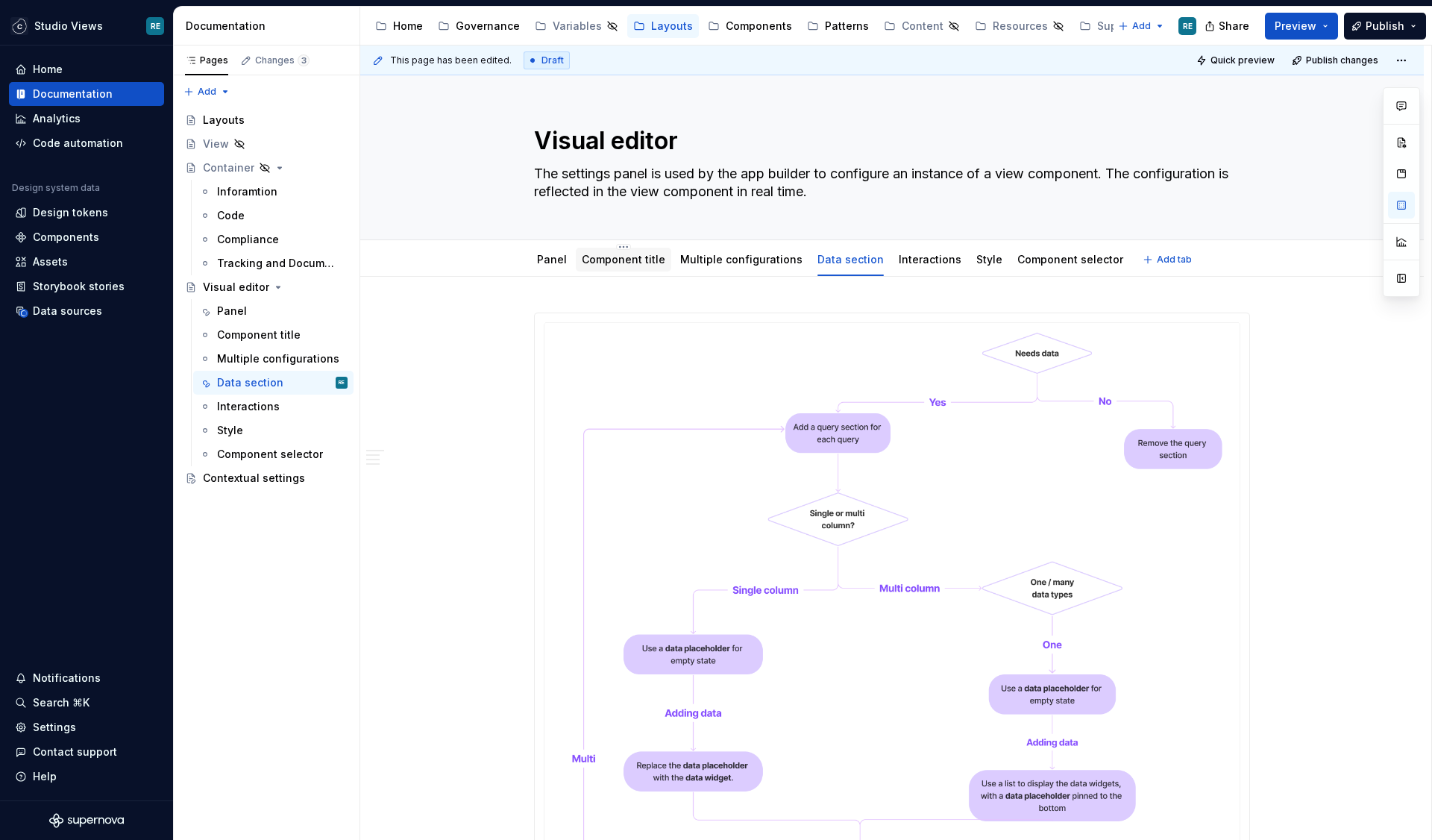
click at [629, 274] on div at bounding box center [624, 274] width 96 height 2
click at [647, 252] on div "Component title" at bounding box center [624, 259] width 84 height 15
click at [647, 256] on link "Component title" at bounding box center [624, 258] width 84 height 13
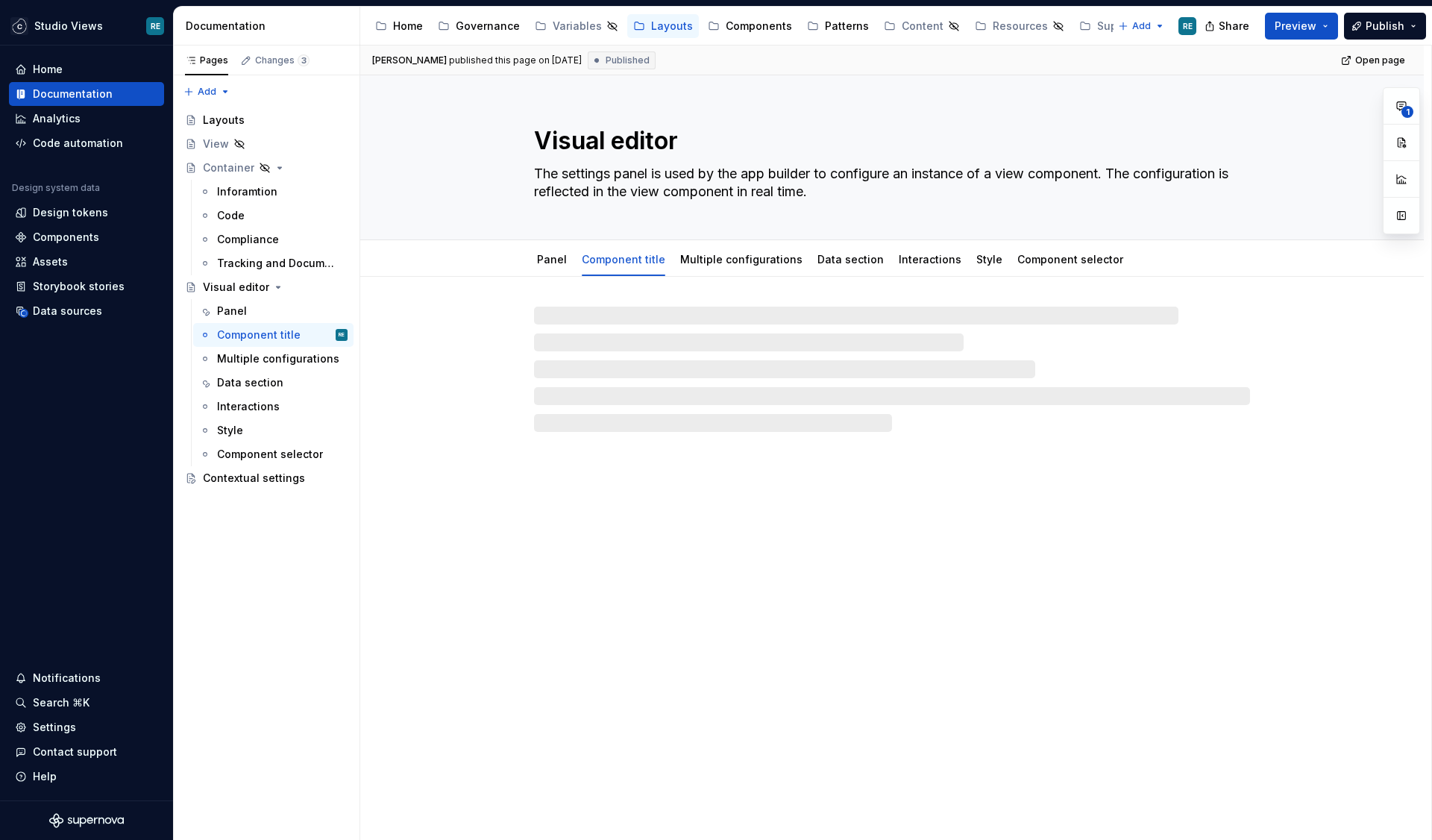
type textarea "*"
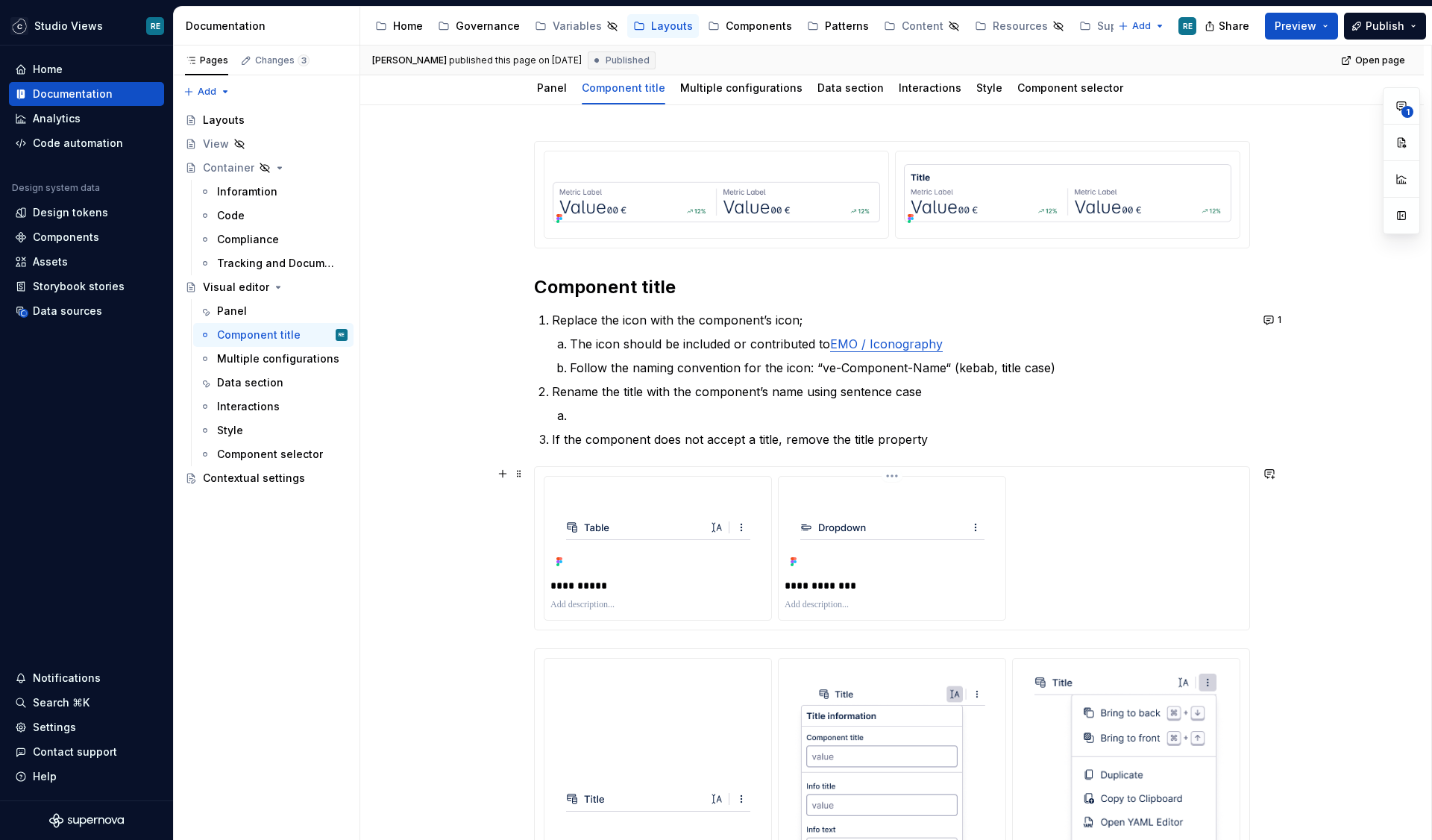
scroll to position [168, 0]
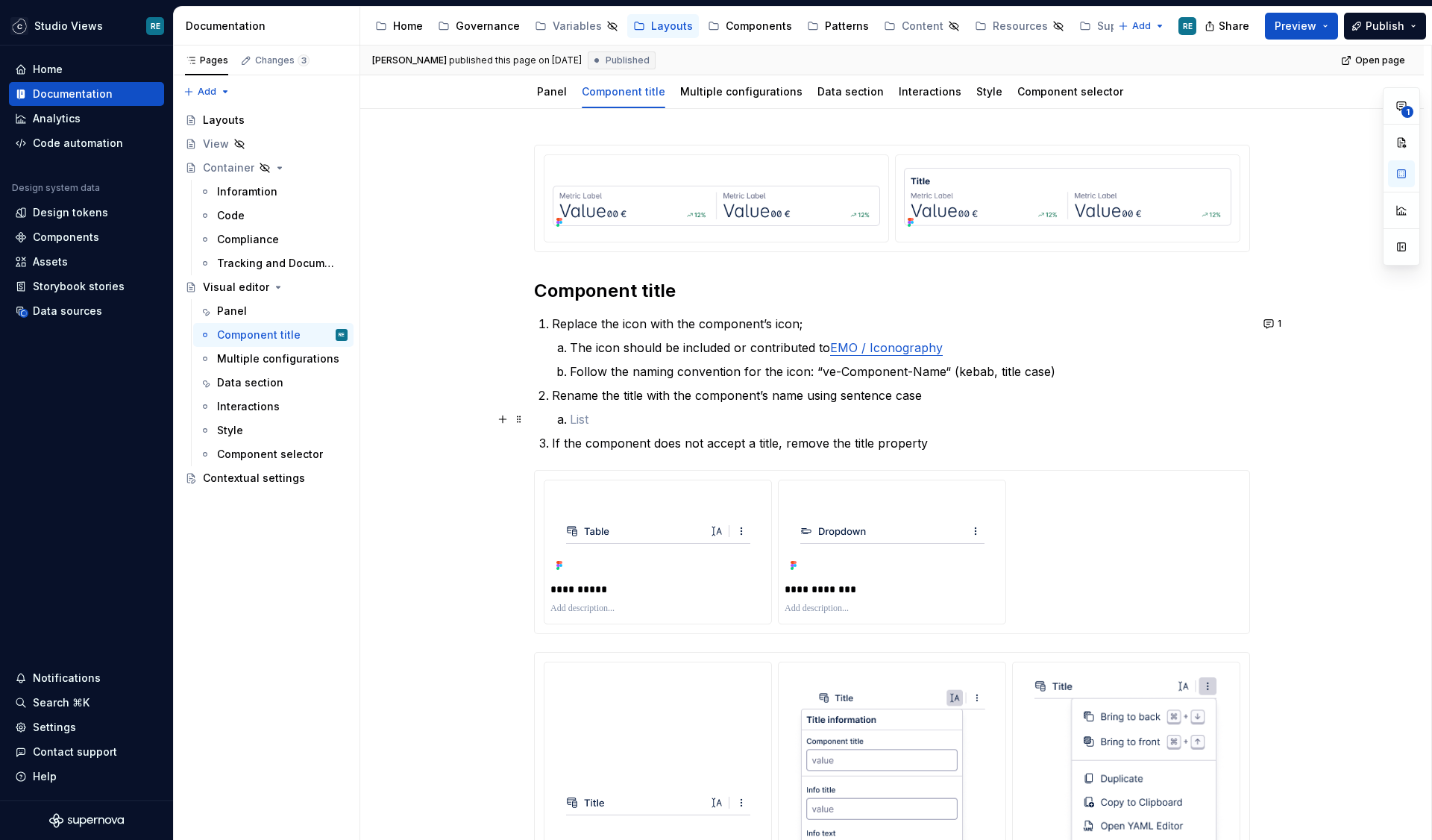
click at [696, 421] on p at bounding box center [910, 419] width 680 height 18
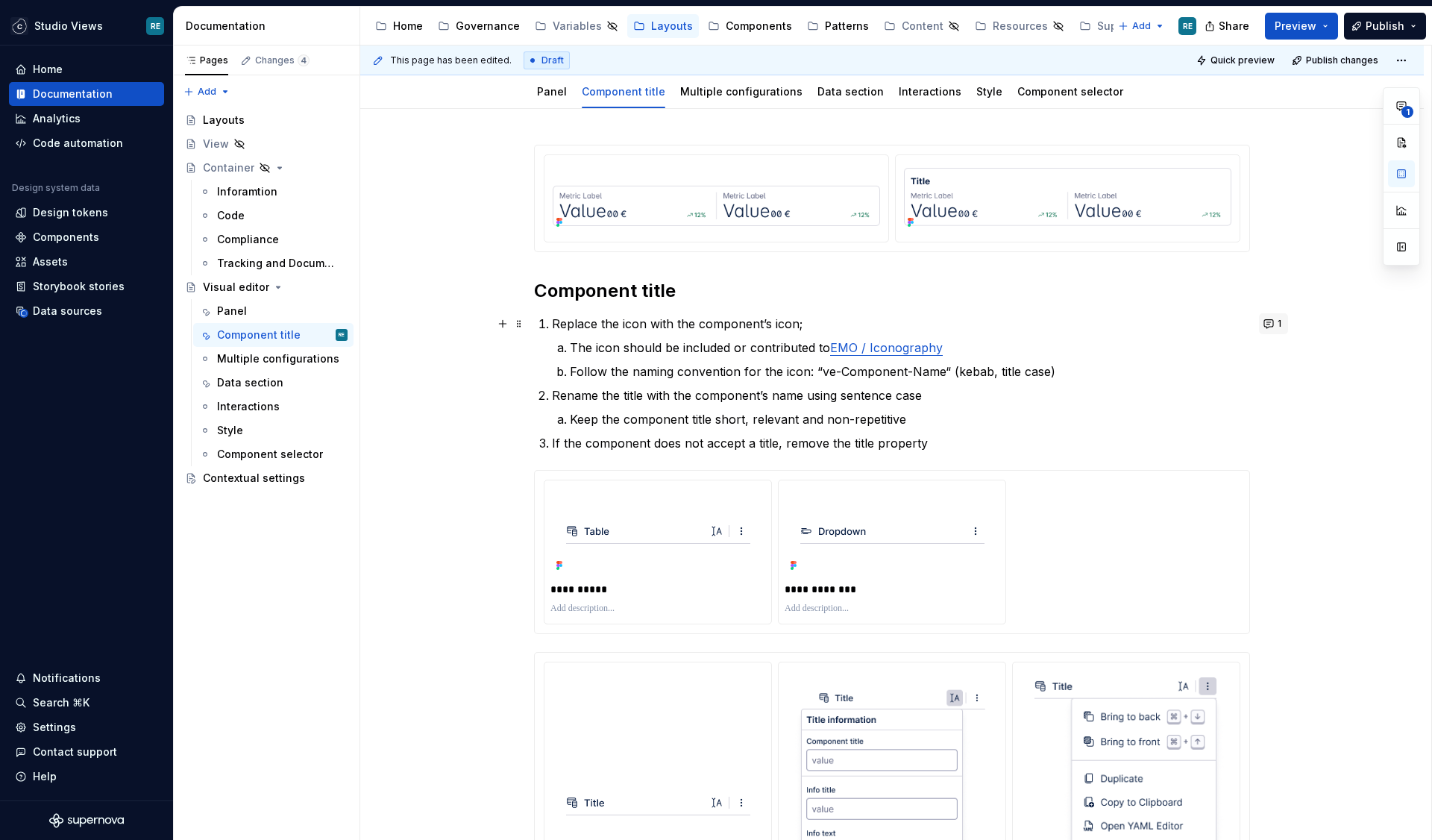
click at [1273, 325] on button "1" at bounding box center [1274, 323] width 29 height 20
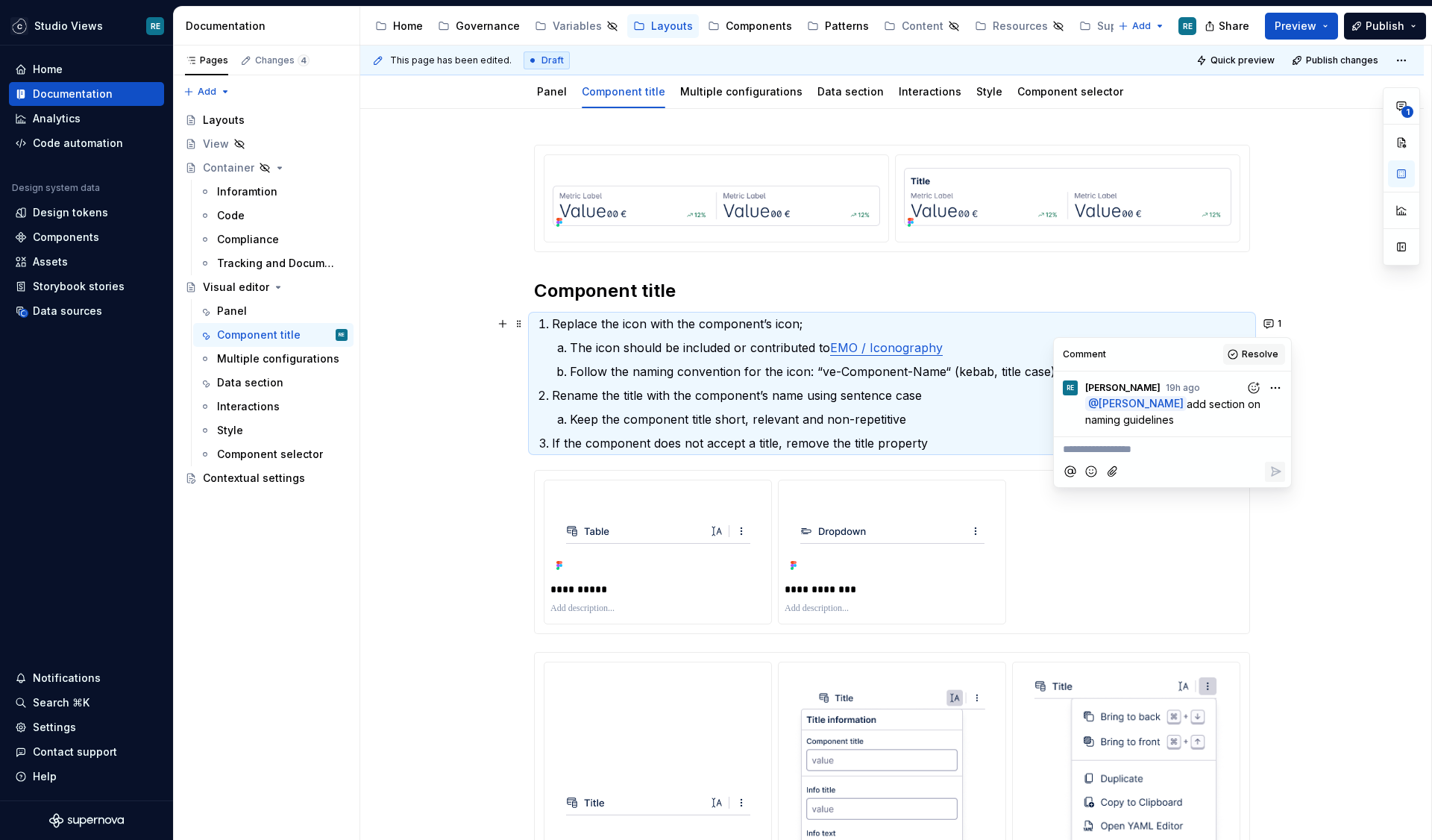
click at [1251, 348] on span "Resolve" at bounding box center [1260, 354] width 37 height 12
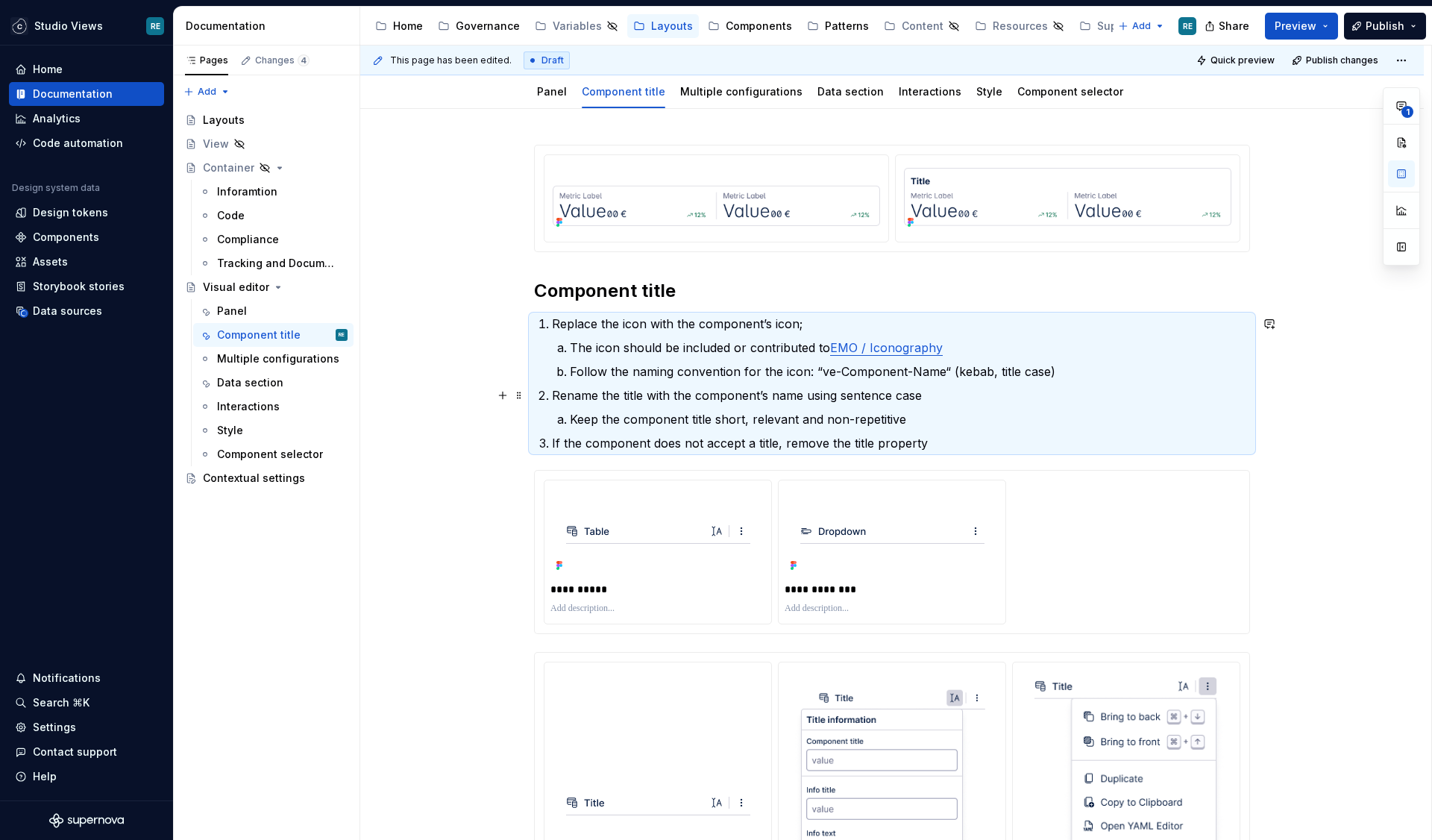
click at [844, 387] on p "Rename the title with the component’s name using sentence case" at bounding box center [901, 395] width 698 height 18
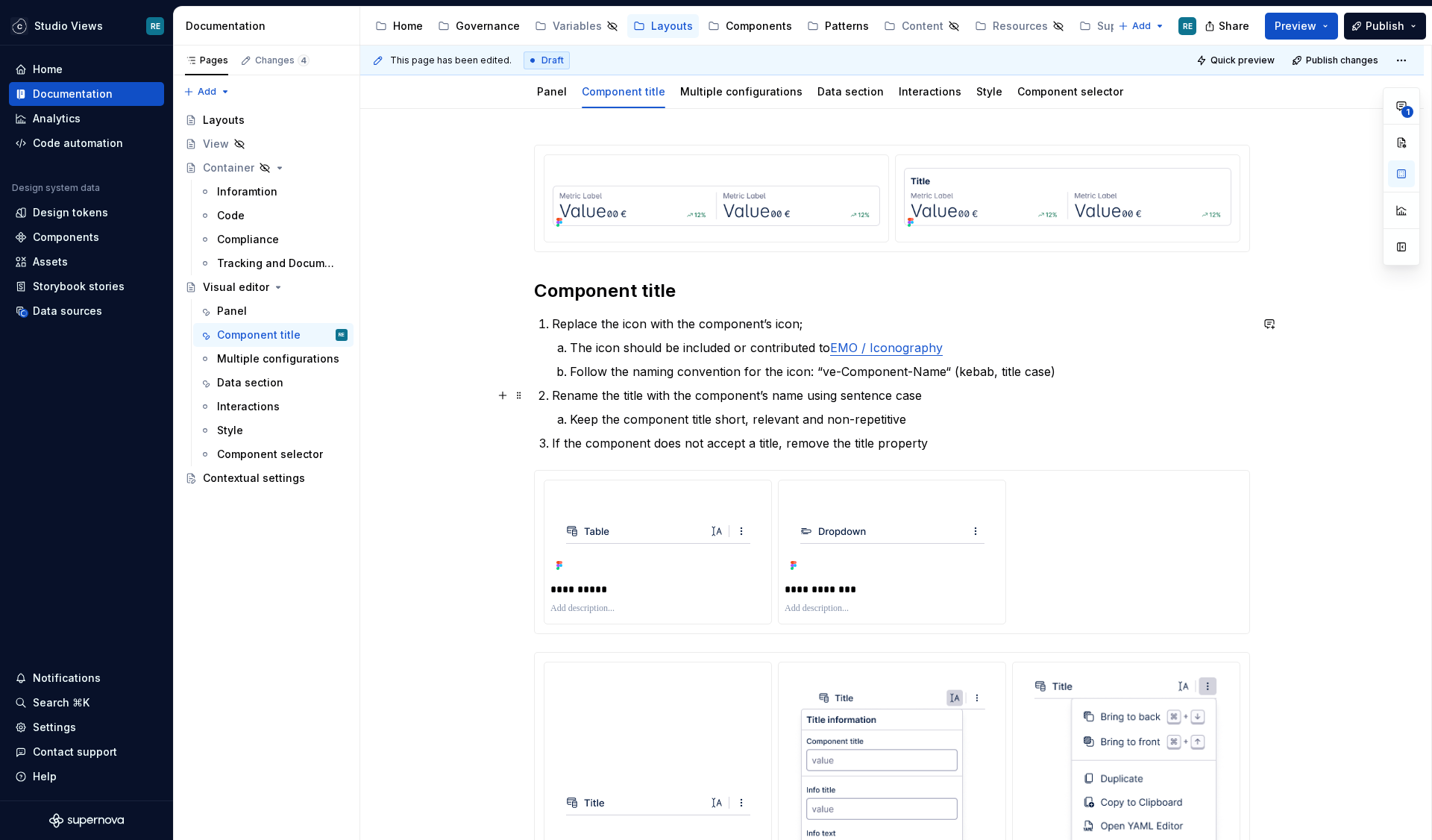
click at [711, 395] on p "Rename the title with the component’s name using sentence case" at bounding box center [901, 395] width 698 height 18
drag, startPoint x: 711, startPoint y: 395, endPoint x: 785, endPoint y: 395, distance: 74.0
click at [785, 395] on p "Rename the title with the component’s name using sentence case" at bounding box center [901, 395] width 698 height 18
click at [888, 418] on p "Keep the component title short, relevant and non-repetitive" at bounding box center [910, 419] width 680 height 18
click at [956, 400] on p "Rename the title with the component’s name using sentence case" at bounding box center [901, 395] width 698 height 18
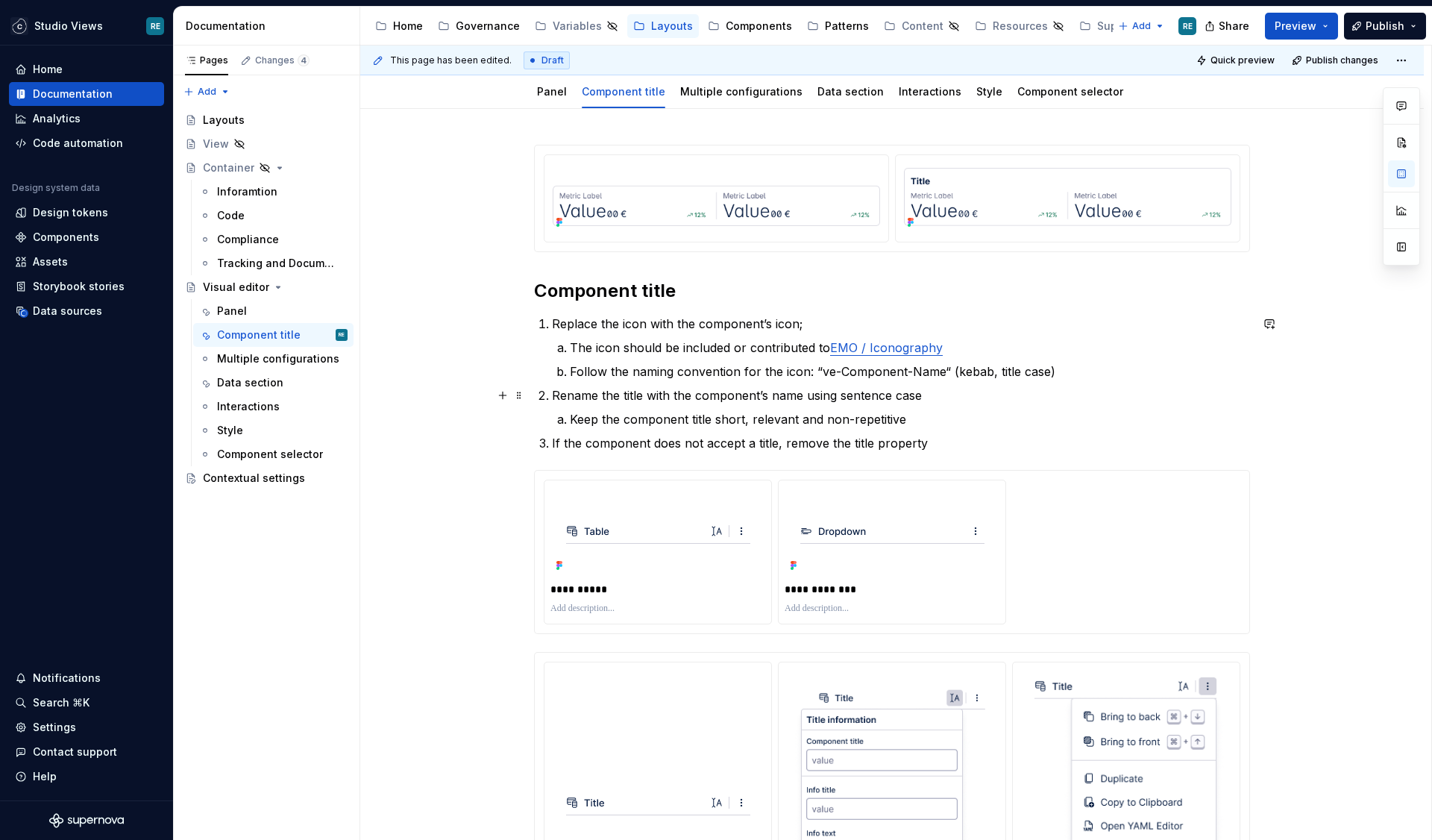
click at [615, 393] on p "Rename the title with the component’s name using sentence case" at bounding box center [901, 395] width 698 height 18
click at [806, 393] on p "Rename the title with the component’s name using sentence case" at bounding box center [901, 395] width 698 height 18
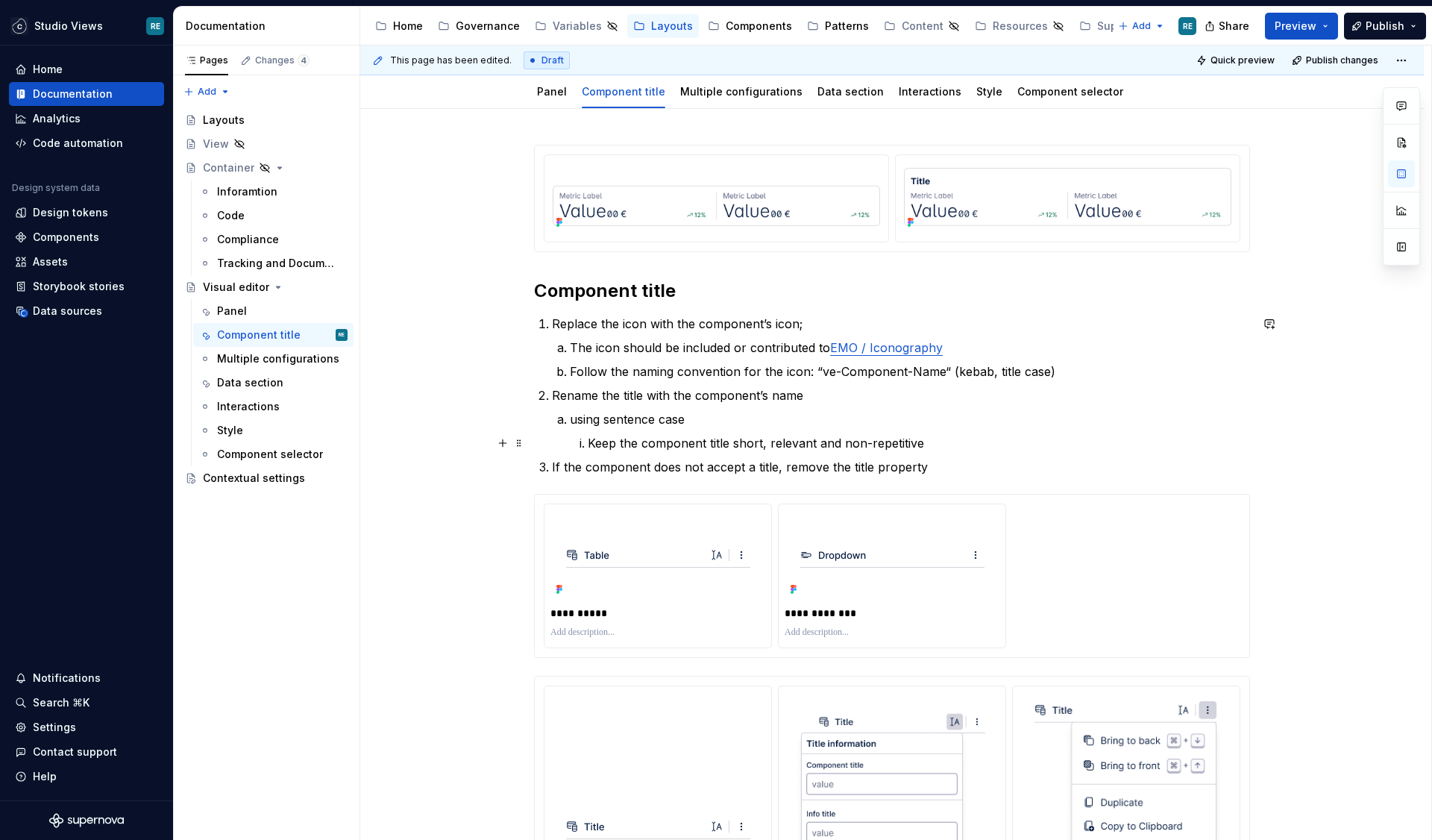
click at [574, 439] on li "using sentence case Keep the component title short, relevant and non-repetitive" at bounding box center [910, 431] width 680 height 42
click at [686, 418] on p "using sentence cas" at bounding box center [910, 419] width 680 height 18
click at [599, 418] on p "using sentence casw" at bounding box center [910, 419] width 680 height 18
click at [589, 438] on p "Keep the component title short, relevant and non-repetitive" at bounding box center [910, 442] width 680 height 18
click at [736, 449] on p "keep the component title short, relevant and non-repetitive" at bounding box center [910, 442] width 680 height 18
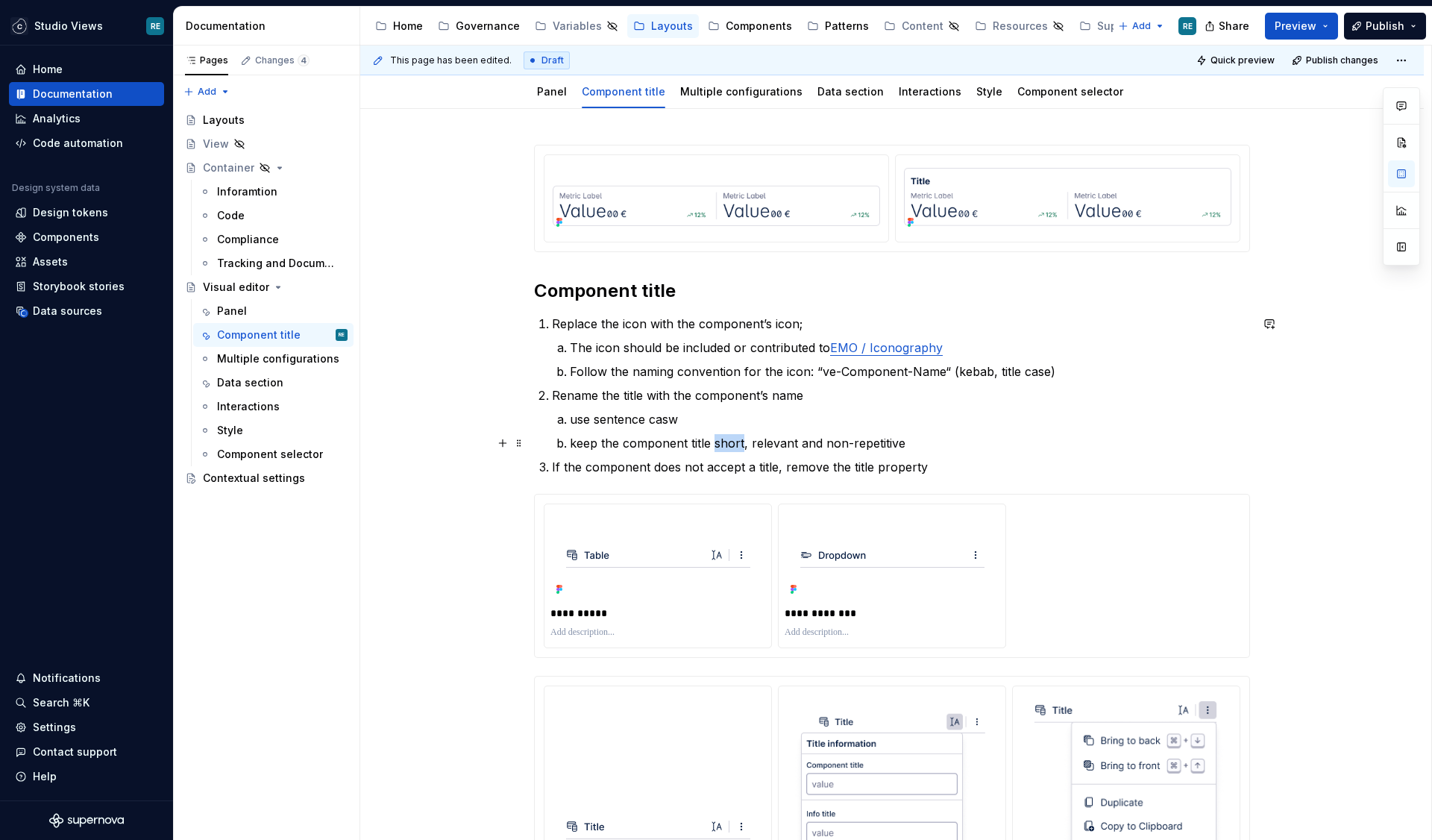
click at [736, 449] on p "keep the component title short, relevant and non-repetitive" at bounding box center [910, 442] width 680 height 18
click at [1001, 469] on p "If the component does not accept a title, remove the title property" at bounding box center [901, 467] width 698 height 18
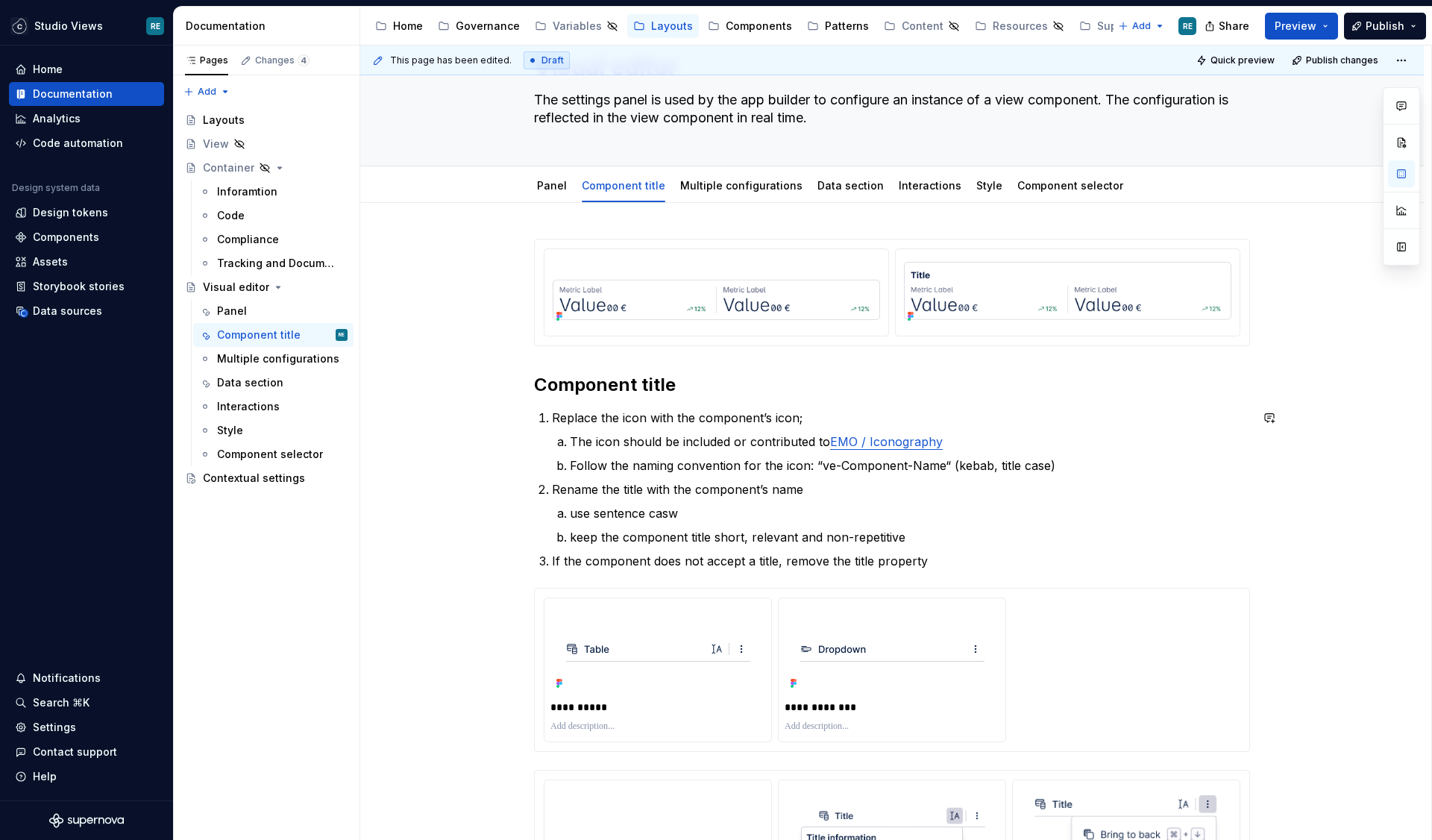
scroll to position [93, 0]
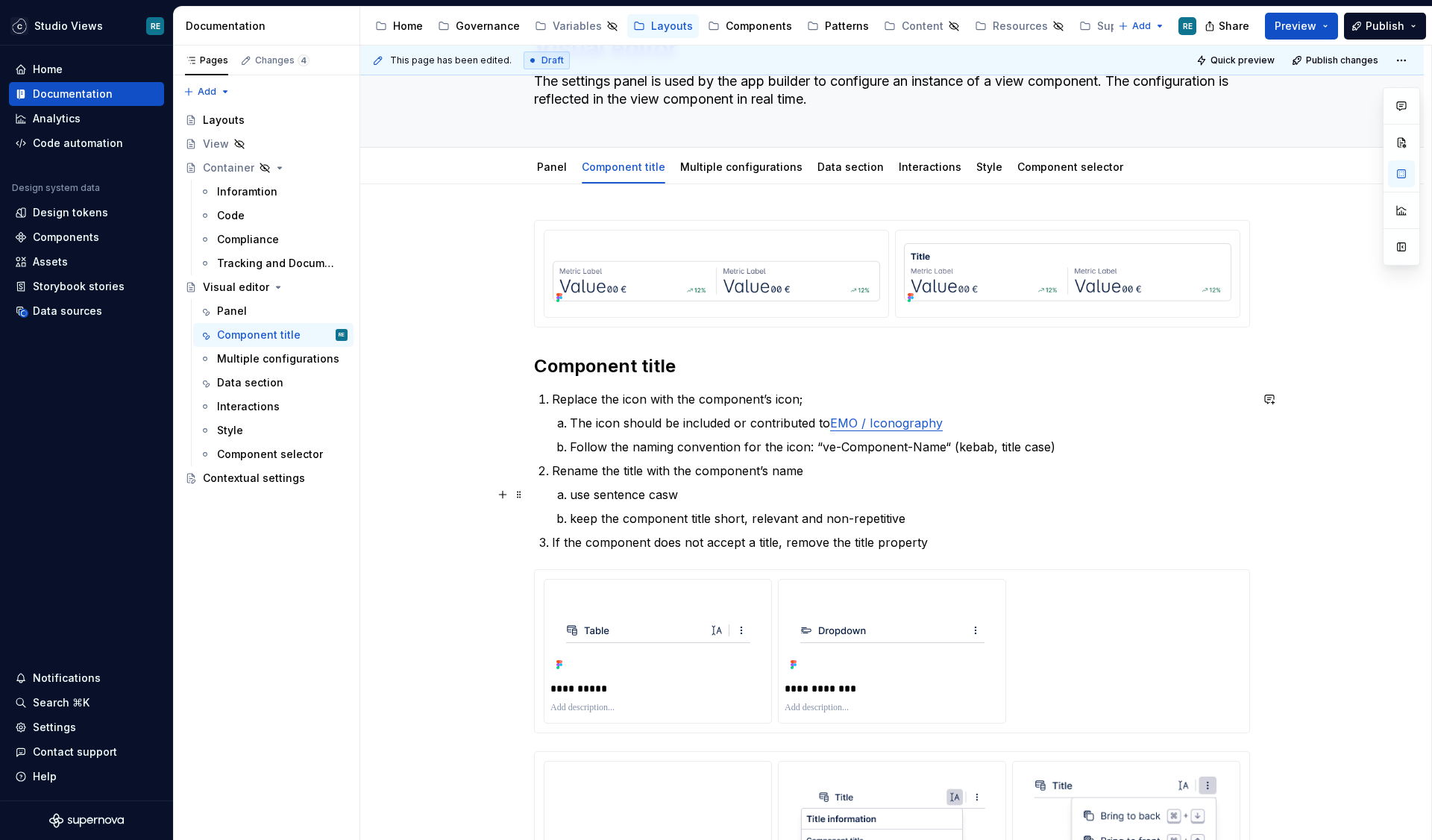
click at [689, 491] on p "use sentence casw" at bounding box center [910, 494] width 680 height 18
click at [932, 514] on p "keep the component title short, relevant and non-repetitive" at bounding box center [910, 518] width 680 height 18
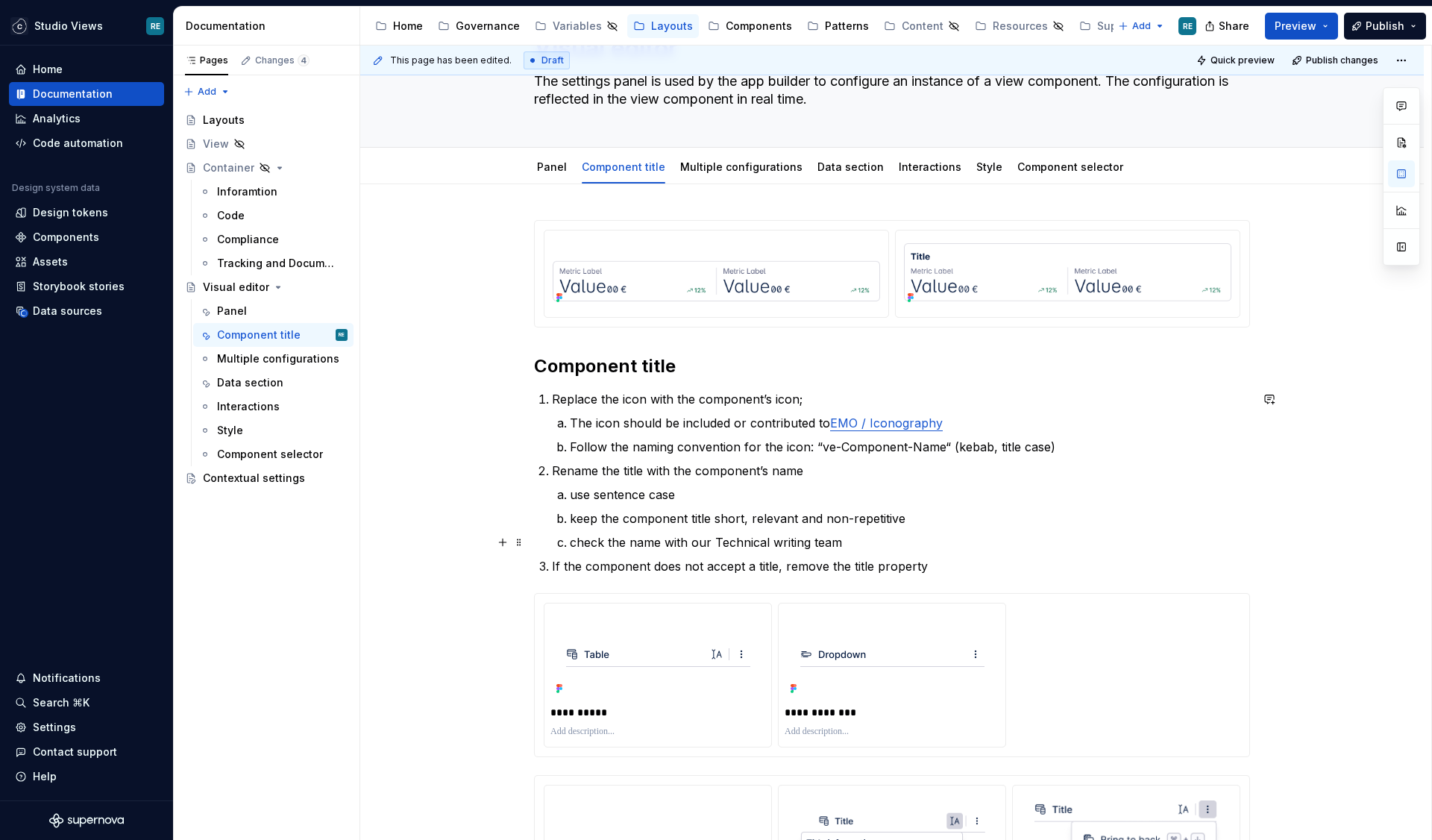
click at [783, 545] on p "check the name with our Technical writing team" at bounding box center [910, 542] width 680 height 18
click at [823, 545] on p "check the name with our Technical Writing team" at bounding box center [910, 542] width 680 height 18
click at [1378, 23] on span "Publish" at bounding box center [1385, 25] width 39 height 15
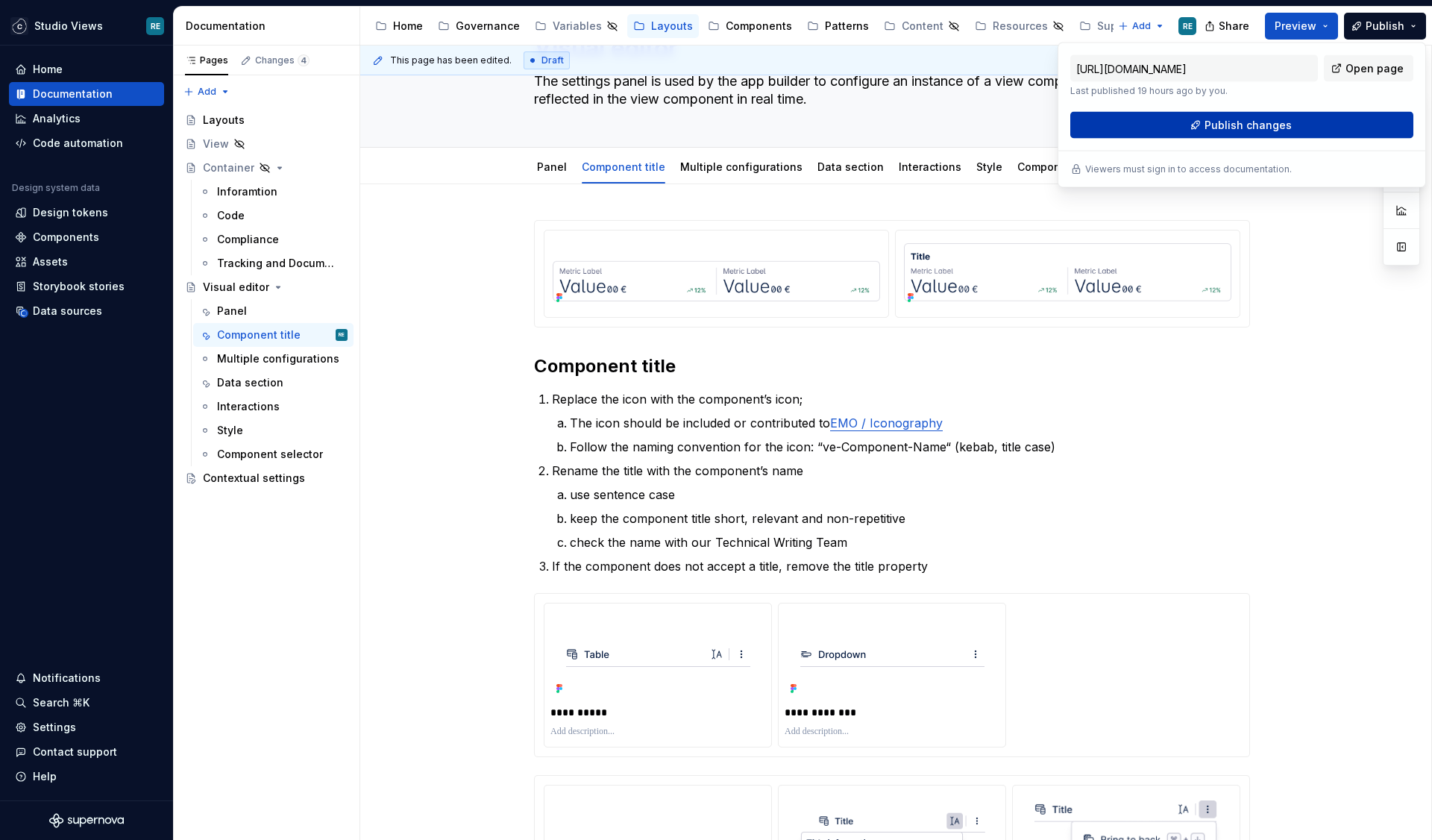
click at [1207, 117] on button "Publish changes" at bounding box center [1242, 126] width 343 height 27
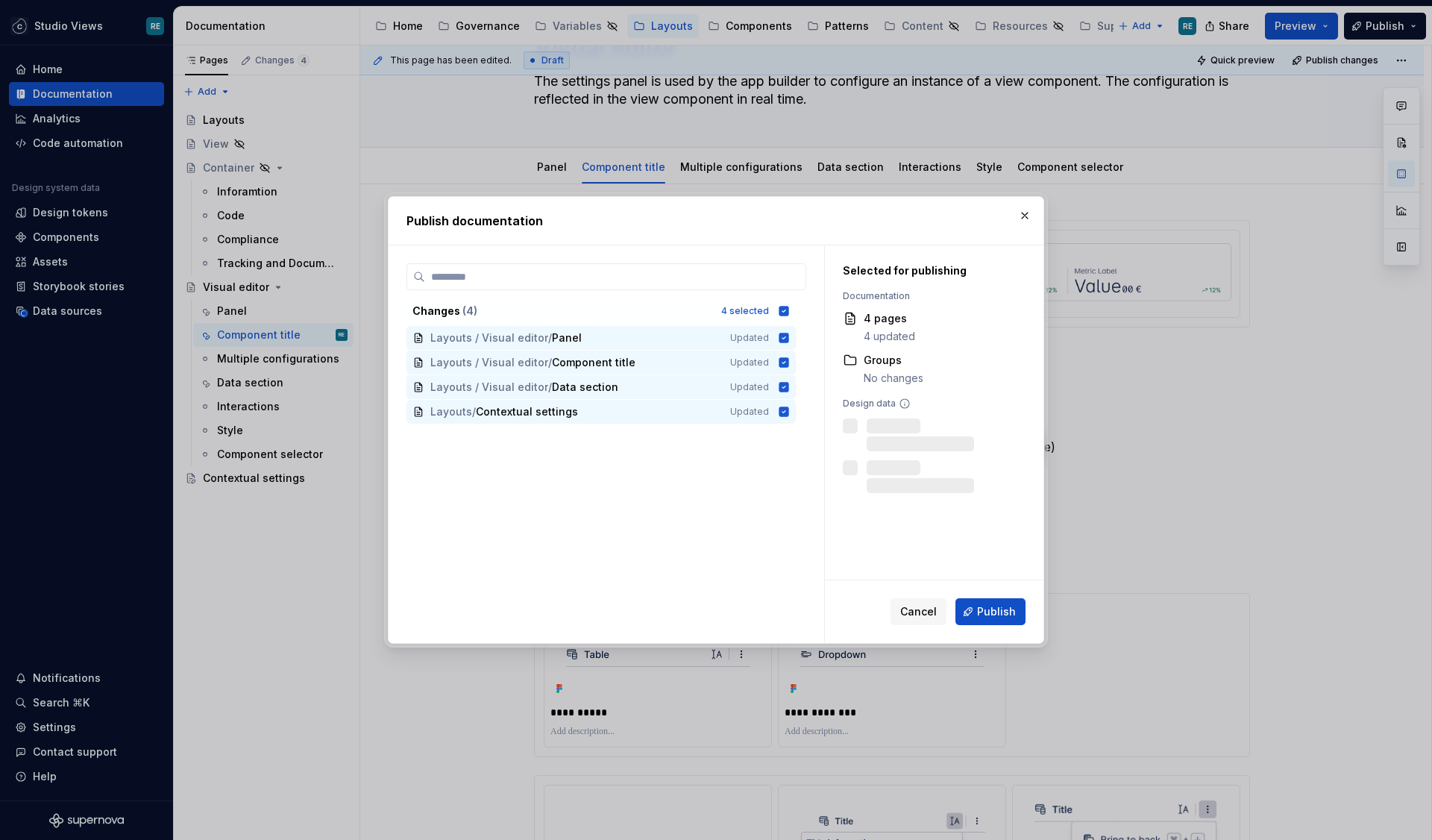
click at [1011, 614] on span "Publish" at bounding box center [997, 611] width 39 height 15
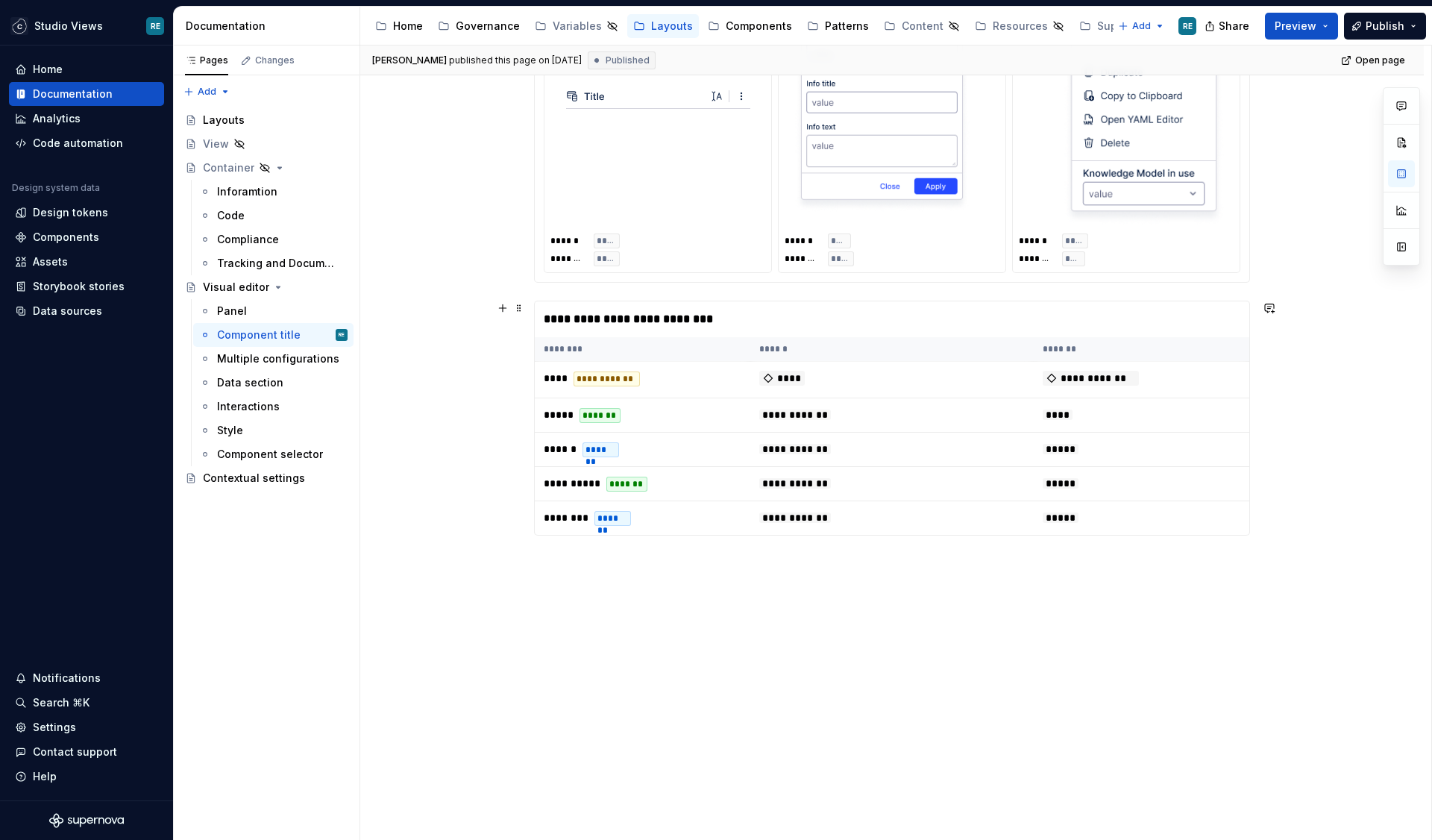
scroll to position [0, 0]
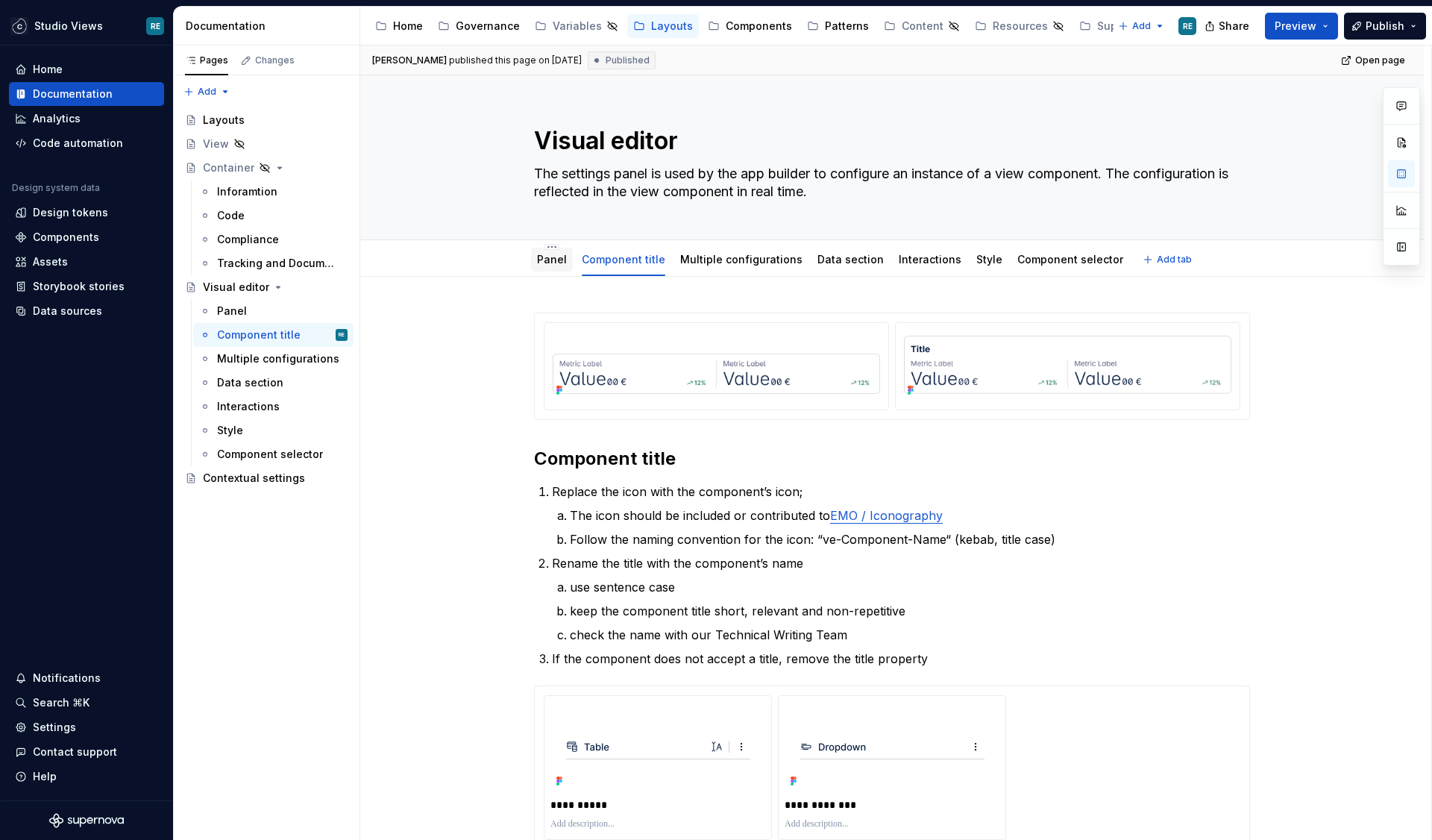
click at [566, 262] on link "Panel" at bounding box center [552, 258] width 30 height 13
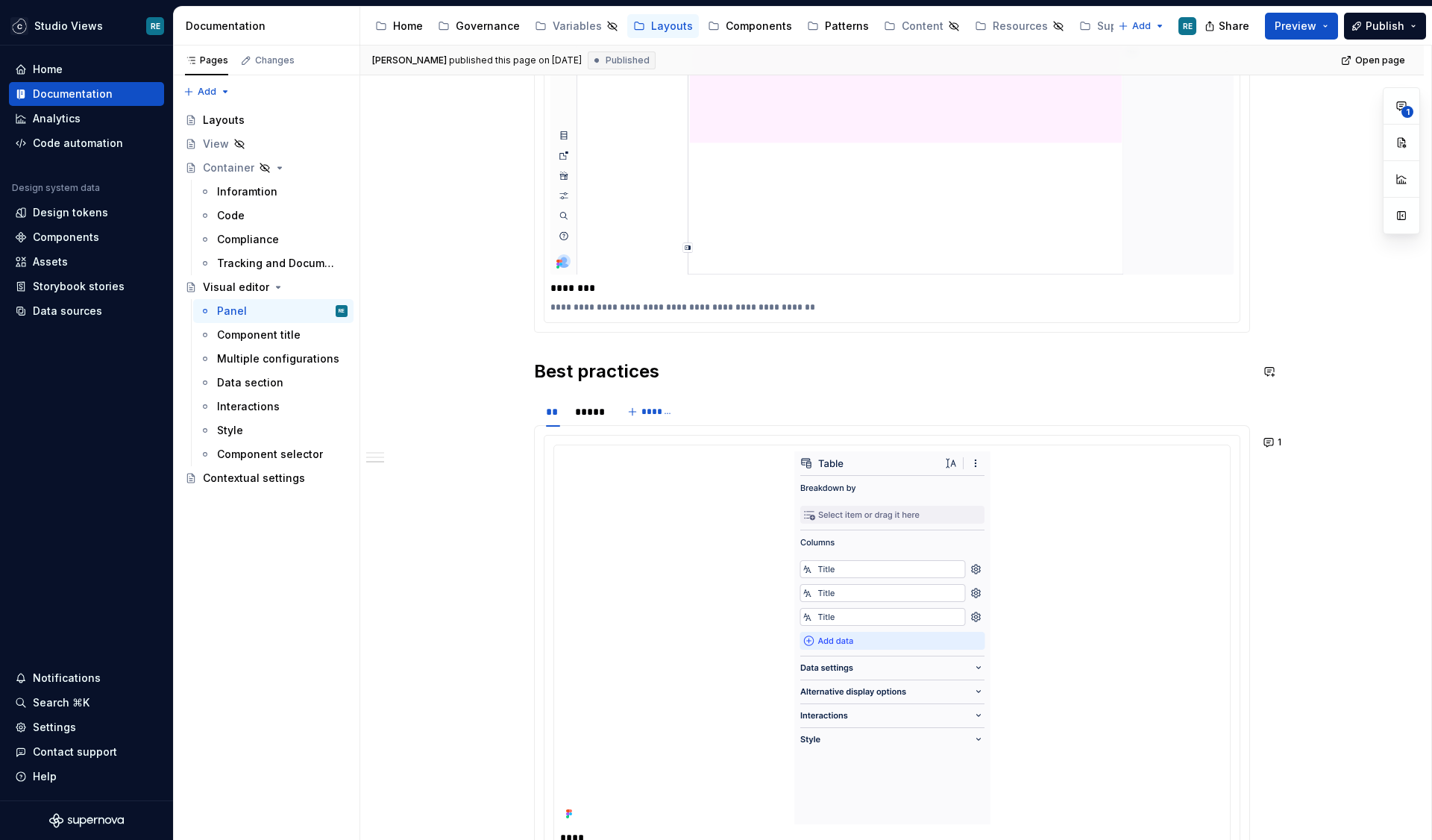
scroll to position [2042, 0]
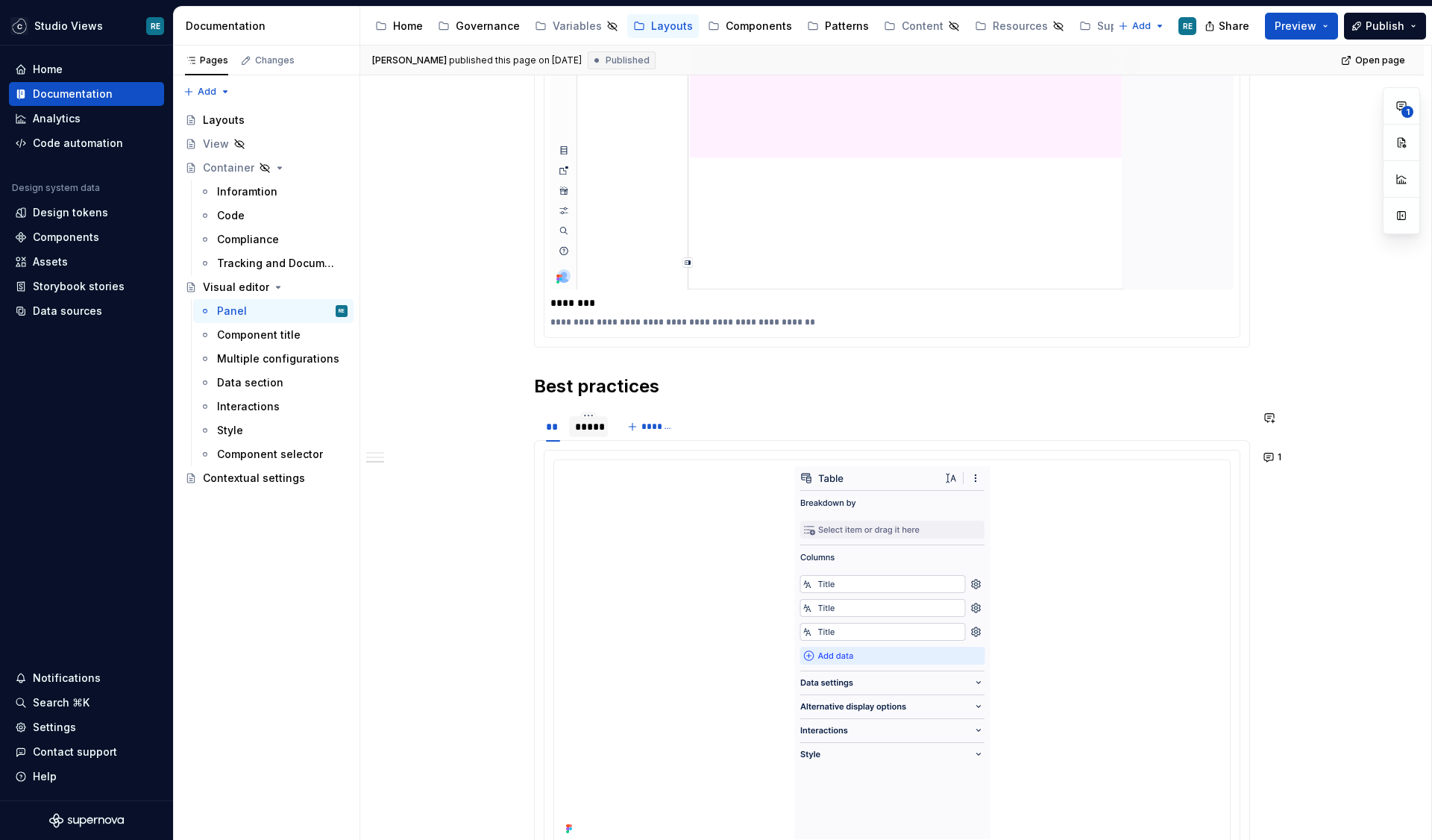
click at [592, 430] on div "*****" at bounding box center [589, 426] width 27 height 15
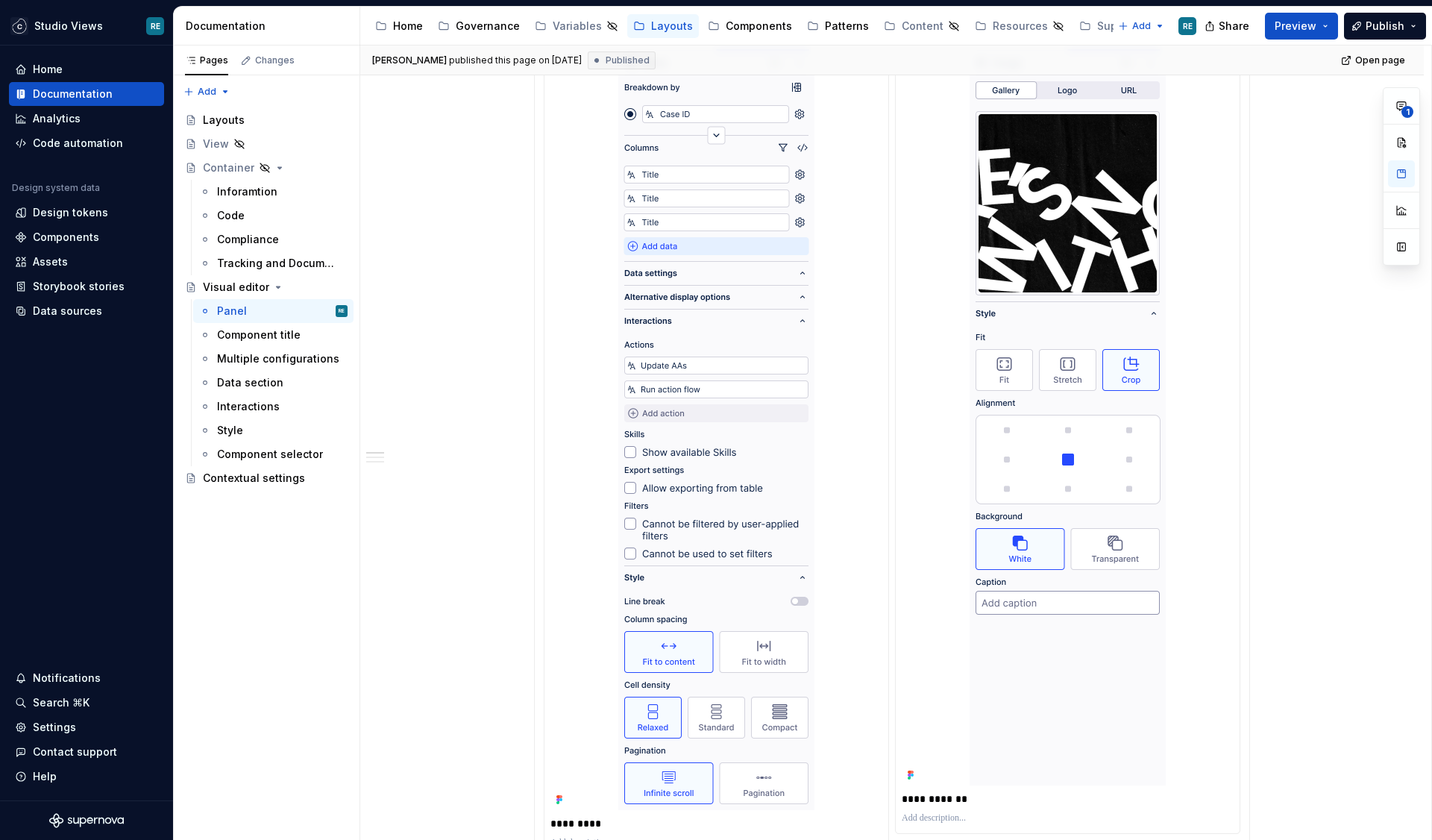
scroll to position [0, 0]
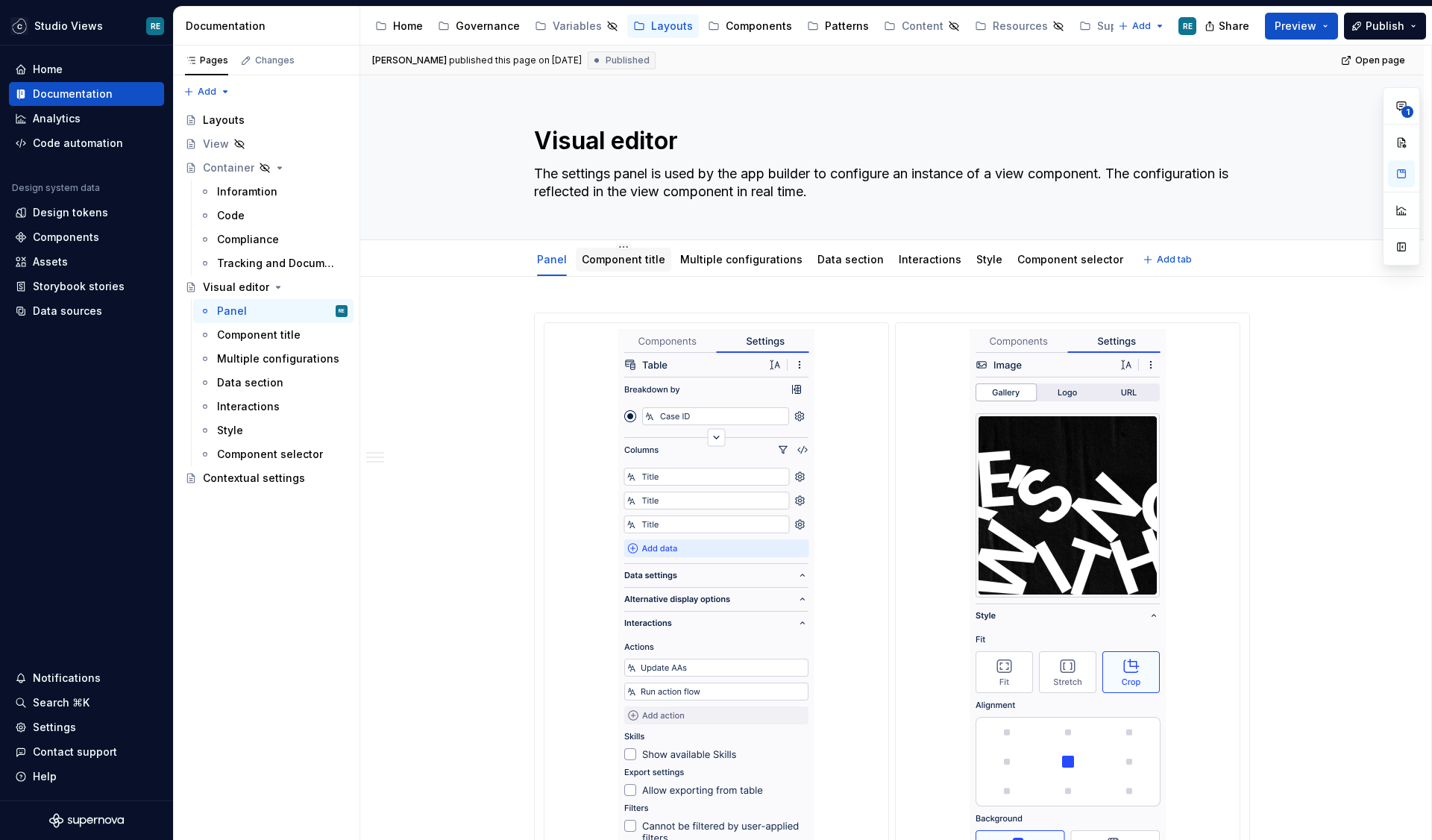
click at [638, 264] on link "Component title" at bounding box center [624, 258] width 84 height 13
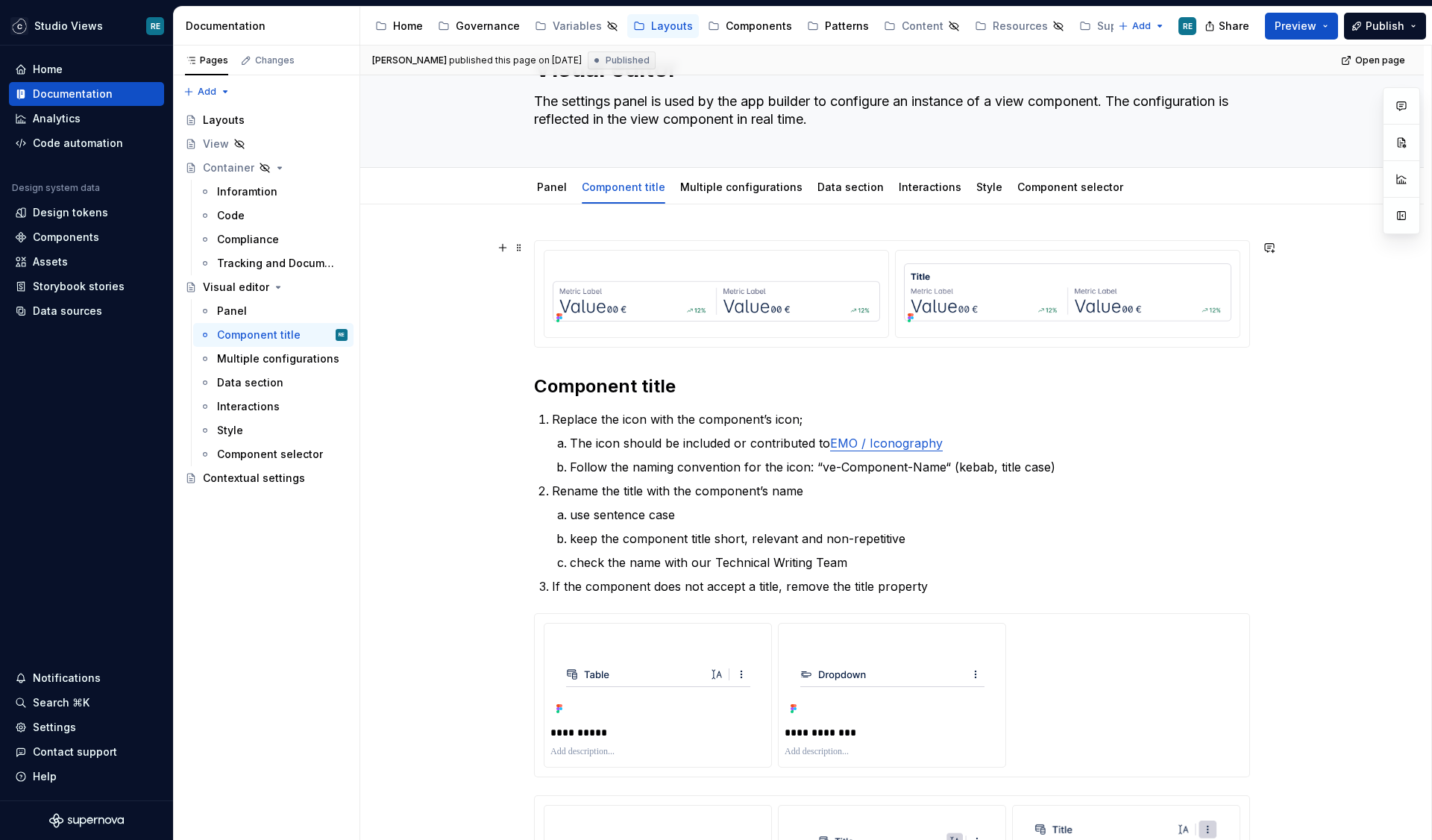
scroll to position [75, 0]
click at [612, 563] on p "check the name with our Technical Writing Team" at bounding box center [910, 560] width 680 height 18
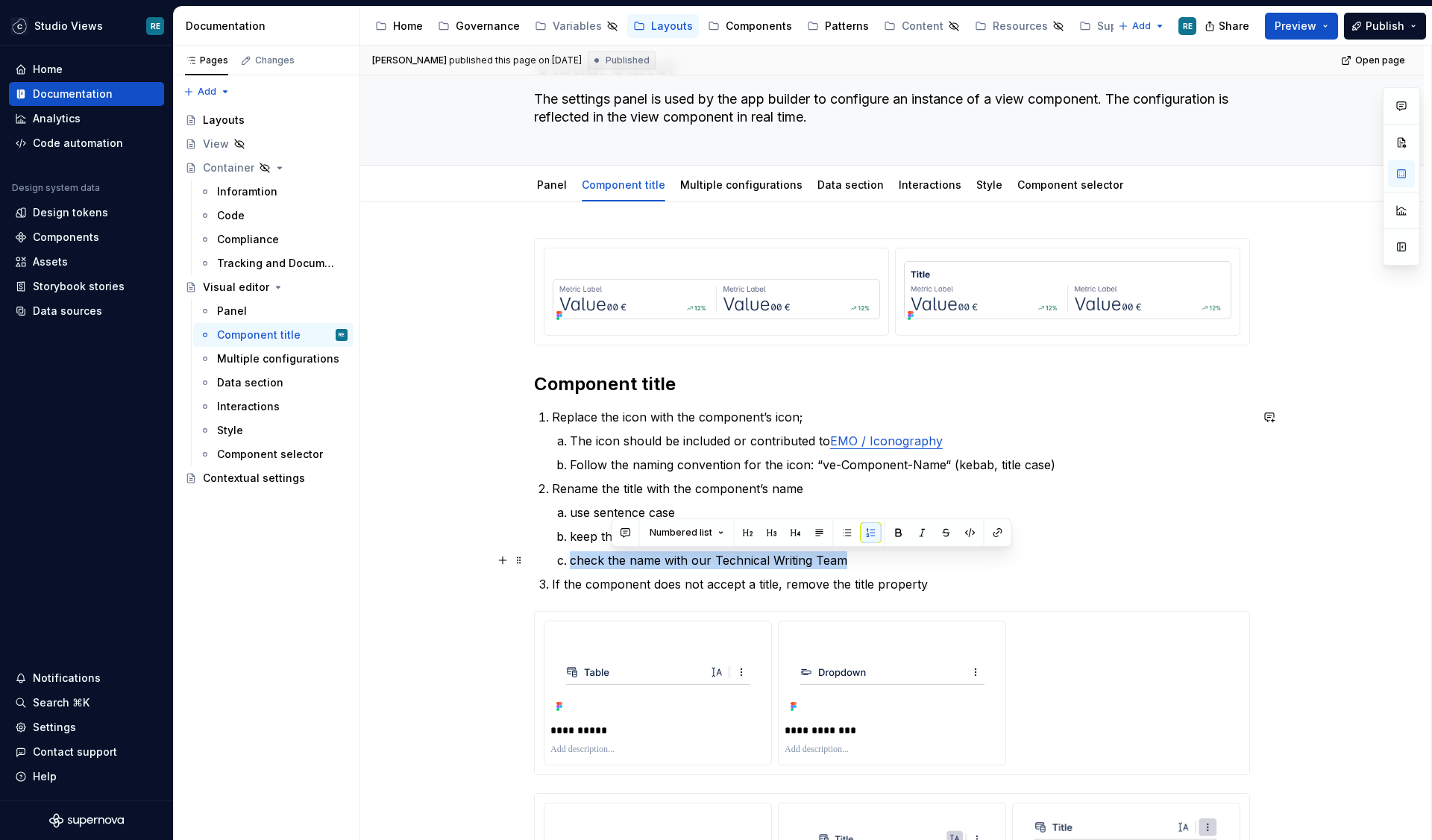
click at [612, 563] on p "check the name with our Technical Writing Team" at bounding box center [910, 560] width 680 height 18
type textarea "*"
click at [604, 561] on p "check the name with our Technical Writing Team" at bounding box center [910, 560] width 680 height 18
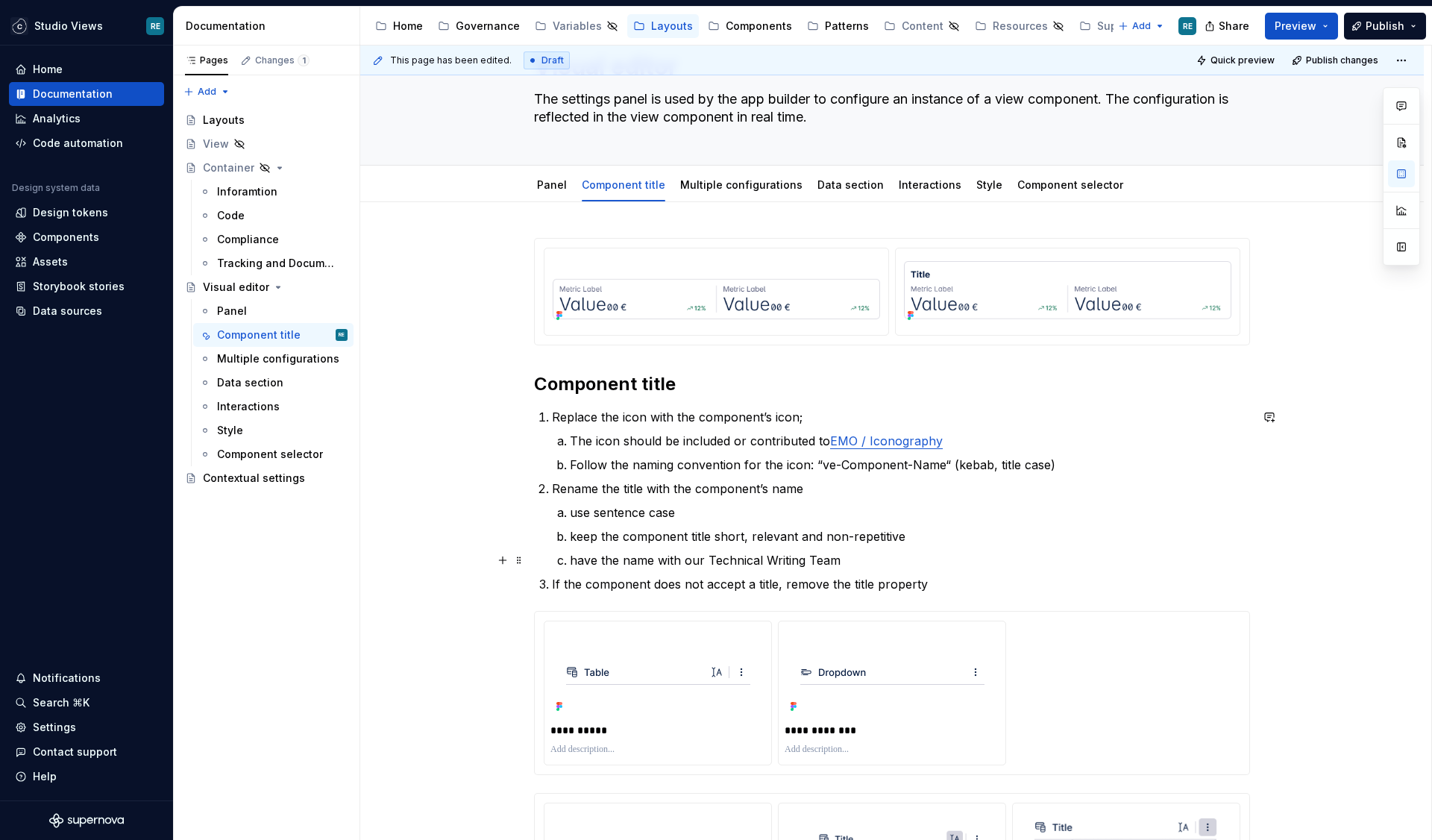
click at [670, 562] on p "have the name with our Technical Writing Team" at bounding box center [910, 560] width 680 height 18
click at [917, 573] on ol "Replace the icon with the component’s icon; The icon should be included or cont…" at bounding box center [901, 501] width 698 height 185
click at [675, 555] on p "have the name checked by our Technical Writing Team" at bounding box center [910, 560] width 680 height 18
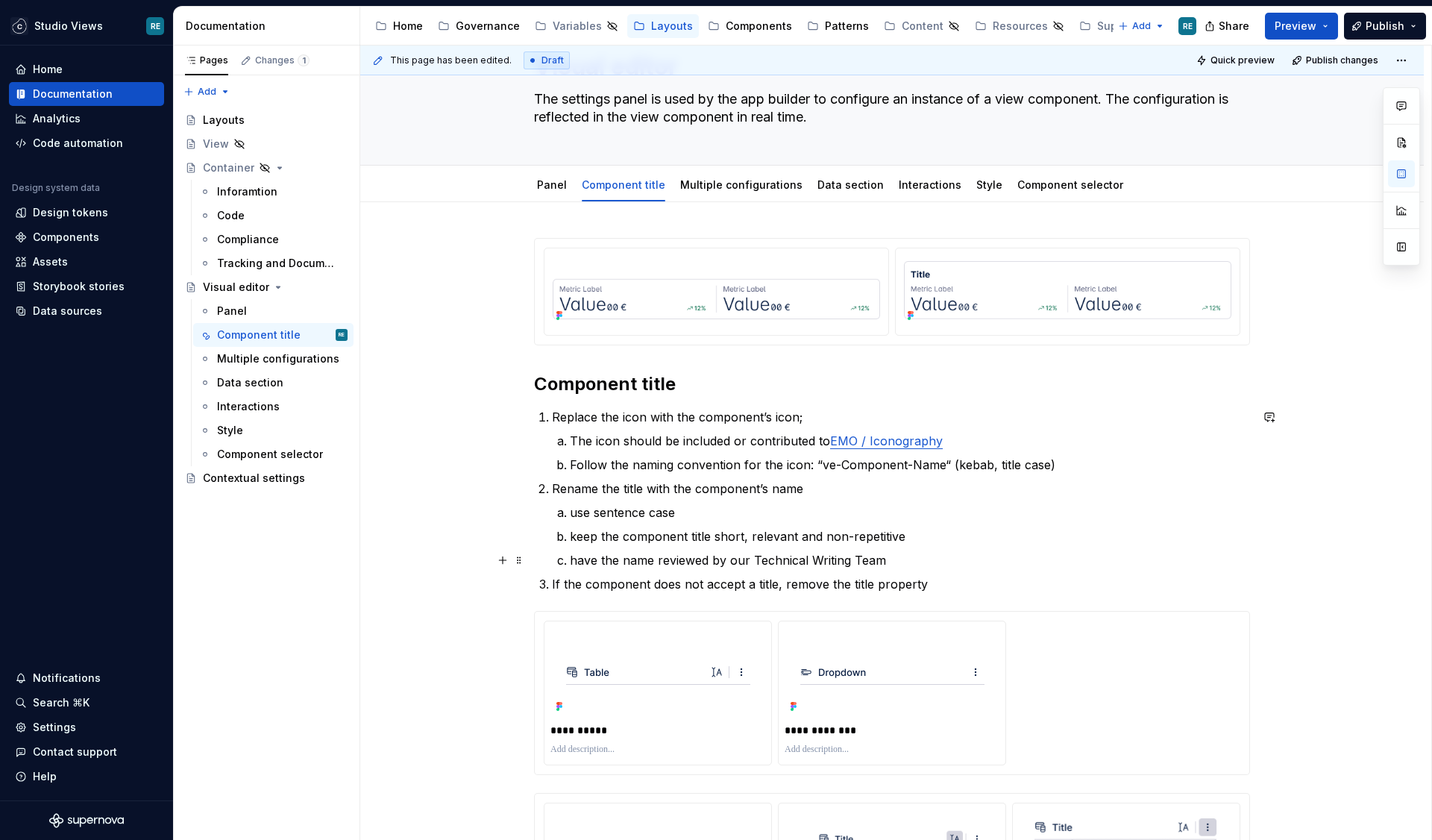
click at [789, 560] on p "have the name reviewed by our Technical Writing Team" at bounding box center [910, 560] width 680 height 18
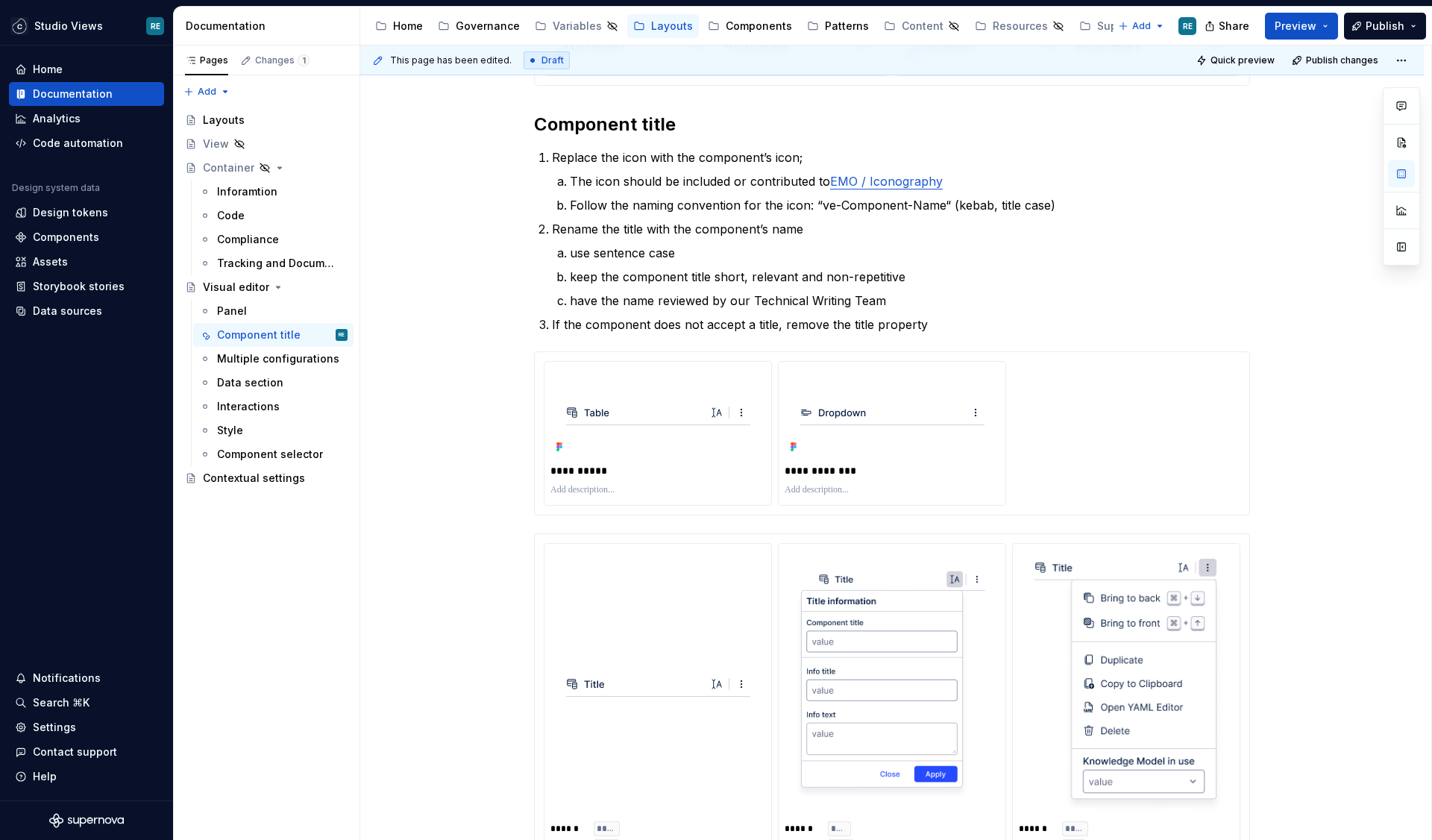
scroll to position [11, 0]
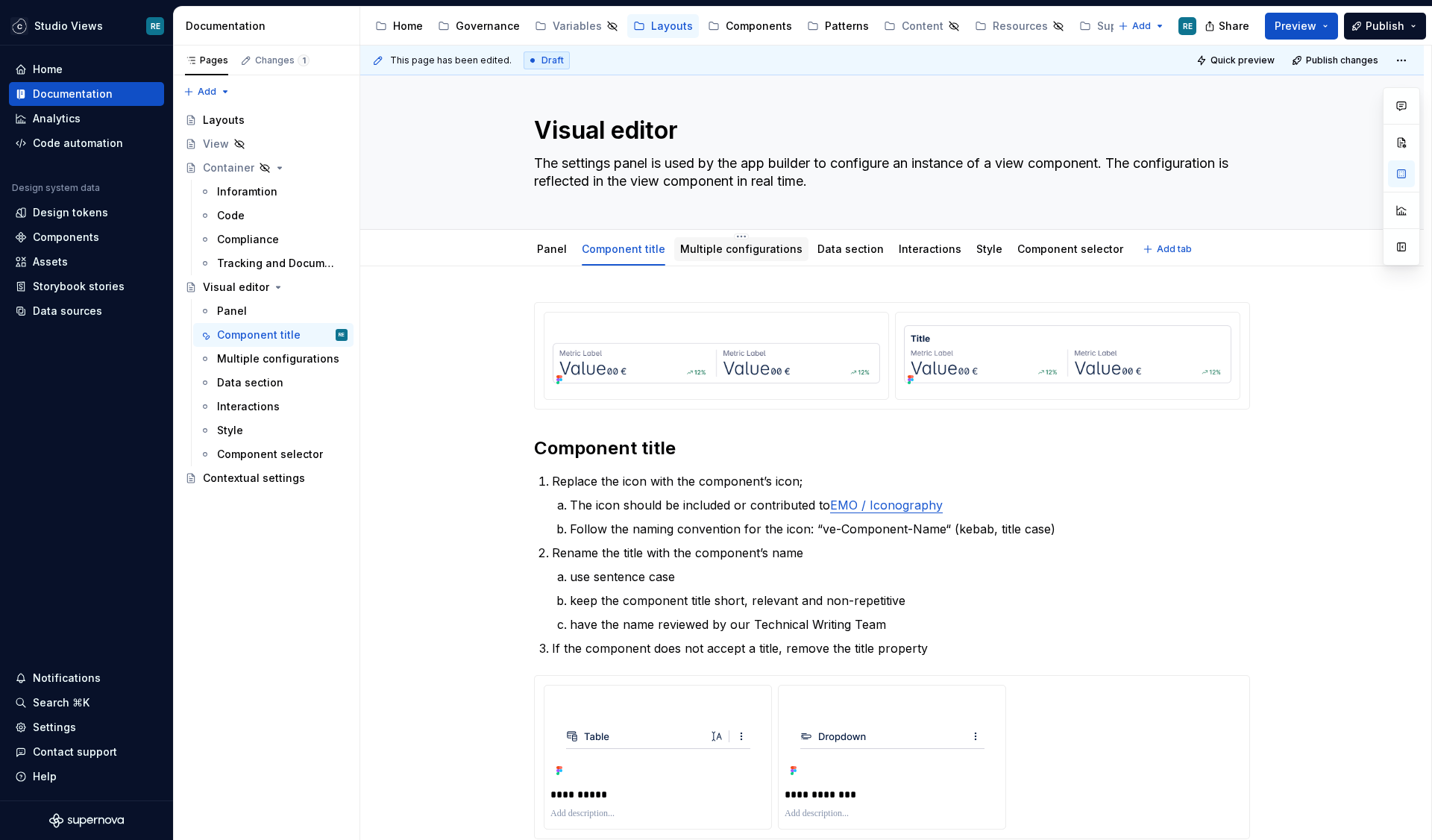
click at [708, 254] on link "Multiple configurations" at bounding box center [742, 248] width 123 height 13
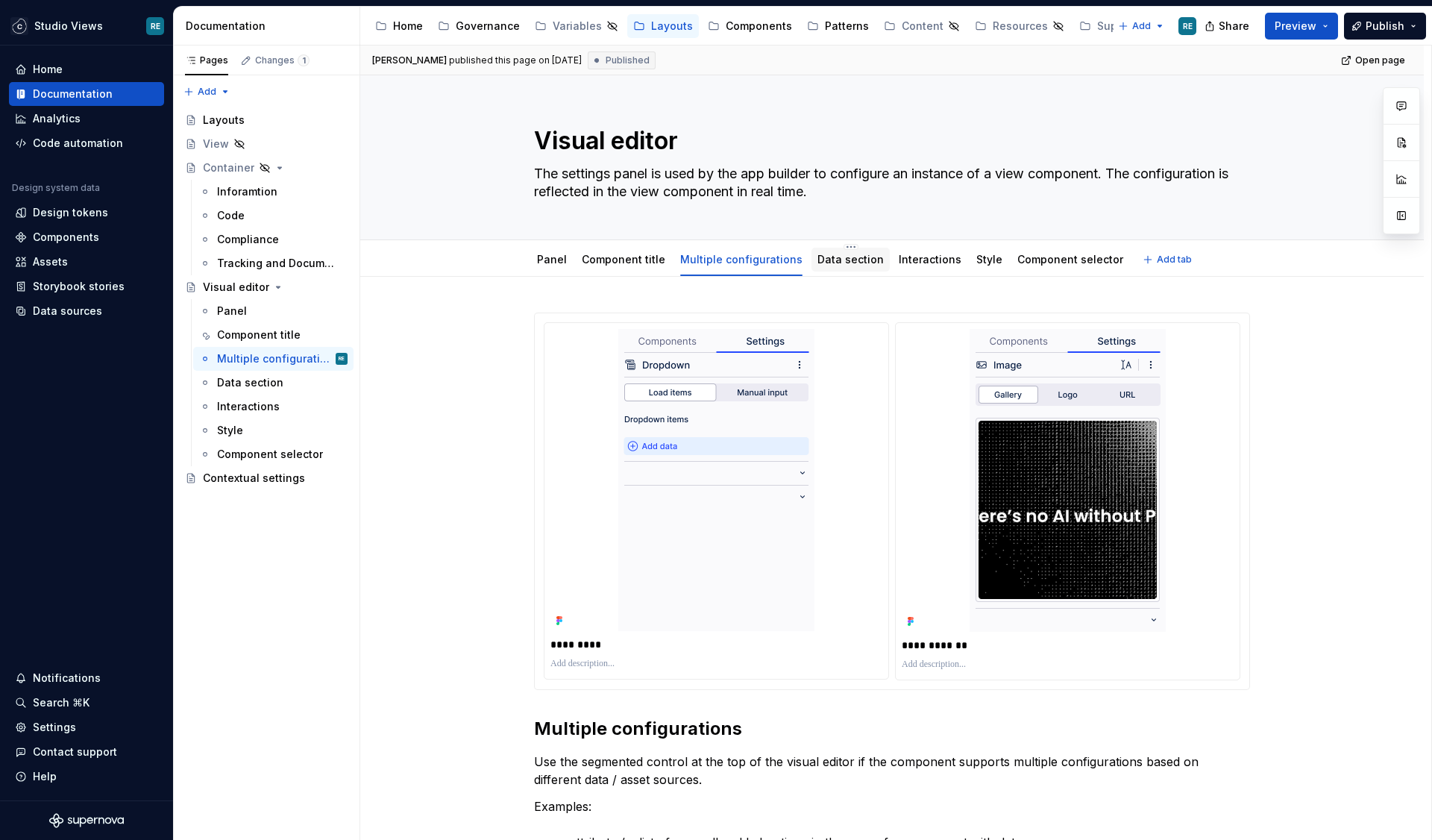
click at [849, 263] on link "Data section" at bounding box center [851, 258] width 66 height 13
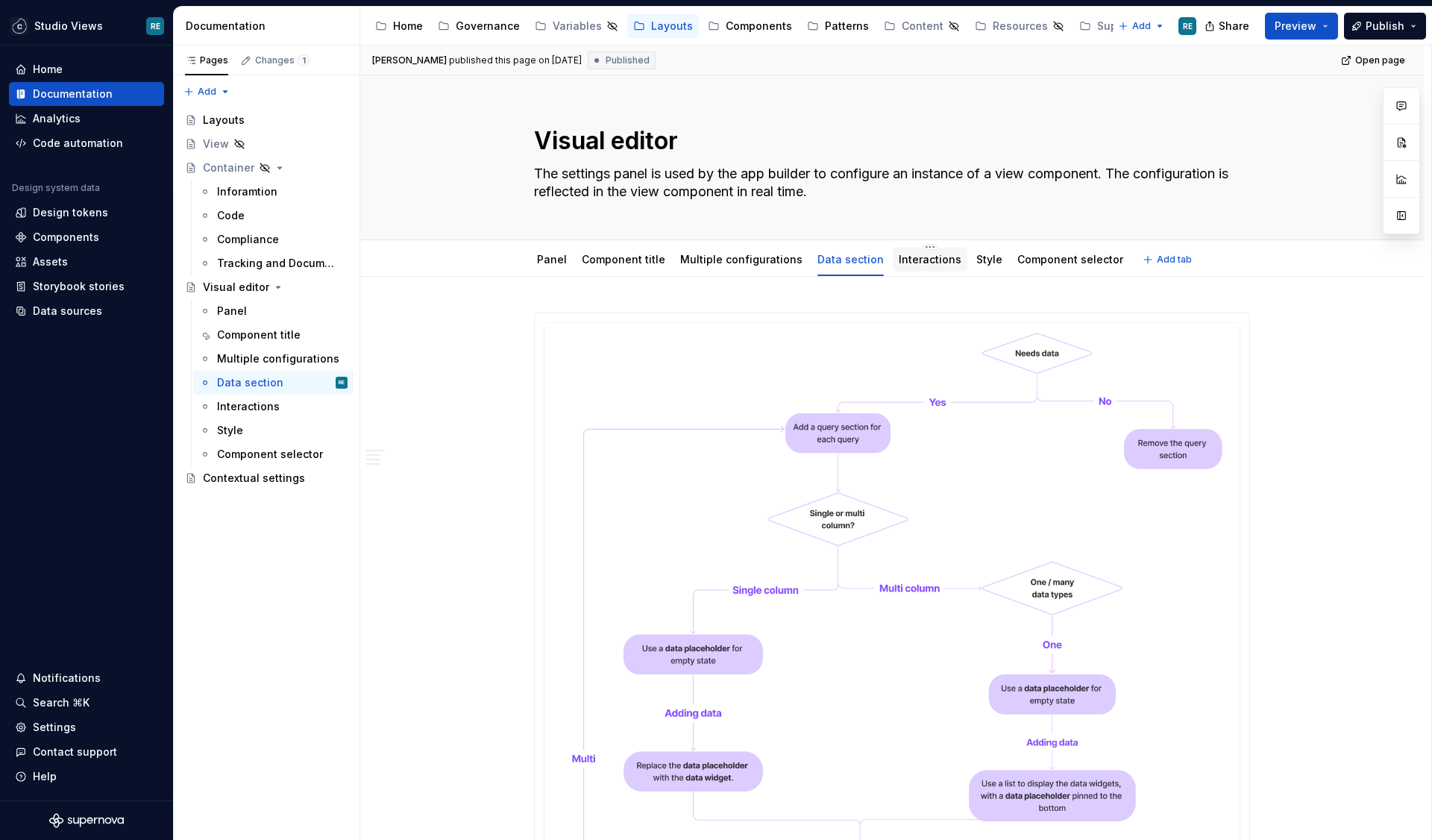
click at [915, 265] on link "Interactions" at bounding box center [930, 258] width 62 height 13
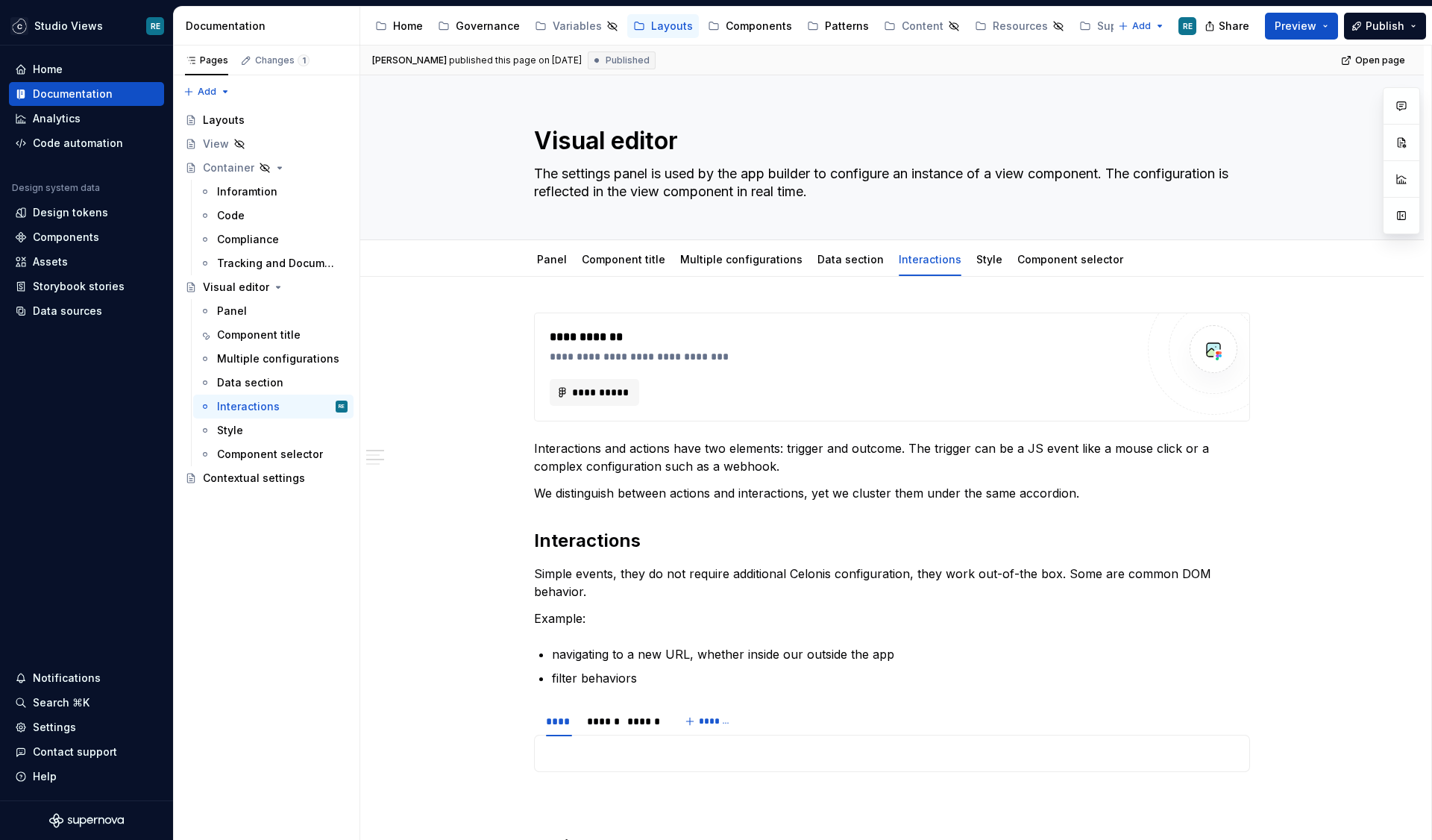
type textarea "*"
click at [1270, 316] on button "button" at bounding box center [1269, 320] width 20 height 20
click at [1121, 326] on span "[PERSON_NAME]" at bounding box center [1105, 326] width 85 height 15
click at [977, 256] on link "Style" at bounding box center [989, 258] width 26 height 13
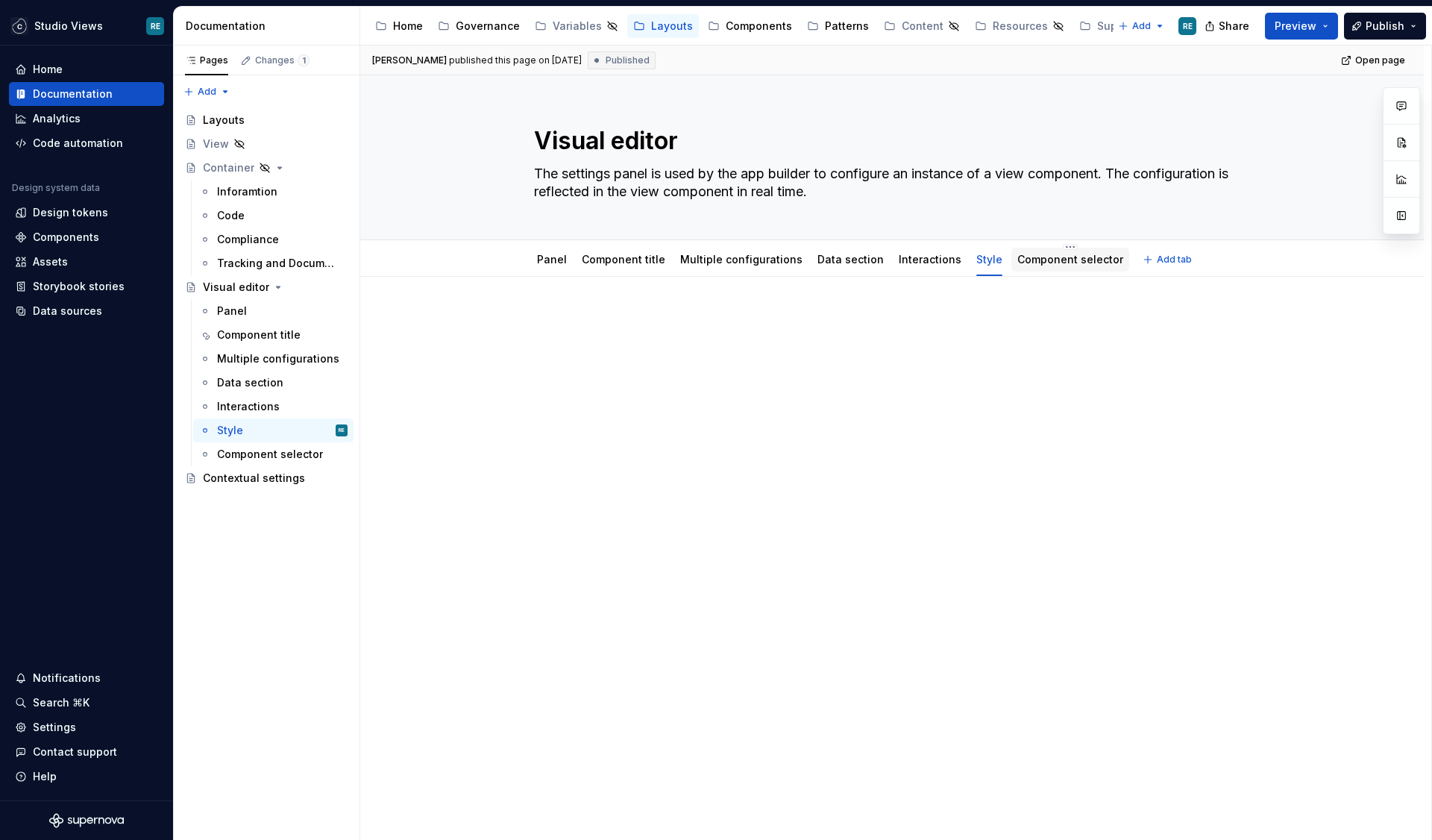
click at [1035, 246] on div "Component selector" at bounding box center [1070, 259] width 118 height 31
click at [1027, 260] on link "Component selector" at bounding box center [1070, 258] width 106 height 13
click at [784, 335] on div "Decision tree Illustration" at bounding box center [892, 362] width 716 height 98
click at [740, 310] on div "Decision tree Illustration 1" at bounding box center [892, 478] width 1064 height 404
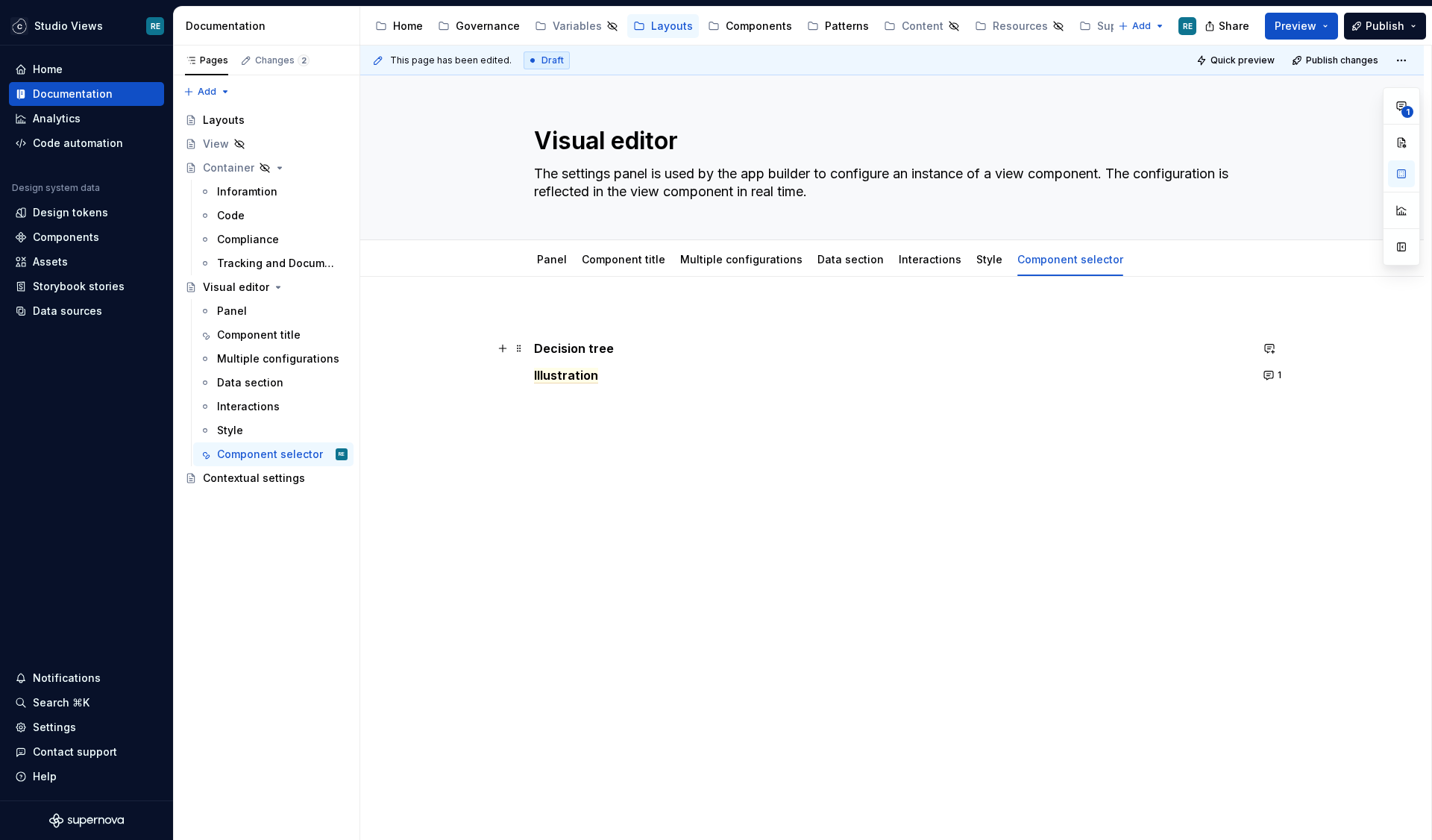
click at [717, 345] on p "Decision tree" at bounding box center [892, 348] width 716 height 18
click at [542, 349] on strong "Decision tree" at bounding box center [574, 348] width 80 height 15
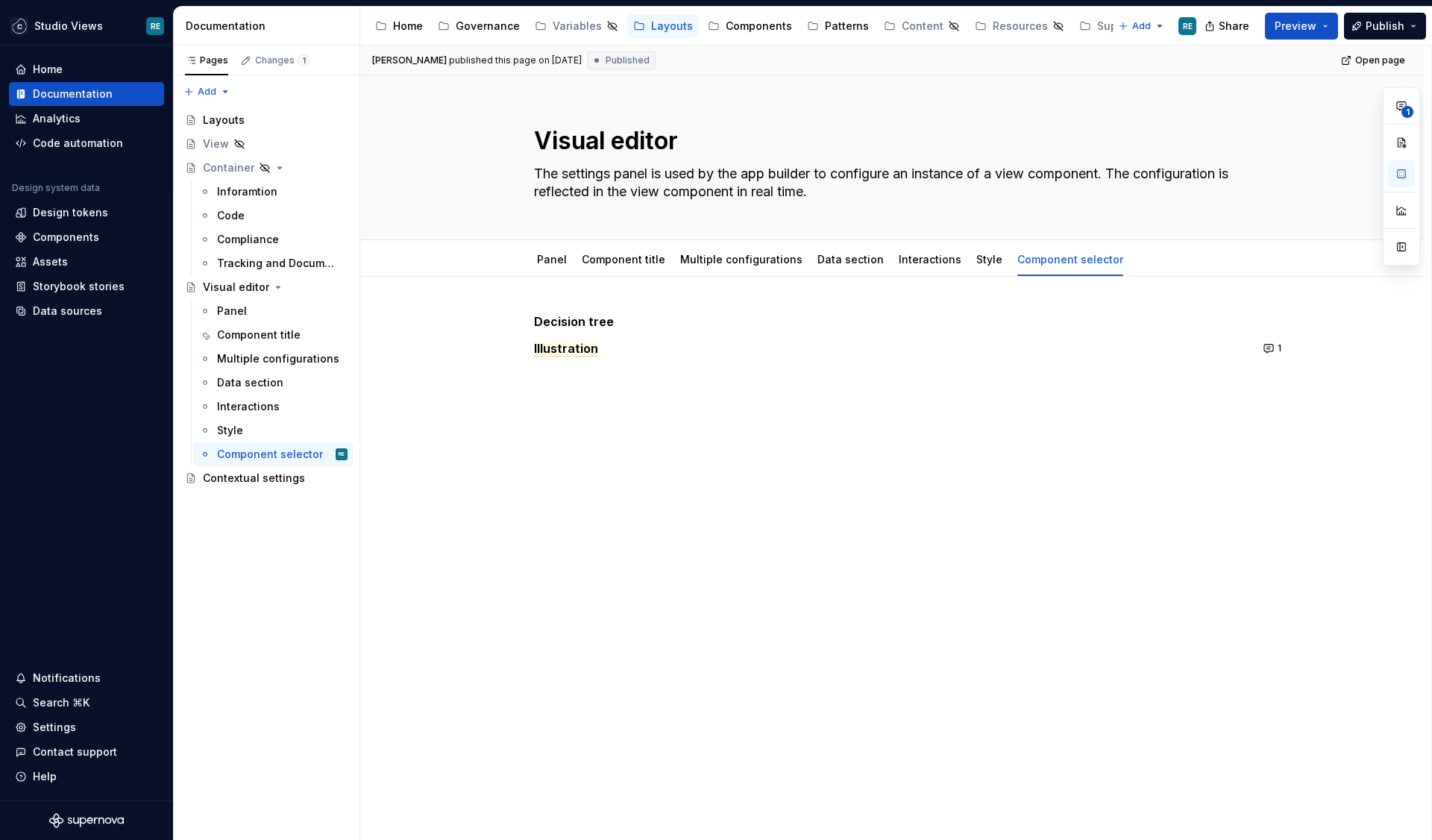
click at [685, 337] on div "Decision tree Illustration" at bounding box center [892, 362] width 716 height 98
click at [680, 319] on p "Decision tree" at bounding box center [892, 322] width 716 height 18
click at [847, 252] on link "Data section" at bounding box center [851, 258] width 66 height 13
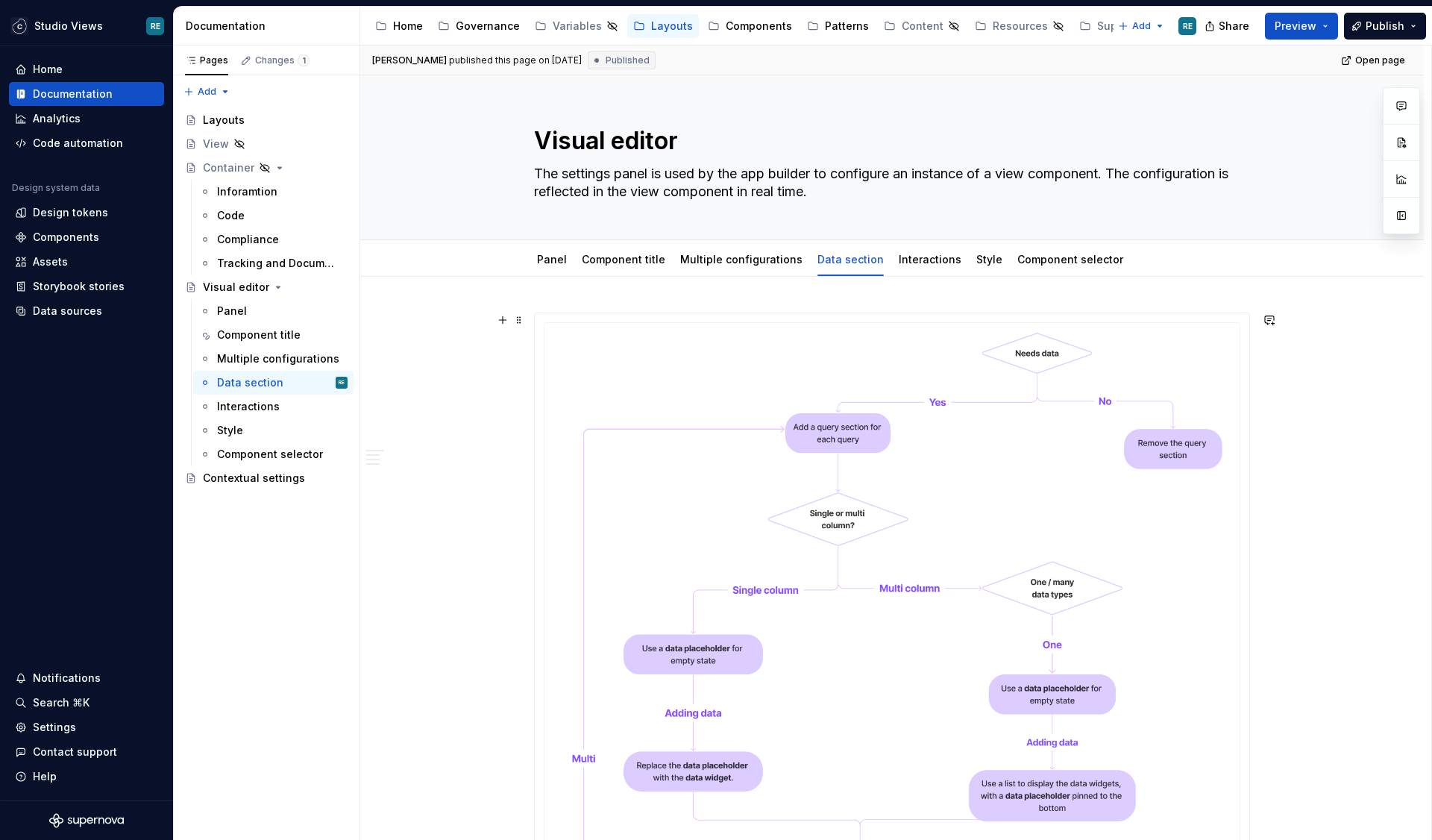
click at [790, 438] on img at bounding box center [892, 728] width 715 height 831
click at [1019, 259] on link "Component selector" at bounding box center [1070, 258] width 106 height 13
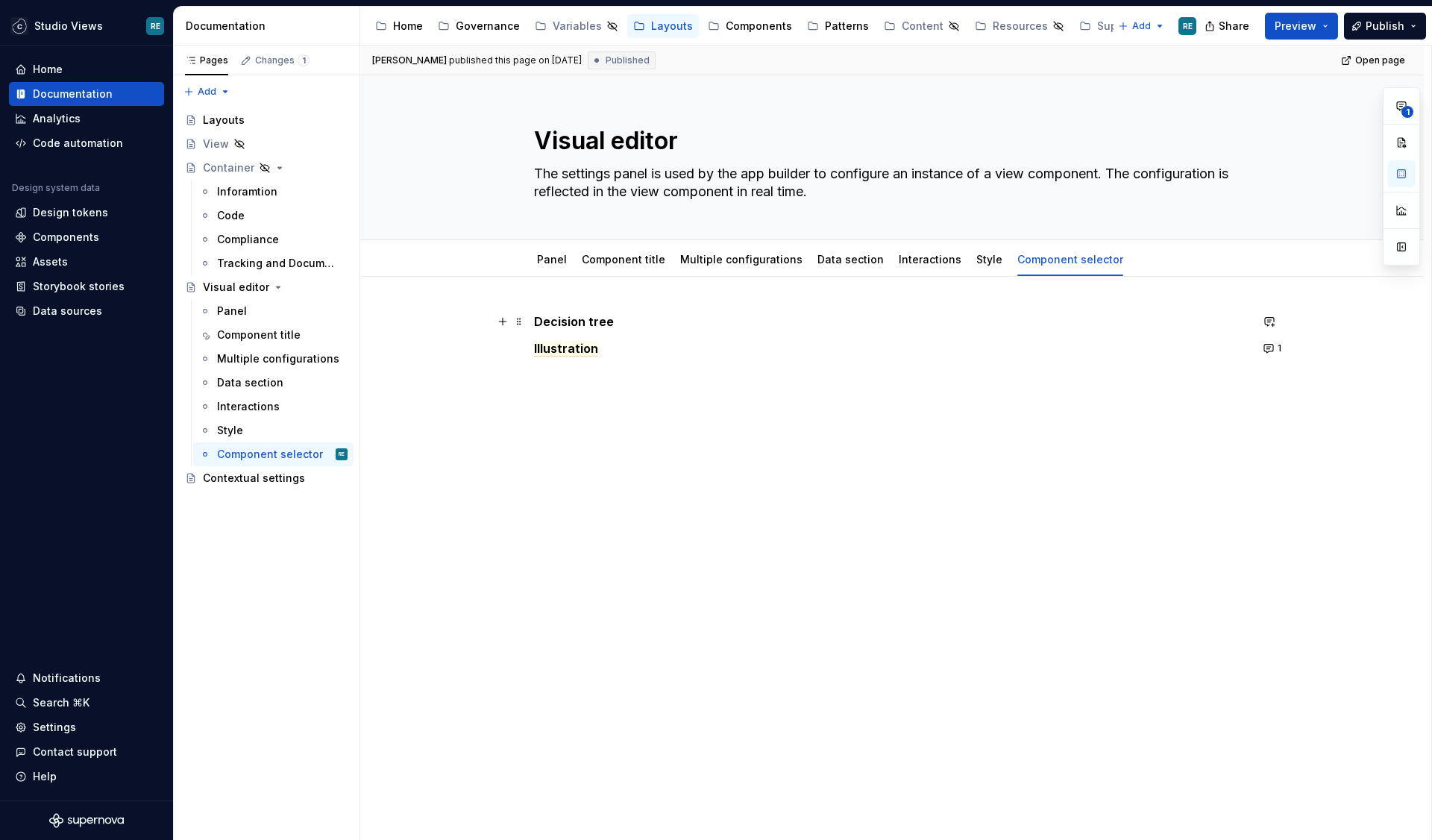
click at [597, 325] on strong "Decision tree" at bounding box center [574, 321] width 80 height 15
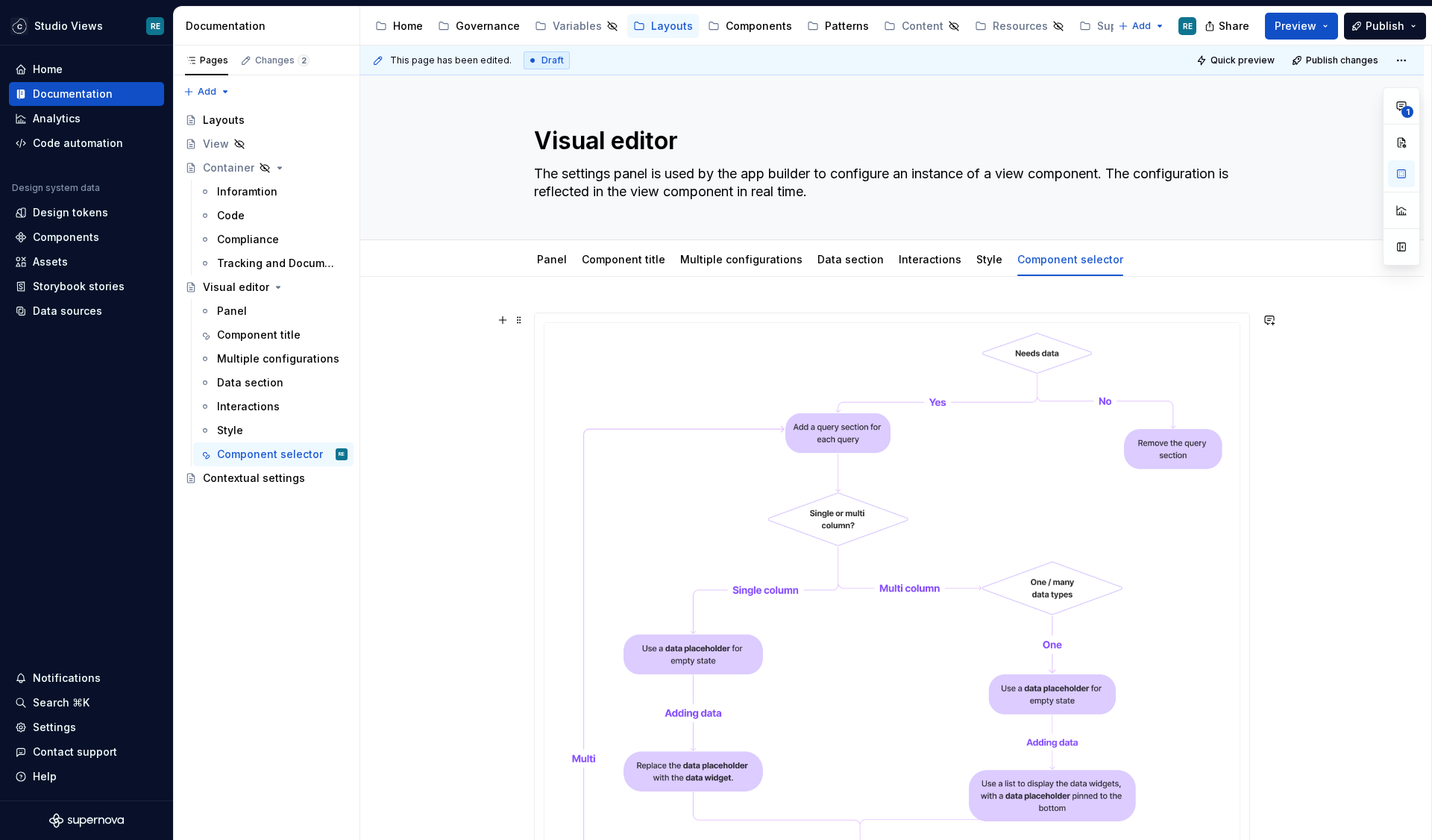
click at [685, 487] on img at bounding box center [892, 728] width 715 height 831
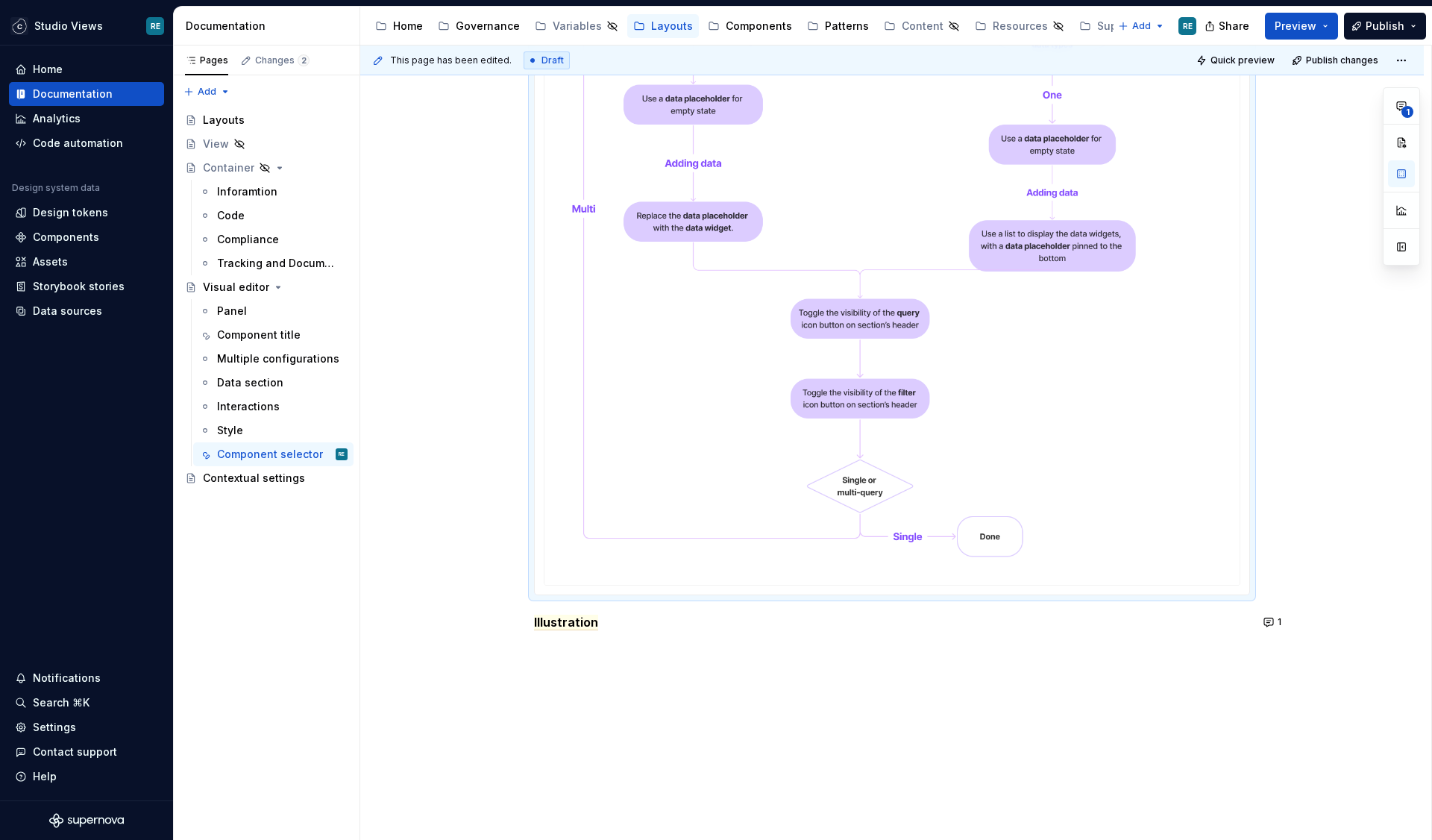
scroll to position [625, 0]
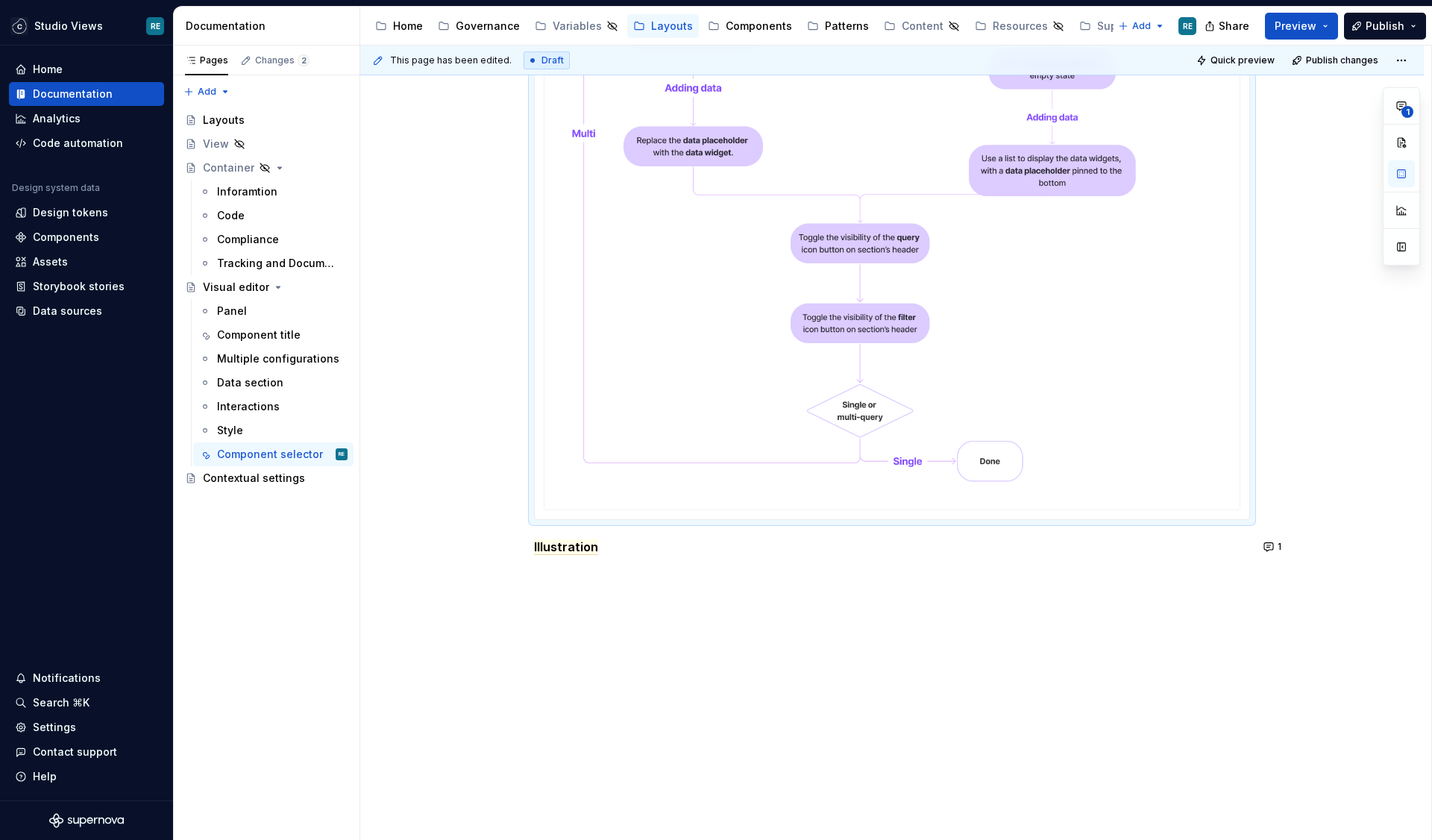
click at [622, 559] on div "Illustration" at bounding box center [892, 148] width 716 height 922
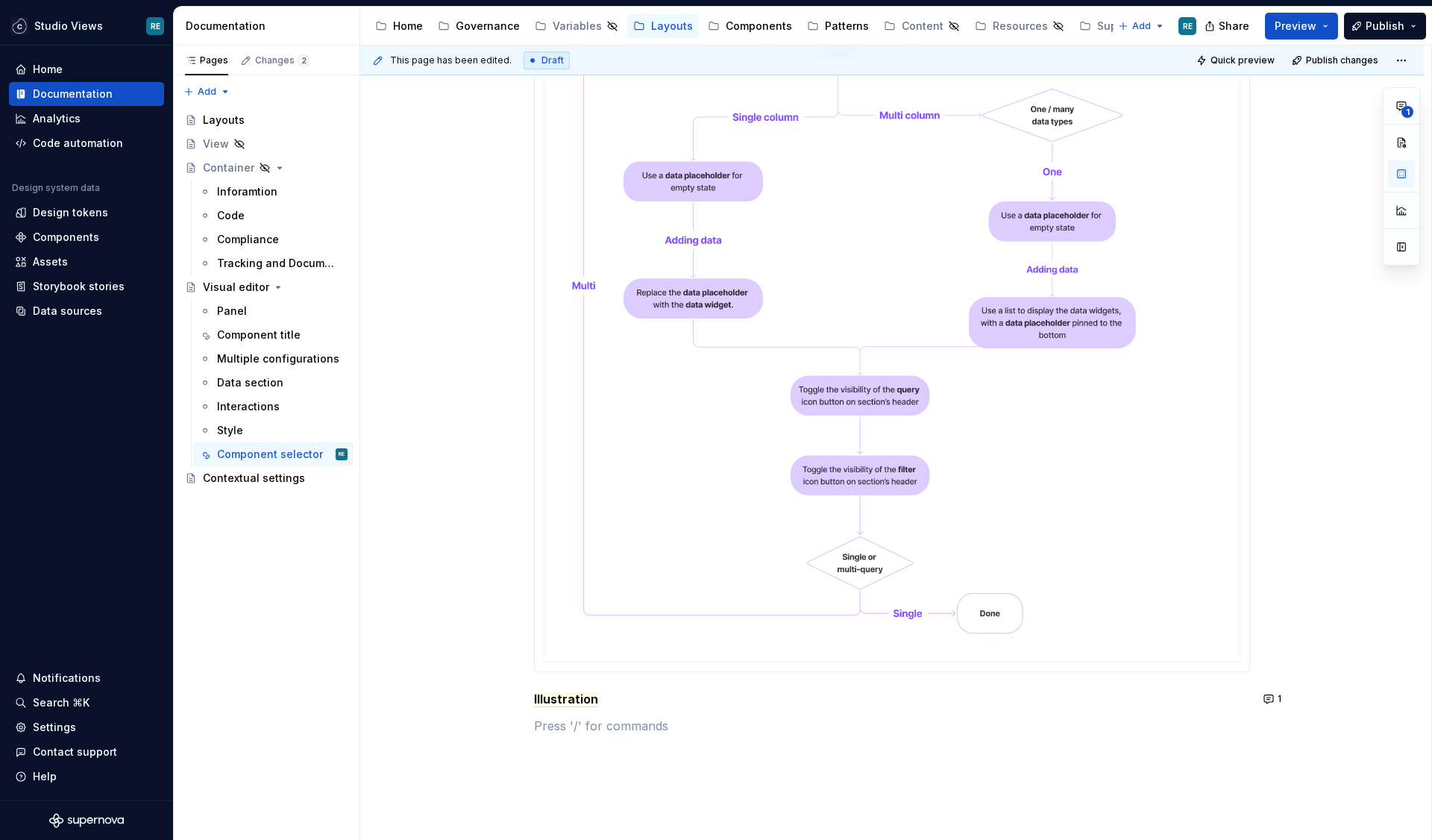
scroll to position [471, 0]
click at [622, 559] on img at bounding box center [892, 258] width 715 height 831
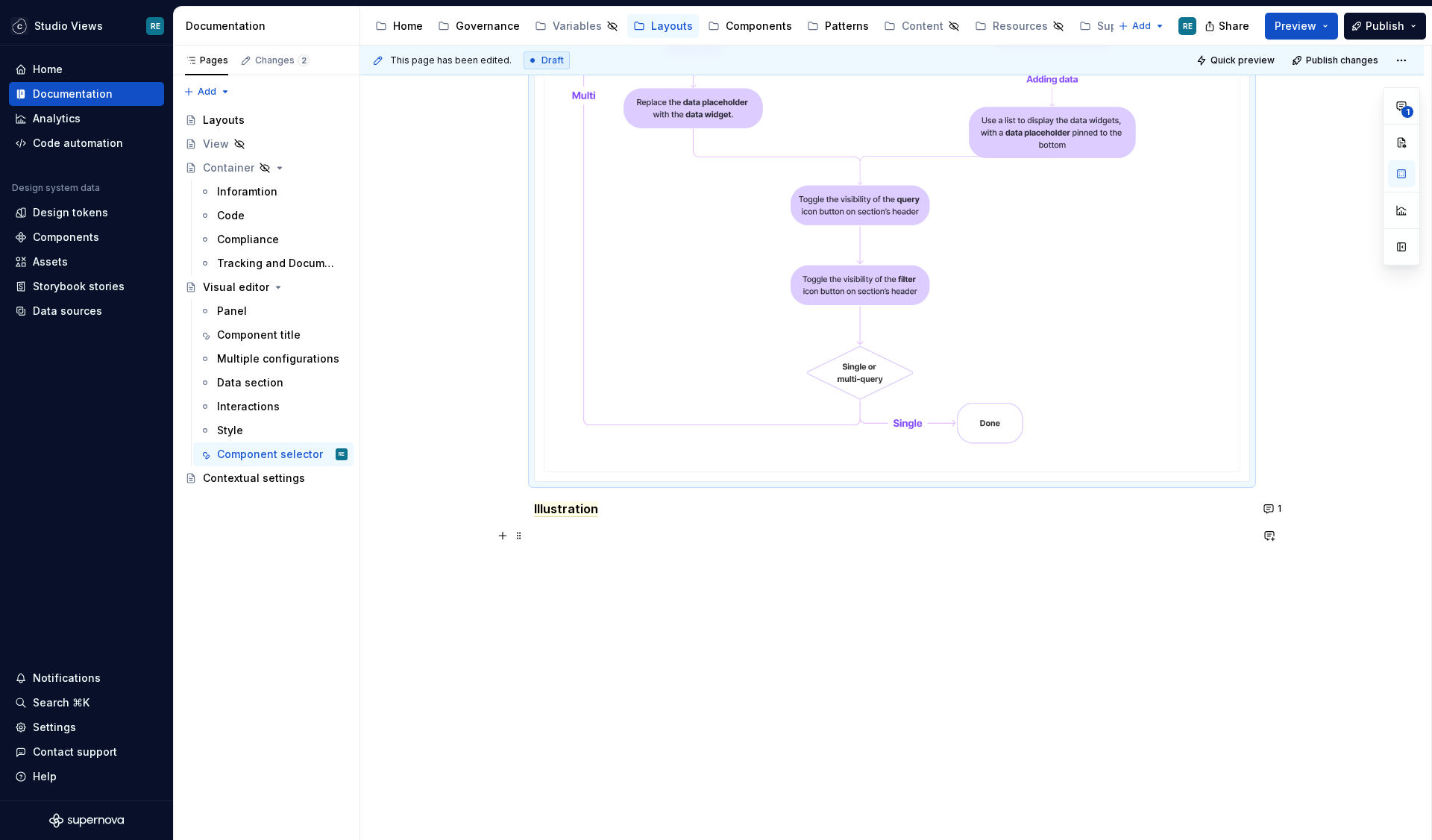
type textarea "*"
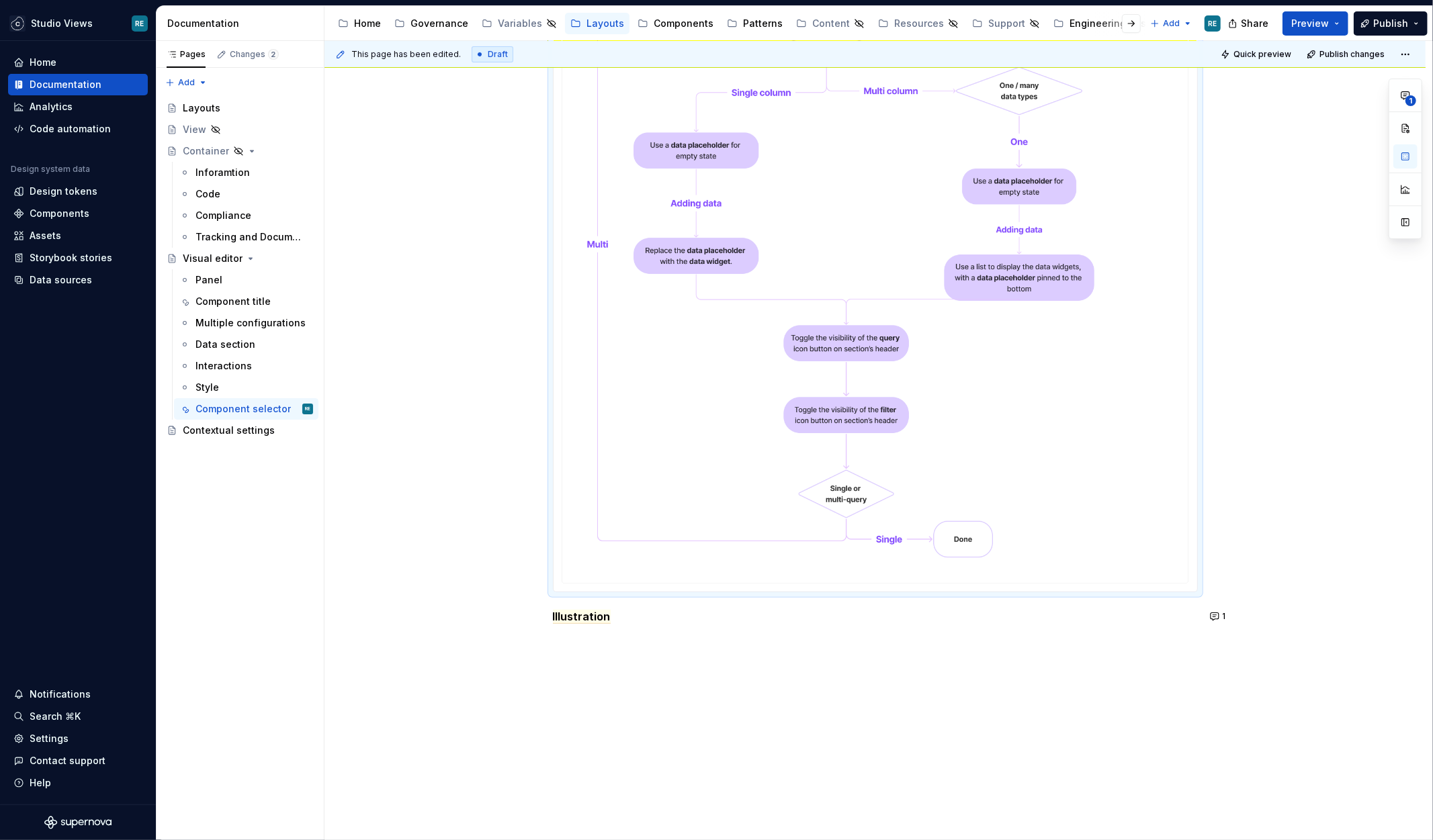
scroll to position [382, 0]
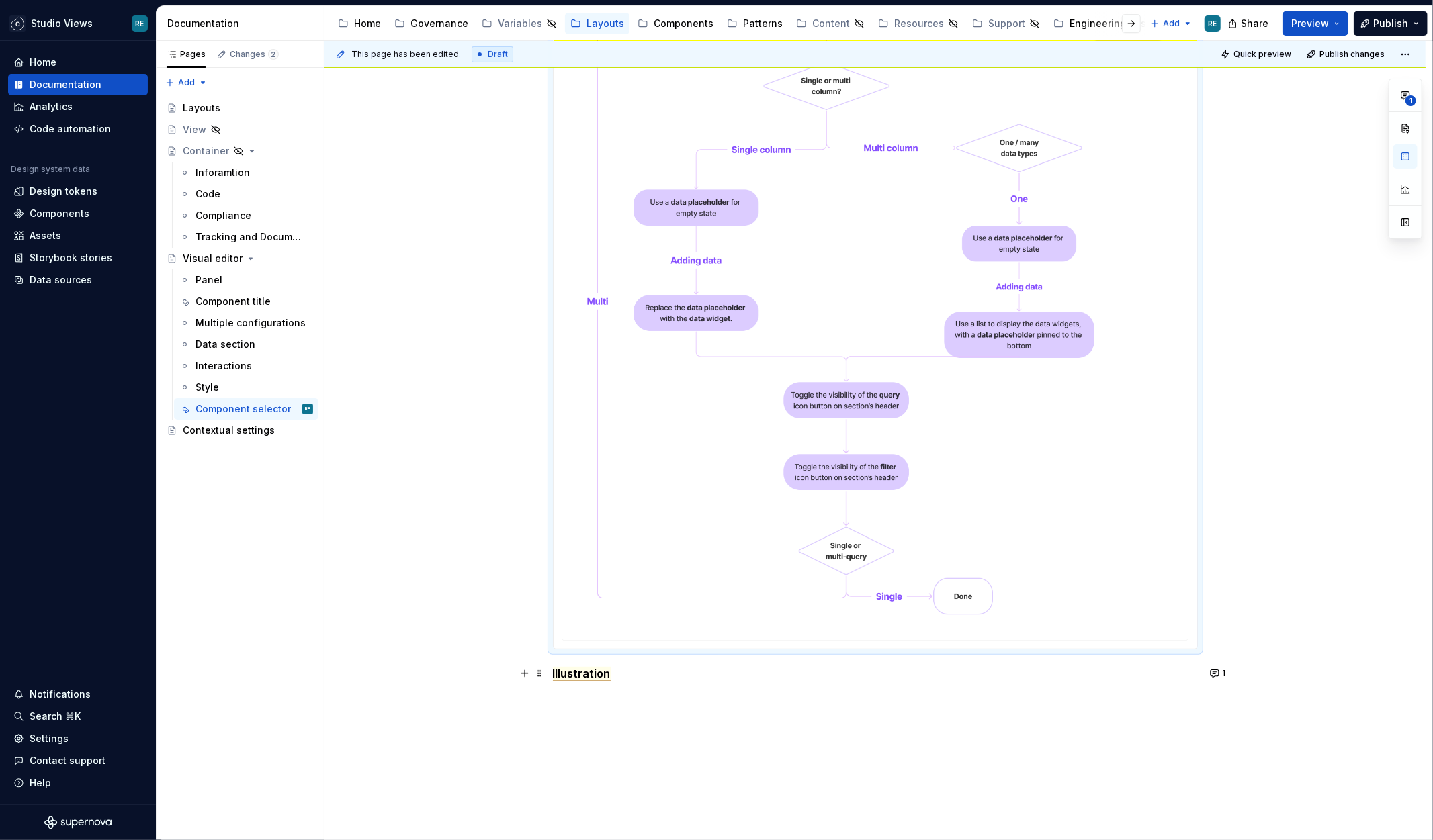
click at [562, 672] on span "Illustration" at bounding box center [582, 674] width 58 height 14
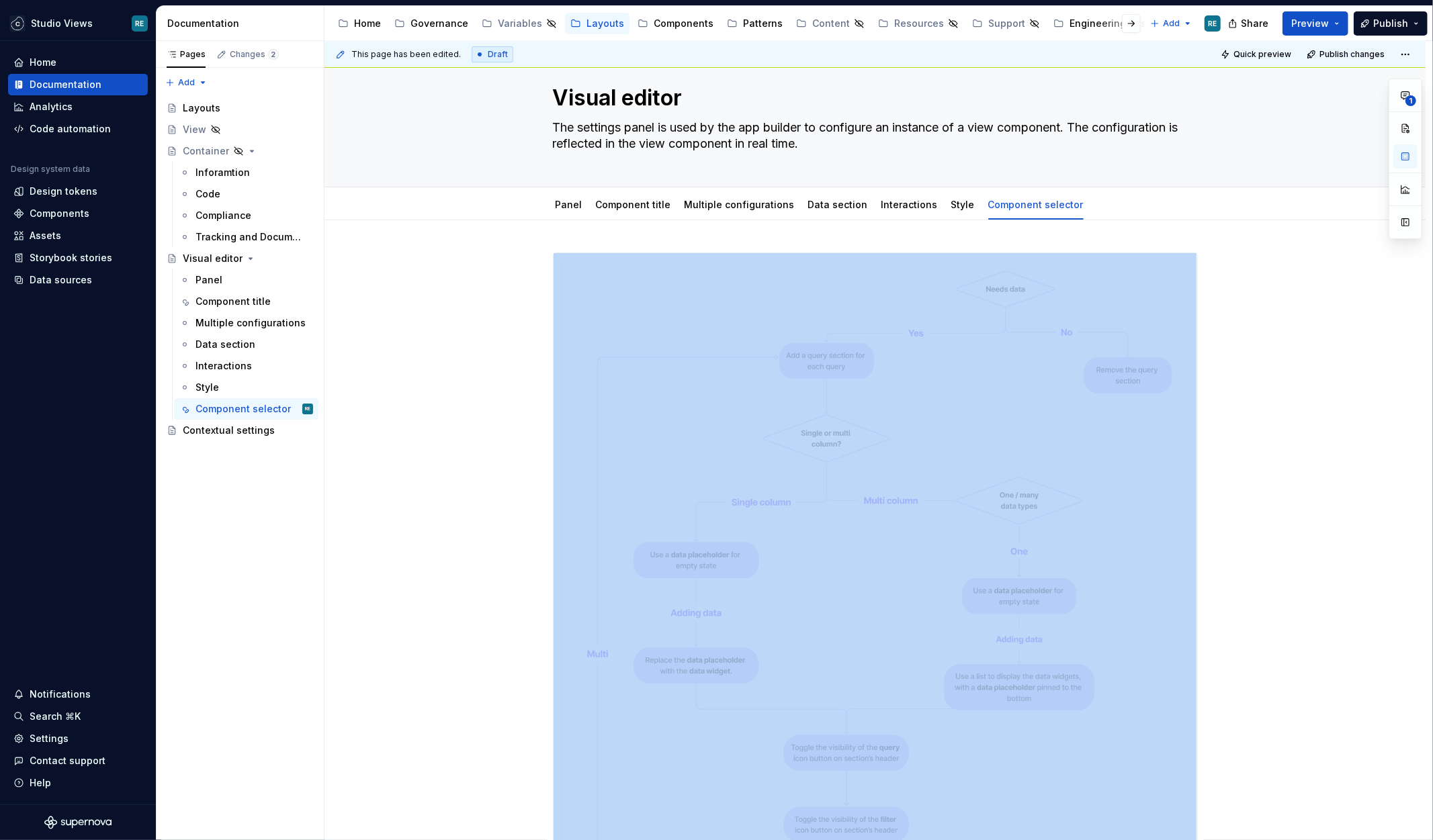
scroll to position [0, 0]
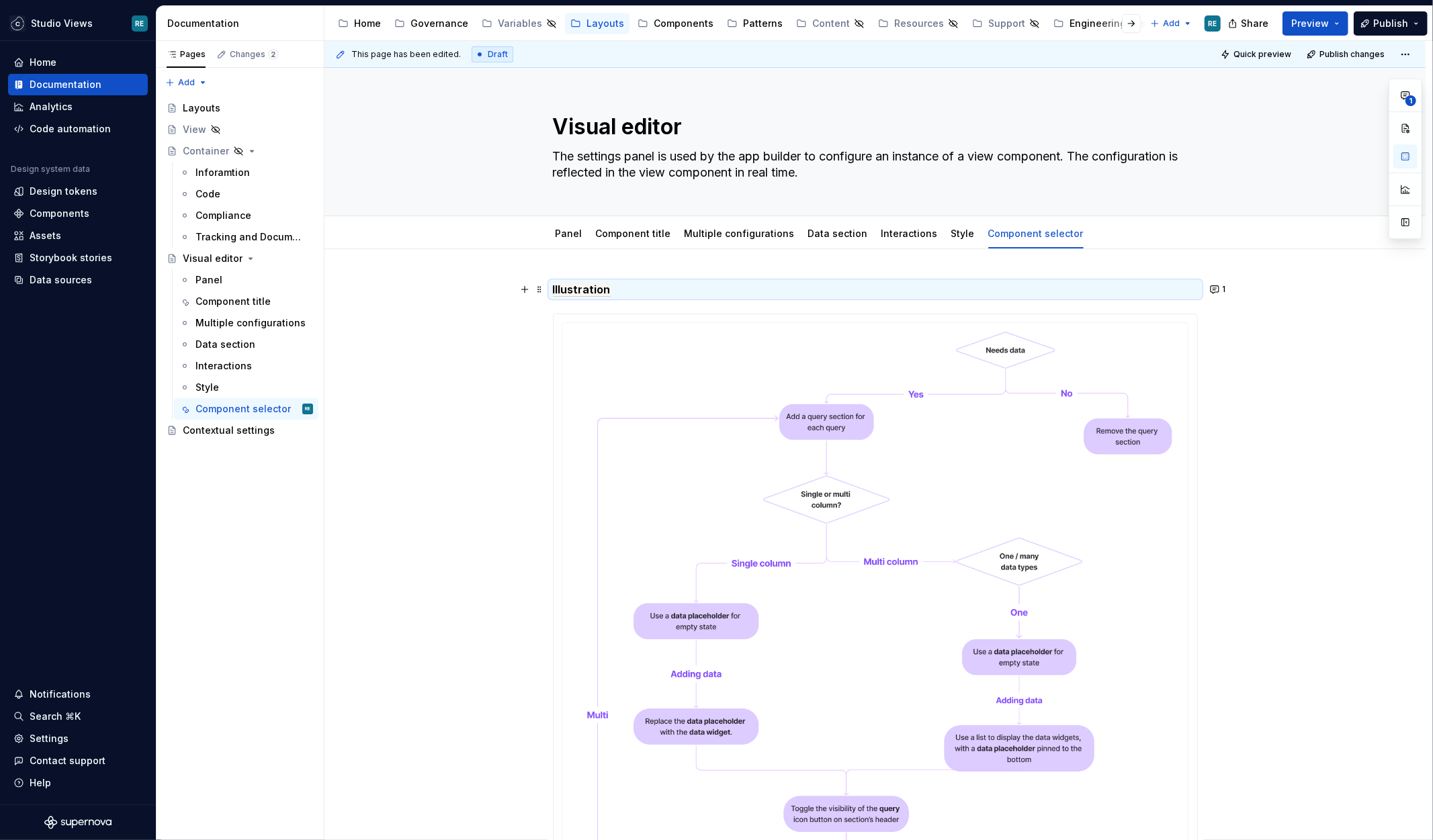
click at [637, 291] on p "Illustration" at bounding box center [875, 290] width 645 height 16
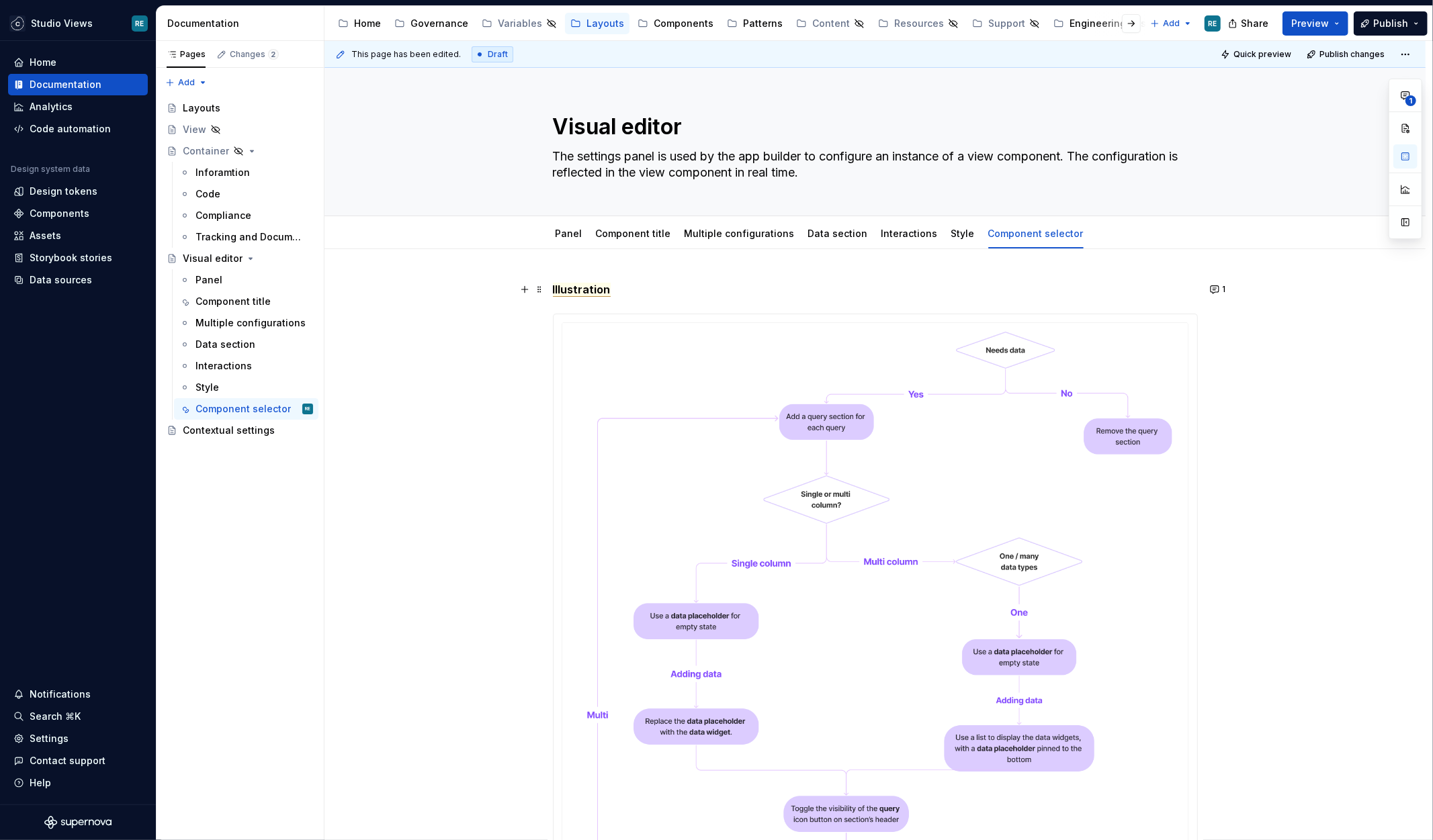
click at [608, 289] on span "Illustration" at bounding box center [582, 290] width 58 height 14
click at [639, 287] on p "Illustration" at bounding box center [875, 290] width 645 height 16
click at [592, 288] on span "Illustration" at bounding box center [582, 290] width 58 height 14
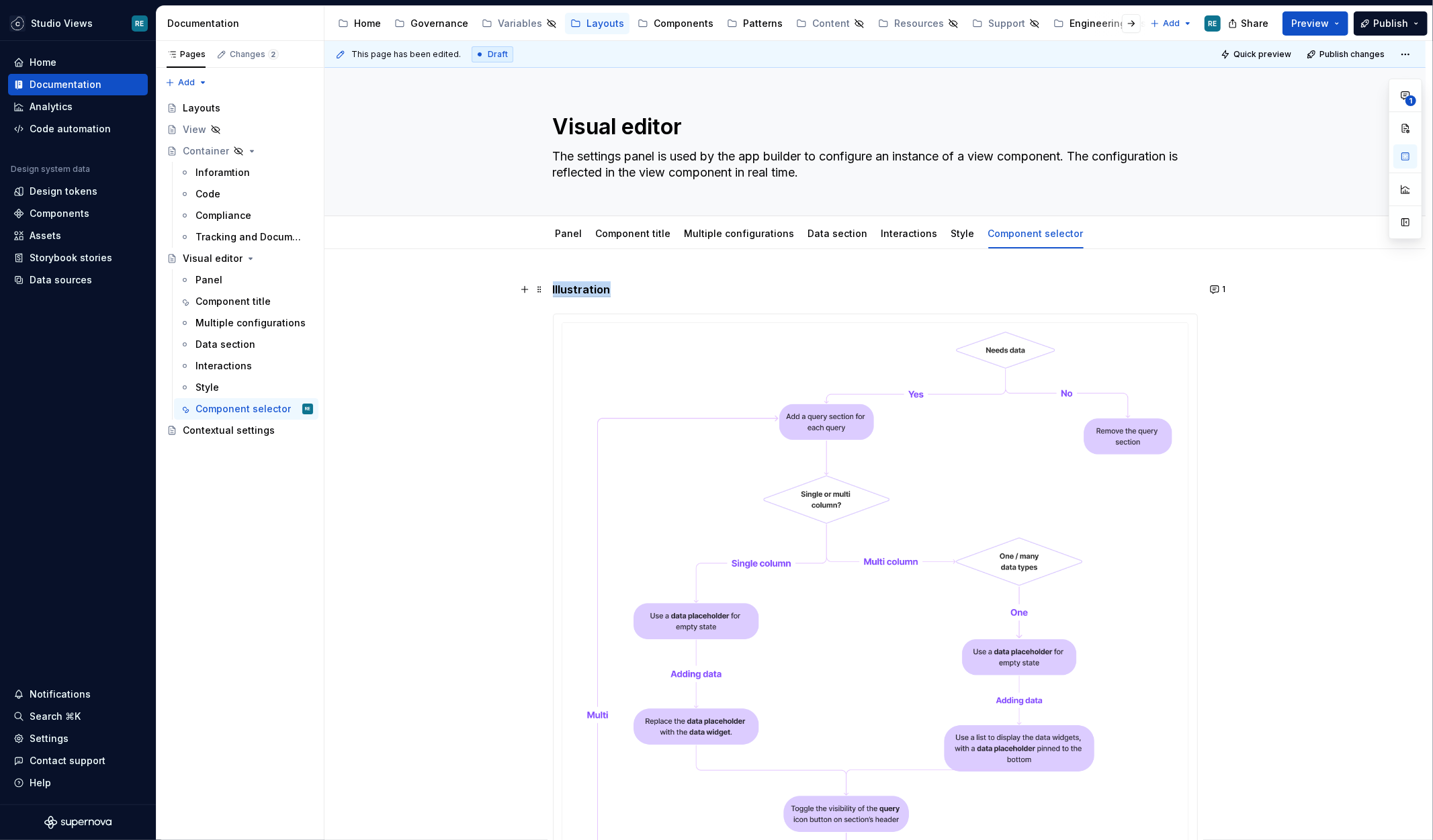
click at [592, 288] on span "Illustration" at bounding box center [582, 290] width 58 height 14
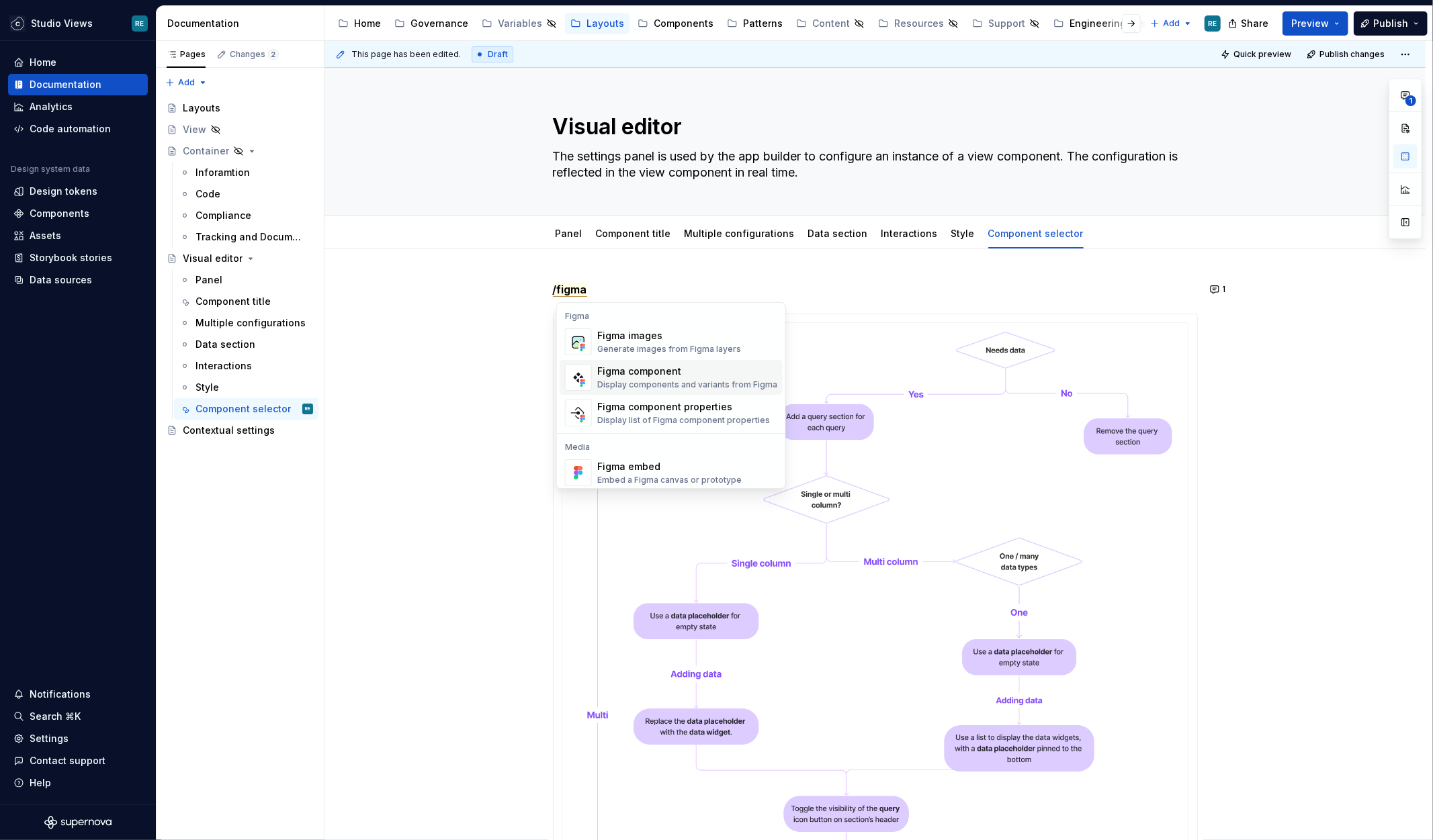
click at [617, 368] on div "Figma component" at bounding box center [687, 371] width 180 height 13
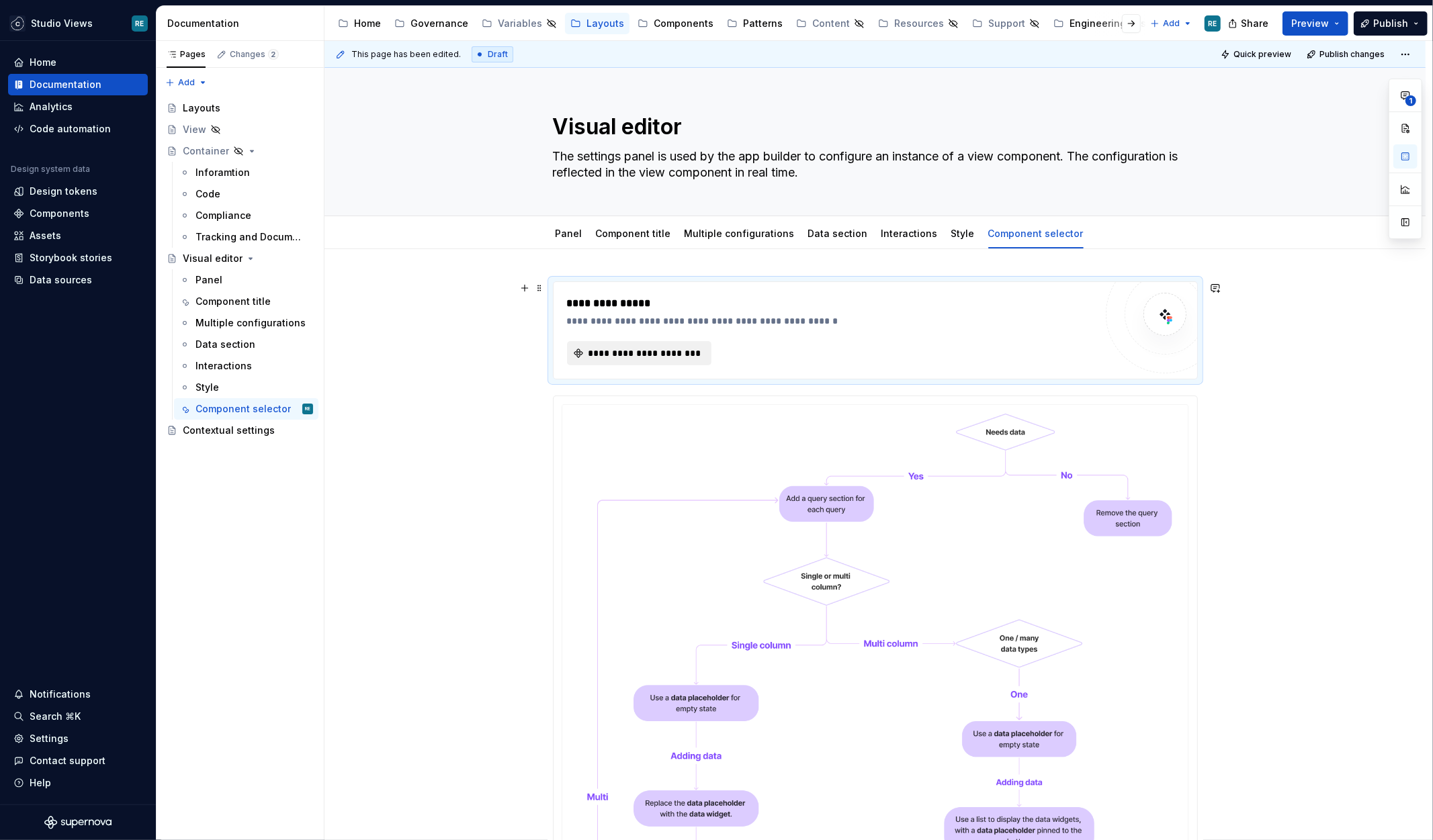
click at [623, 355] on span "**********" at bounding box center [644, 353] width 116 height 13
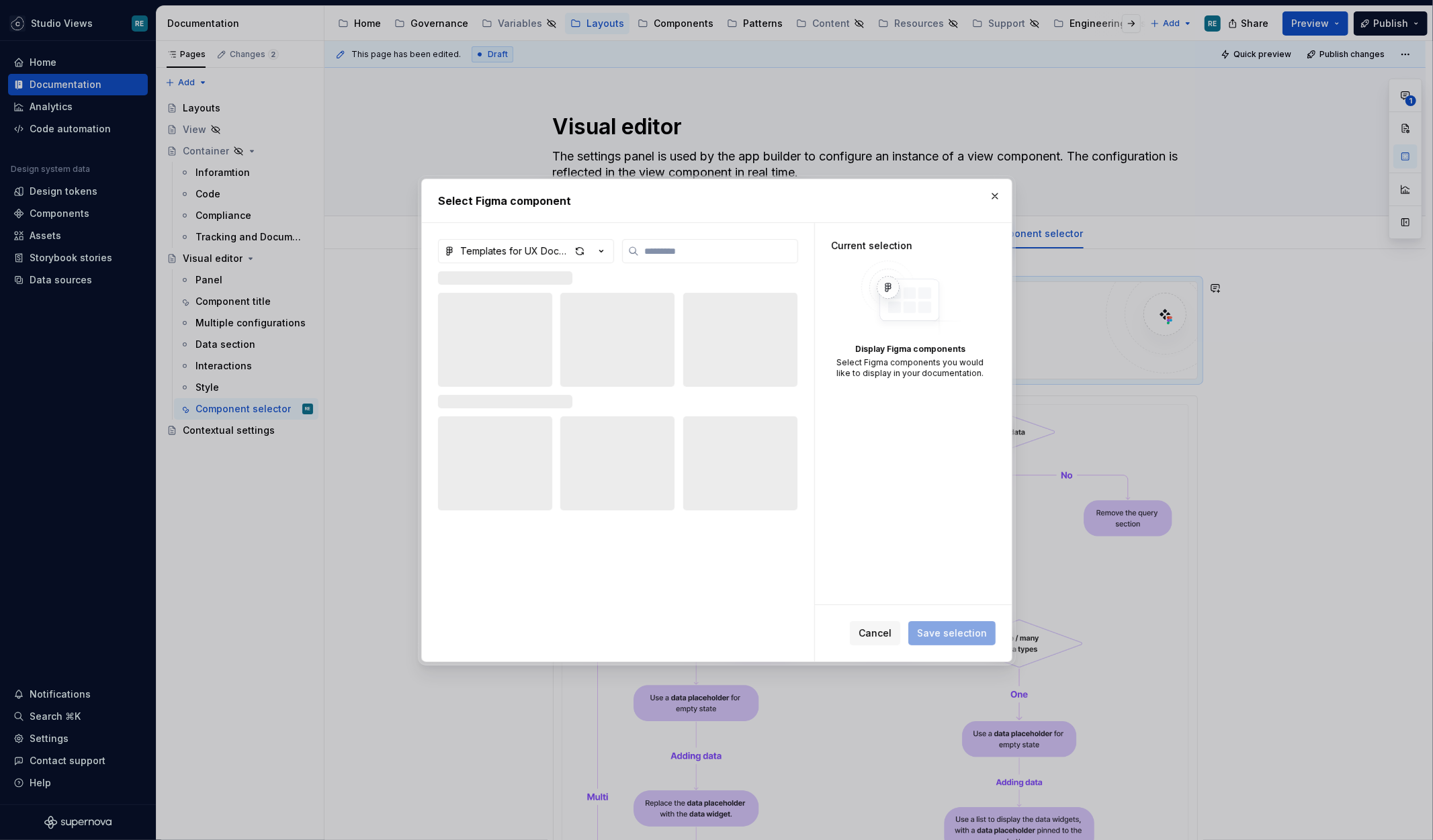
type textarea "*"
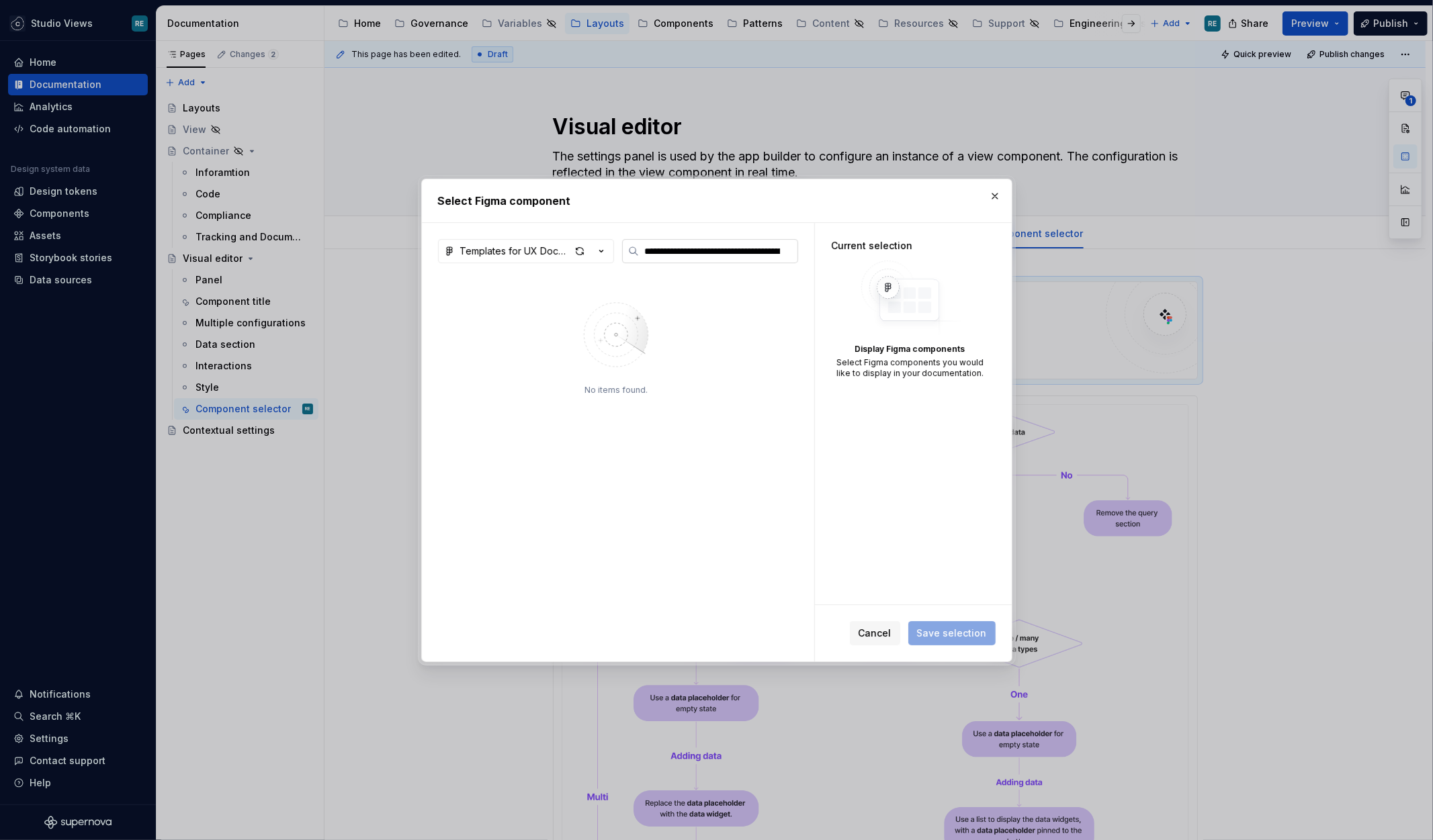
scroll to position [0, 587]
type input "**********"
click at [602, 252] on icon "button" at bounding box center [601, 251] width 13 height 13
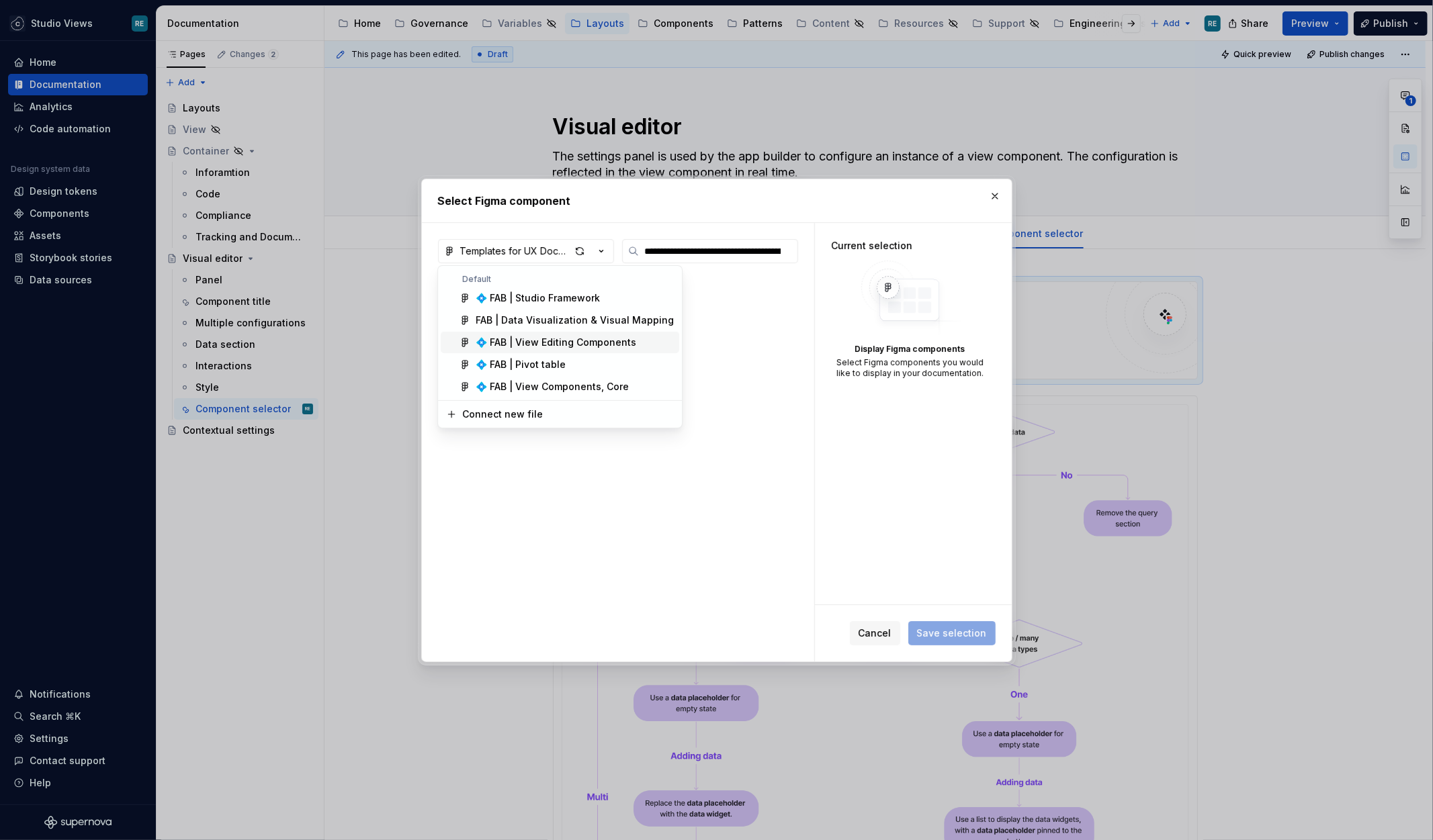
click at [584, 351] on span "💠 FAB | View Editing Components" at bounding box center [560, 342] width 239 height 21
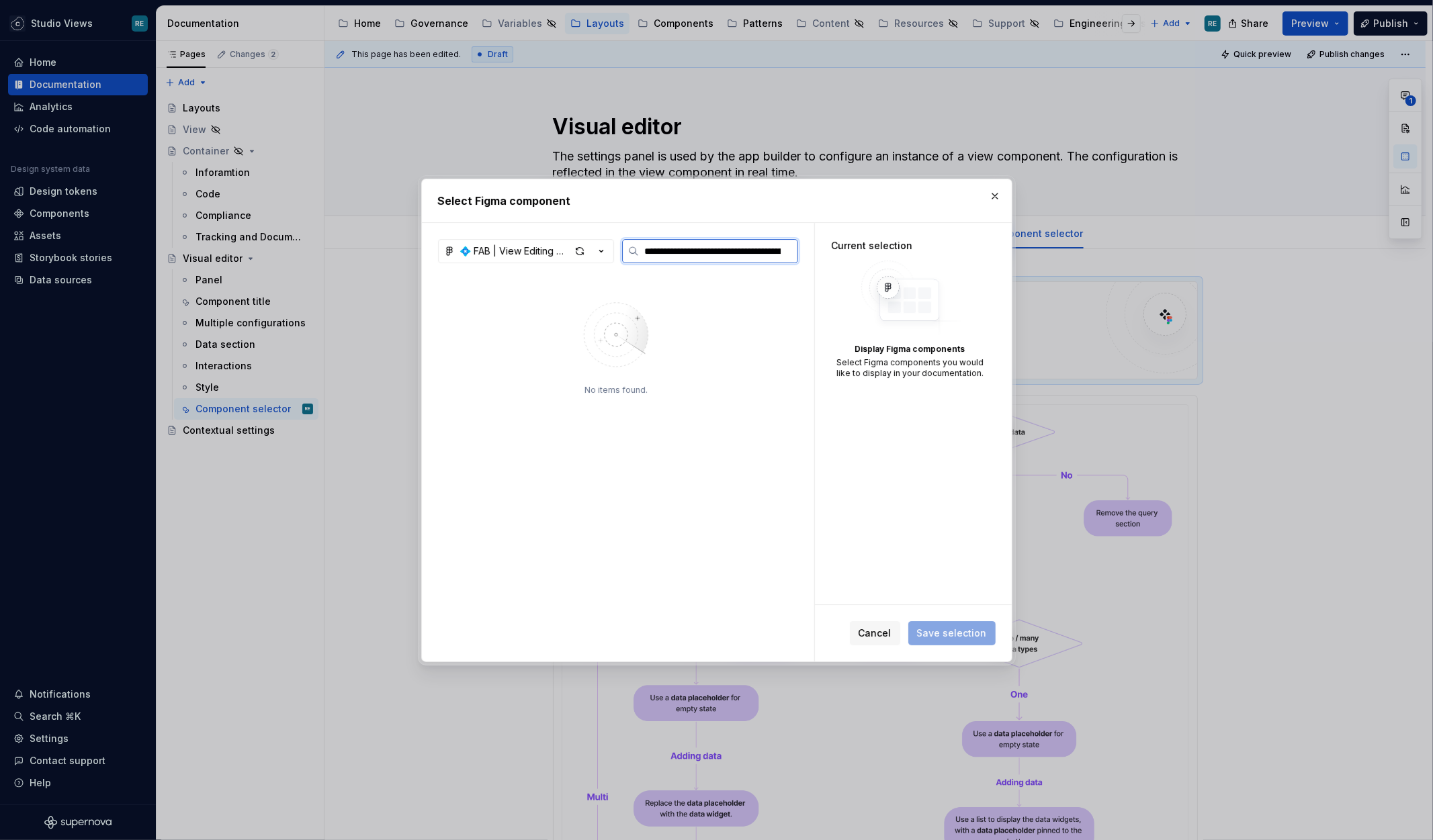
click at [770, 245] on input "**********" at bounding box center [718, 251] width 159 height 13
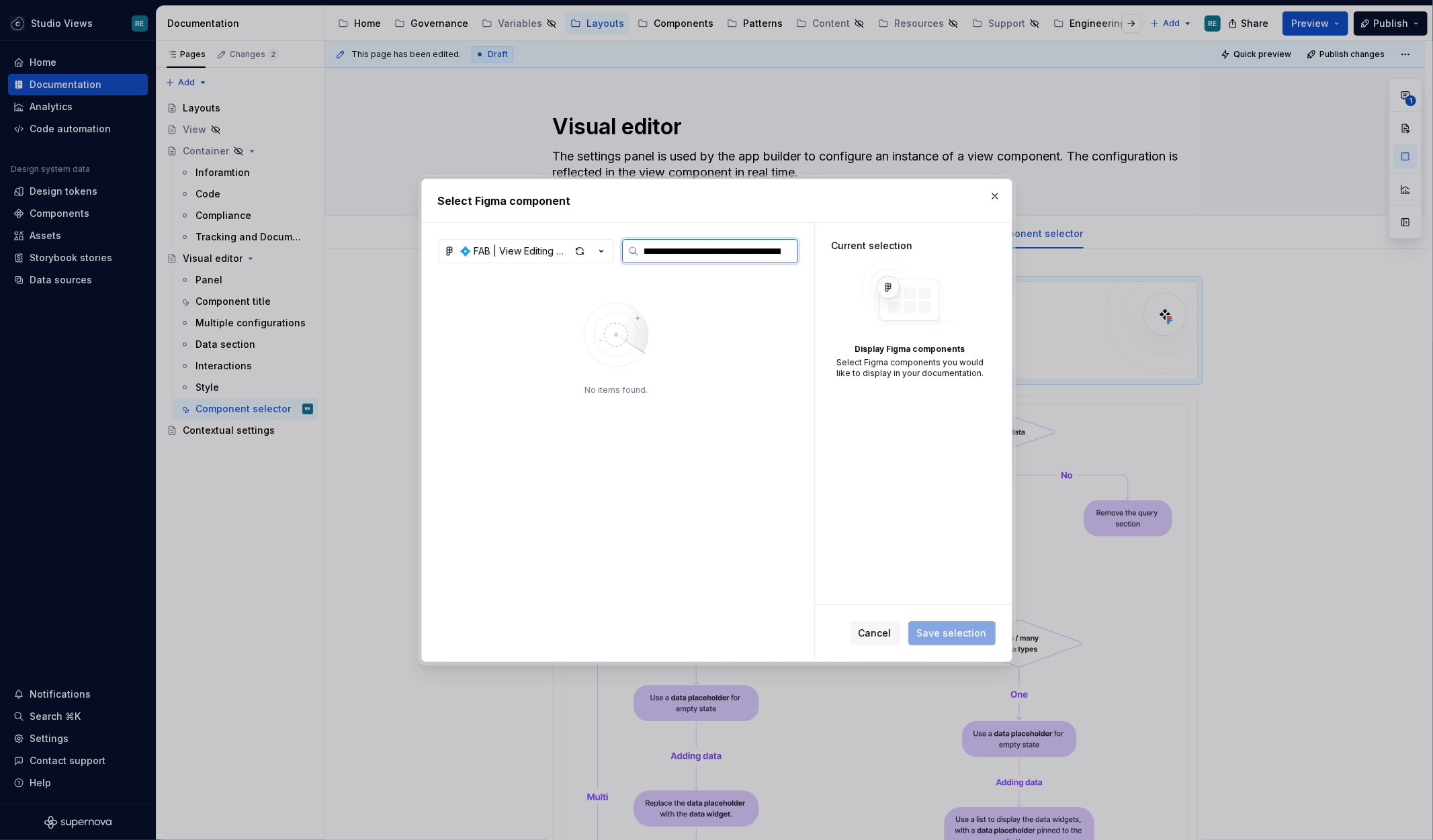
scroll to position [0, 587]
click at [703, 252] on input "**********" at bounding box center [718, 251] width 159 height 13
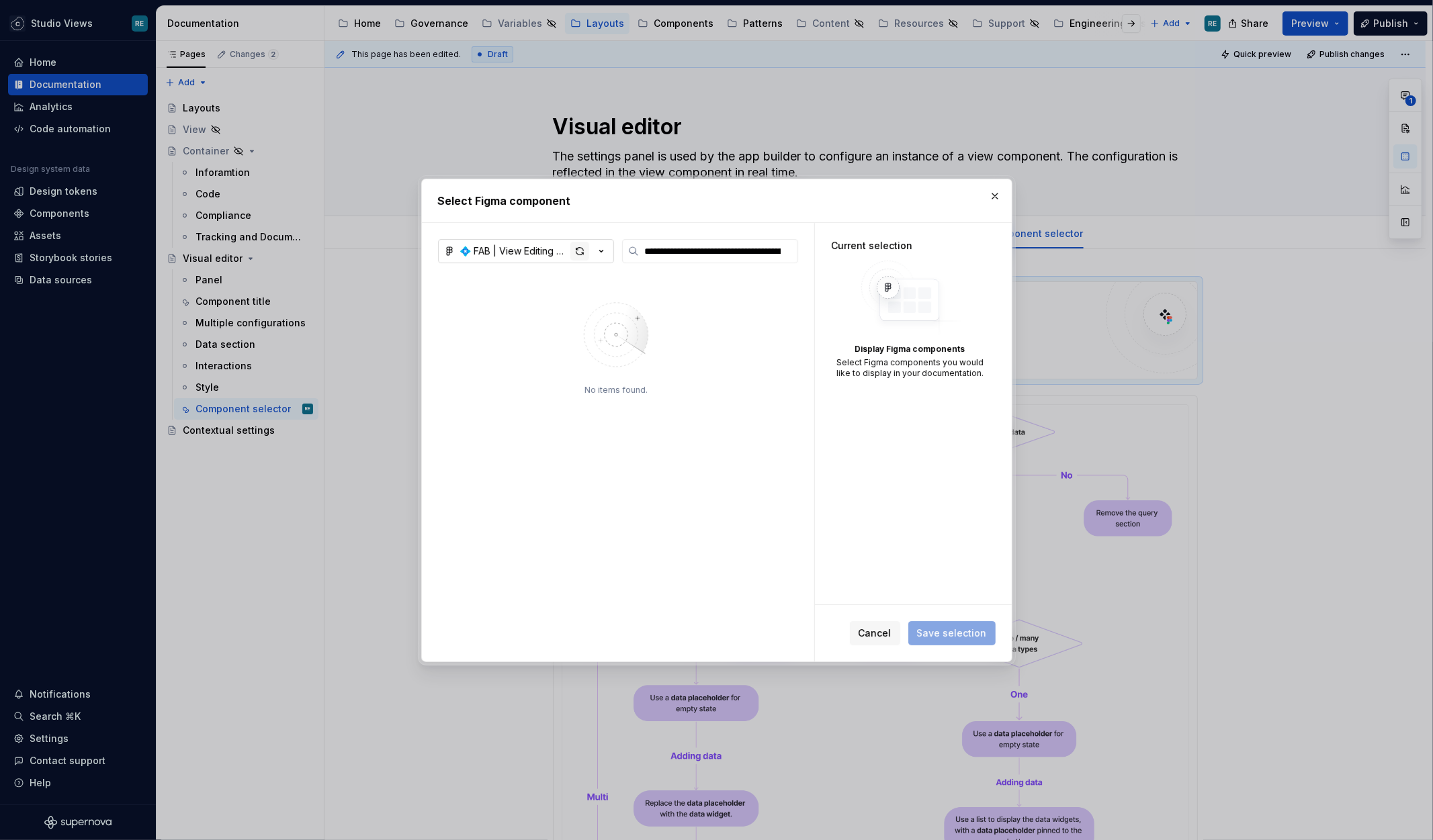
click at [579, 248] on div "button" at bounding box center [580, 251] width 18 height 18
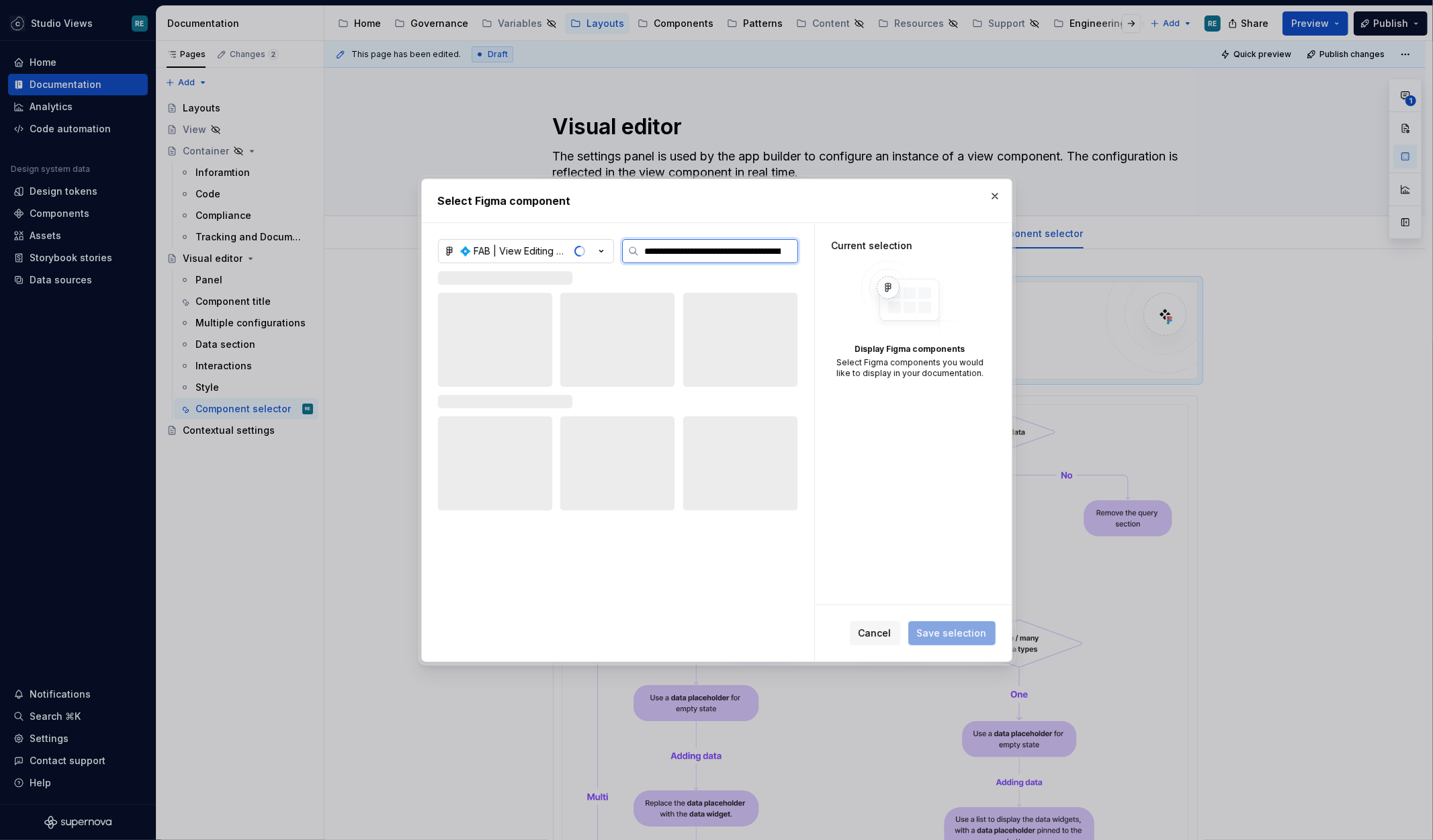
click at [785, 253] on input "**********" at bounding box center [718, 251] width 159 height 13
type input "*******"
type textarea "*"
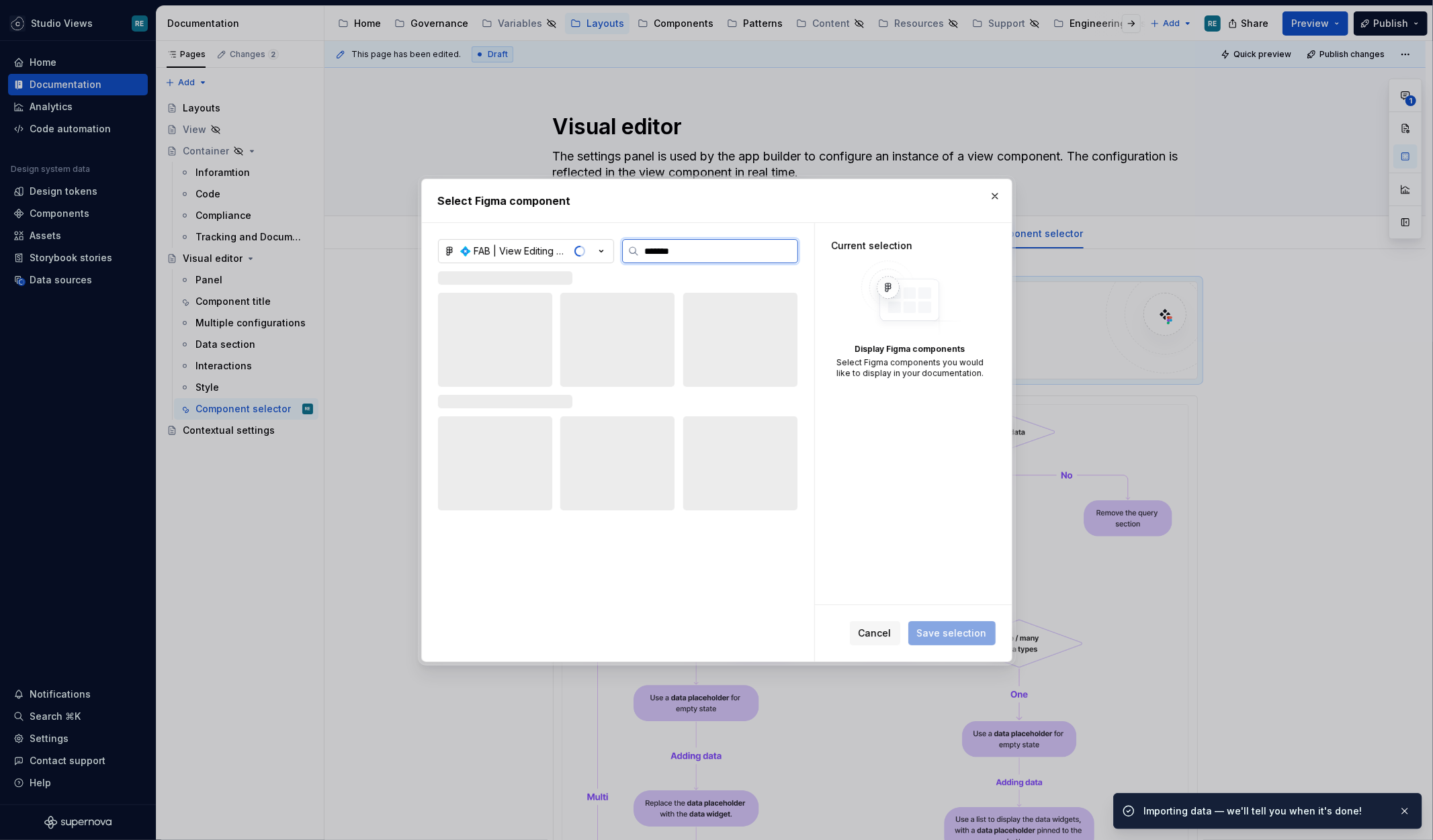
type input "*******"
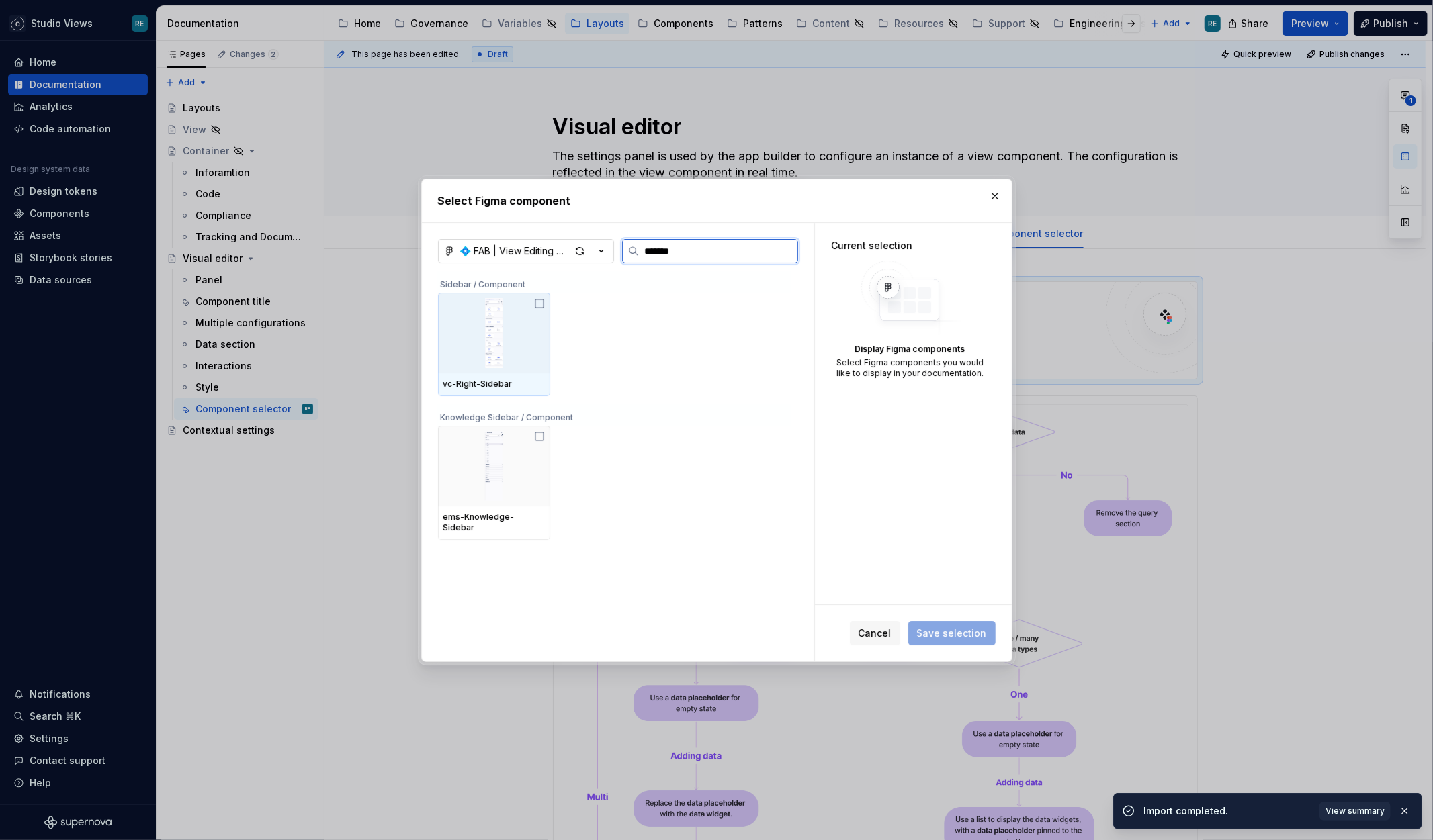
click at [539, 365] on img at bounding box center [494, 334] width 102 height 70
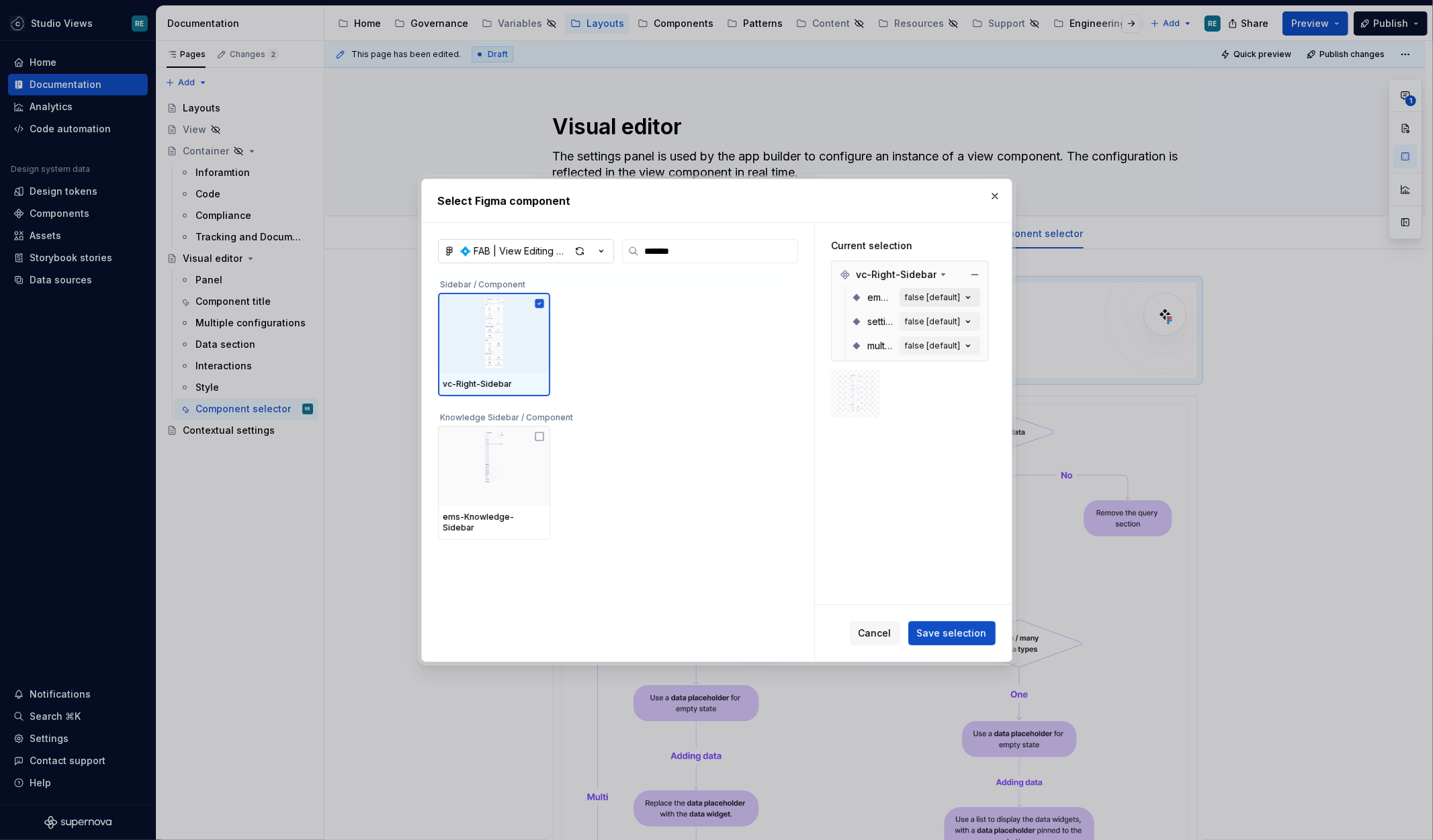
click at [961, 293] on div "false [default]" at bounding box center [933, 298] width 56 height 11
click at [958, 298] on div "false [default]" at bounding box center [933, 298] width 56 height 11
click at [941, 322] on div "false [default]" at bounding box center [933, 321] width 56 height 11
click at [976, 319] on icon "button" at bounding box center [968, 321] width 13 height 13
click at [958, 350] on div "false [default]" at bounding box center [933, 346] width 56 height 11
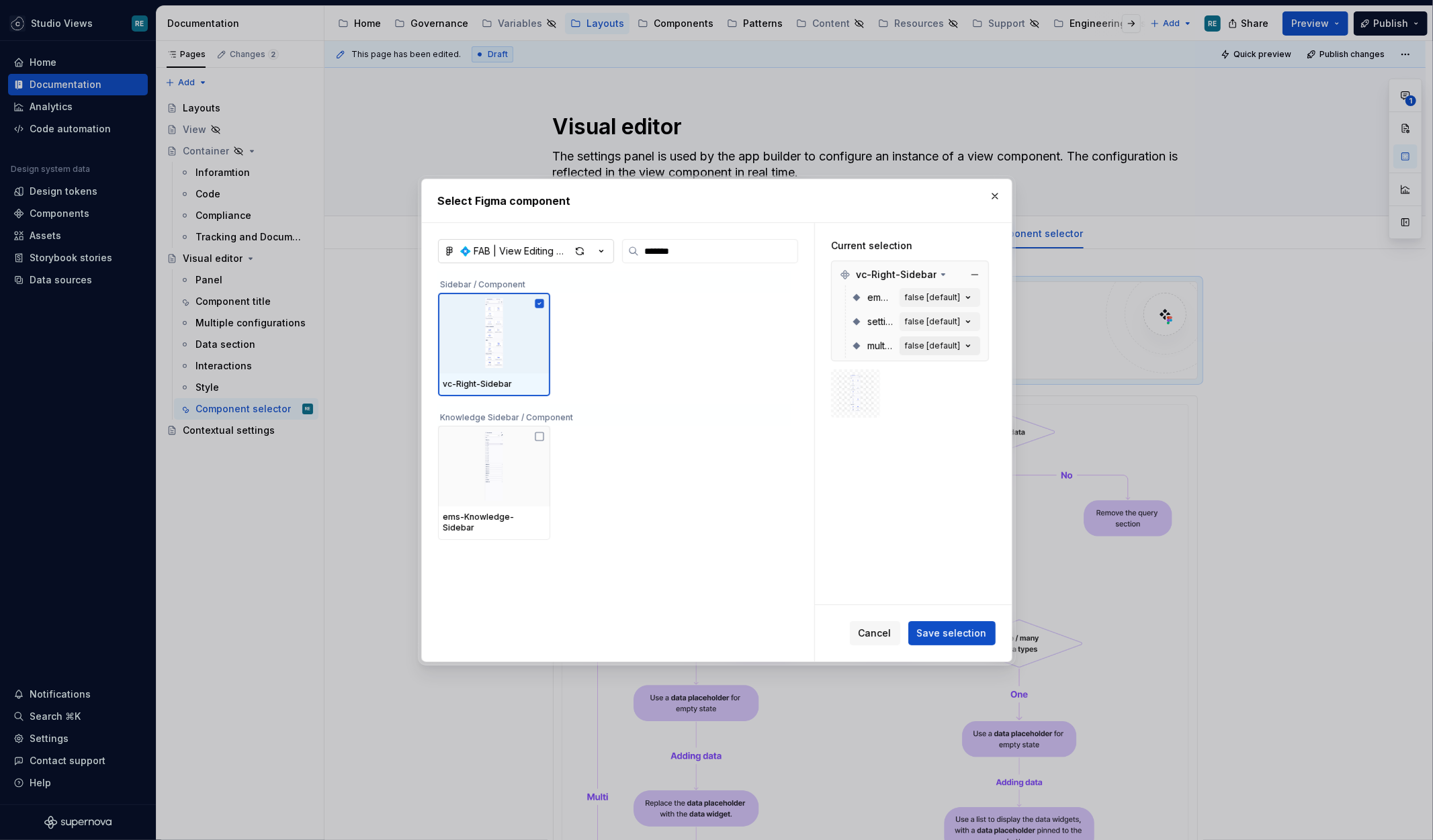
click at [969, 347] on icon "button" at bounding box center [968, 346] width 13 height 13
click at [955, 298] on div "false [default]" at bounding box center [933, 298] width 56 height 11
click at [943, 633] on span "Save selection" at bounding box center [953, 633] width 70 height 13
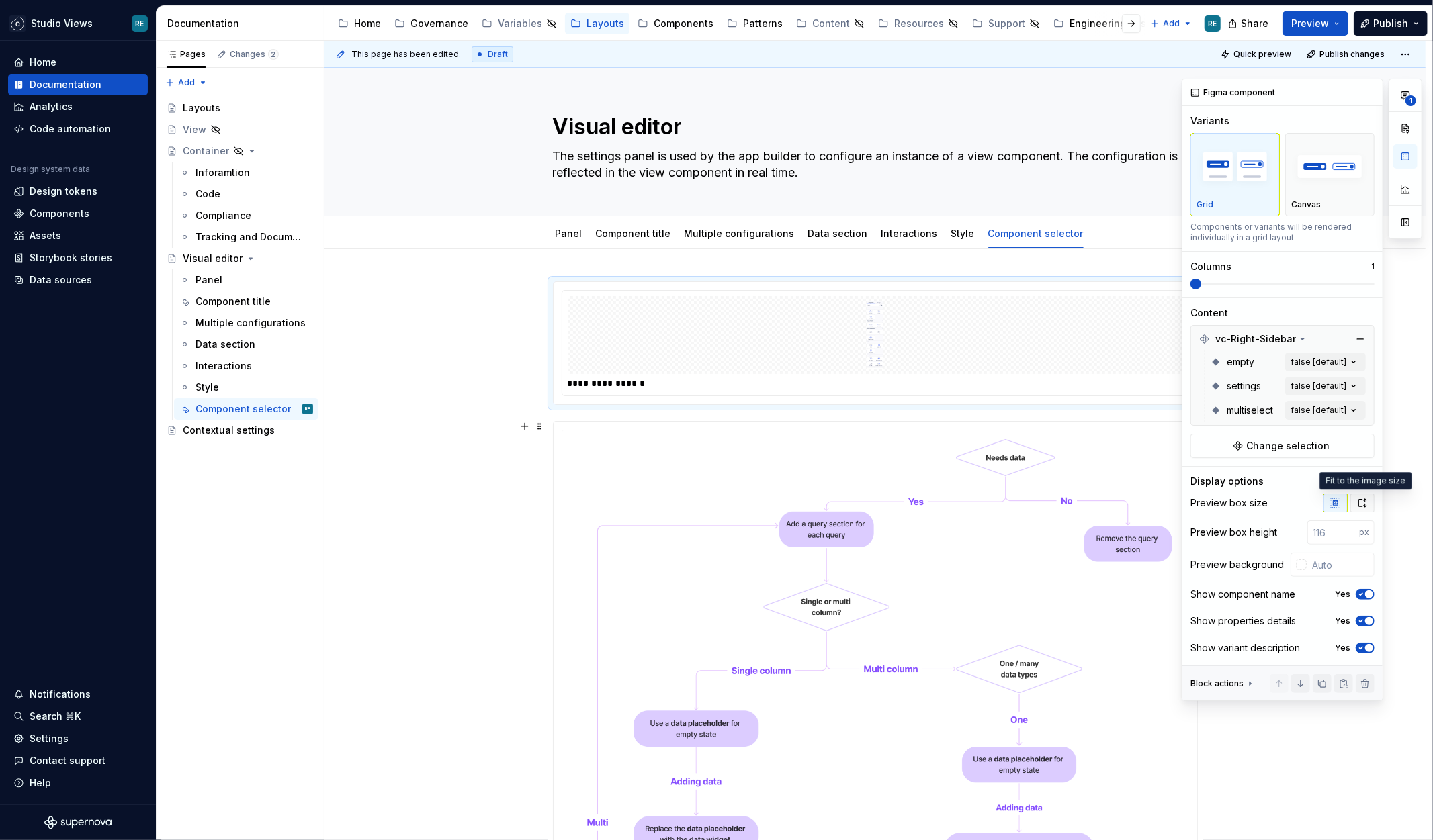
click at [1356, 502] on button "button" at bounding box center [1363, 503] width 25 height 18
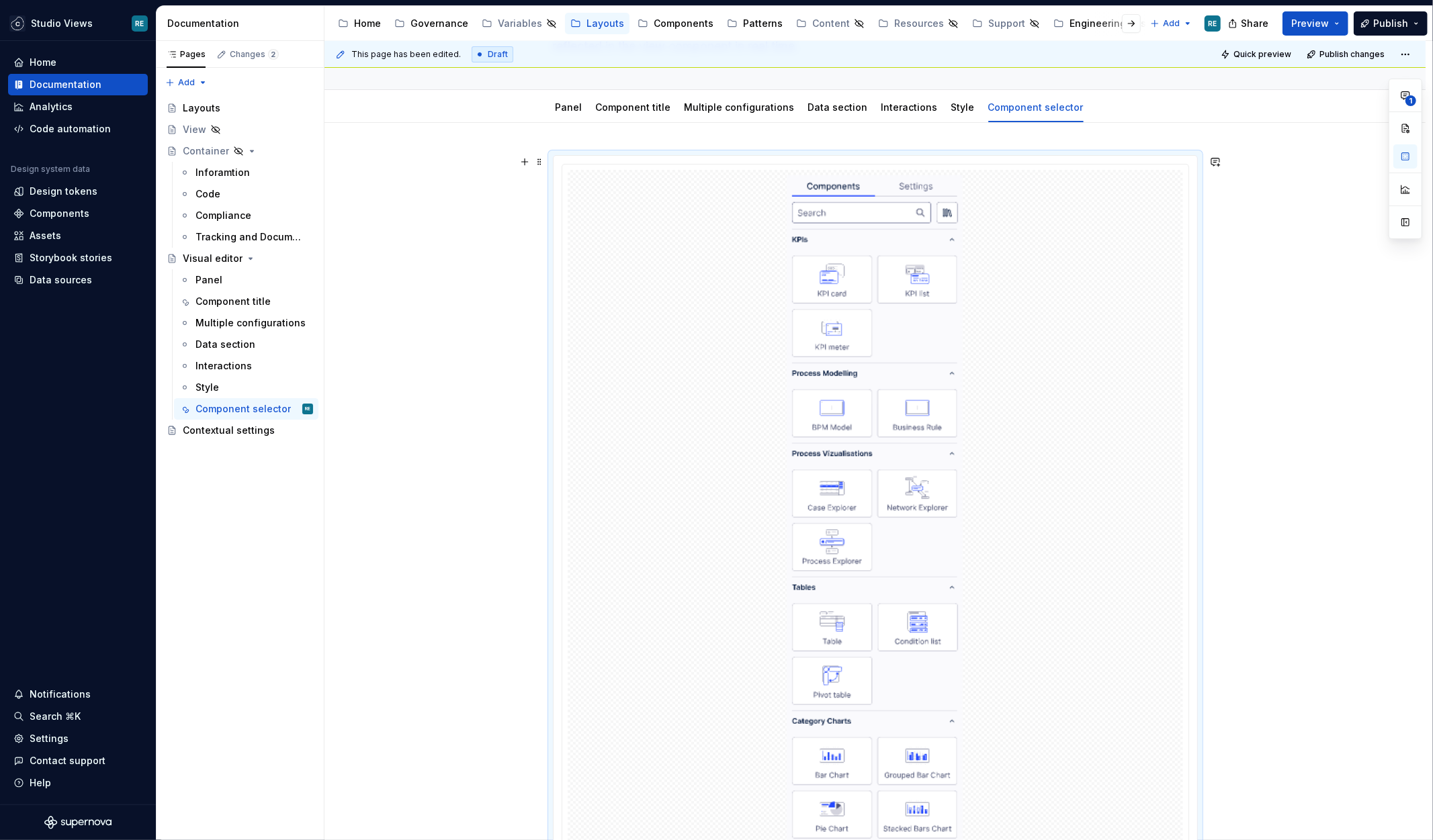
scroll to position [82, 0]
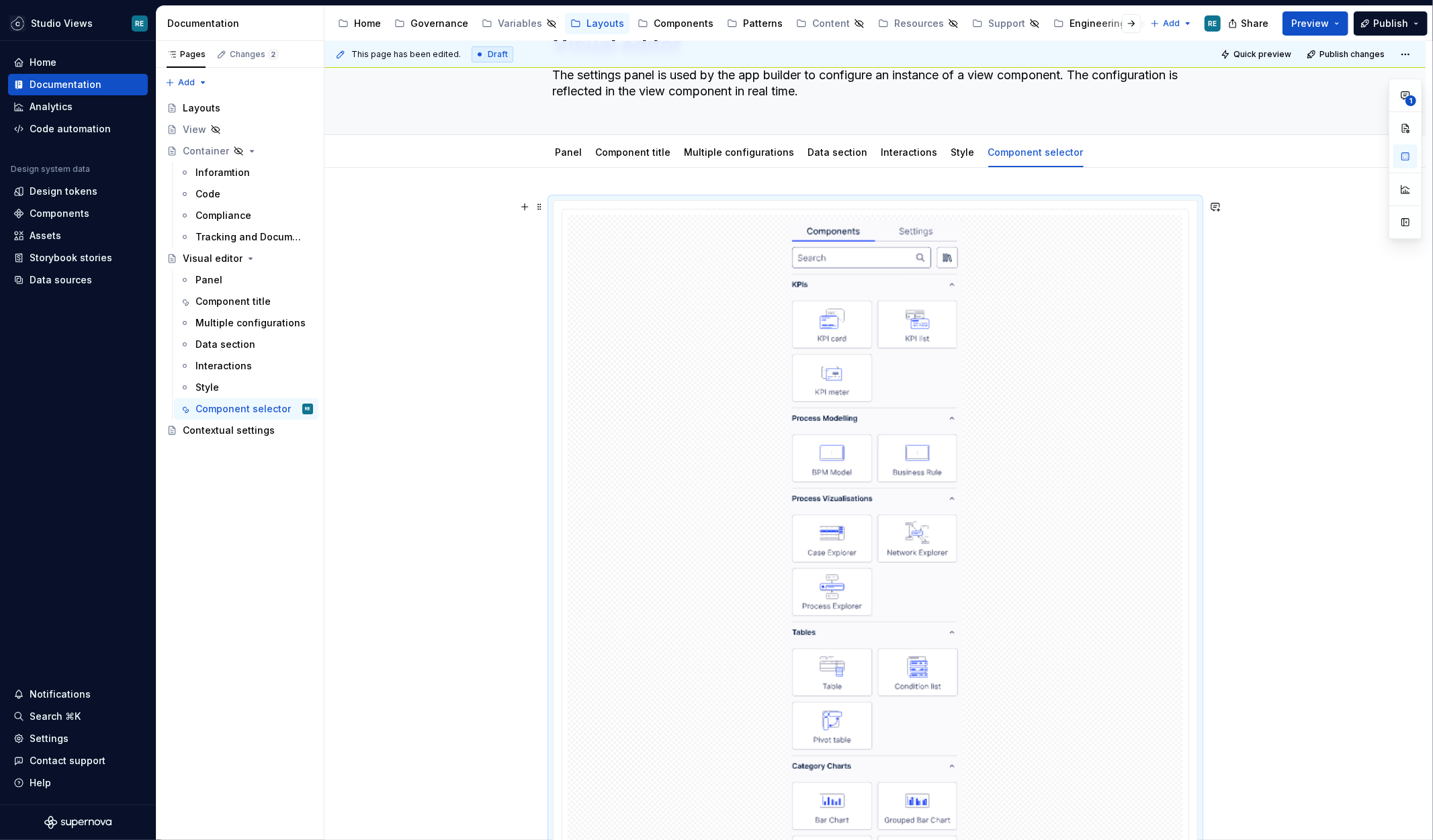
click at [1009, 285] on div at bounding box center [875, 563] width 616 height 696
click at [1381, 130] on button "button" at bounding box center [1406, 128] width 25 height 25
click at [935, 425] on img at bounding box center [875, 563] width 176 height 686
click at [933, 425] on img at bounding box center [875, 563] width 176 height 686
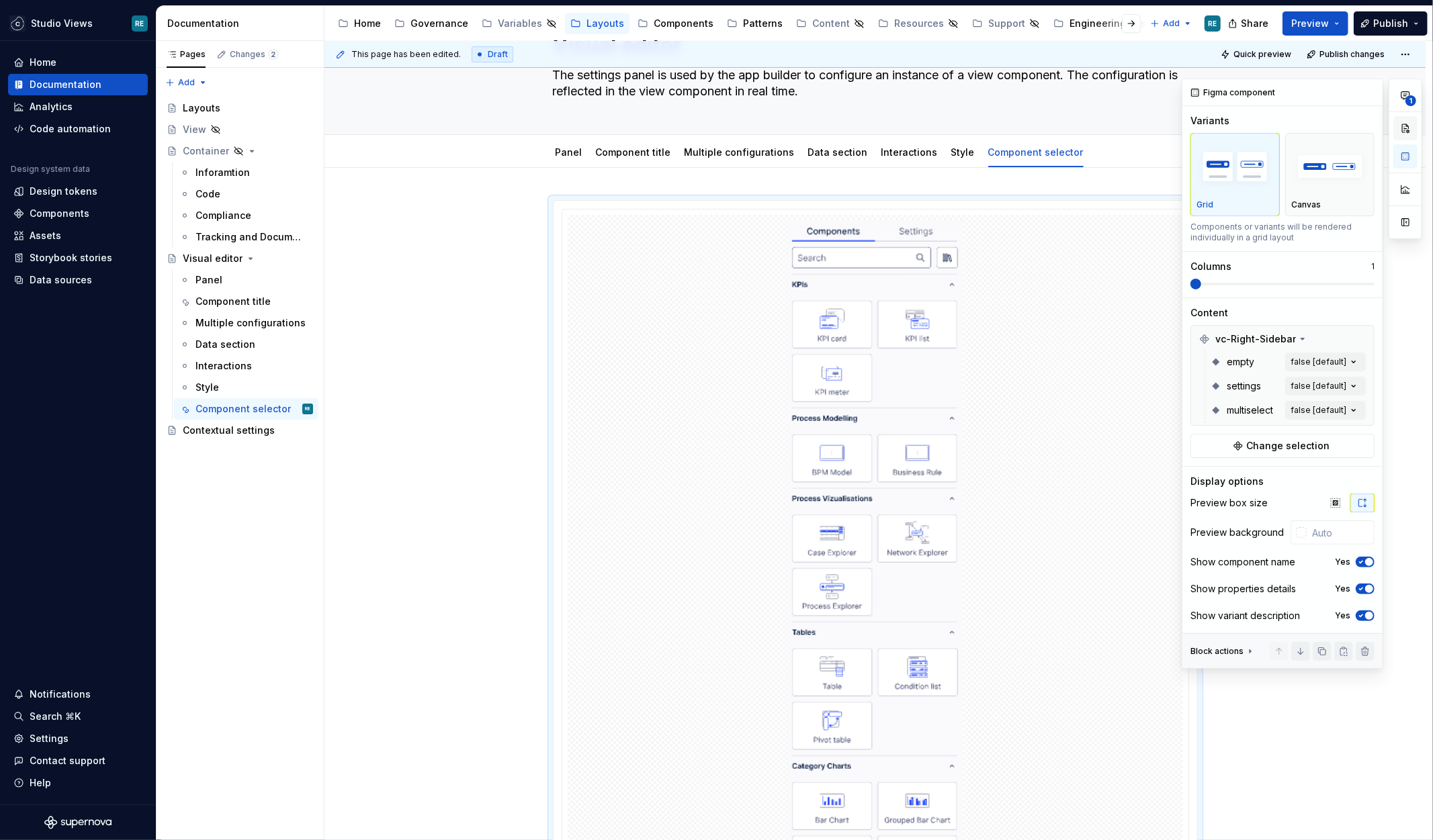
click at [1381, 127] on button "button" at bounding box center [1406, 128] width 25 height 25
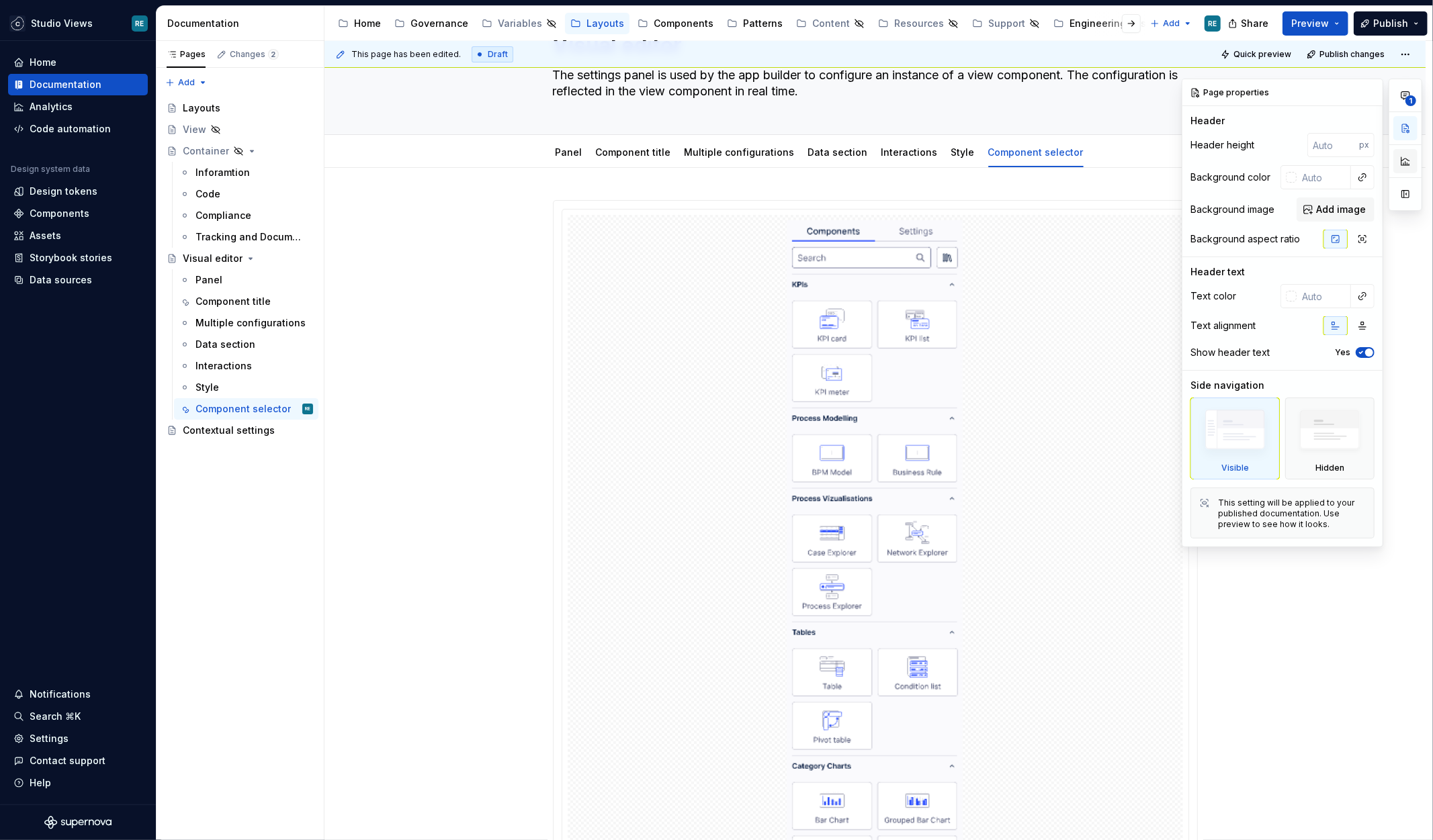
click at [1381, 147] on div "1" at bounding box center [1406, 145] width 33 height 133
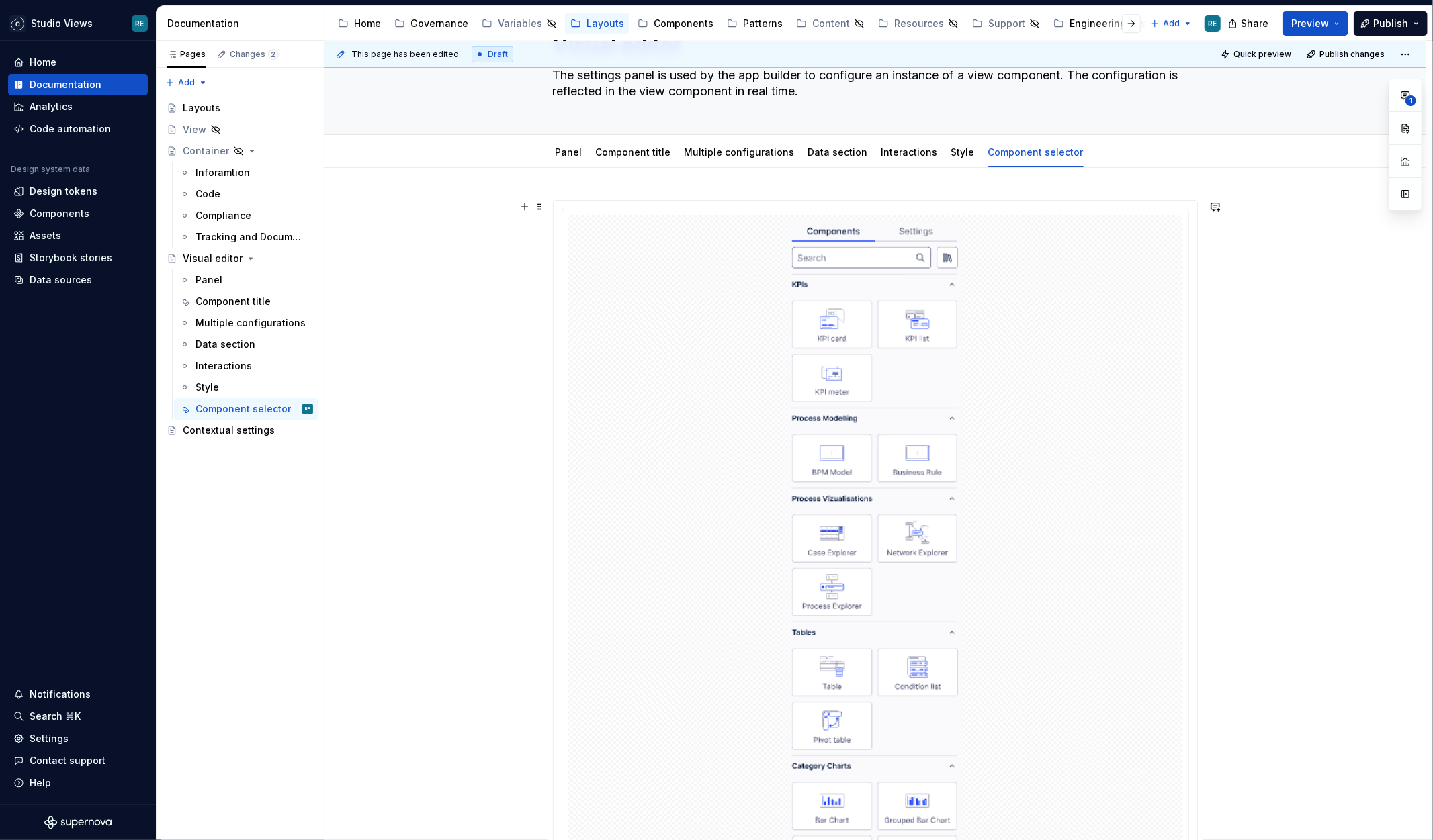
click at [808, 444] on img at bounding box center [875, 563] width 176 height 686
click at [760, 420] on div at bounding box center [875, 563] width 616 height 696
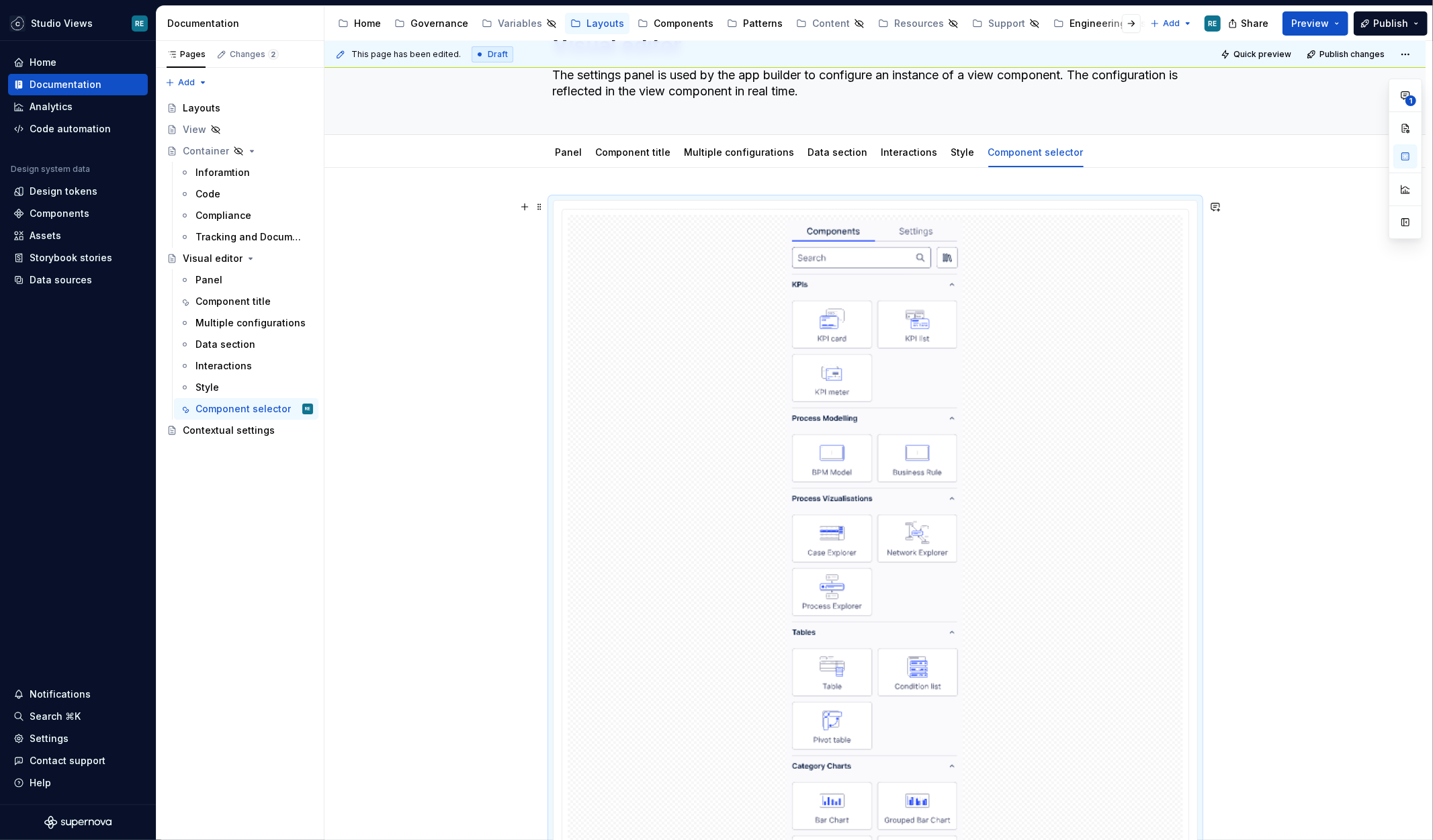
click at [951, 408] on img at bounding box center [875, 563] width 176 height 686
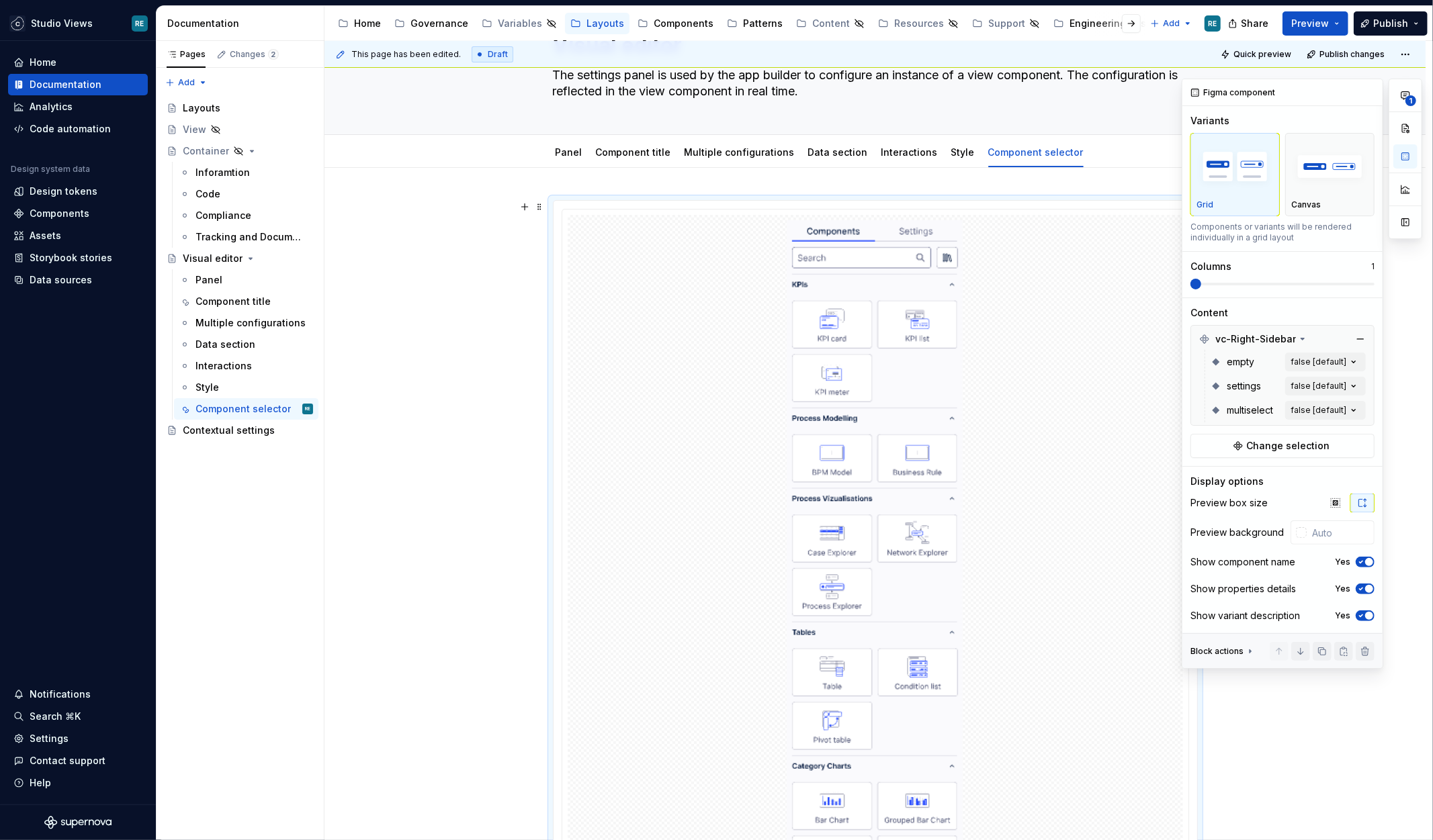
click at [1221, 283] on span at bounding box center [1283, 284] width 184 height 3
click at [1201, 284] on span at bounding box center [1196, 284] width 11 height 11
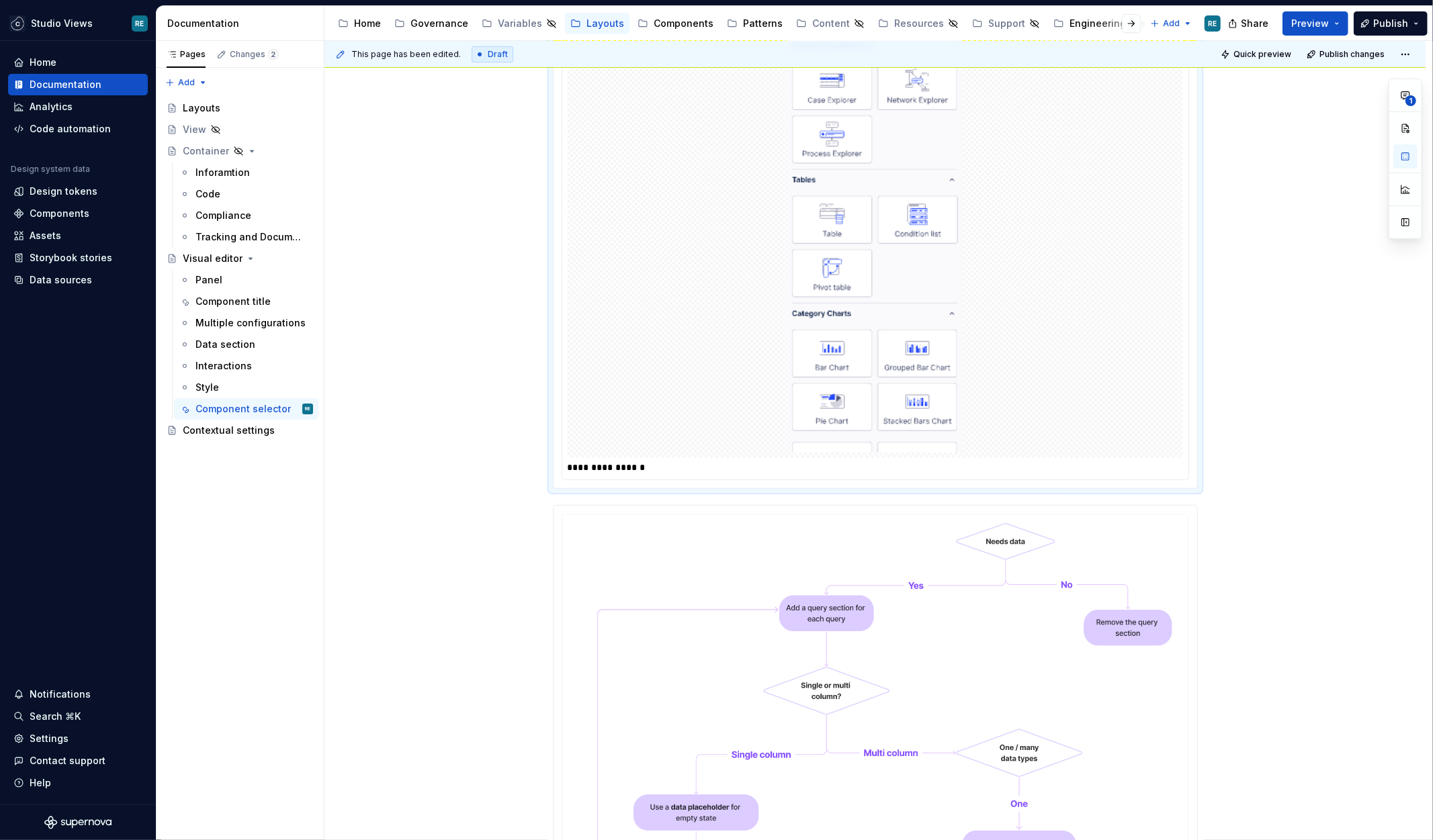
scroll to position [520, 0]
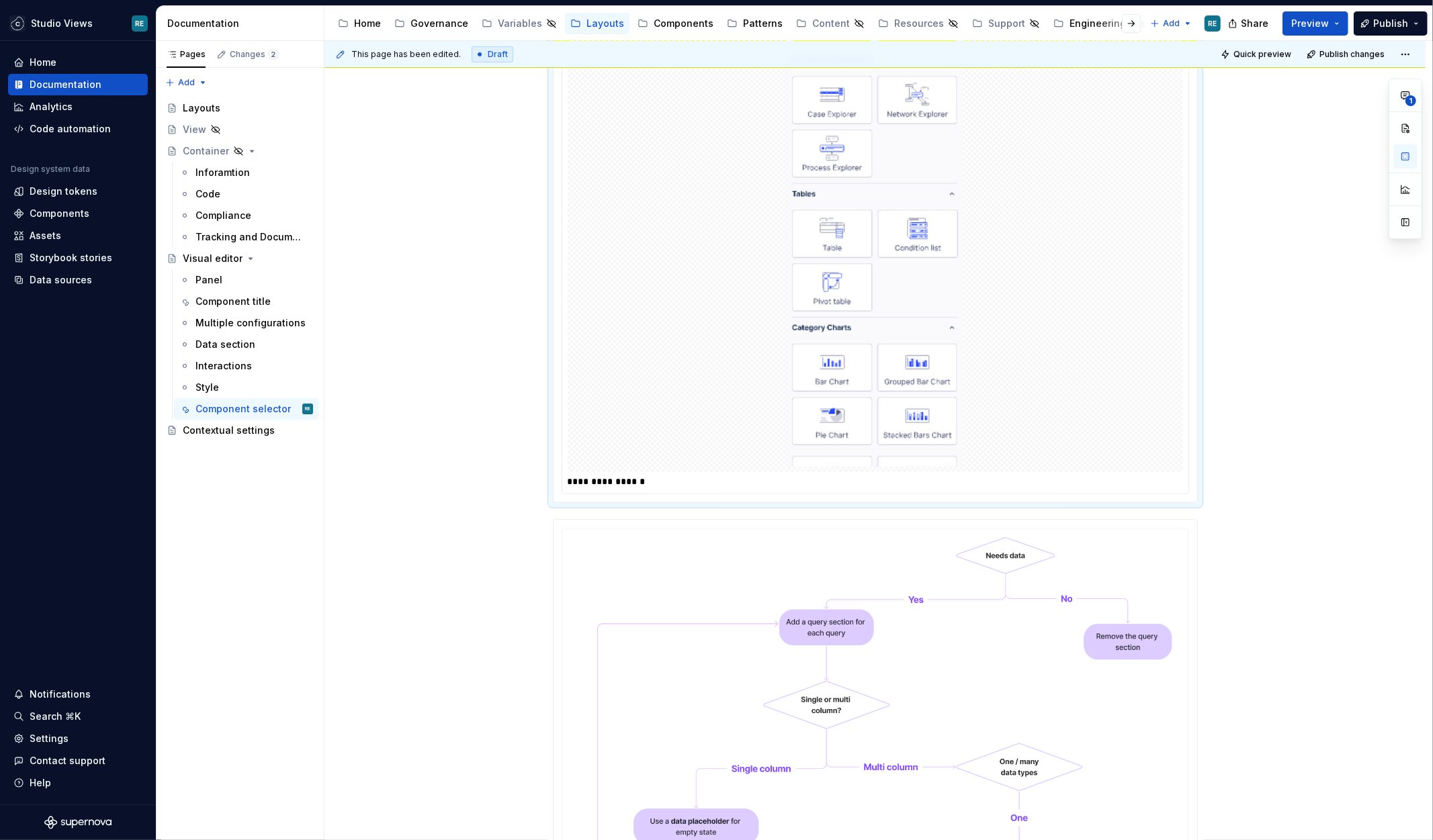
click at [868, 267] on img at bounding box center [875, 124] width 176 height 686
click at [861, 264] on img at bounding box center [875, 124] width 176 height 686
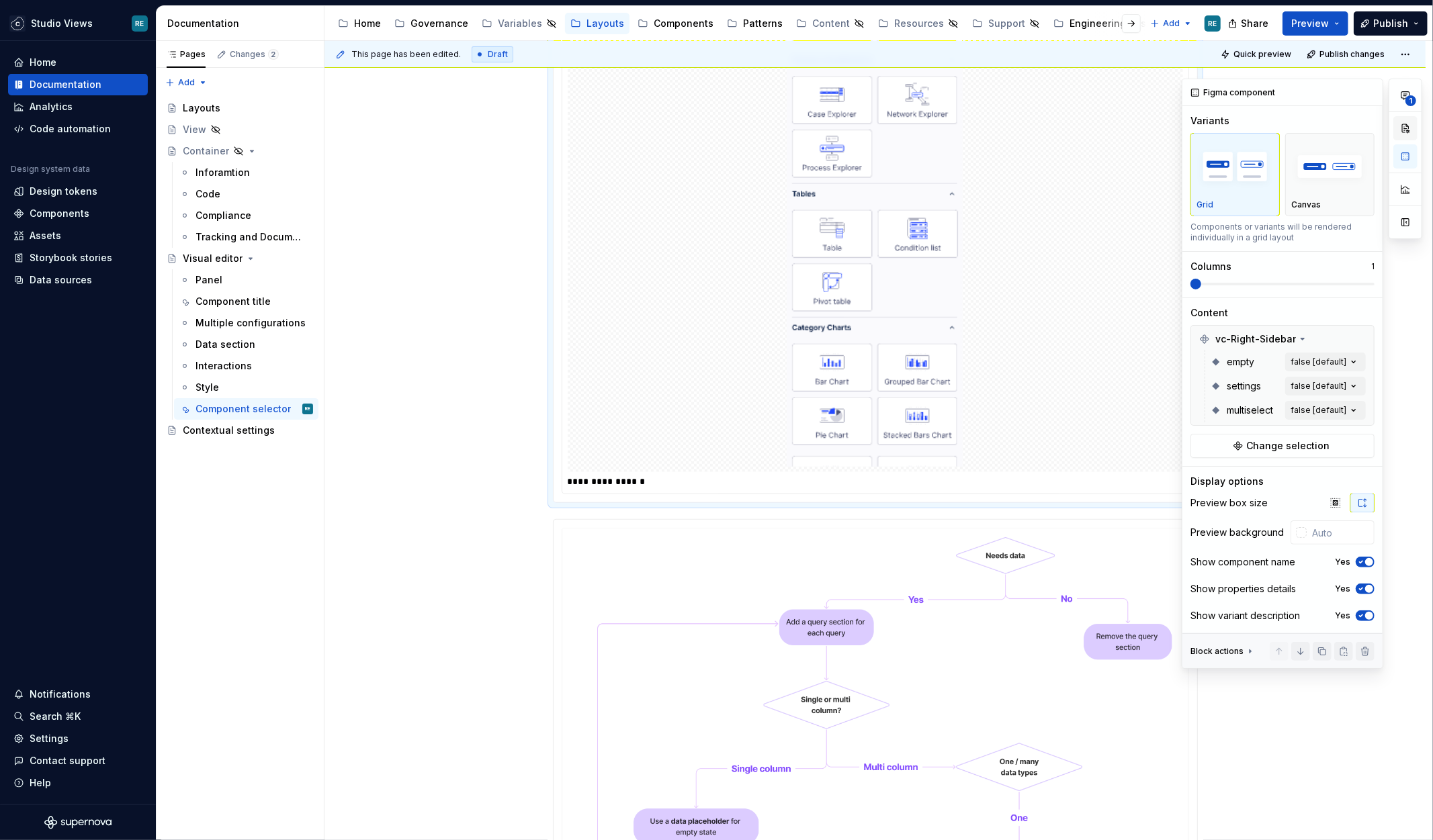
click at [1381, 127] on button "button" at bounding box center [1406, 128] width 25 height 25
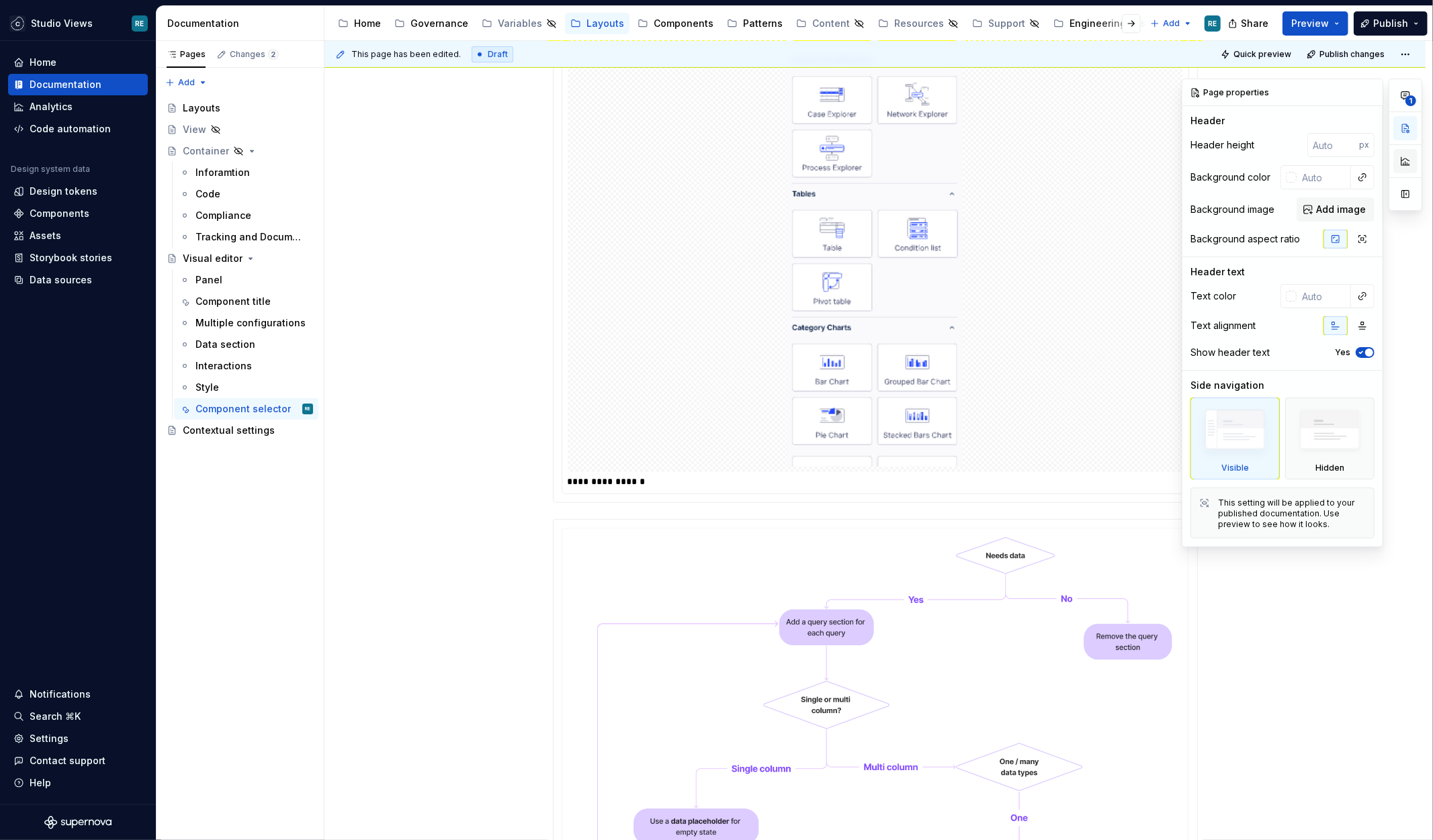
click at [1381, 161] on button "button" at bounding box center [1406, 162] width 25 height 25
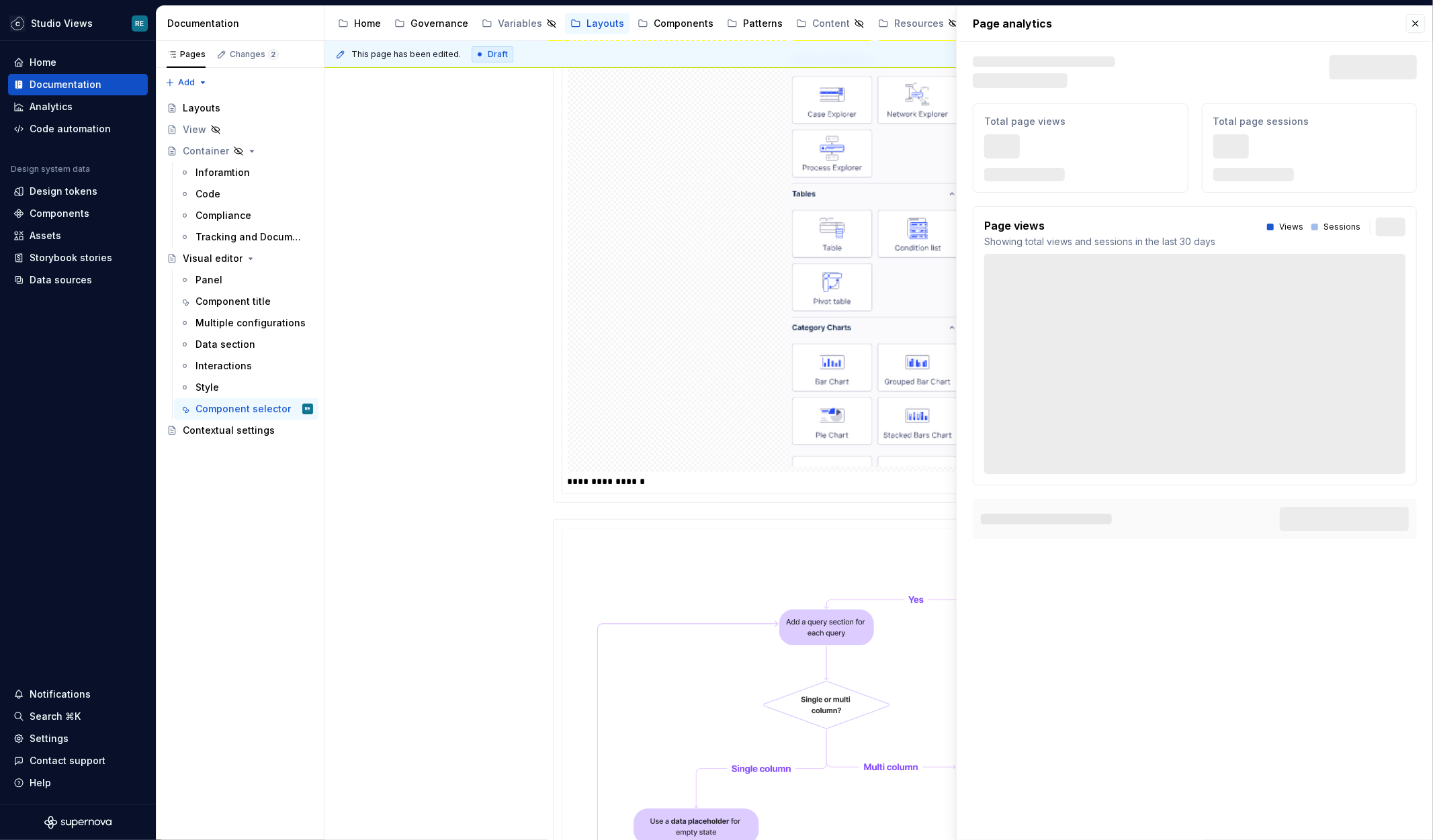
click at [765, 318] on div at bounding box center [875, 124] width 616 height 696
click at [1381, 20] on button "button" at bounding box center [1415, 23] width 18 height 18
click at [792, 193] on img at bounding box center [875, 124] width 176 height 686
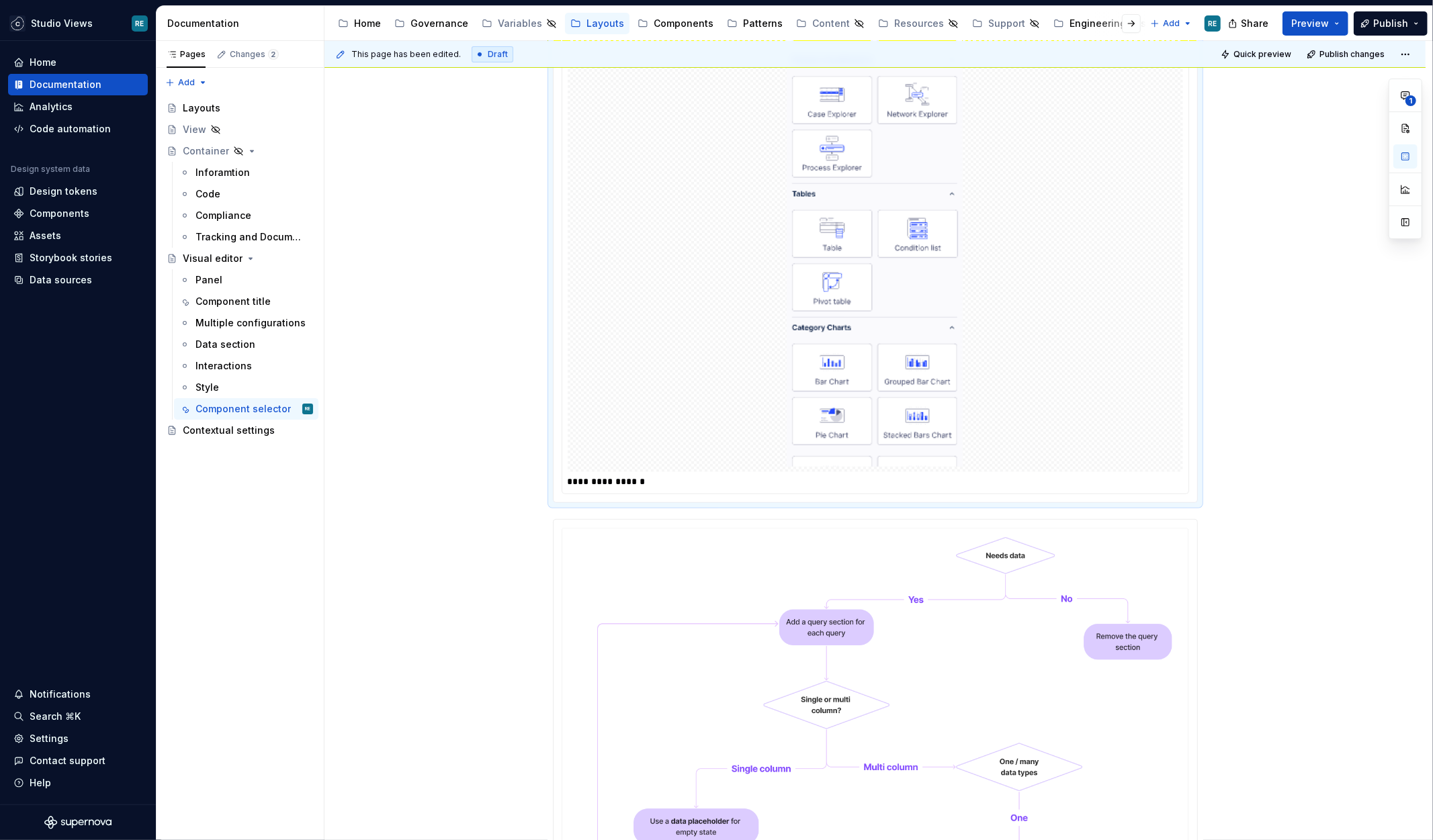
click at [859, 205] on img at bounding box center [875, 124] width 176 height 686
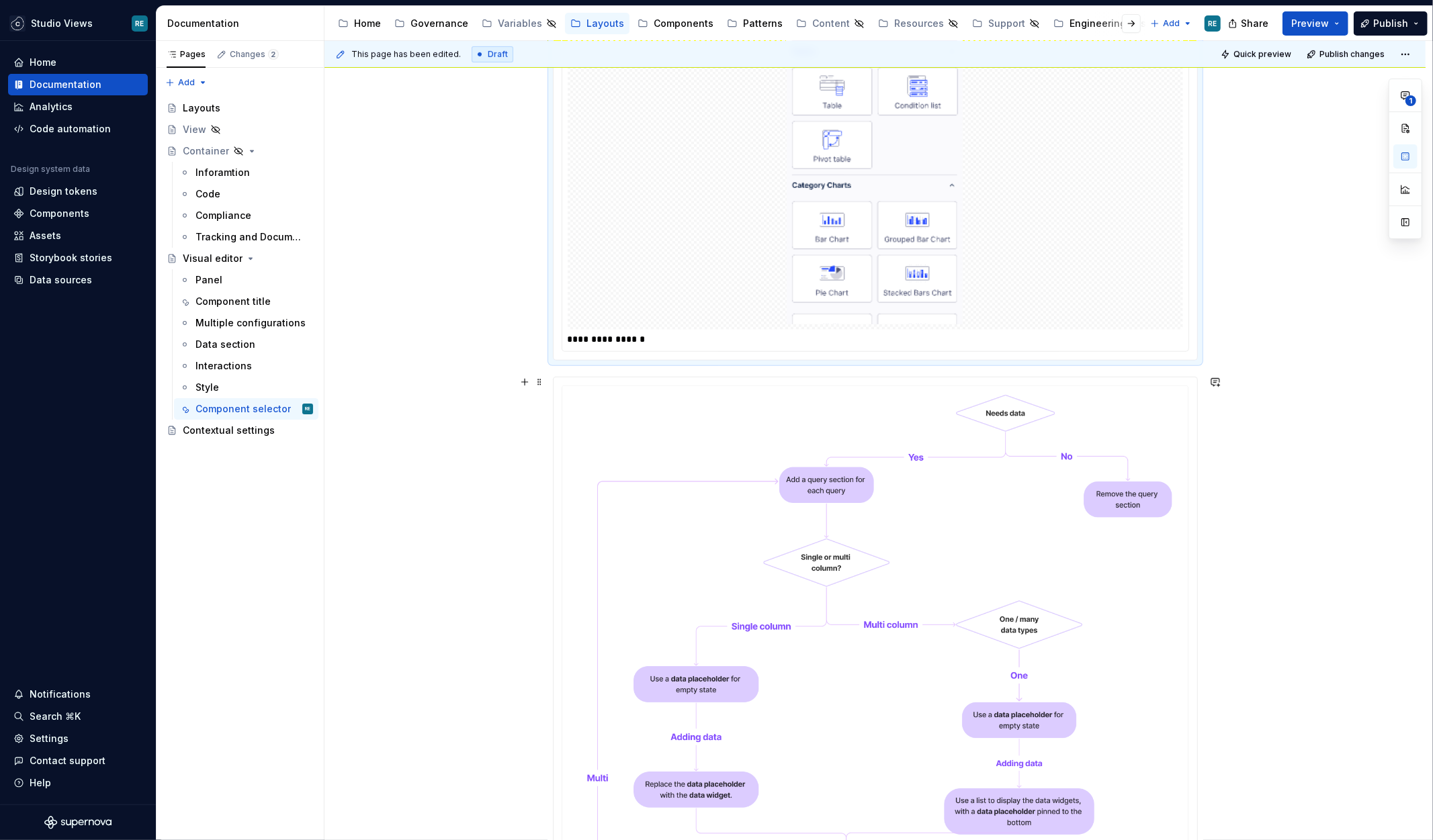
scroll to position [653, 0]
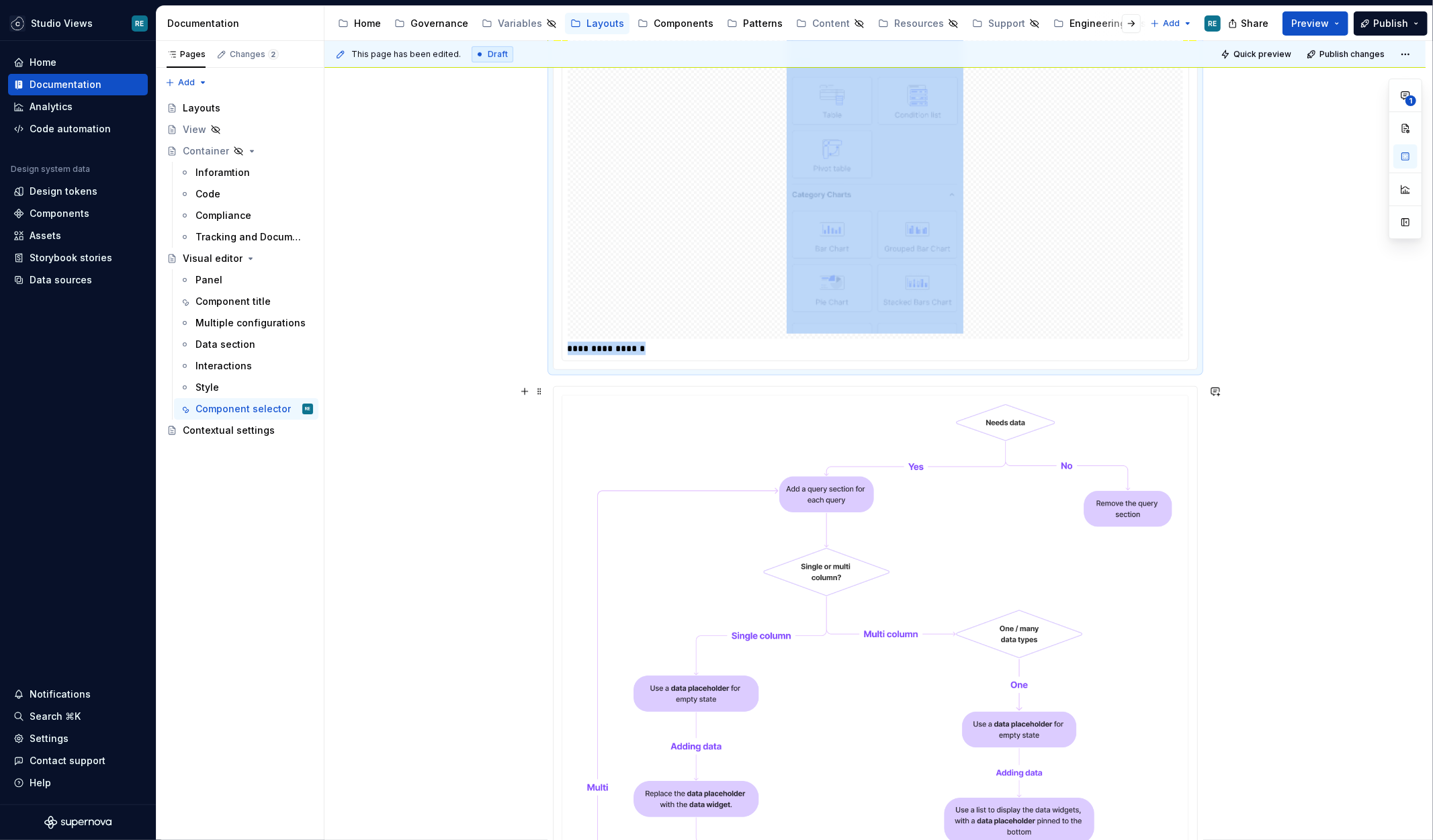
click at [885, 571] on img at bounding box center [875, 761] width 644 height 749
click at [986, 529] on img at bounding box center [875, 761] width 644 height 749
click at [1381, 22] on span "Publish" at bounding box center [1391, 23] width 35 height 13
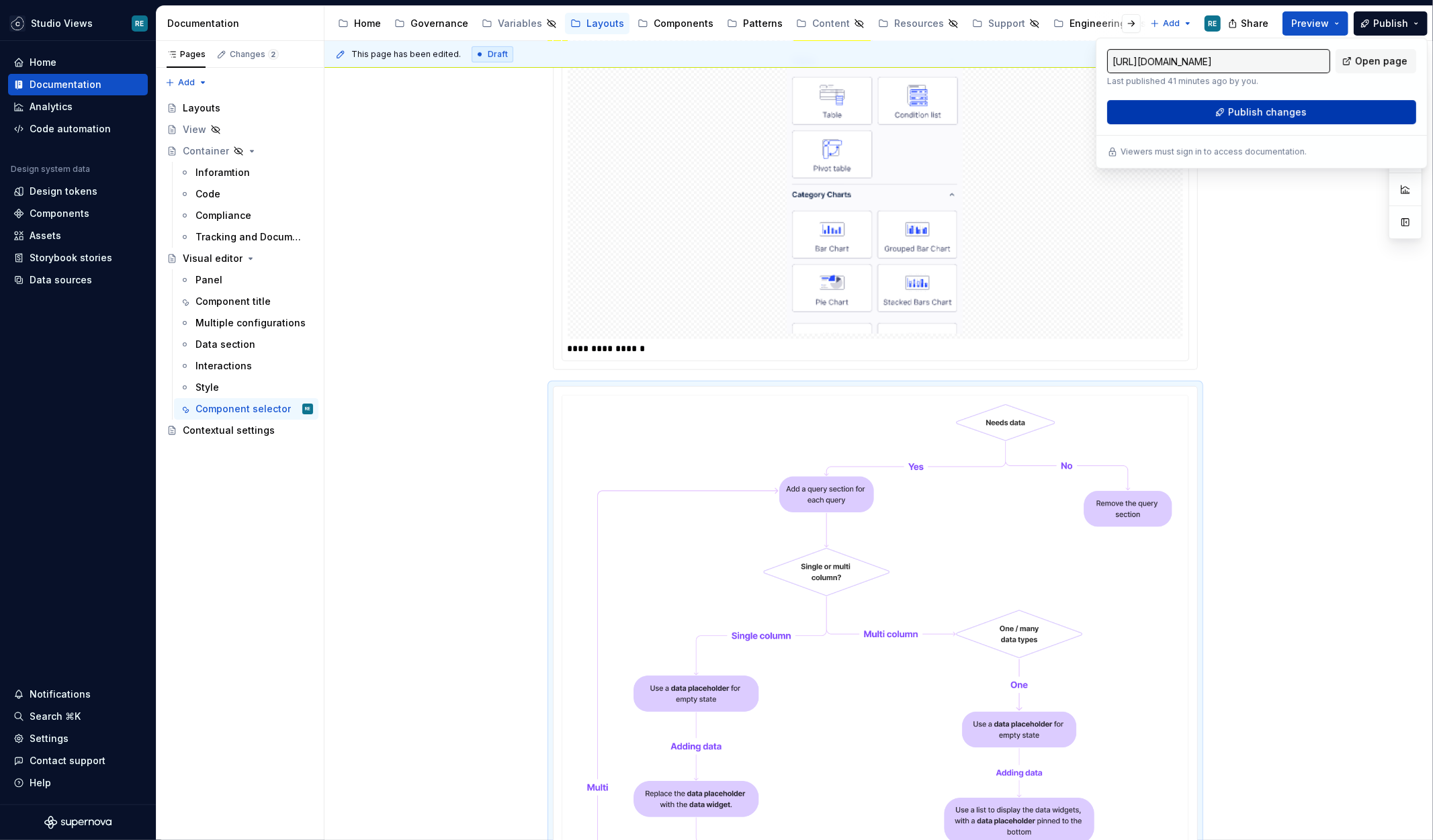
click at [1267, 116] on span "Publish changes" at bounding box center [1268, 111] width 79 height 13
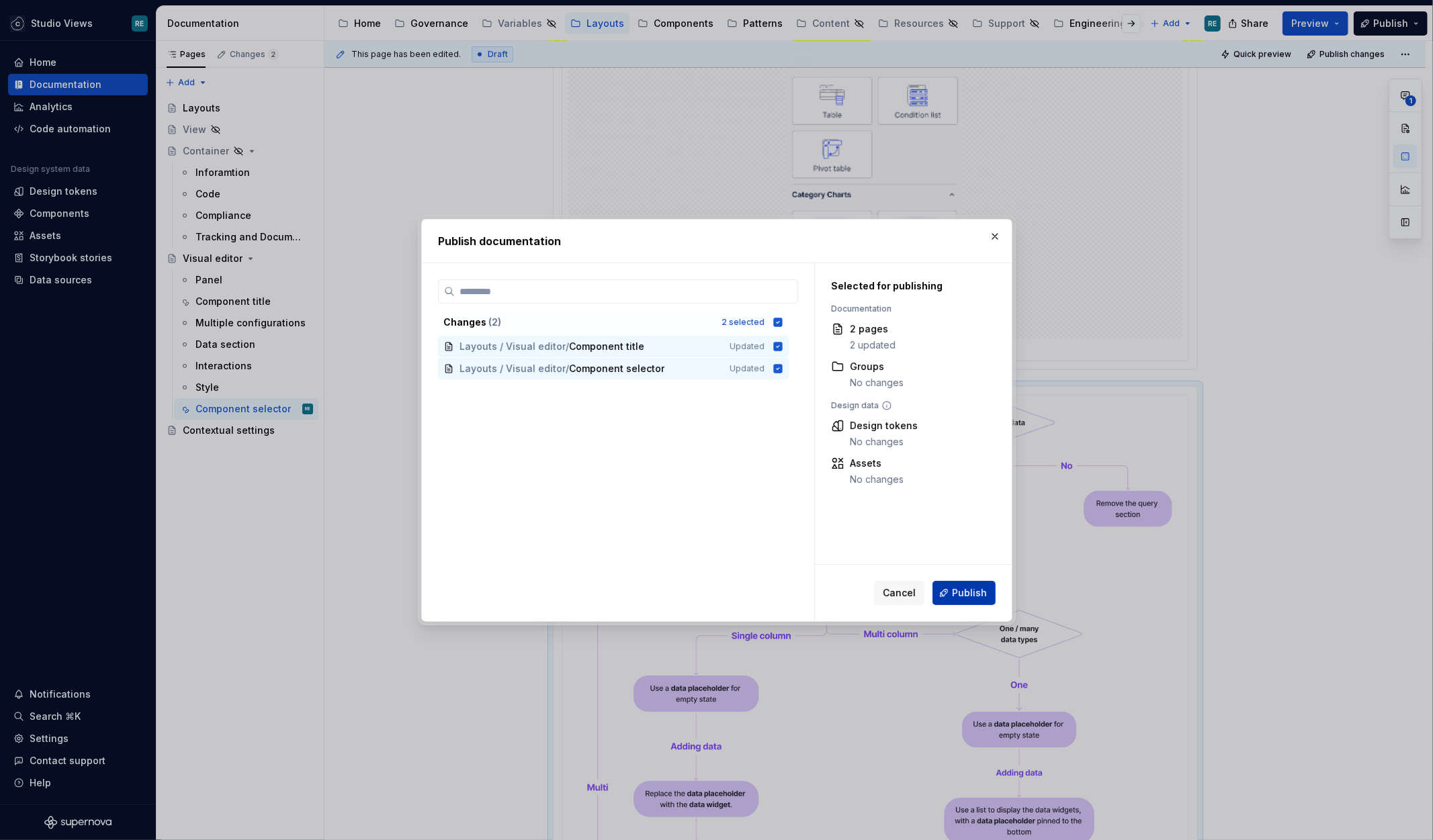
click at [967, 587] on span "Publish" at bounding box center [970, 592] width 35 height 13
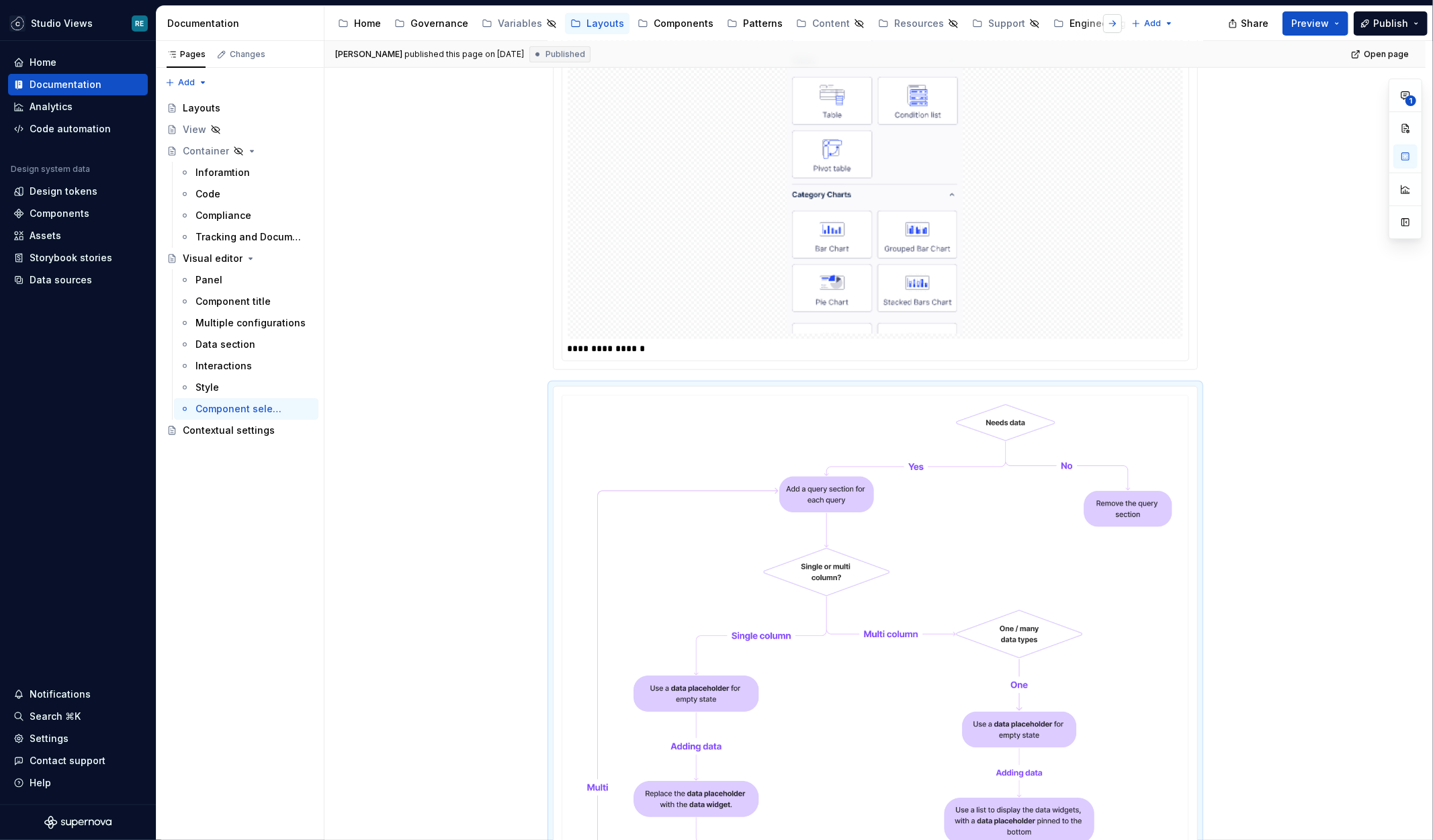
type textarea "*"
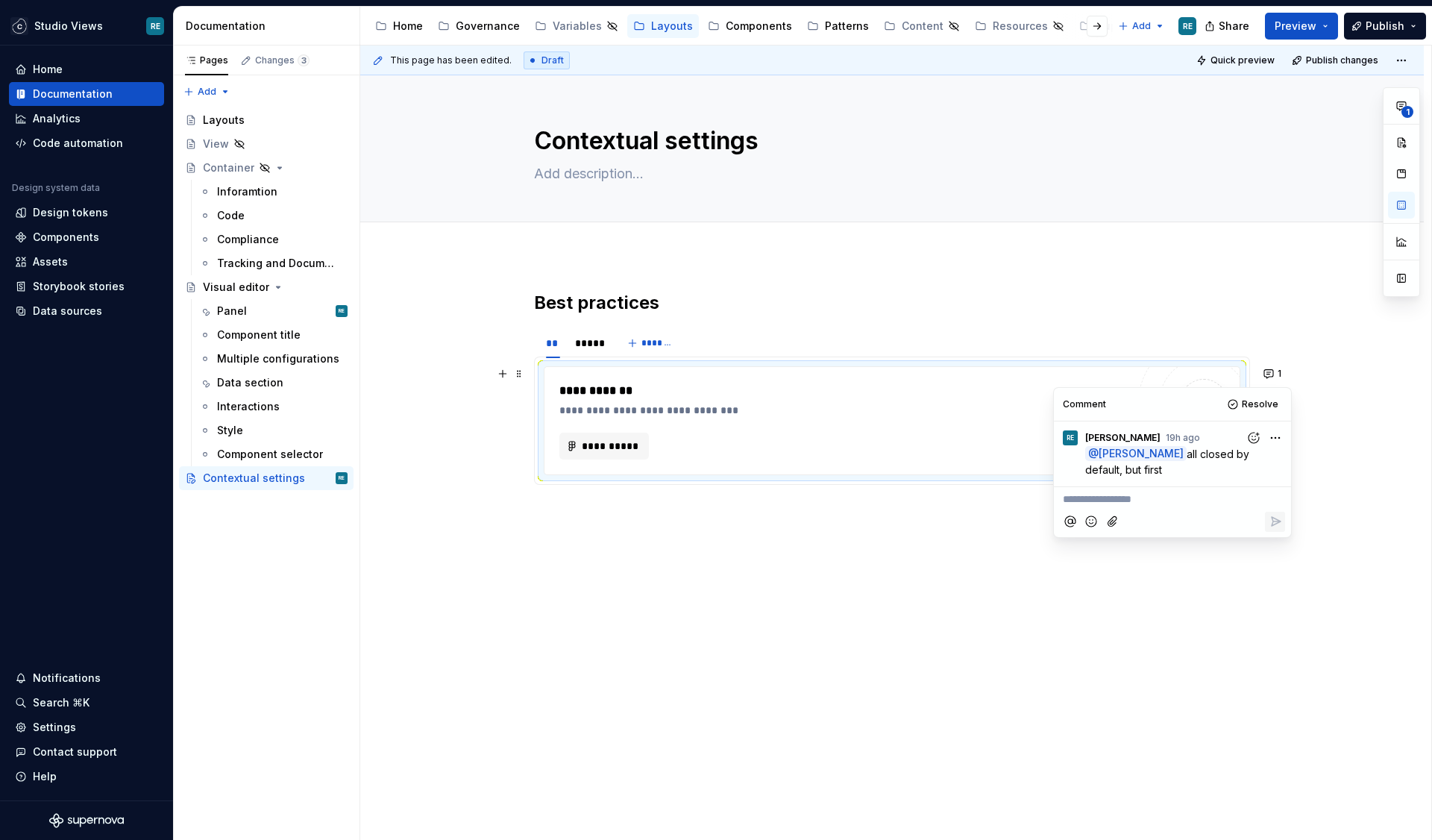
click at [1134, 467] on span "all closed by default, but first" at bounding box center [1169, 461] width 167 height 28
click at [1133, 473] on span "all closed by default, but first" at bounding box center [1169, 461] width 167 height 28
drag, startPoint x: 1133, startPoint y: 473, endPoint x: 1201, endPoint y: 473, distance: 68.0
click at [1201, 473] on p "@ Ramona Enache all closed by default, but first" at bounding box center [1177, 462] width 182 height 31
click at [1282, 442] on html "Studio Views RE Home Documentation Analytics Code automation Design system data…" at bounding box center [716, 420] width 1432 height 840
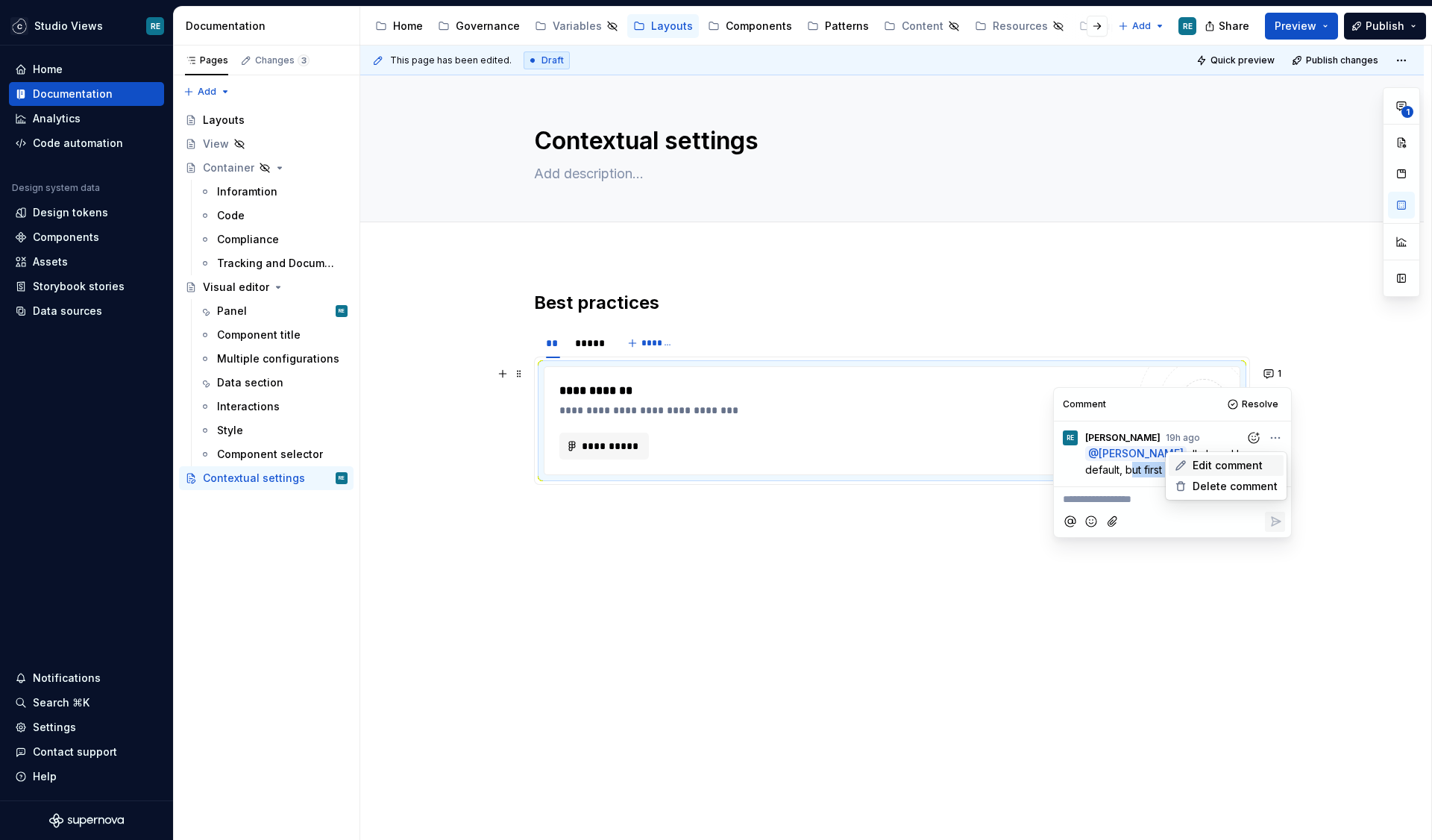
click at [1255, 459] on span "Edit comment" at bounding box center [1228, 465] width 70 height 15
type textarea "*"
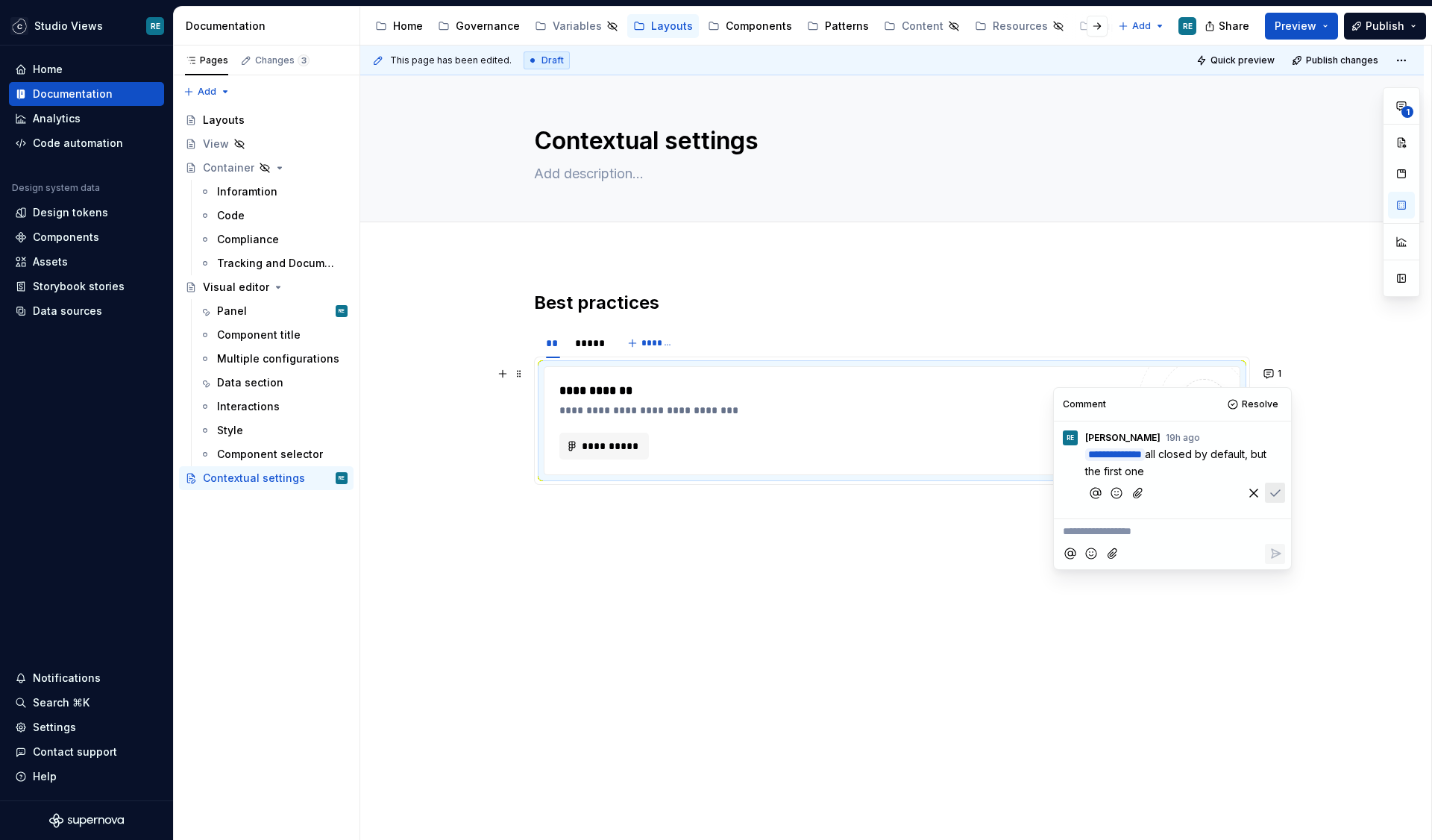
click at [1273, 494] on icon "Save" at bounding box center [1275, 492] width 15 height 15
click at [1353, 450] on div "**********" at bounding box center [892, 523] width 1064 height 536
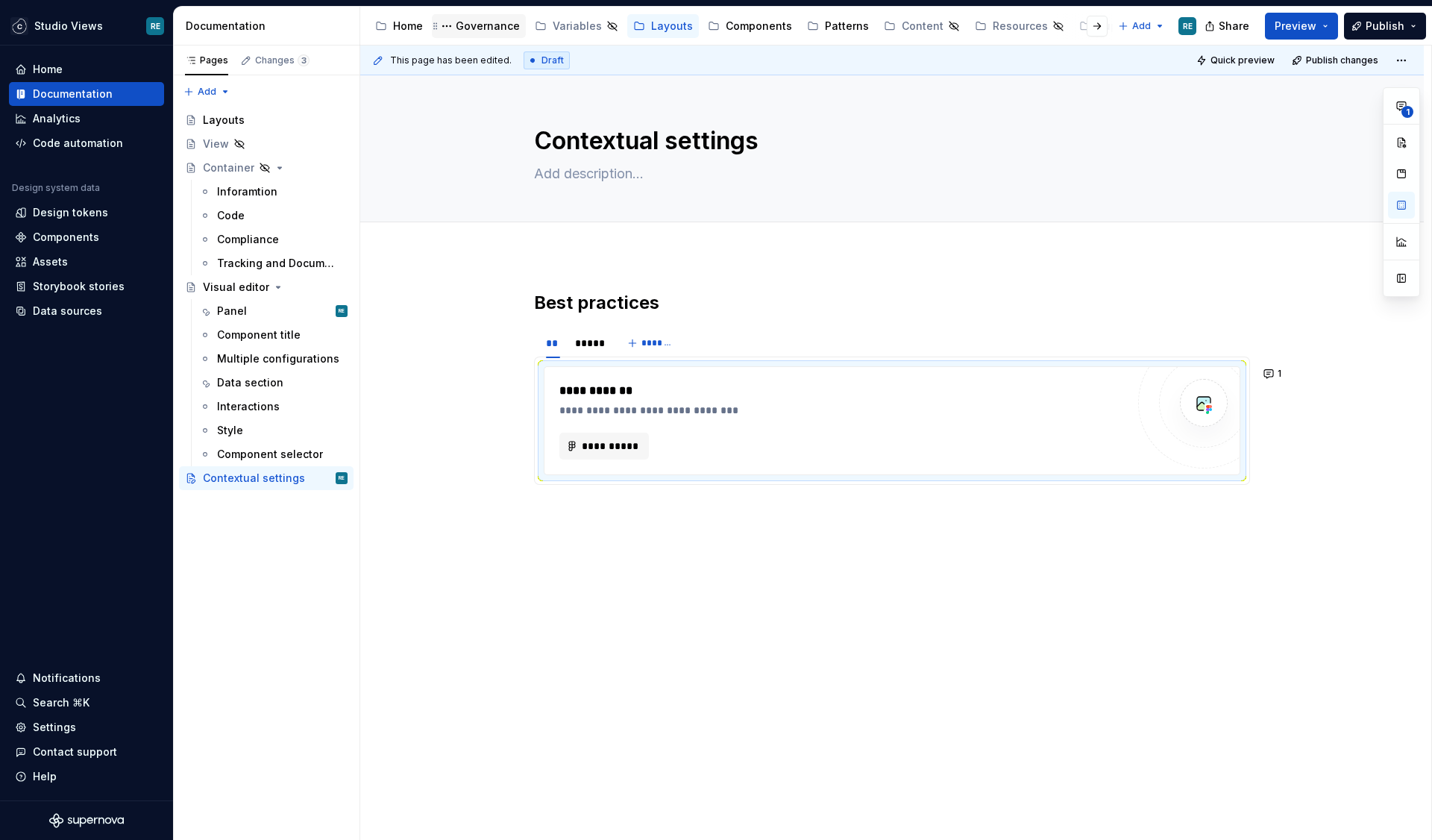
click at [491, 30] on div "Governance" at bounding box center [488, 25] width 64 height 15
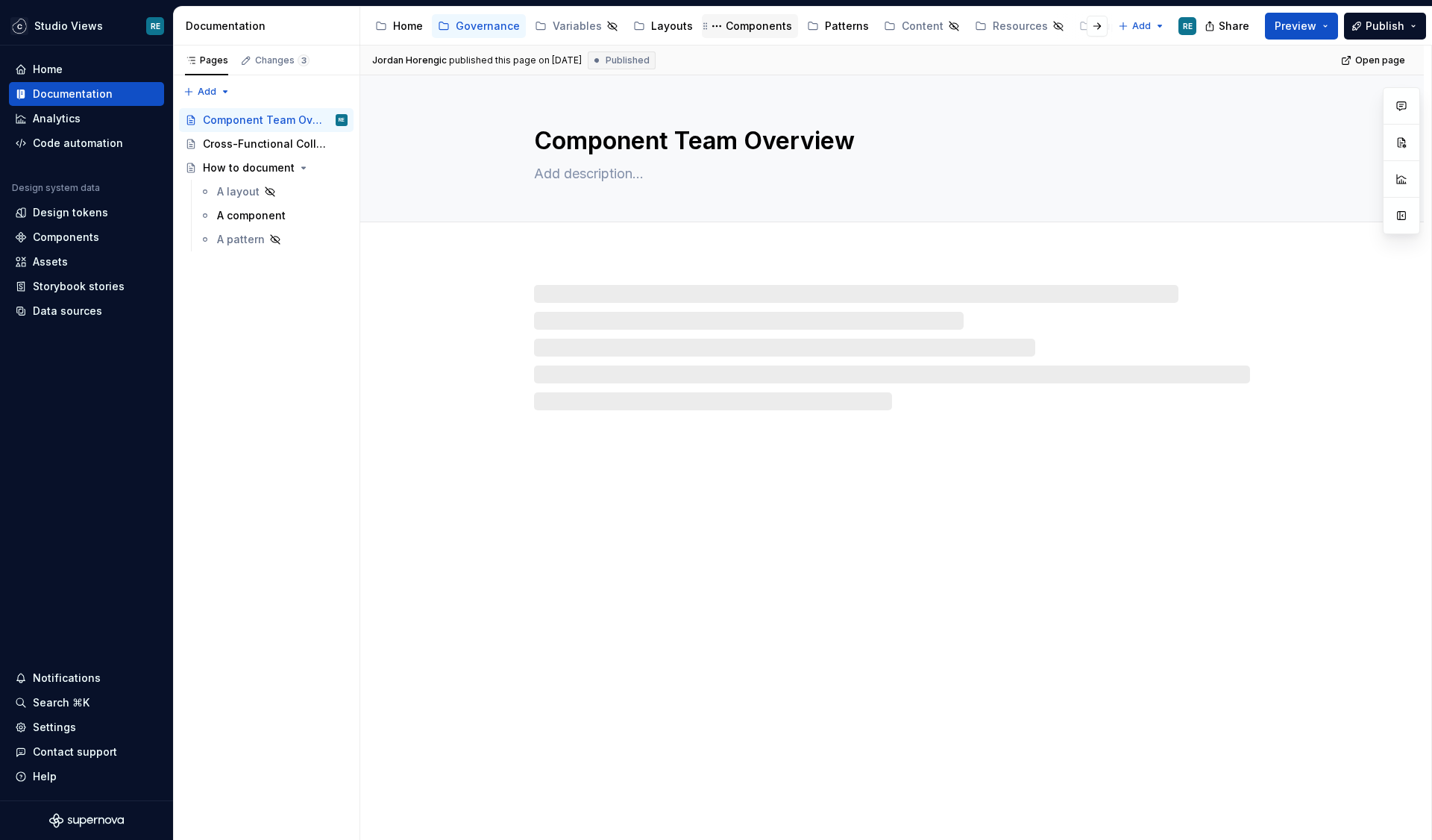
click at [735, 33] on div "Components" at bounding box center [759, 25] width 66 height 15
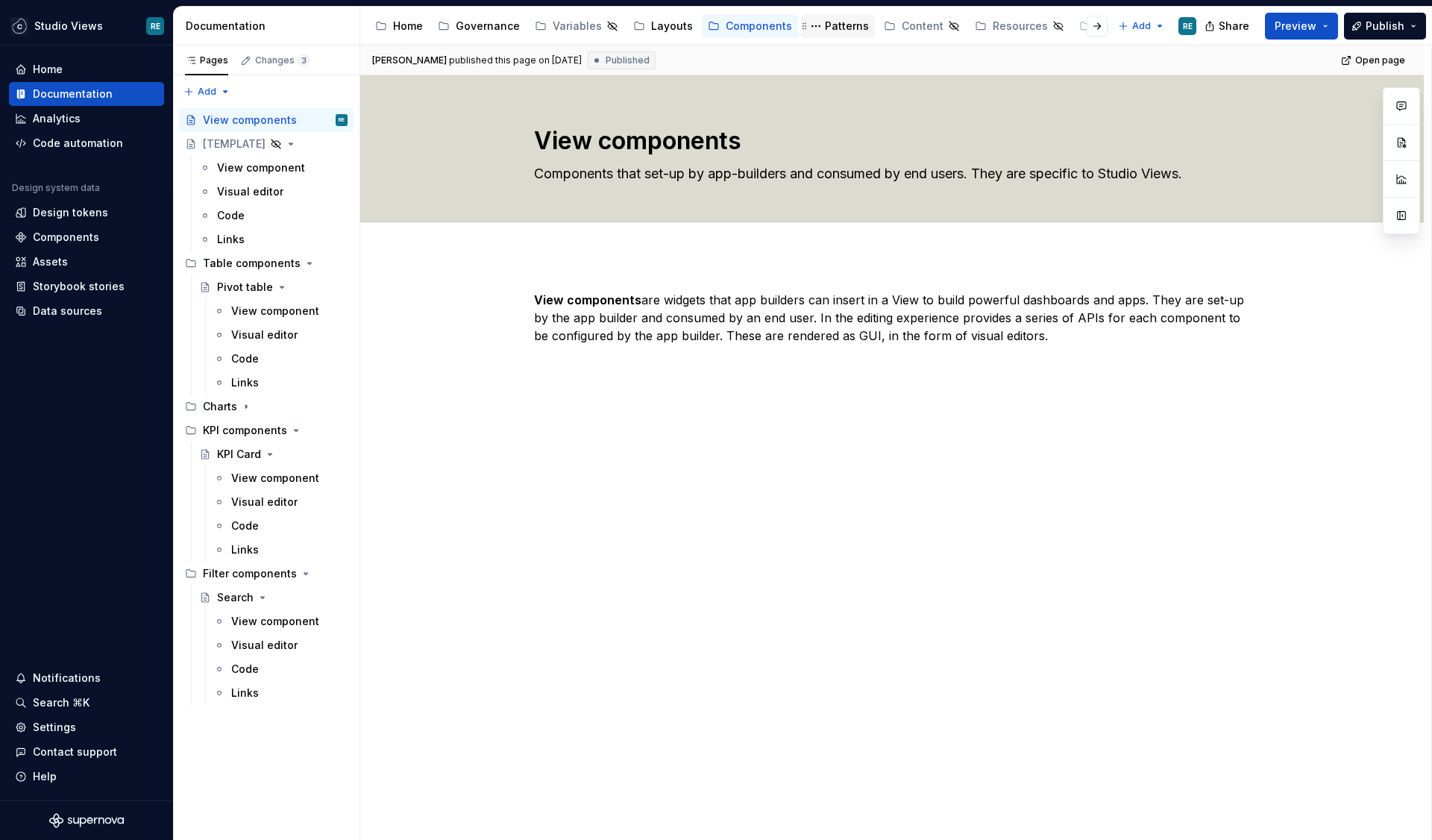
click at [830, 21] on div "Patterns" at bounding box center [846, 25] width 44 height 15
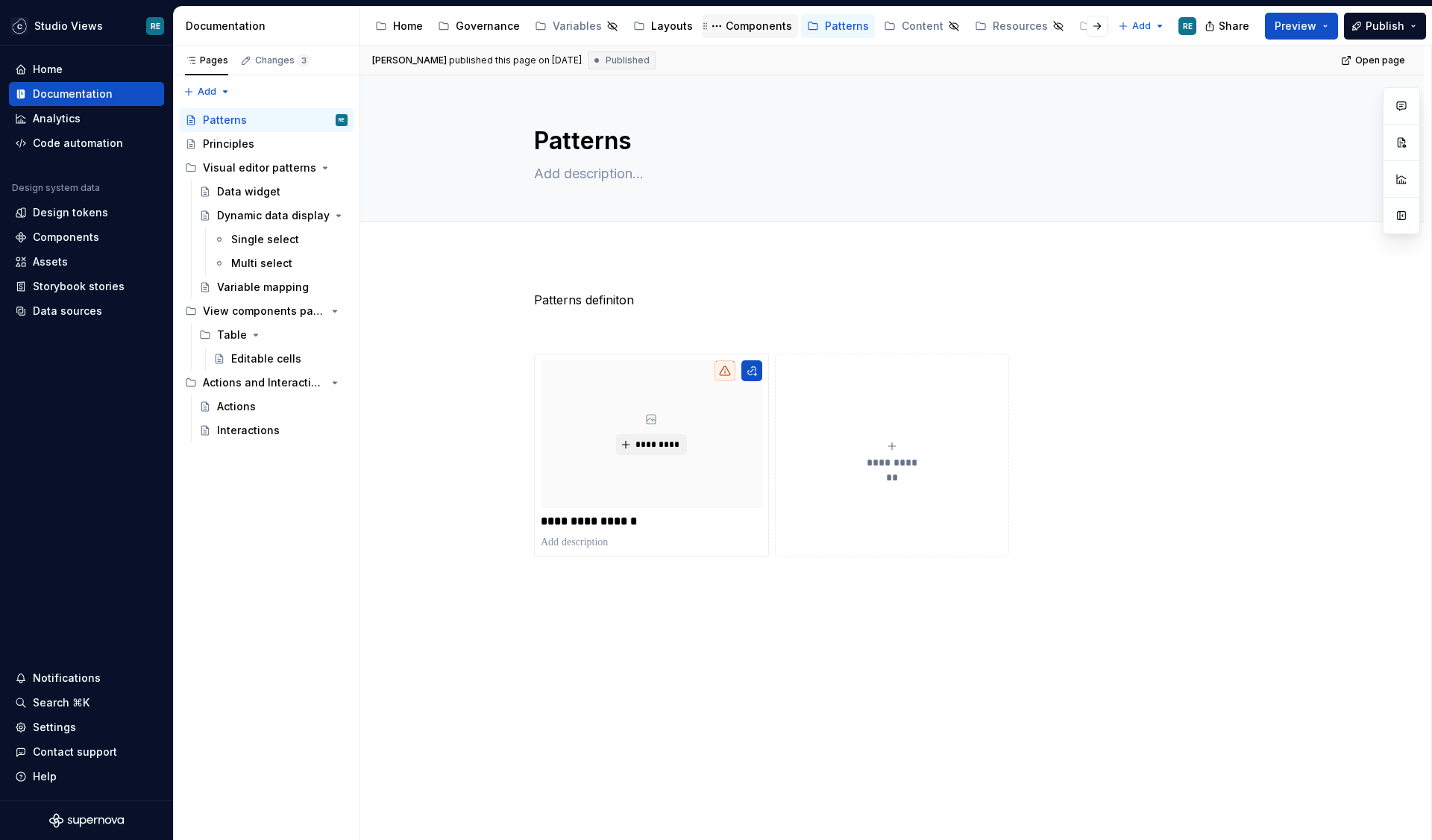
click at [738, 30] on div "Components" at bounding box center [759, 25] width 66 height 15
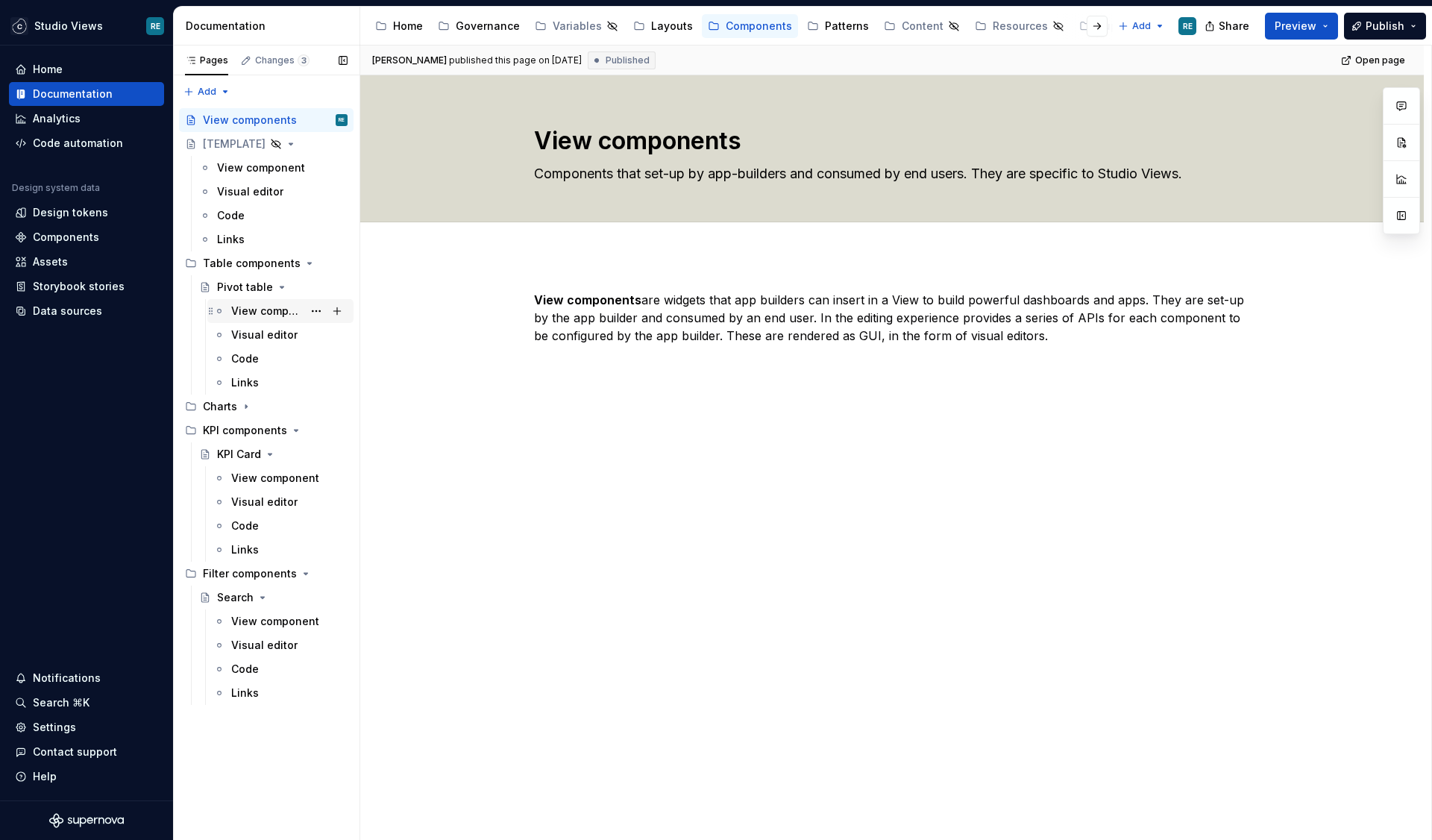
click at [278, 310] on div "View component" at bounding box center [266, 310] width 71 height 15
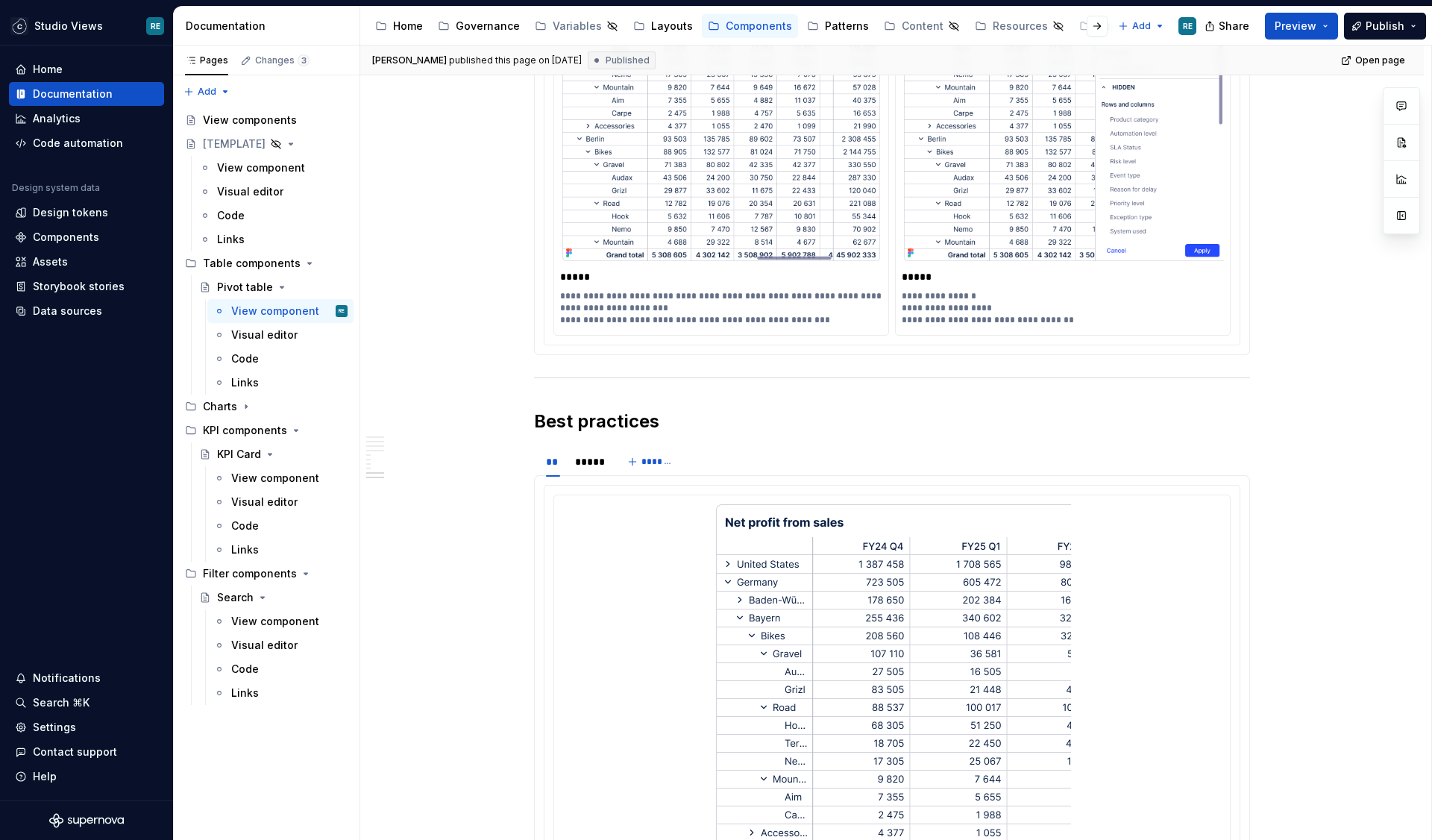
scroll to position [4271, 0]
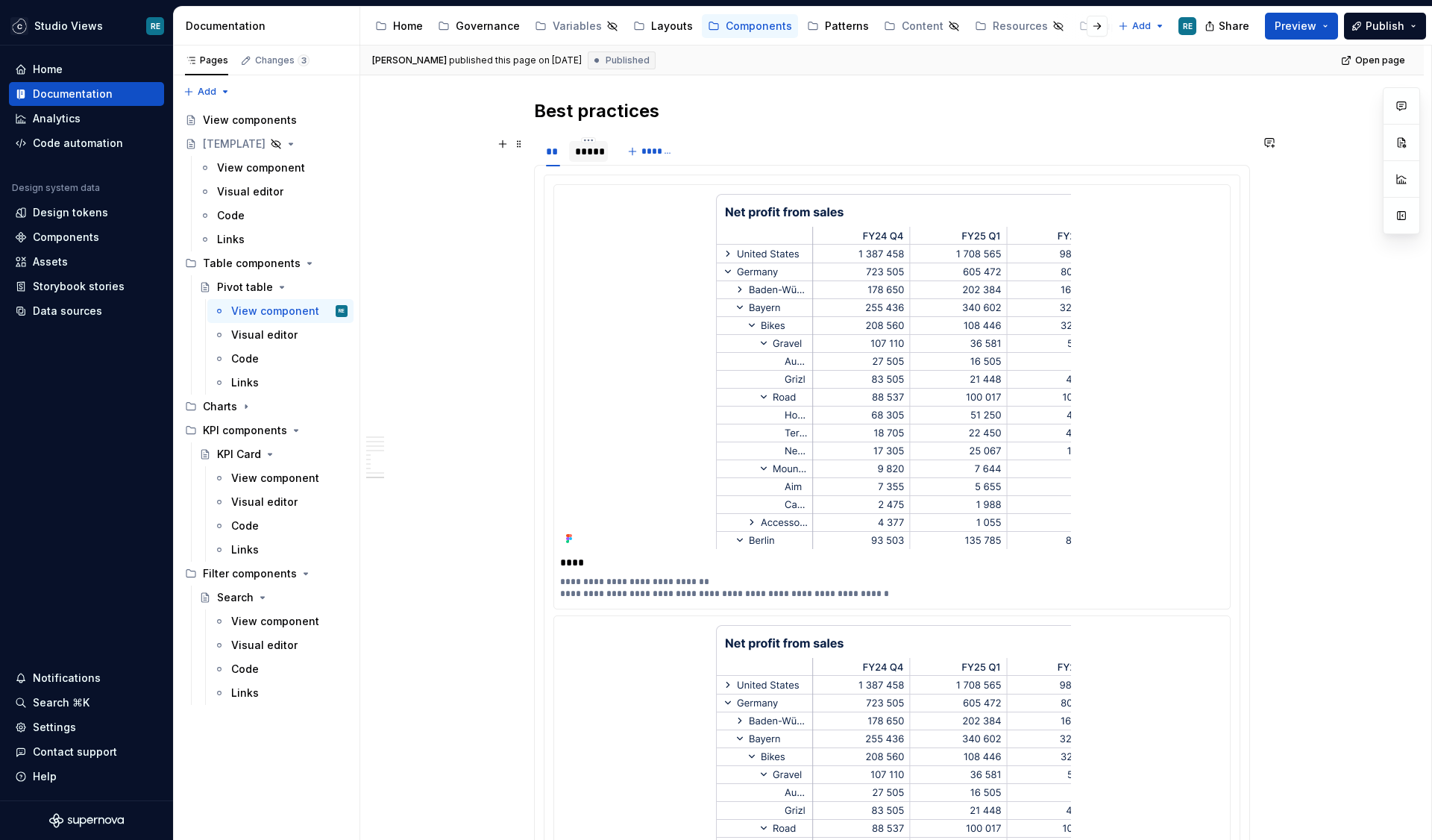
click at [593, 158] on div "*****" at bounding box center [589, 151] width 27 height 15
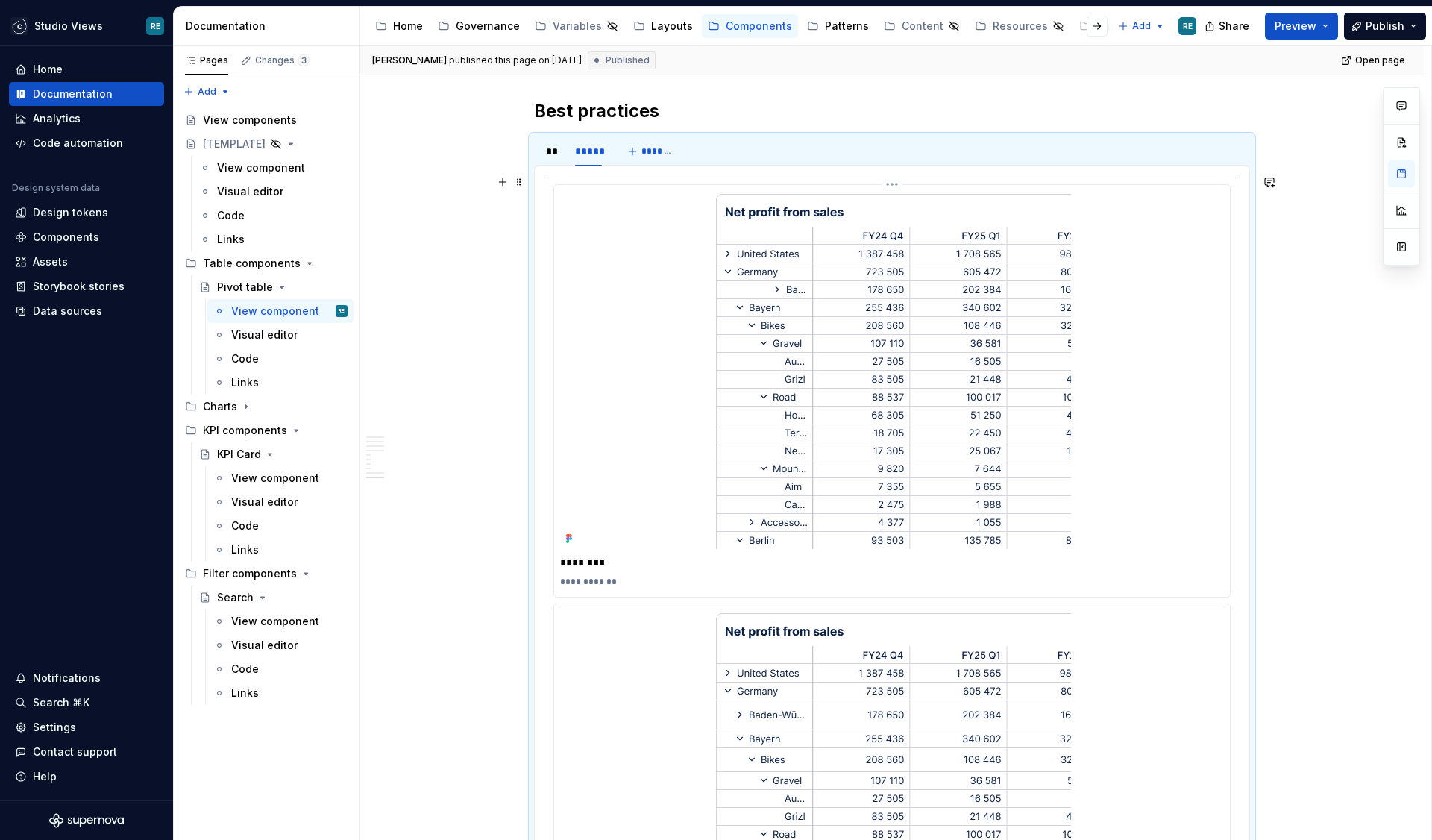
click at [600, 559] on p "********" at bounding box center [892, 561] width 664 height 15
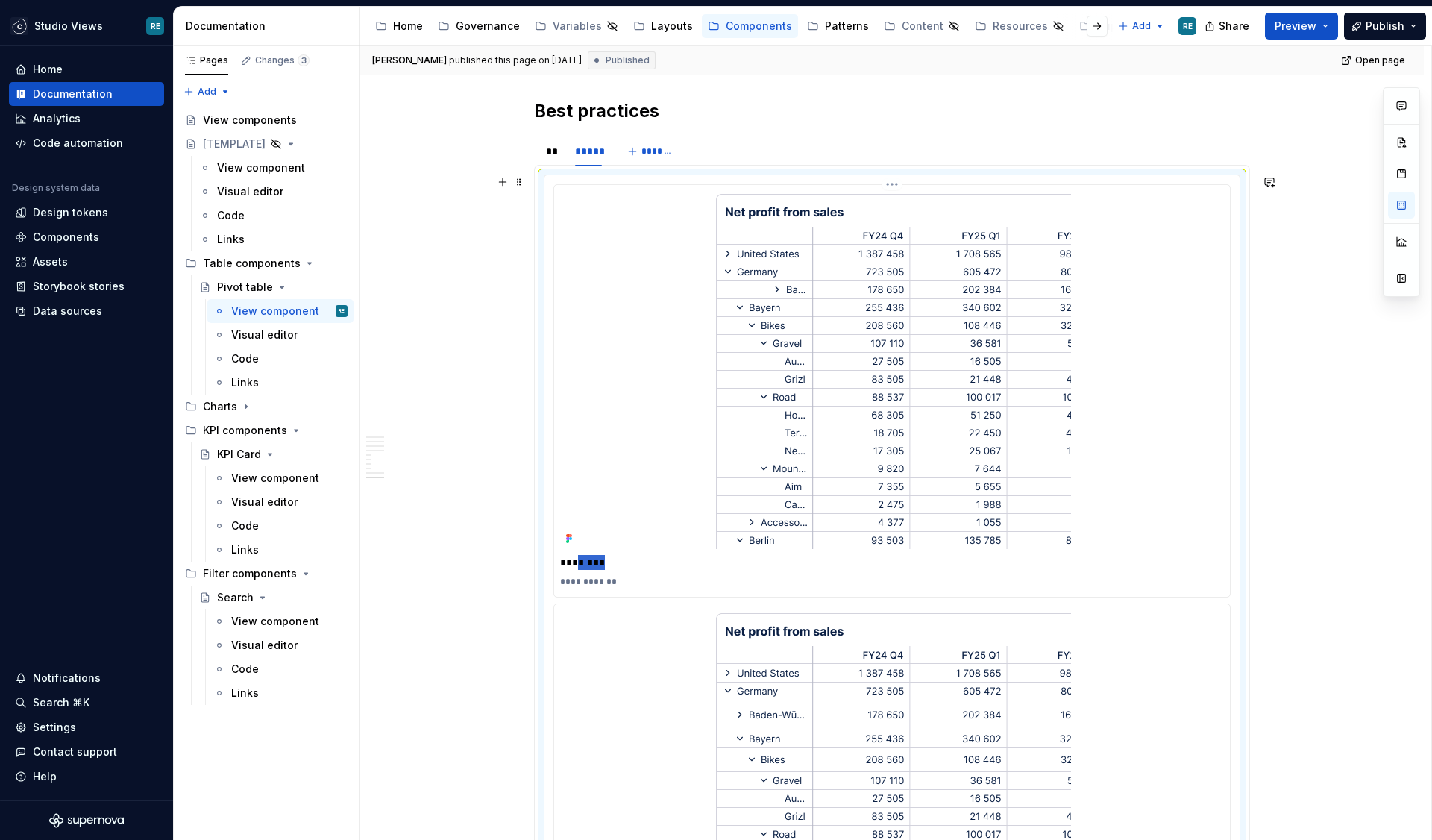
click at [600, 559] on p "********" at bounding box center [892, 561] width 664 height 15
type textarea "*"
